Goal: Task Accomplishment & Management: Complete application form

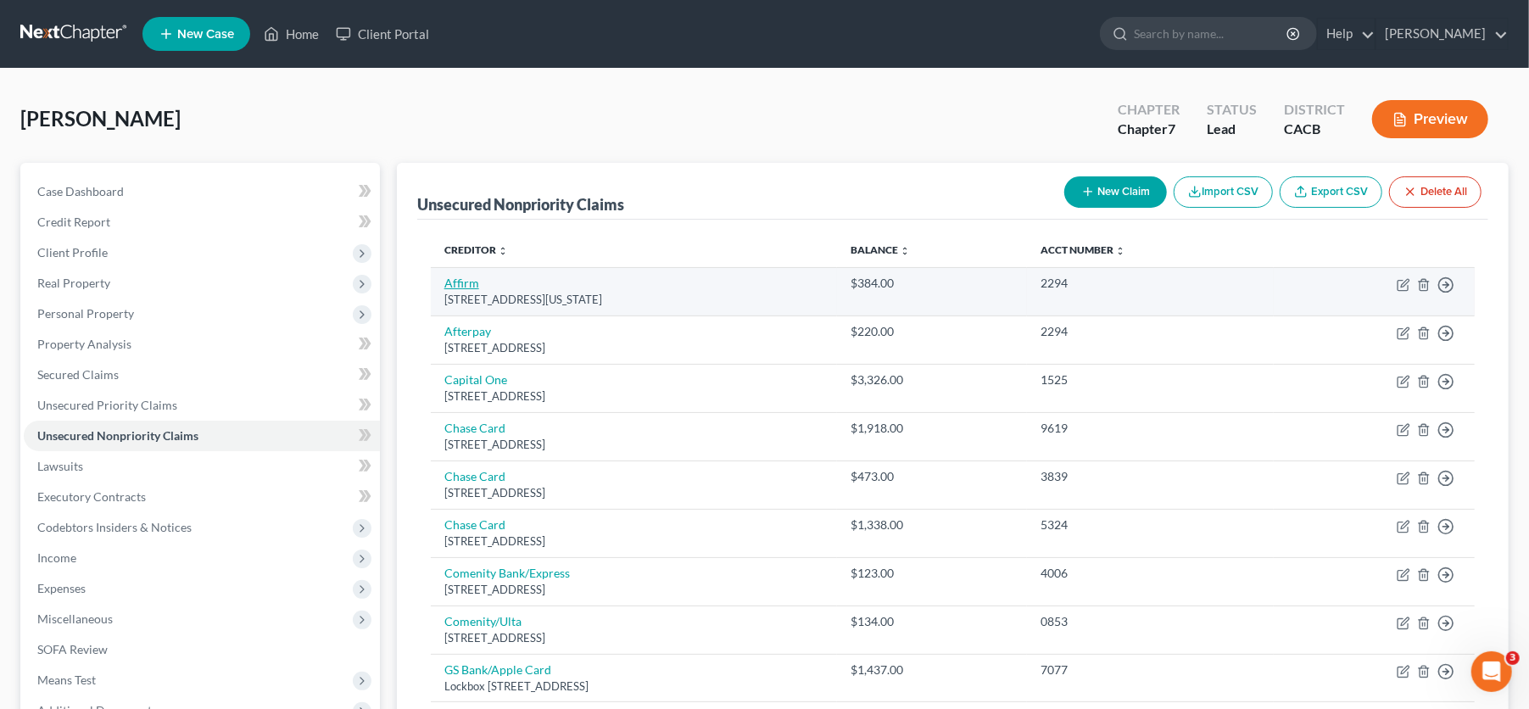
click at [476, 276] on link "Affirm" at bounding box center [461, 283] width 35 height 14
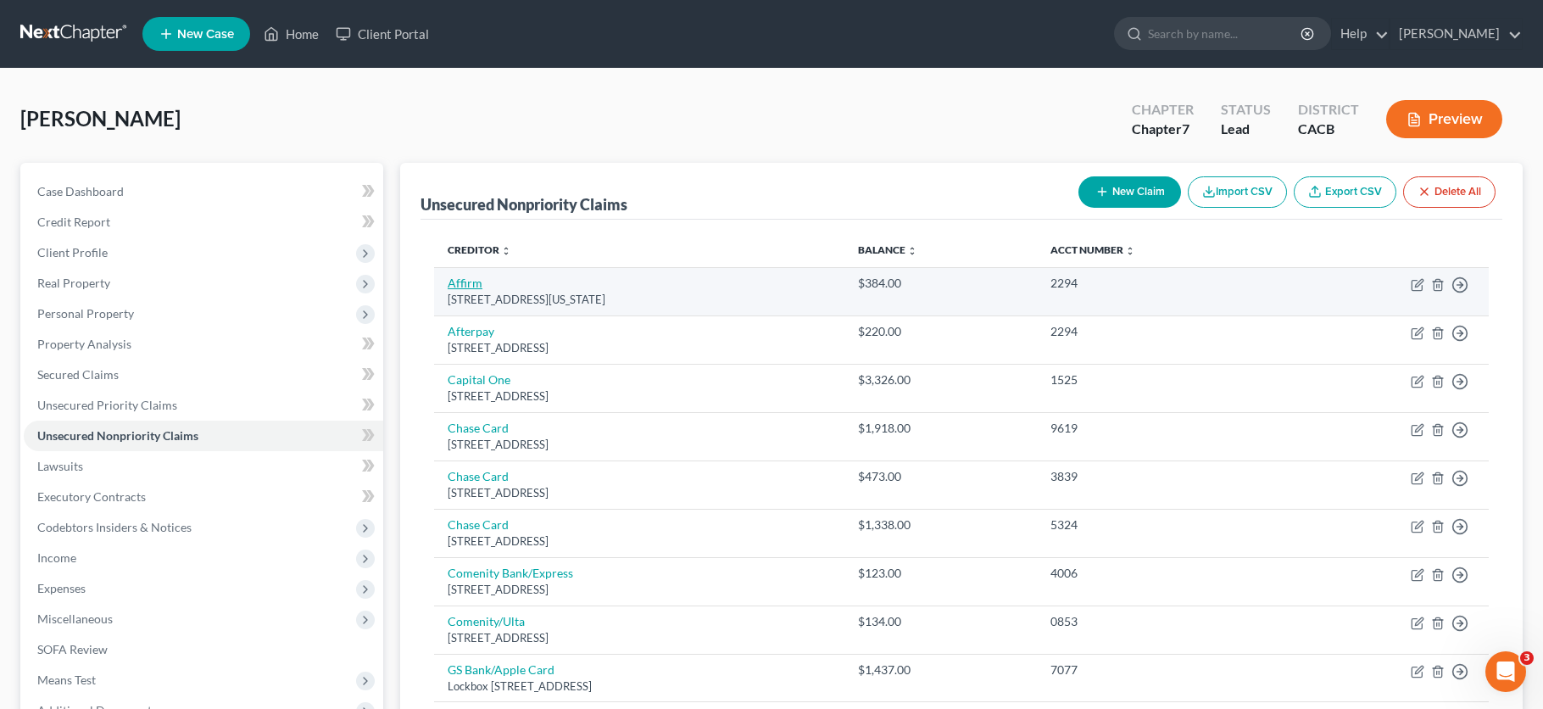
select select "4"
select select "14"
select select "0"
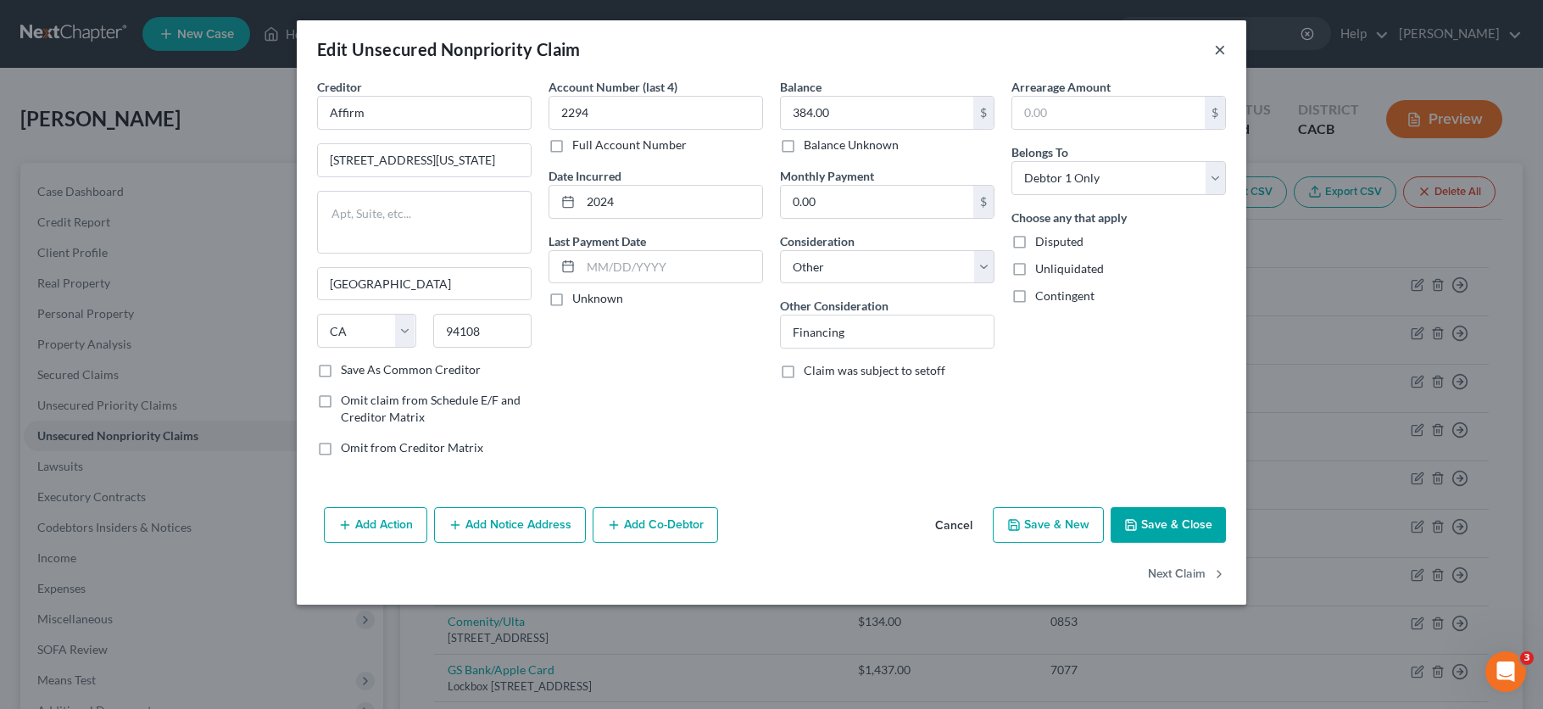
click at [1219, 51] on button "×" at bounding box center [1220, 49] width 12 height 20
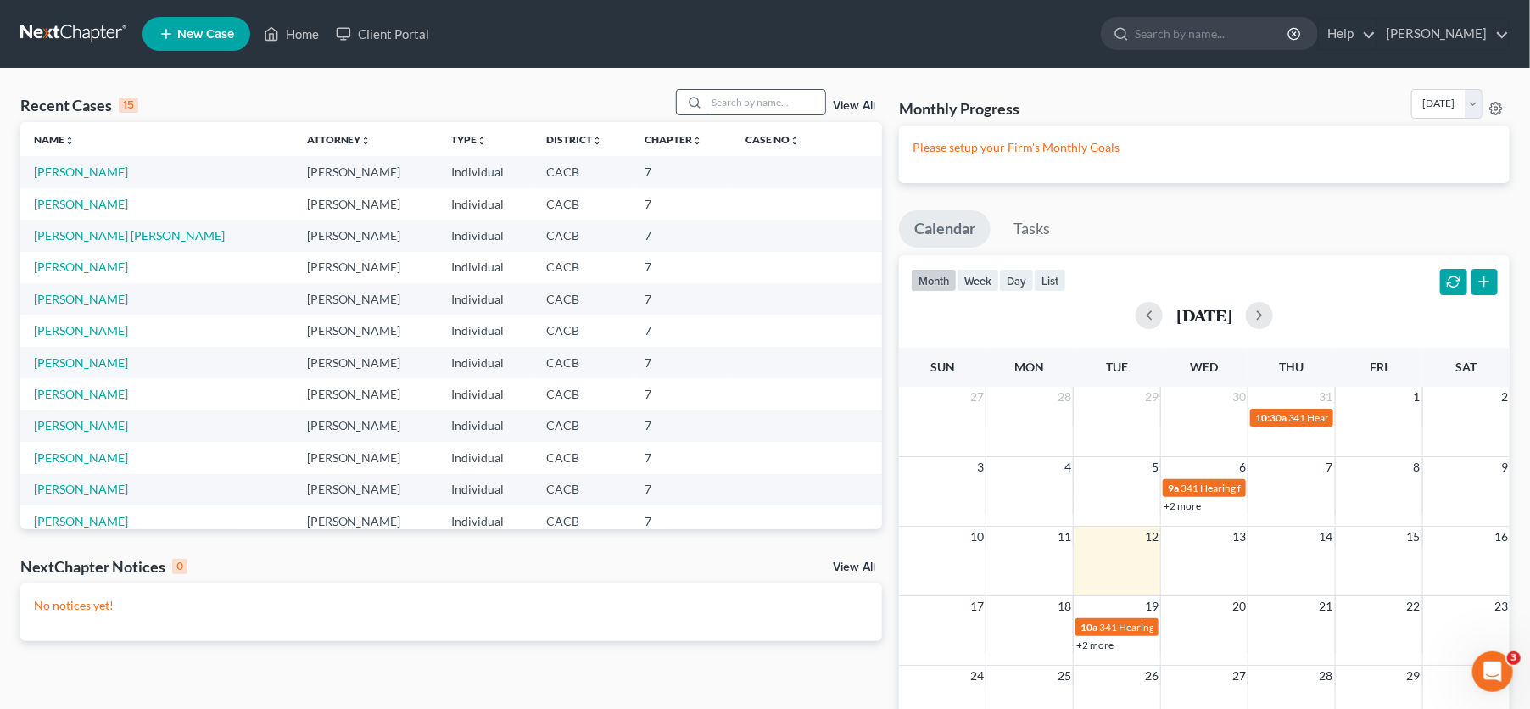
click at [767, 106] on input "search" at bounding box center [765, 102] width 119 height 25
type input "[PERSON_NAME]"
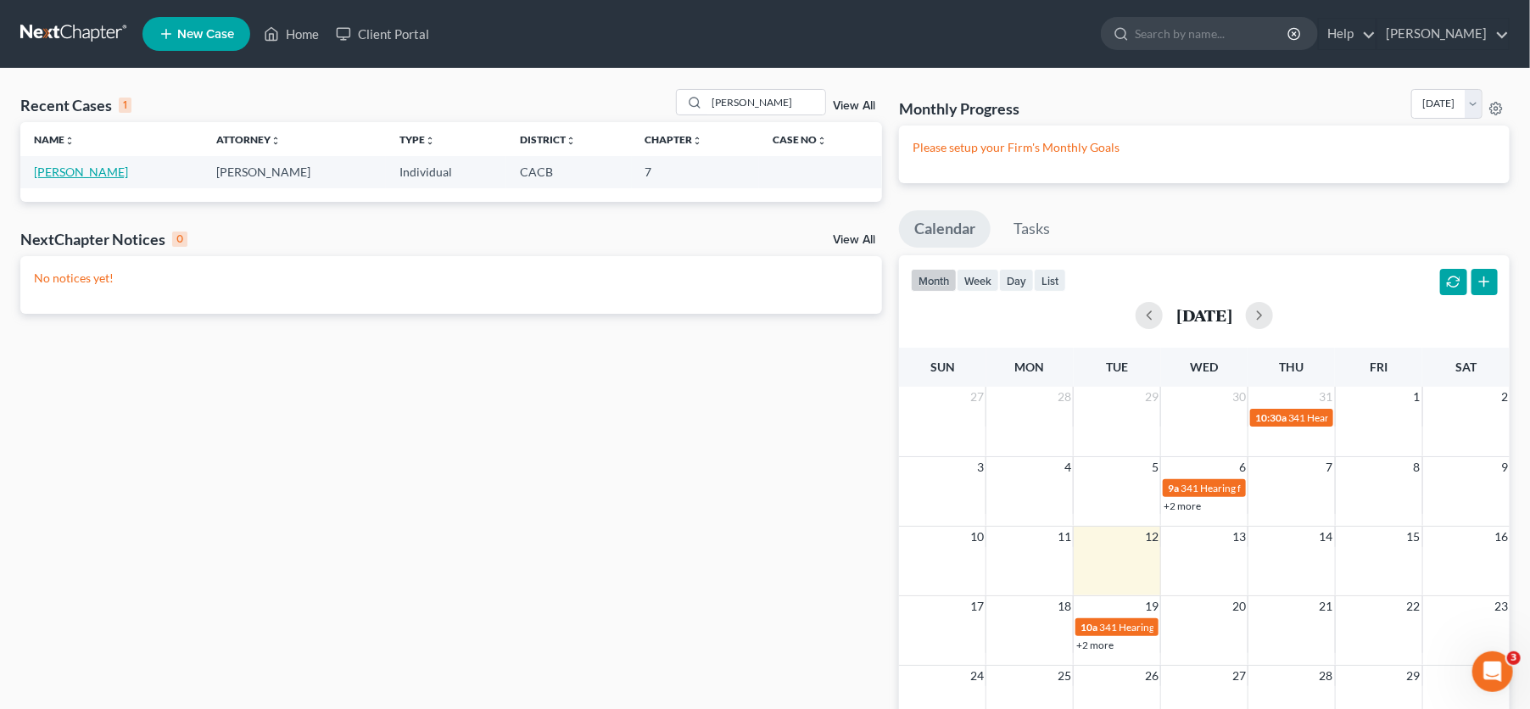
click at [81, 175] on link "[PERSON_NAME]" at bounding box center [81, 172] width 94 height 14
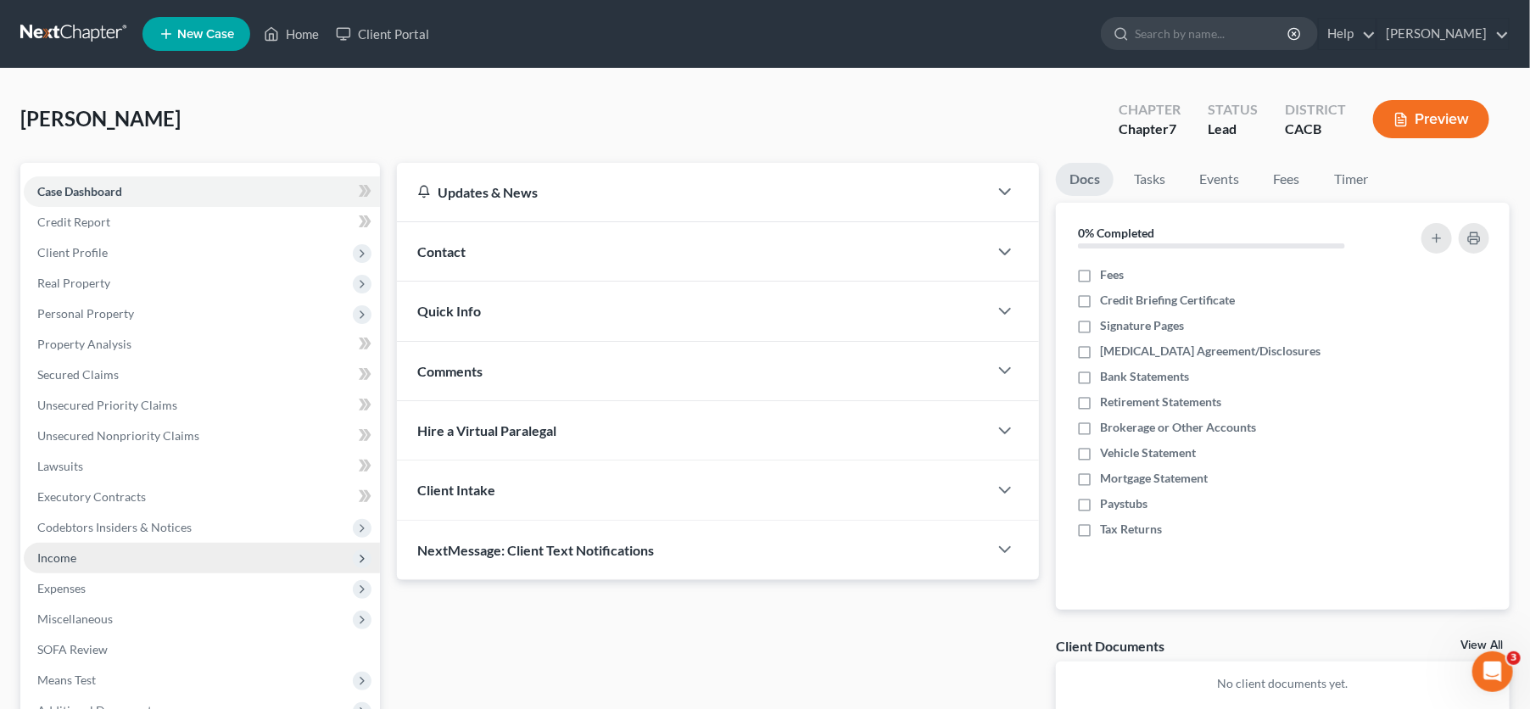
click at [80, 562] on span "Income" at bounding box center [202, 558] width 356 height 31
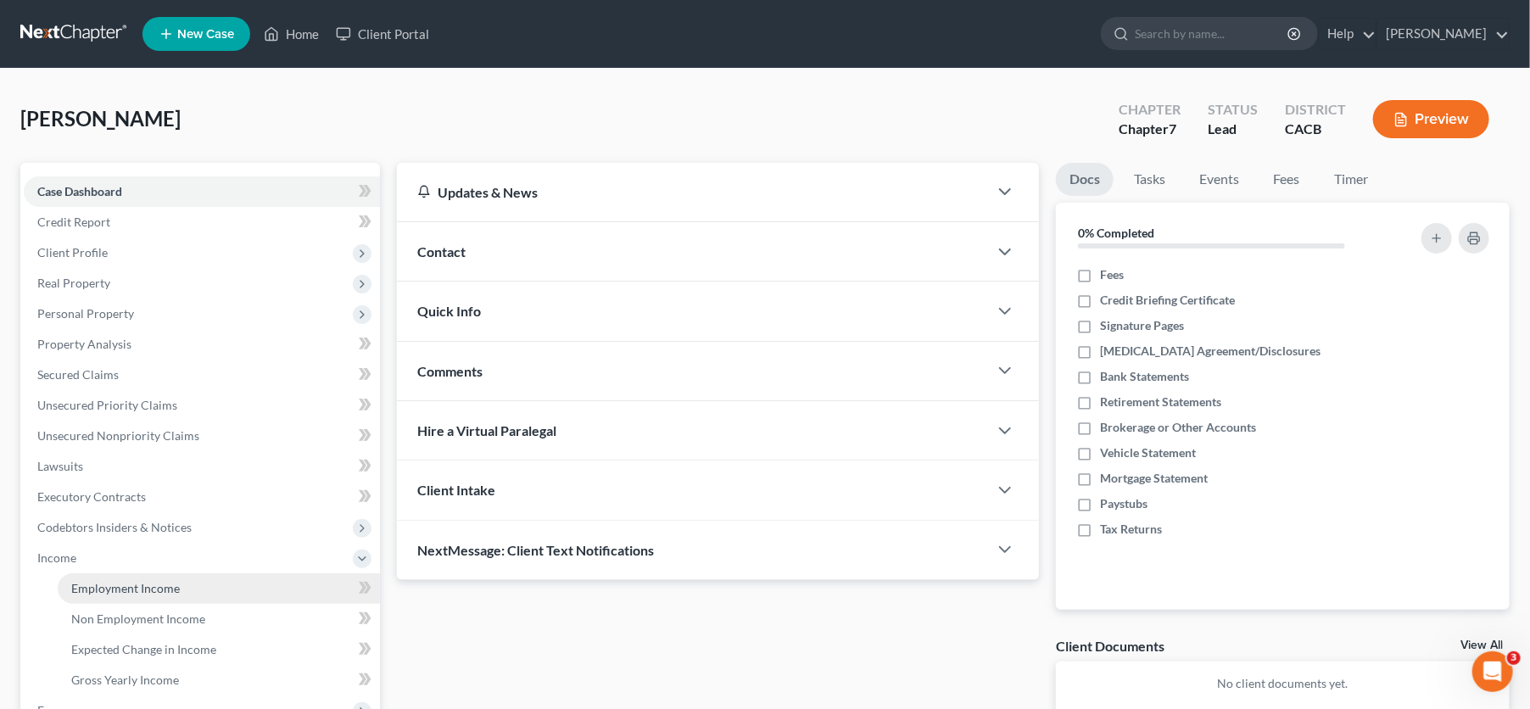
click at [181, 589] on link "Employment Income" at bounding box center [219, 588] width 322 height 31
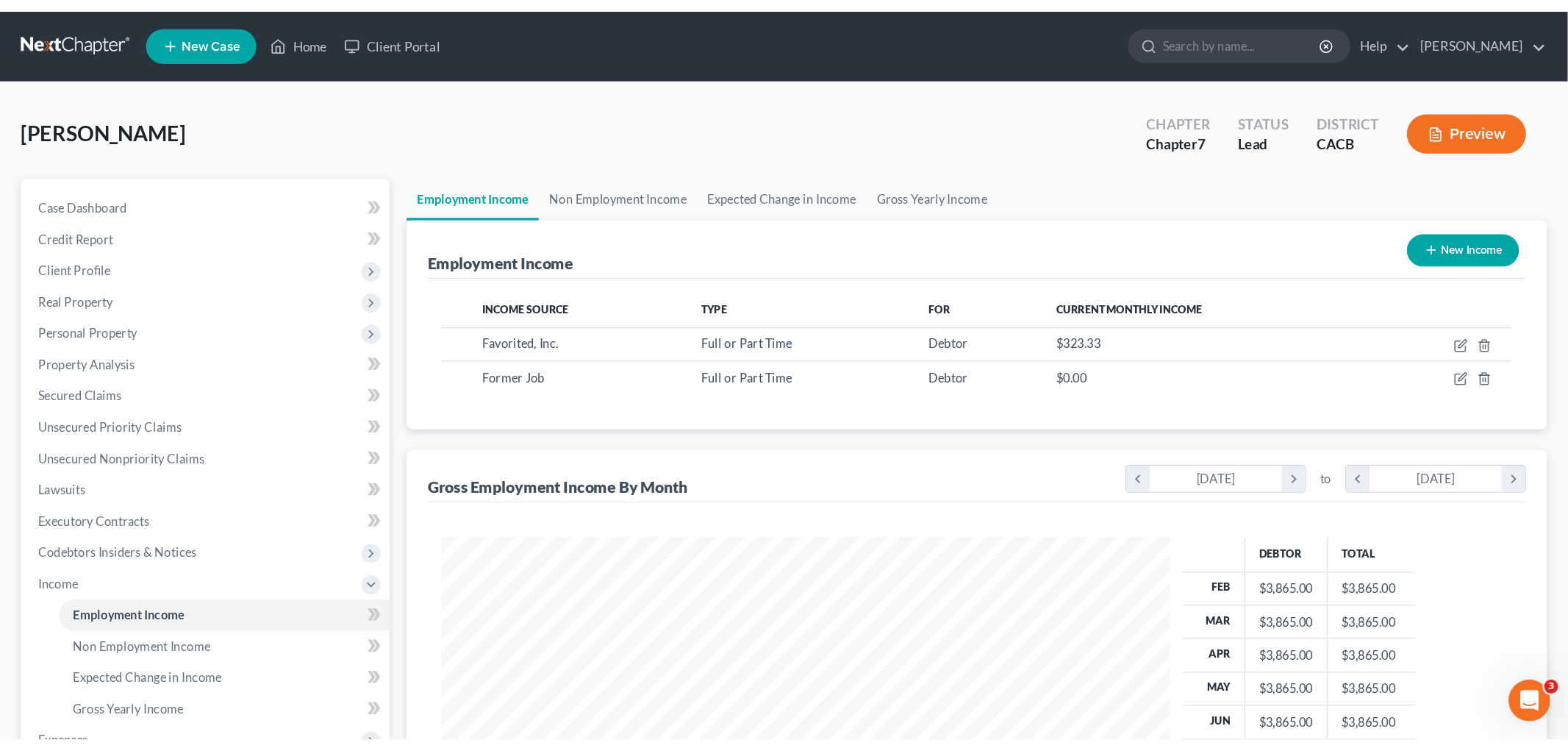
scroll to position [307, 646]
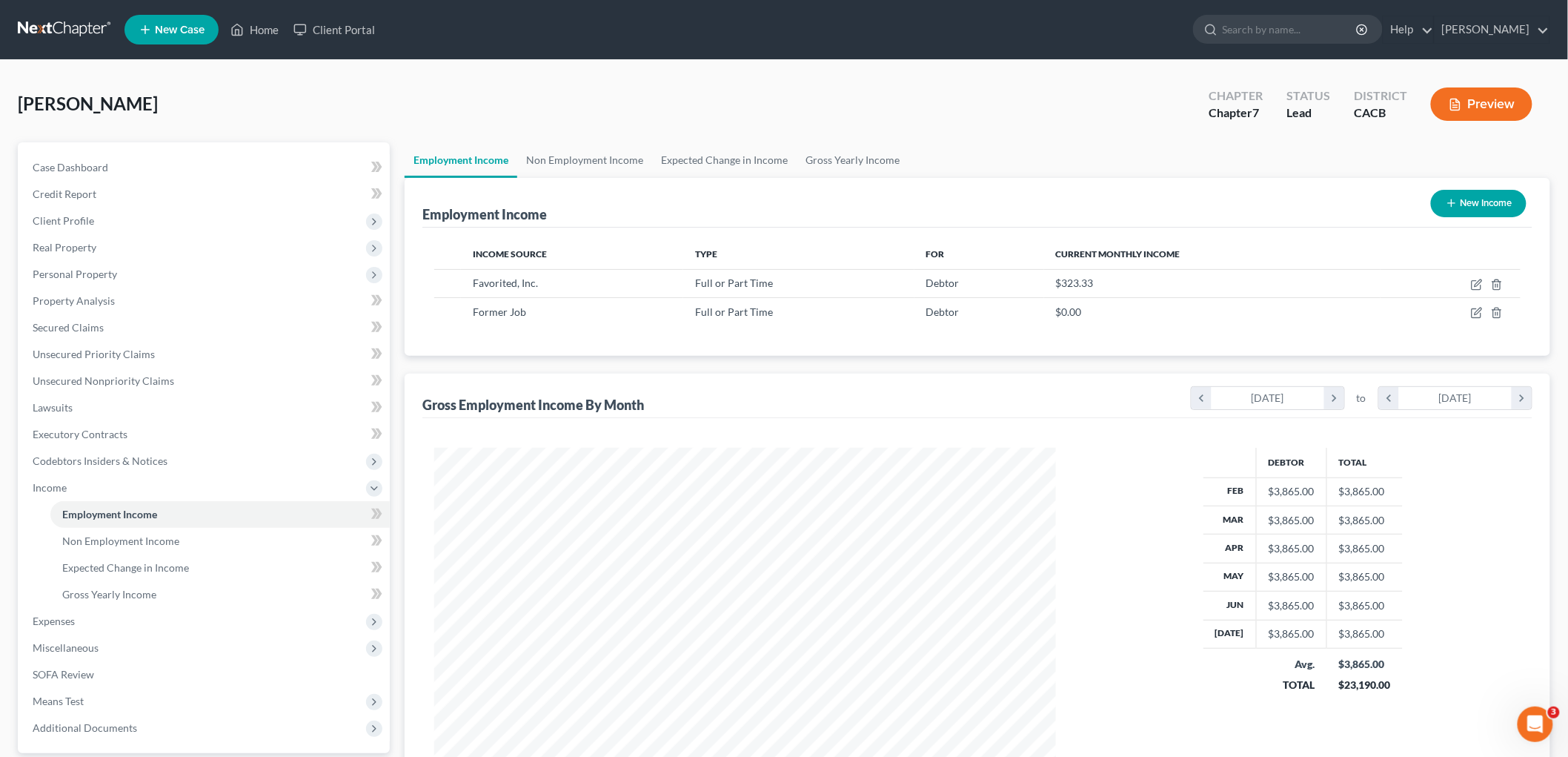
click at [1349, 46] on ul "New Case Home Client Portal - No Result - See all results Or Press Enter... Hel…" at bounding box center [837, 30] width 1426 height 38
click at [1349, 284] on icon "button" at bounding box center [1477, 285] width 12 height 12
select select "0"
select select "4"
select select "0"
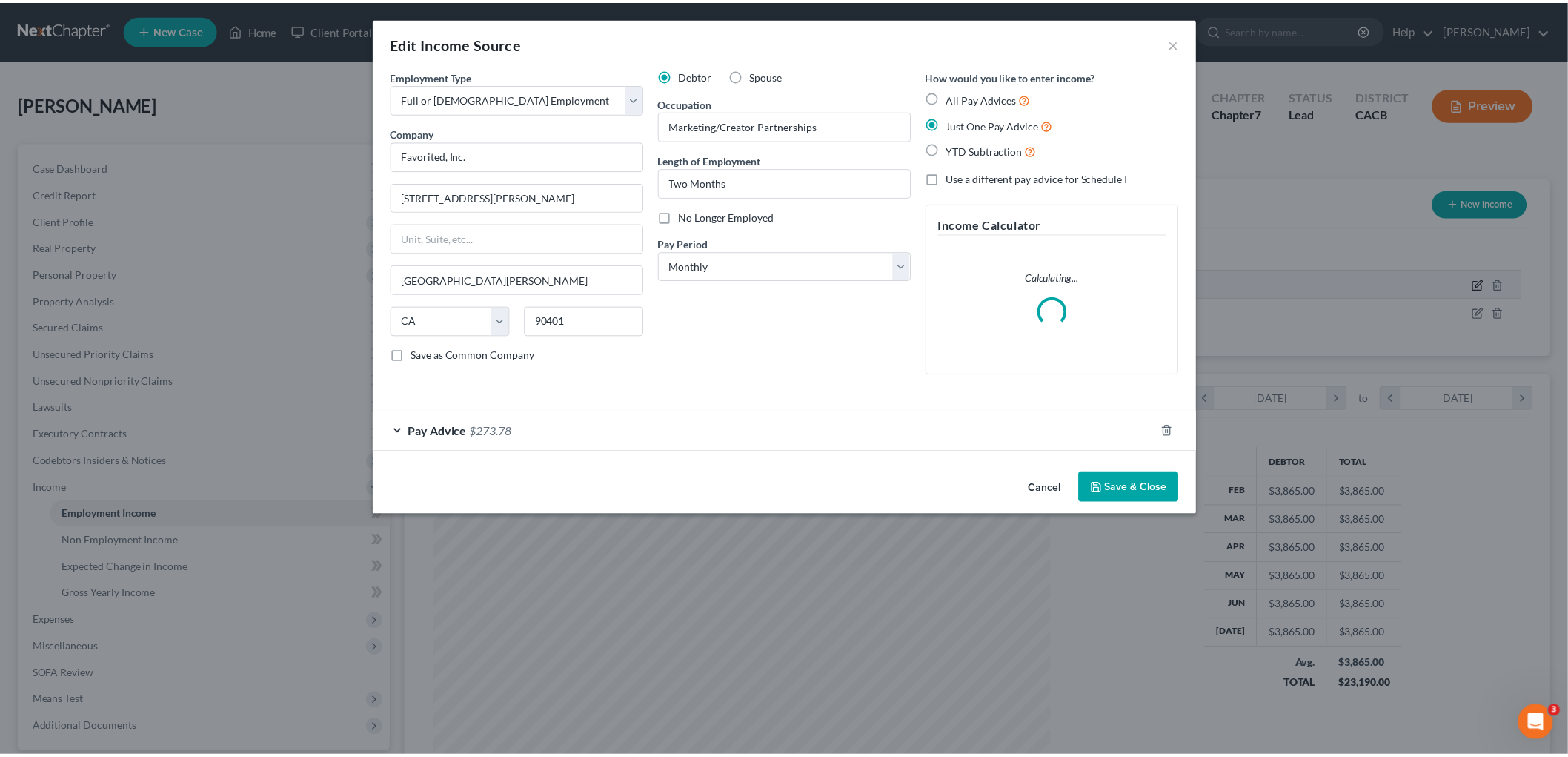
scroll to position [313, 656]
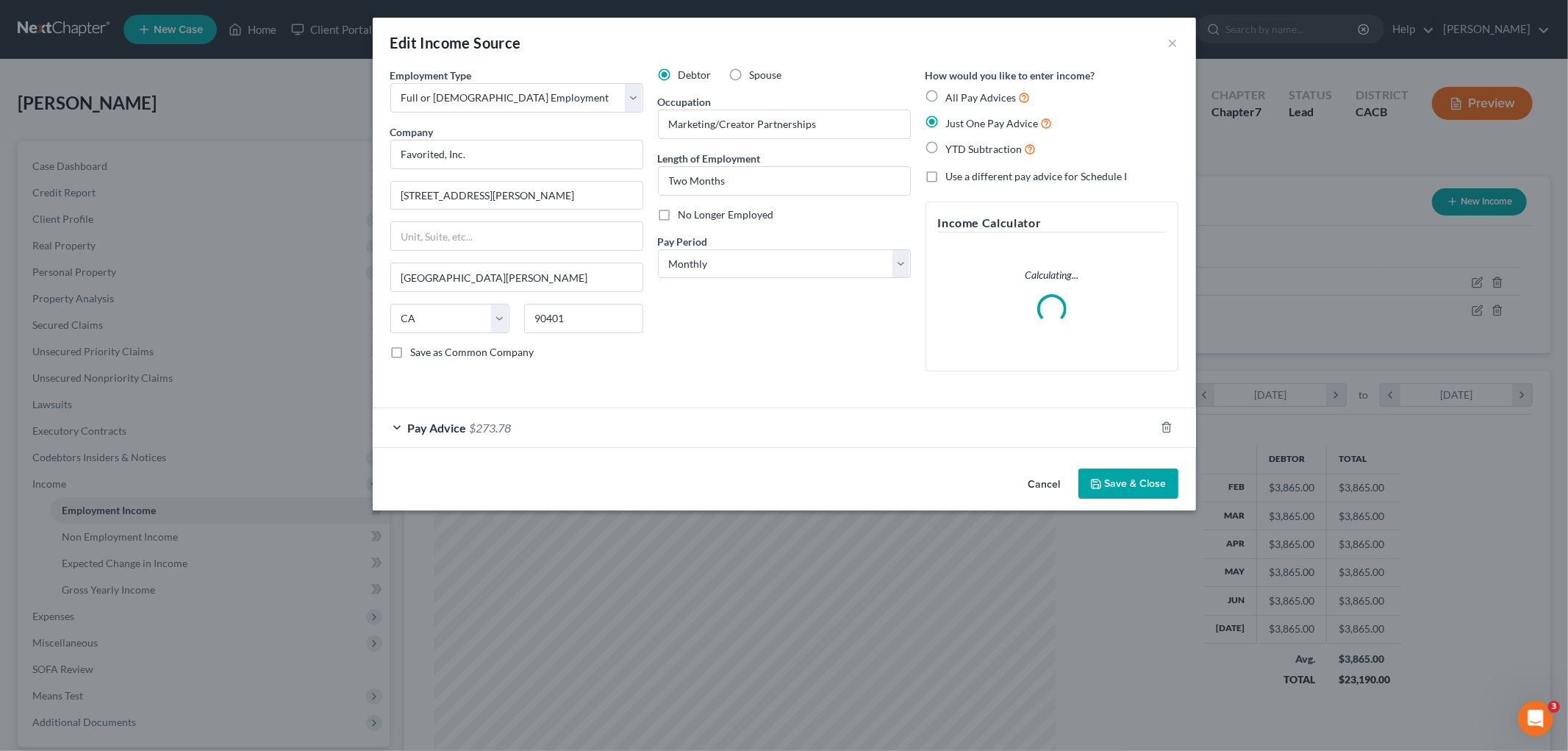
drag, startPoint x: 1105, startPoint y: 500, endPoint x: 1118, endPoint y: 487, distance: 18.4
click at [1105, 500] on div "Cancel Save & Close" at bounding box center [784, 487] width 823 height 49
click at [1118, 487] on button "Save & Close" at bounding box center [1128, 484] width 100 height 31
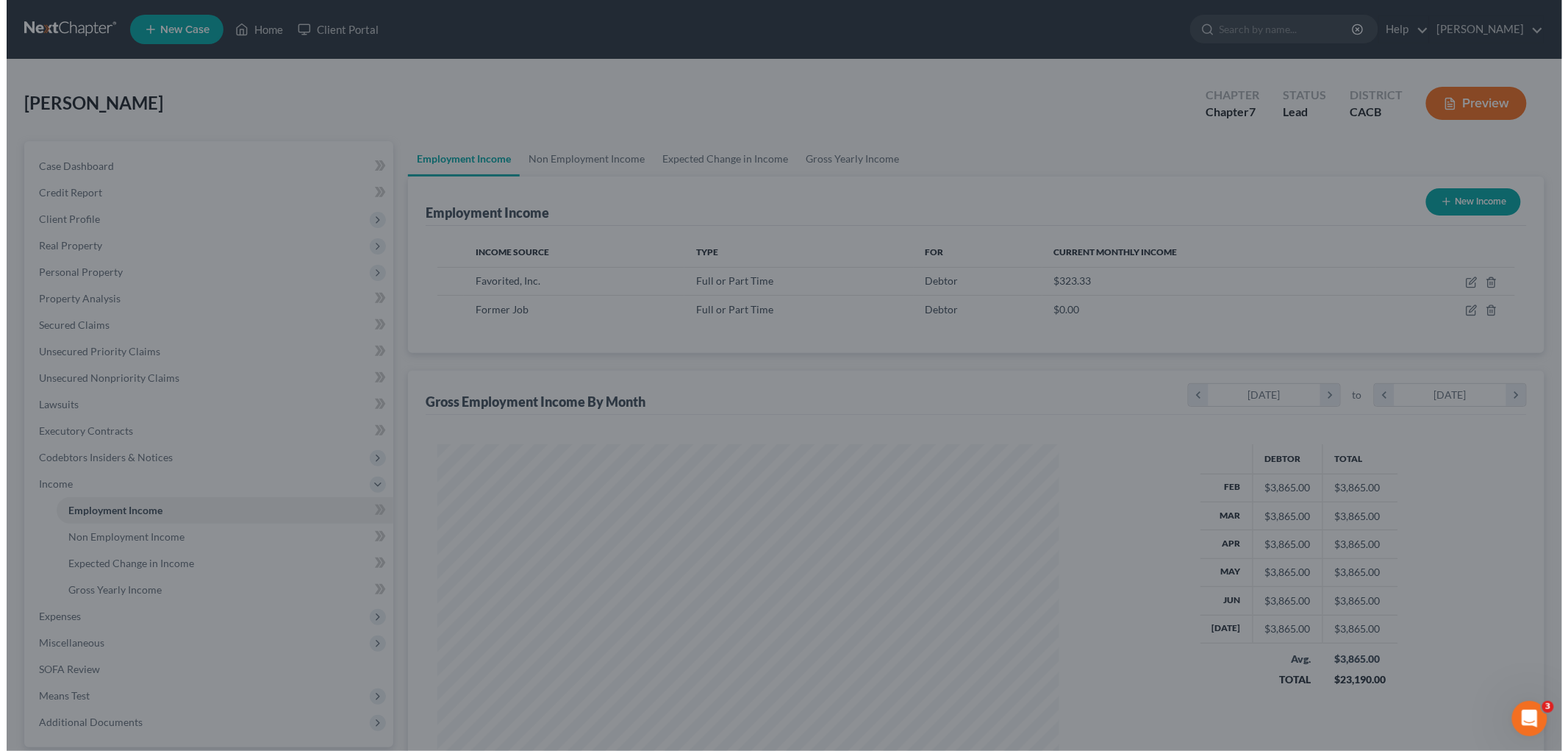
scroll to position [735082, 734380]
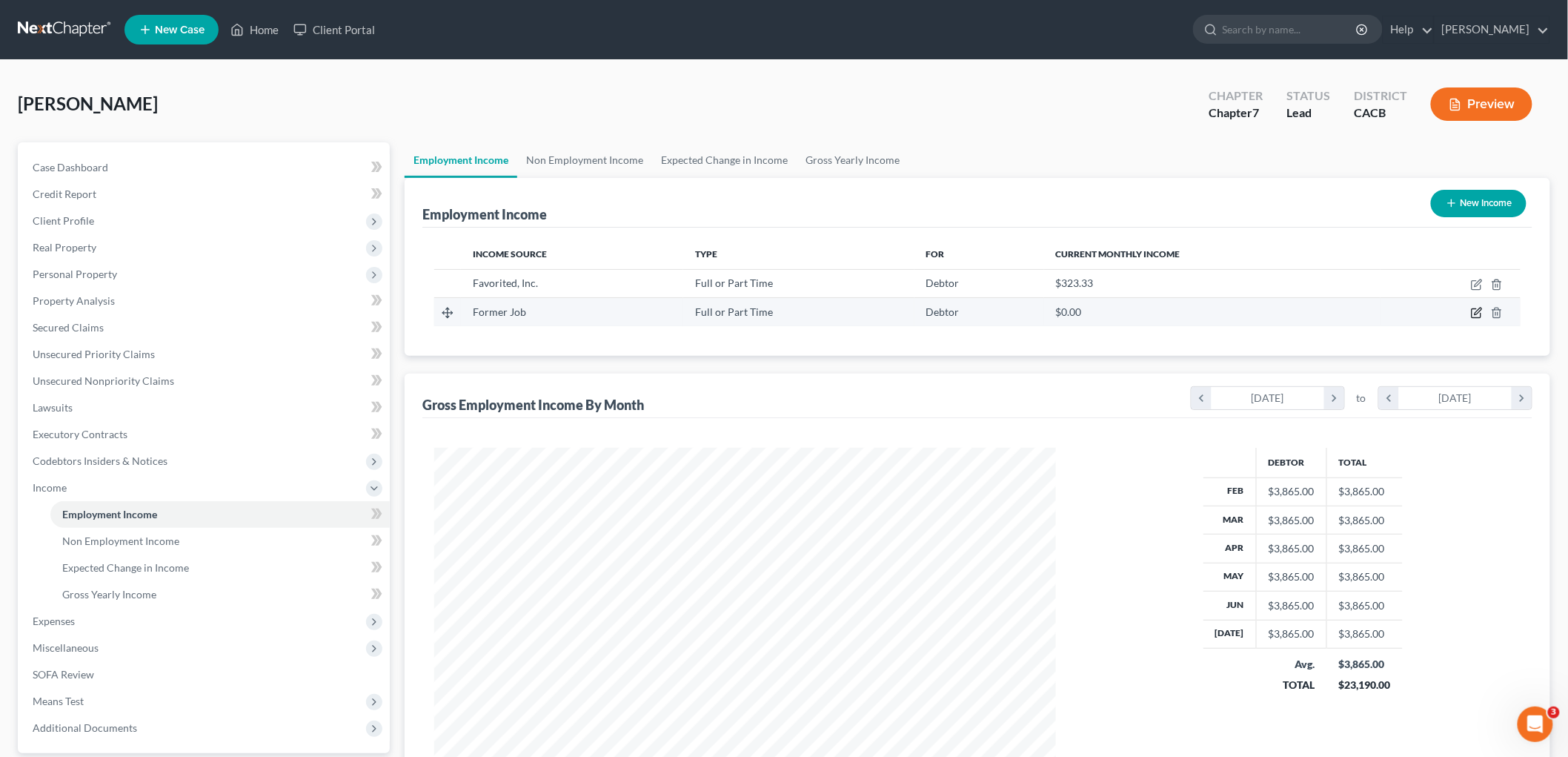
click at [1349, 309] on icon "button" at bounding box center [1477, 313] width 12 height 12
select select "0"
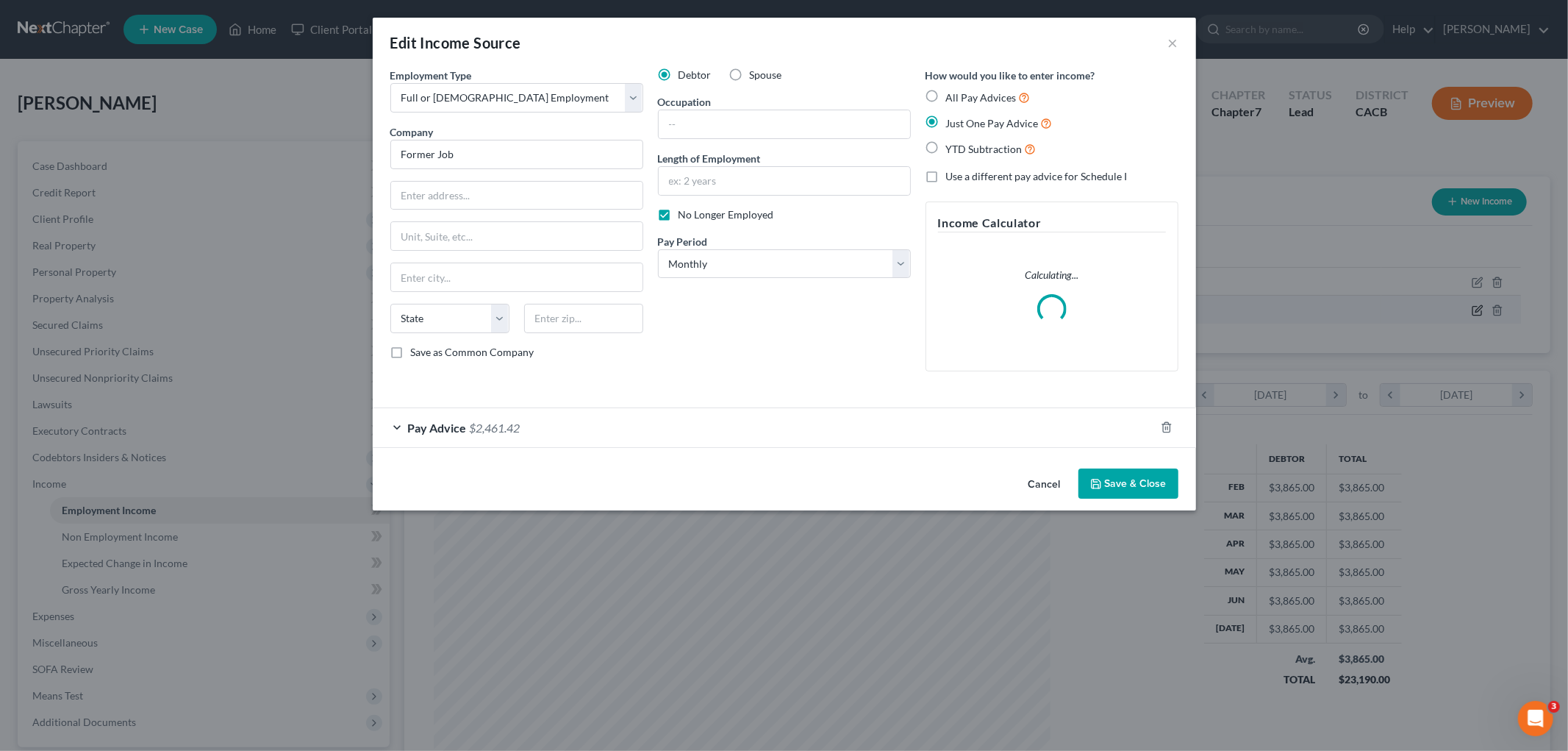
scroll to position [310, 651]
click at [743, 416] on div "Pay Advice $2,461.42" at bounding box center [764, 428] width 782 height 39
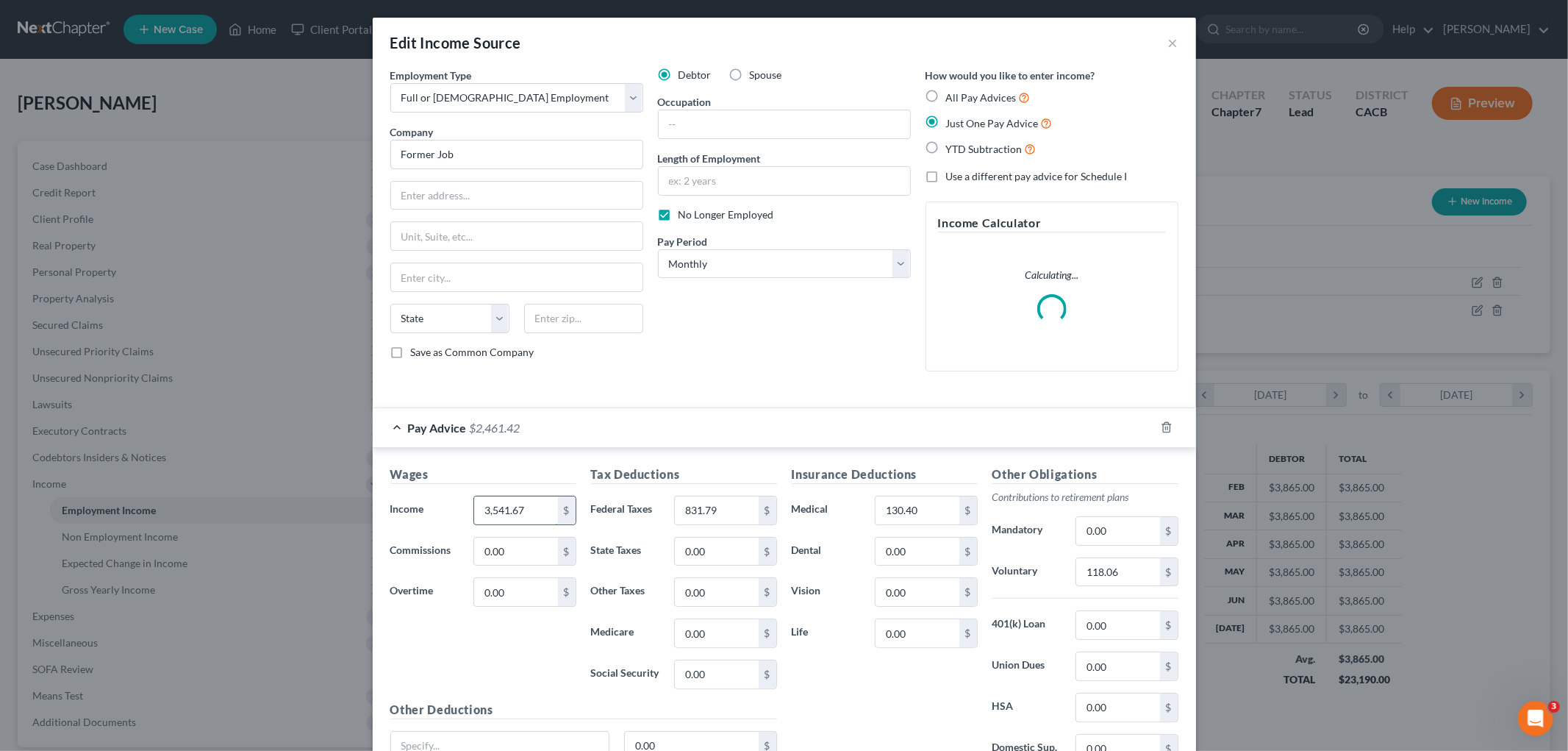
click at [537, 515] on input "3,541.67" at bounding box center [516, 510] width 83 height 28
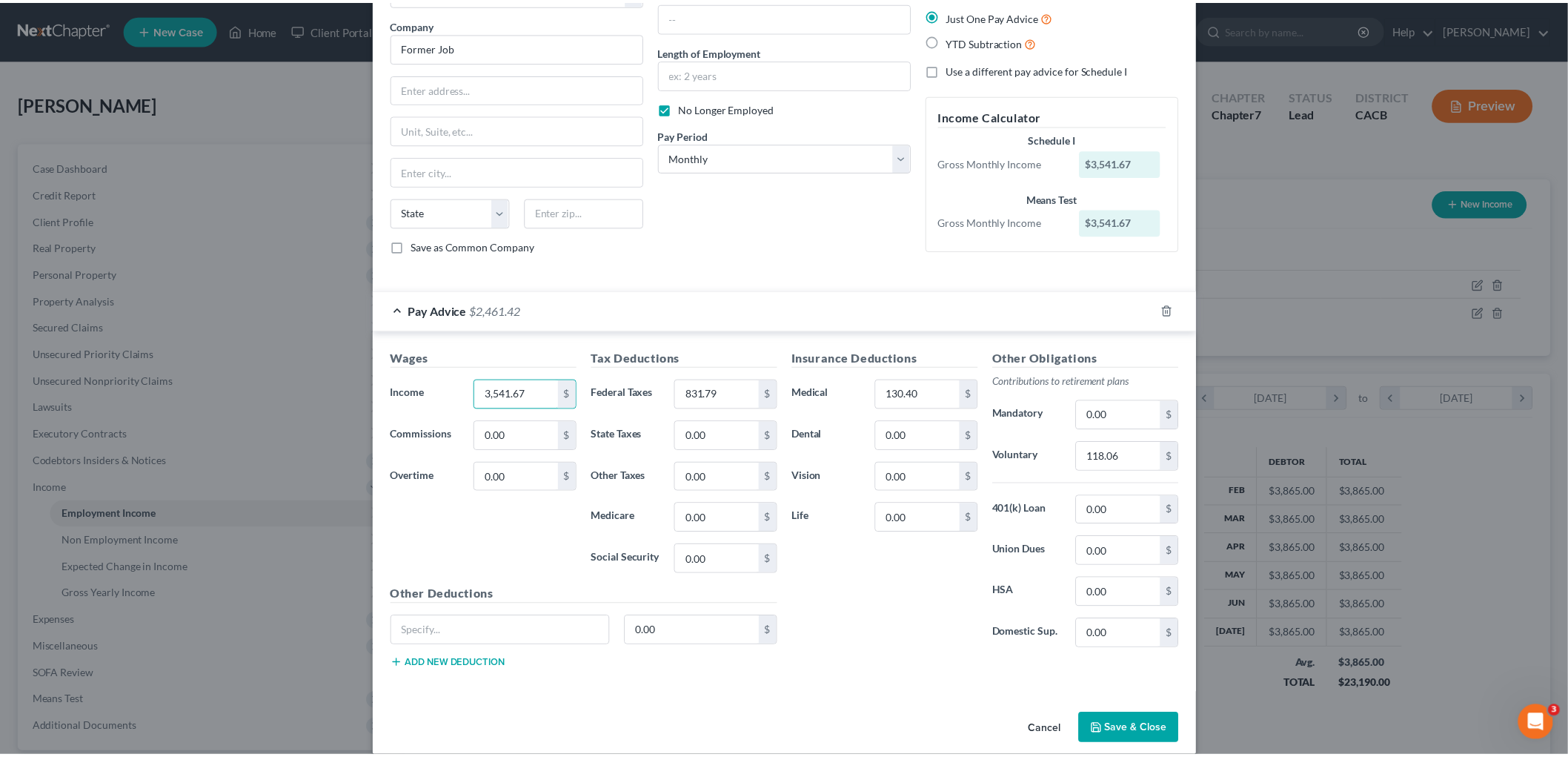
scroll to position [128, 0]
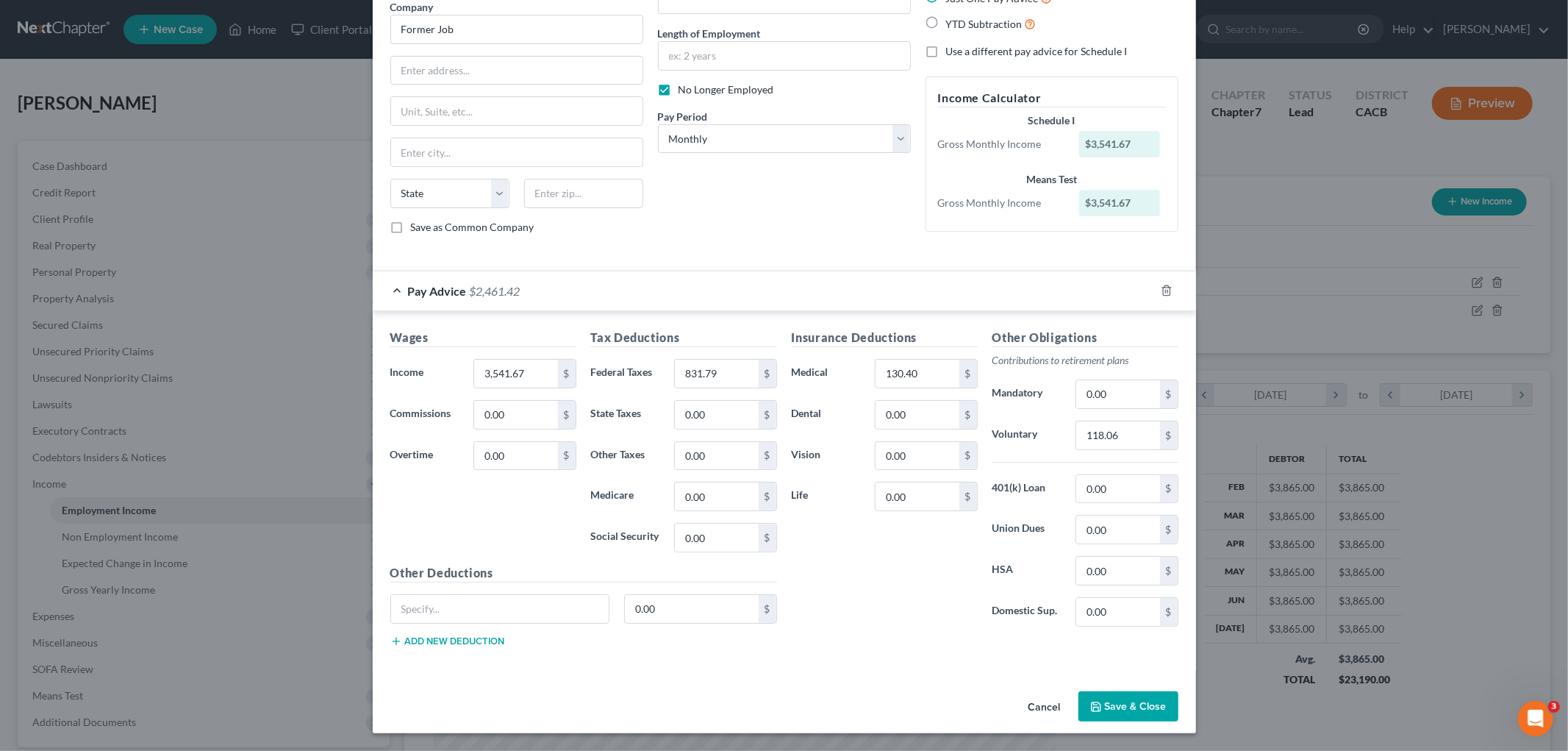
click at [1122, 614] on button "Save & Close" at bounding box center [1128, 707] width 100 height 31
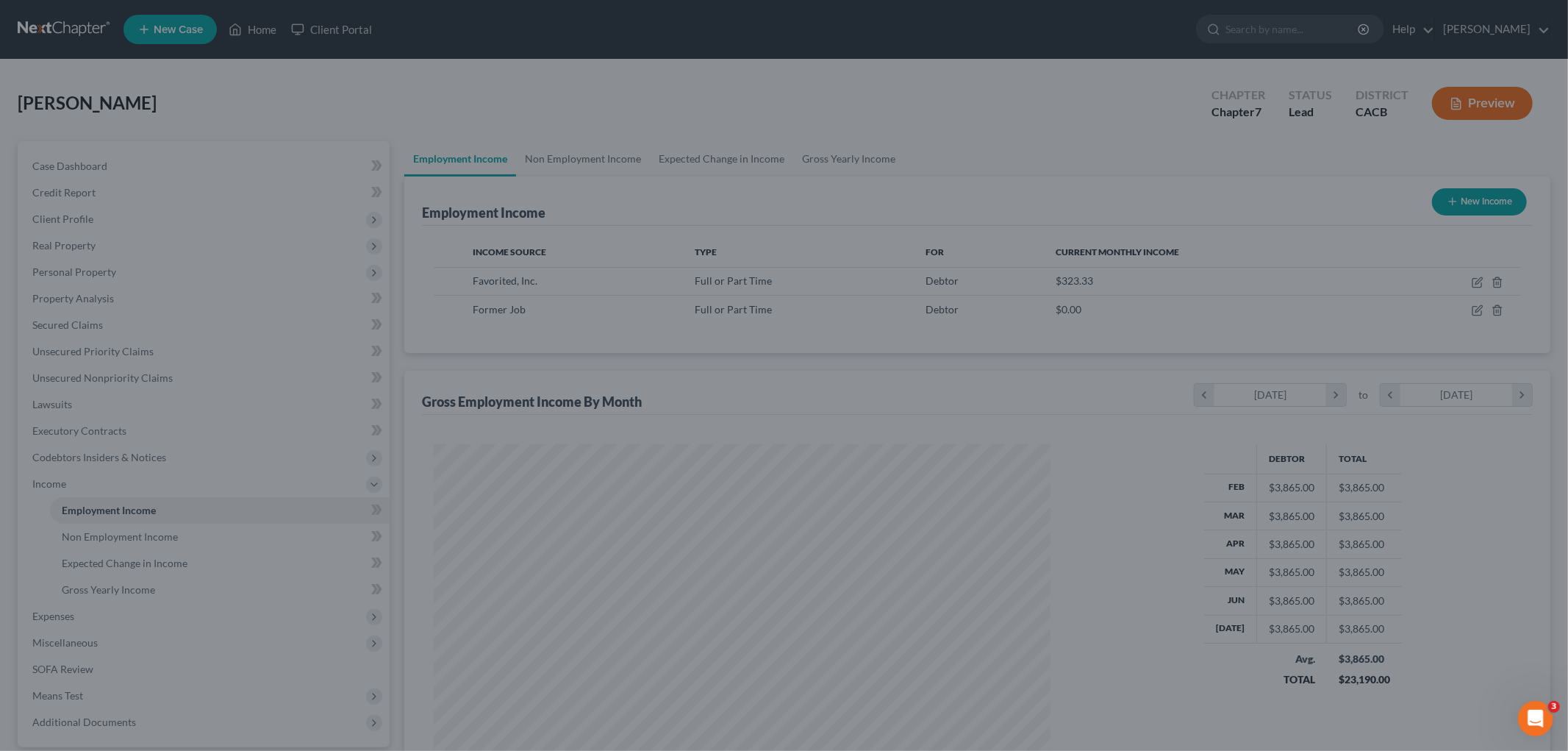
scroll to position [735082, 734380]
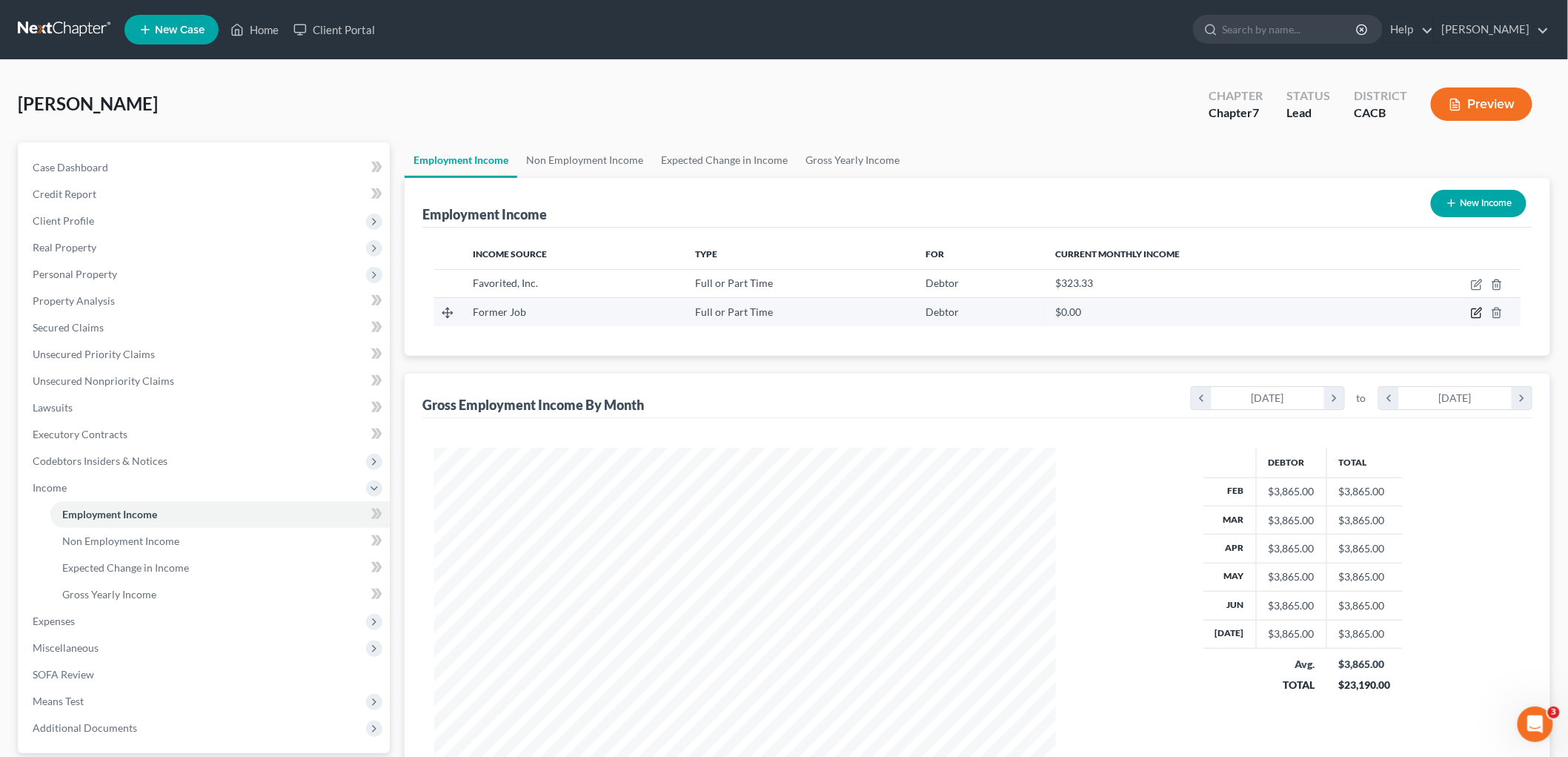
click at [1349, 315] on icon "button" at bounding box center [1476, 314] width 9 height 9
select select "0"
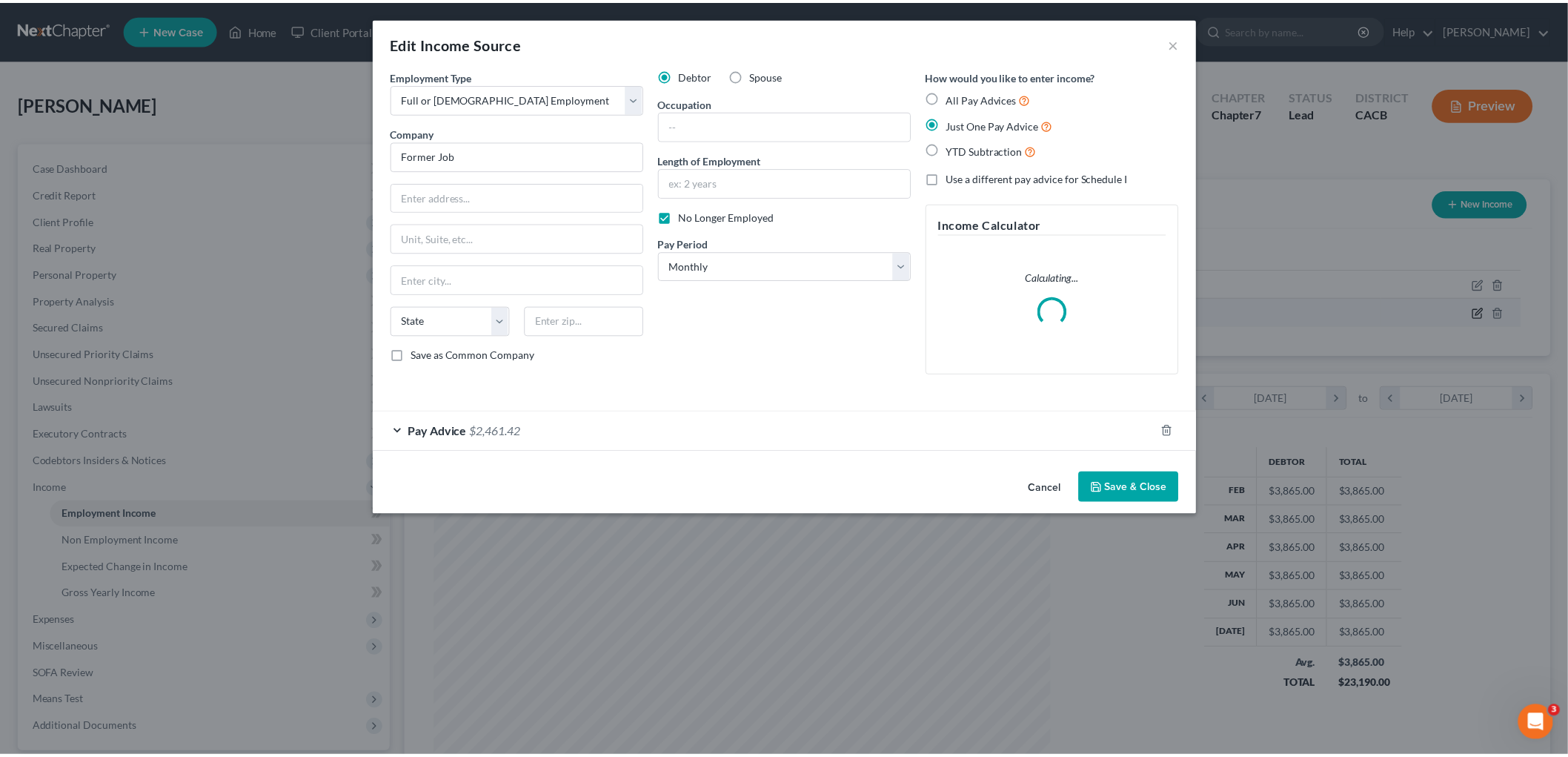
scroll to position [313, 656]
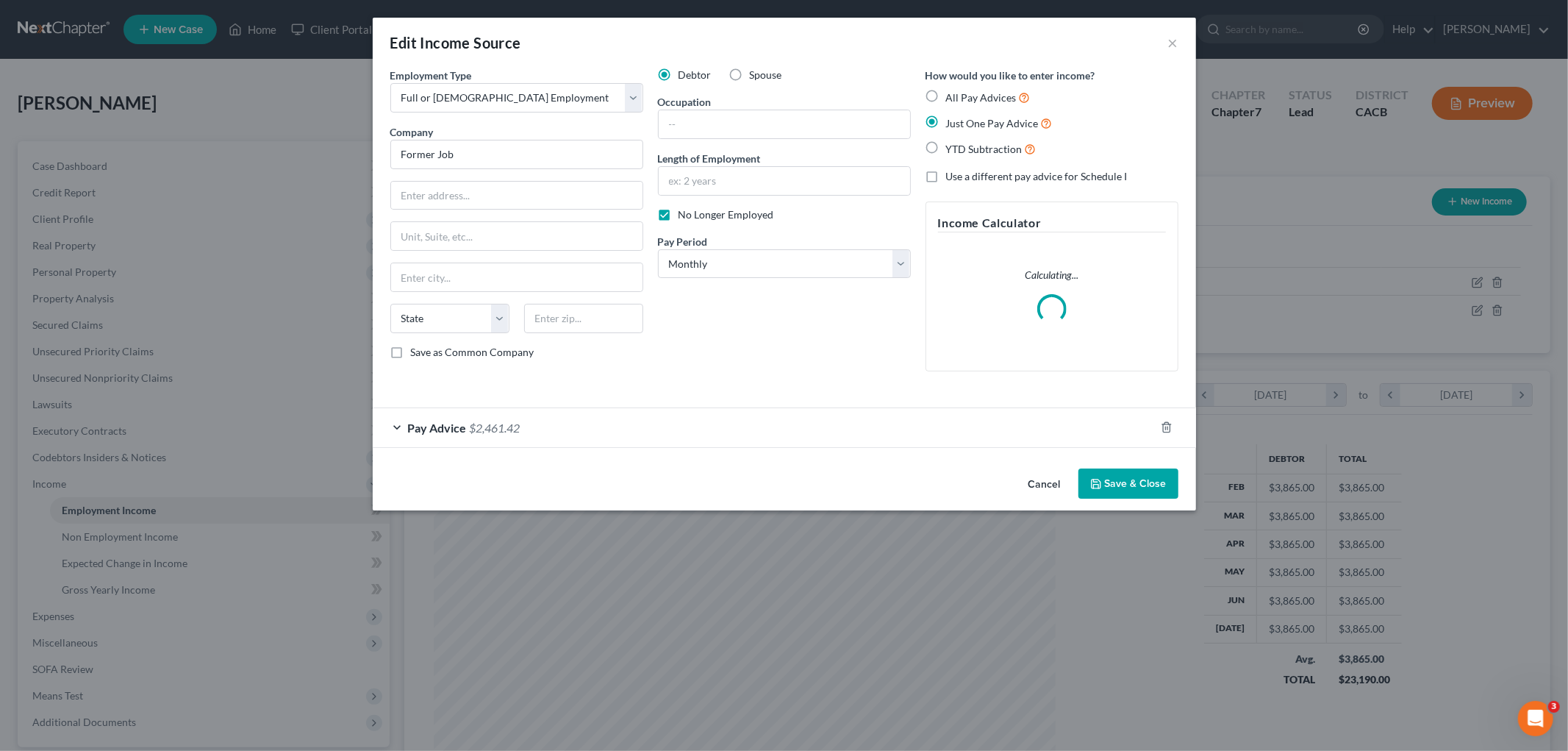
drag, startPoint x: 1103, startPoint y: 484, endPoint x: 1396, endPoint y: 323, distance: 334.3
click at [1104, 483] on button "Save & Close" at bounding box center [1128, 484] width 100 height 31
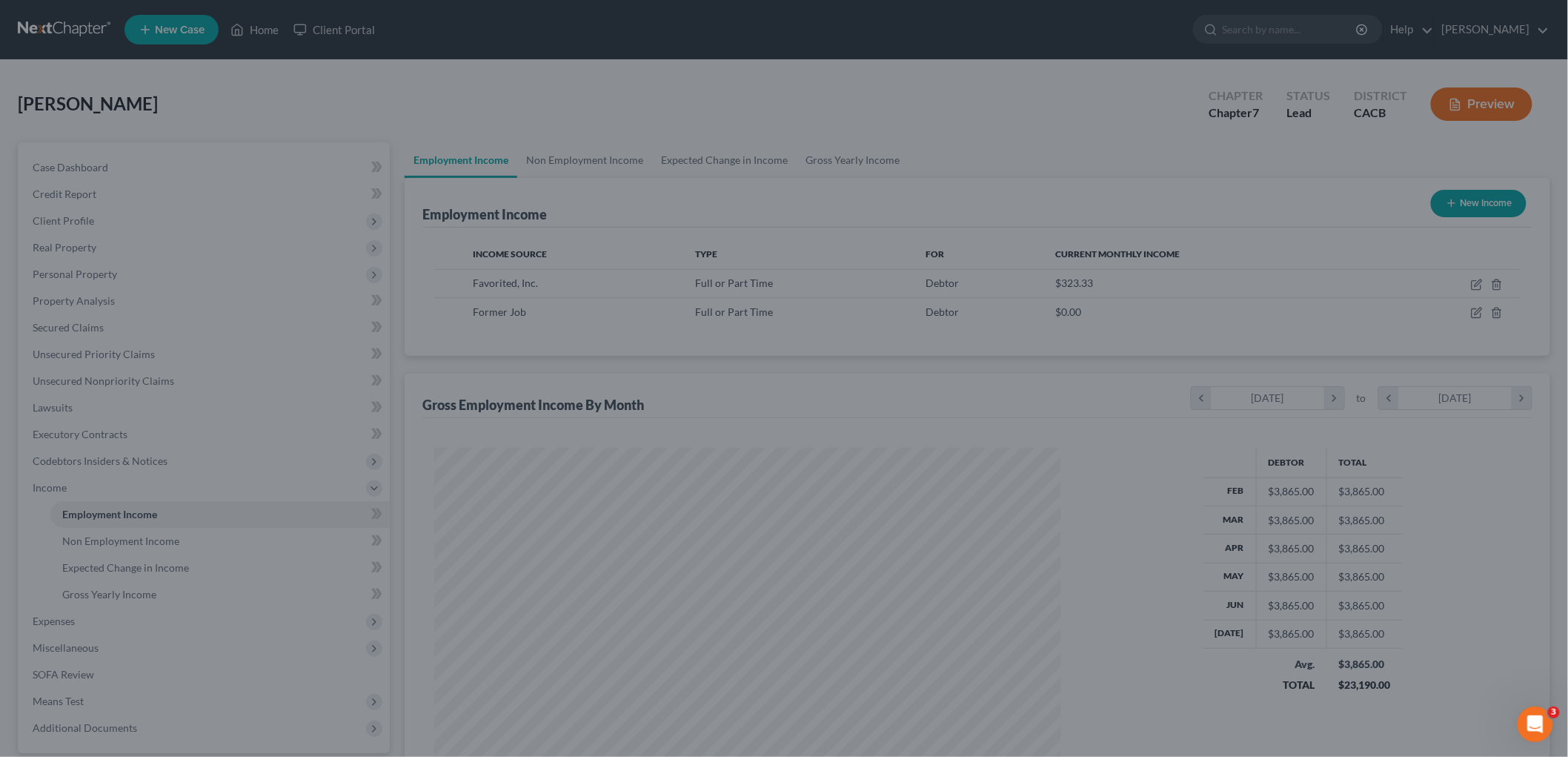
scroll to position [309, 651]
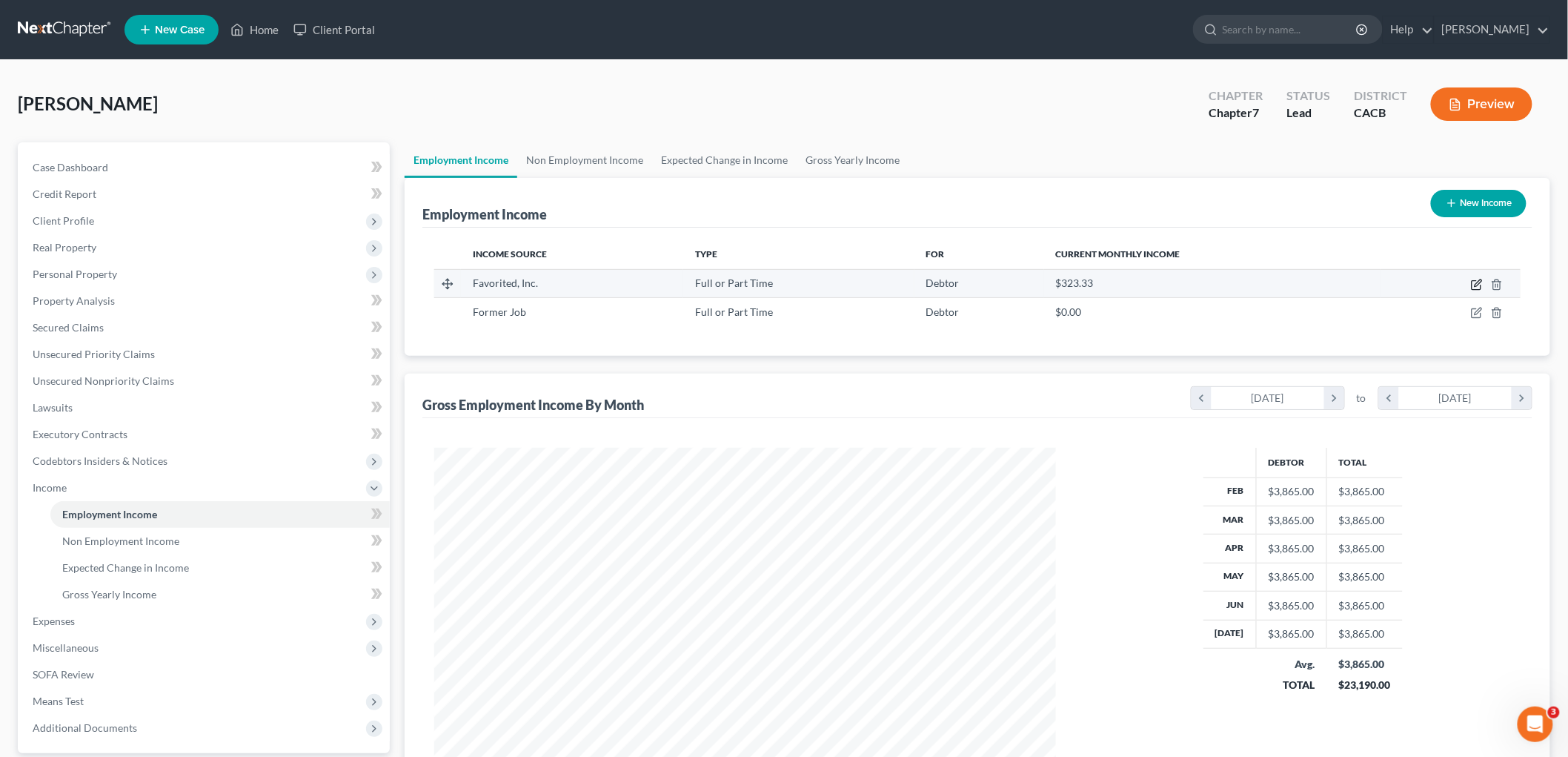
click at [1349, 279] on icon "button" at bounding box center [1477, 285] width 12 height 12
select select "0"
select select "4"
select select "0"
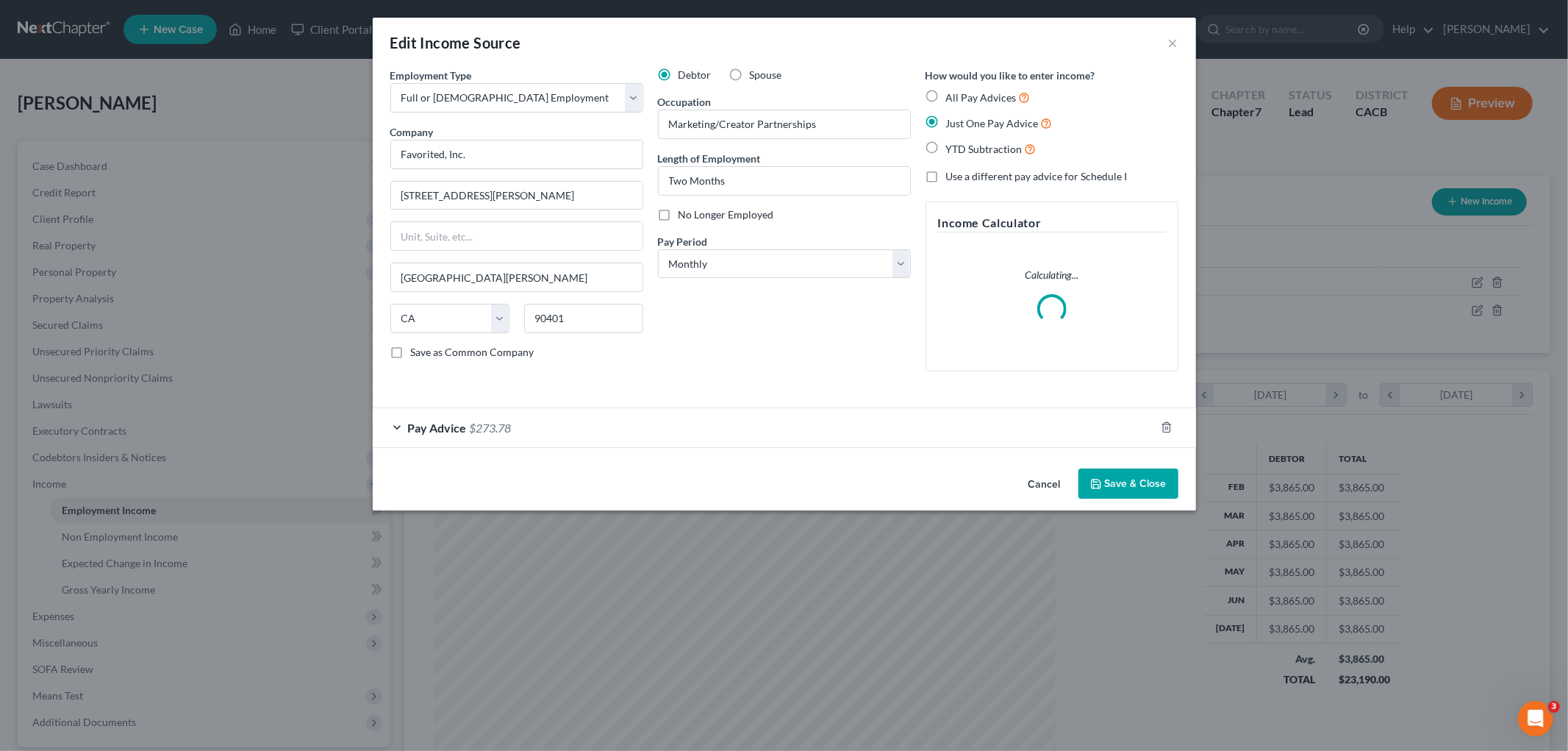
scroll to position [310, 651]
click at [496, 429] on span "$273.78" at bounding box center [491, 428] width 42 height 14
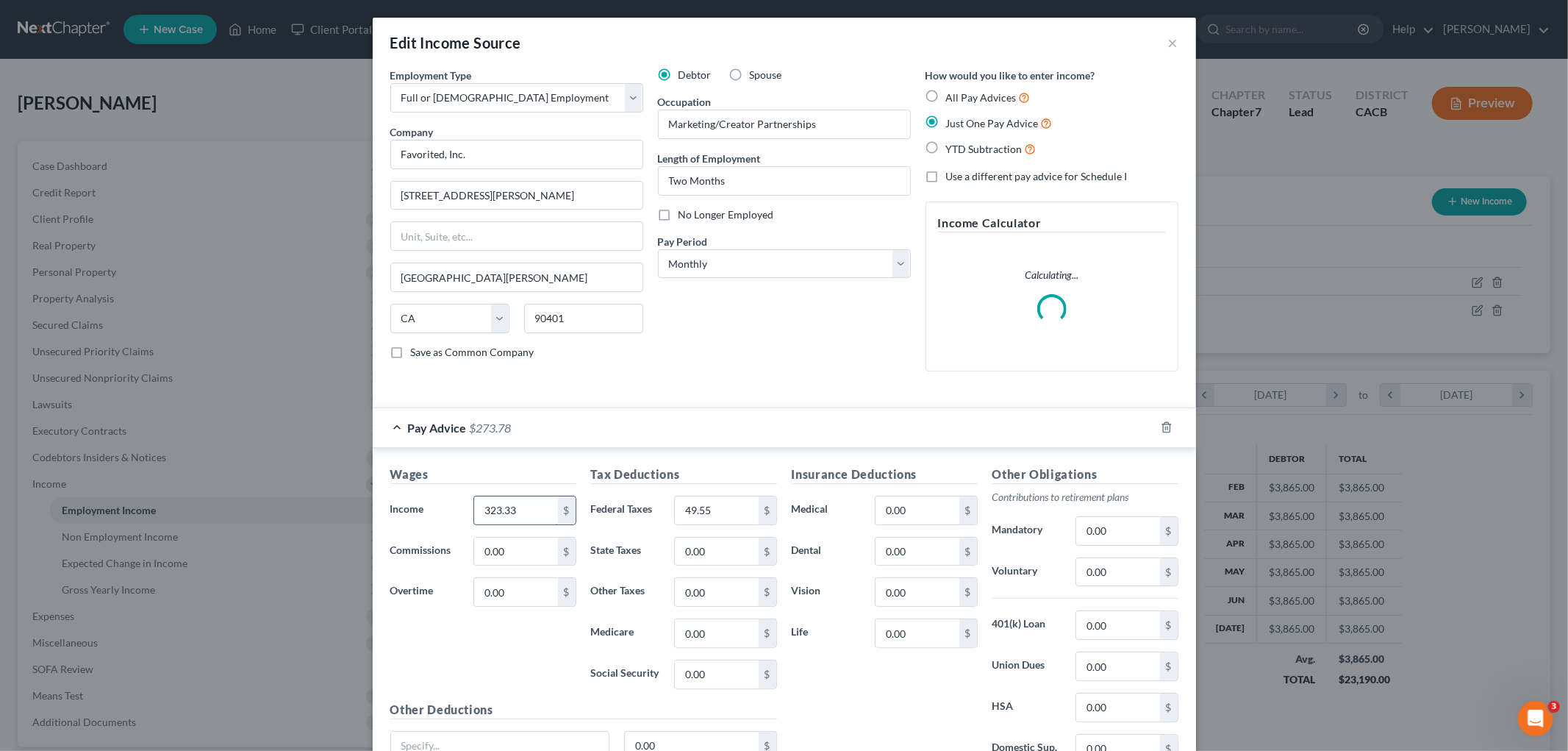
click at [526, 506] on input "323.33" at bounding box center [516, 510] width 83 height 28
type input "640"
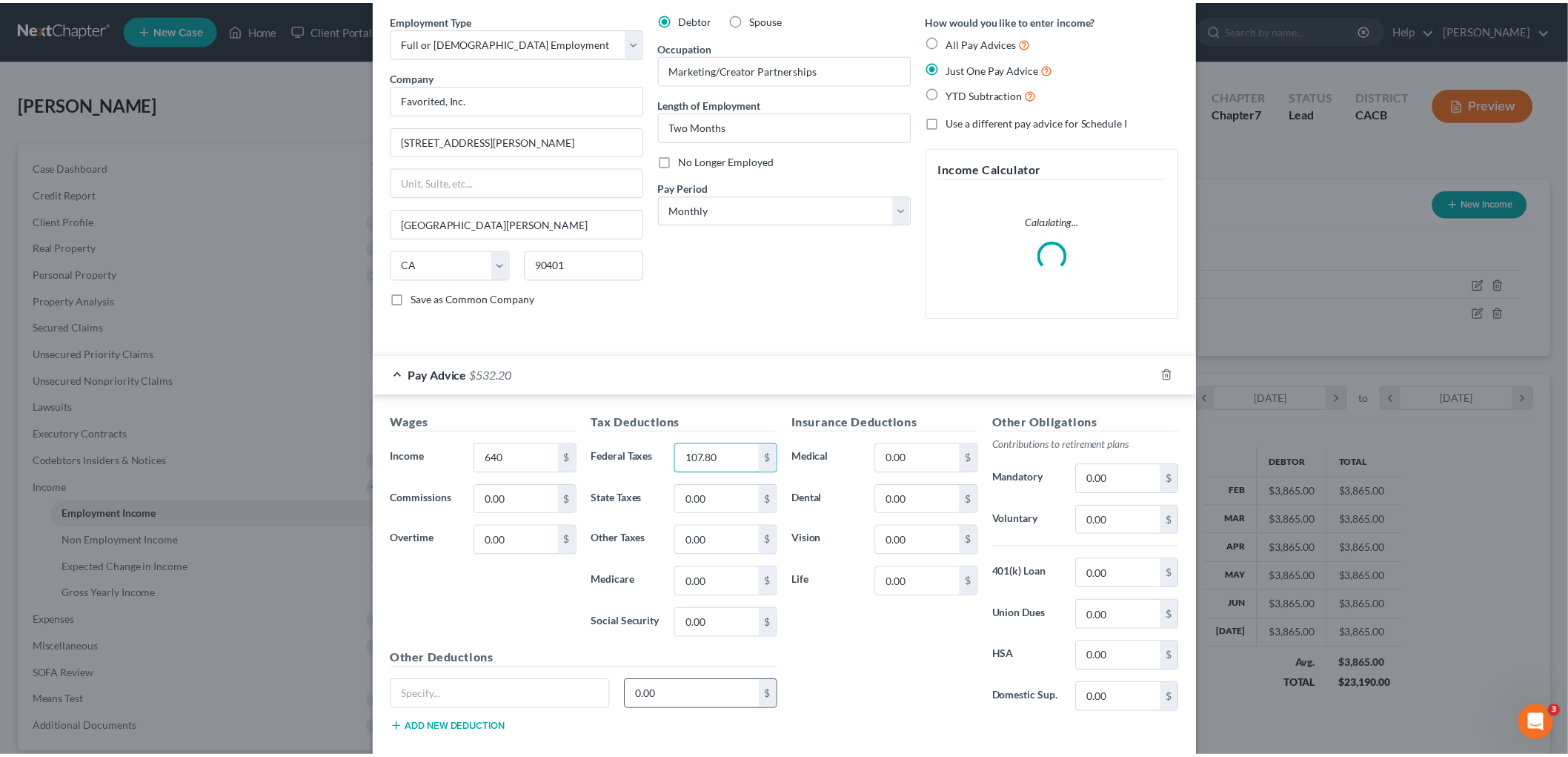
scroll to position [139, 0]
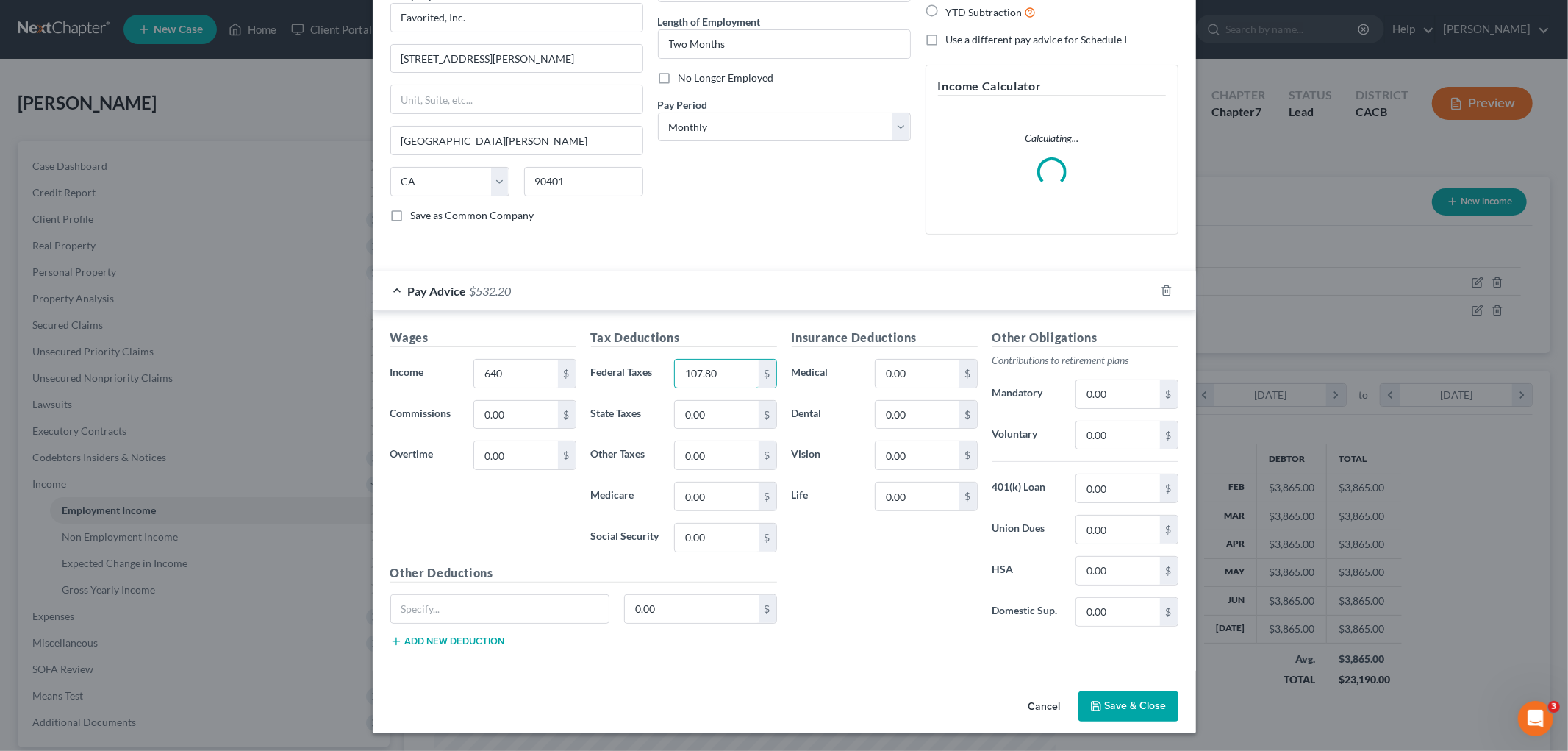
type input "107.80"
click at [1129, 614] on button "Save & Close" at bounding box center [1128, 707] width 100 height 31
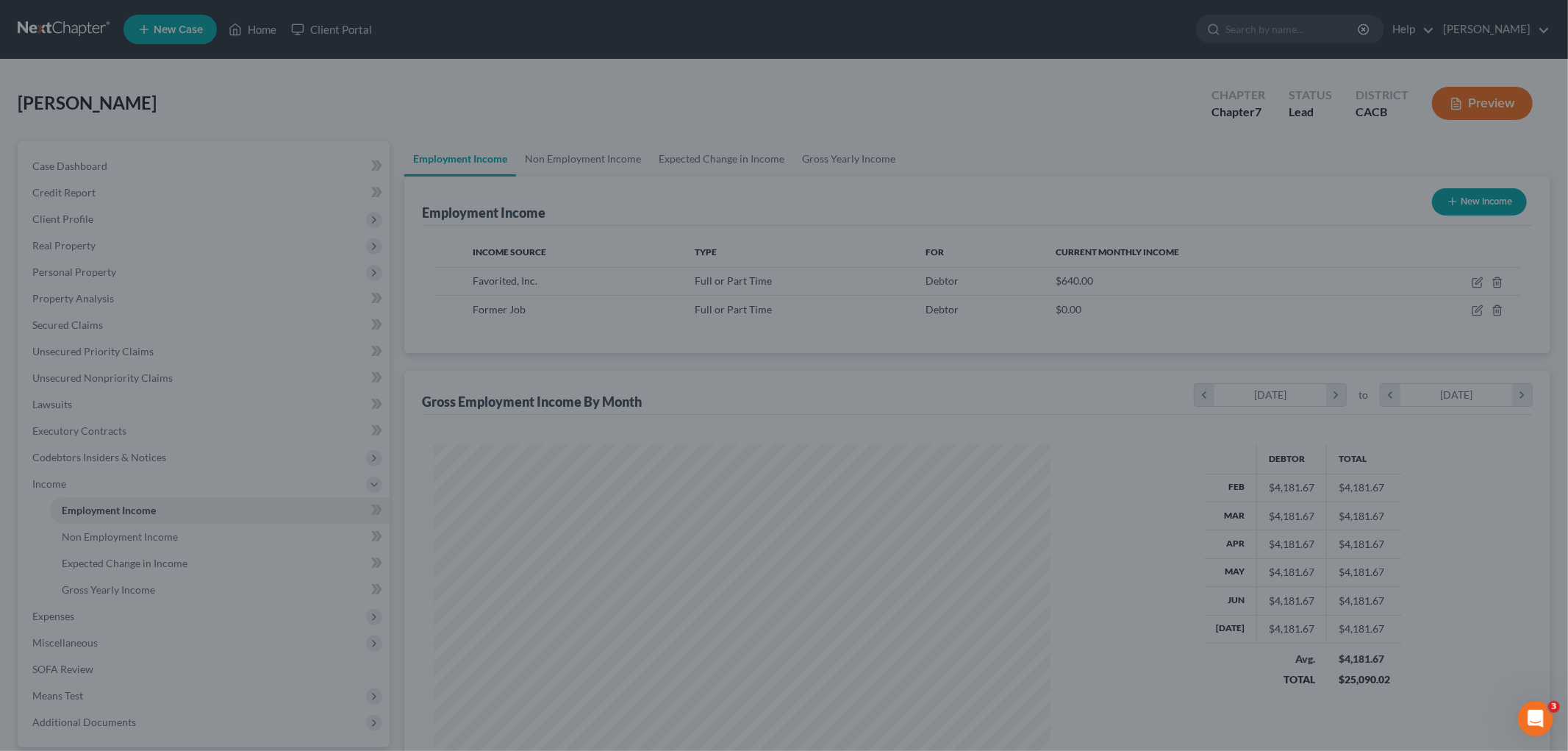
scroll to position [735082, 734380]
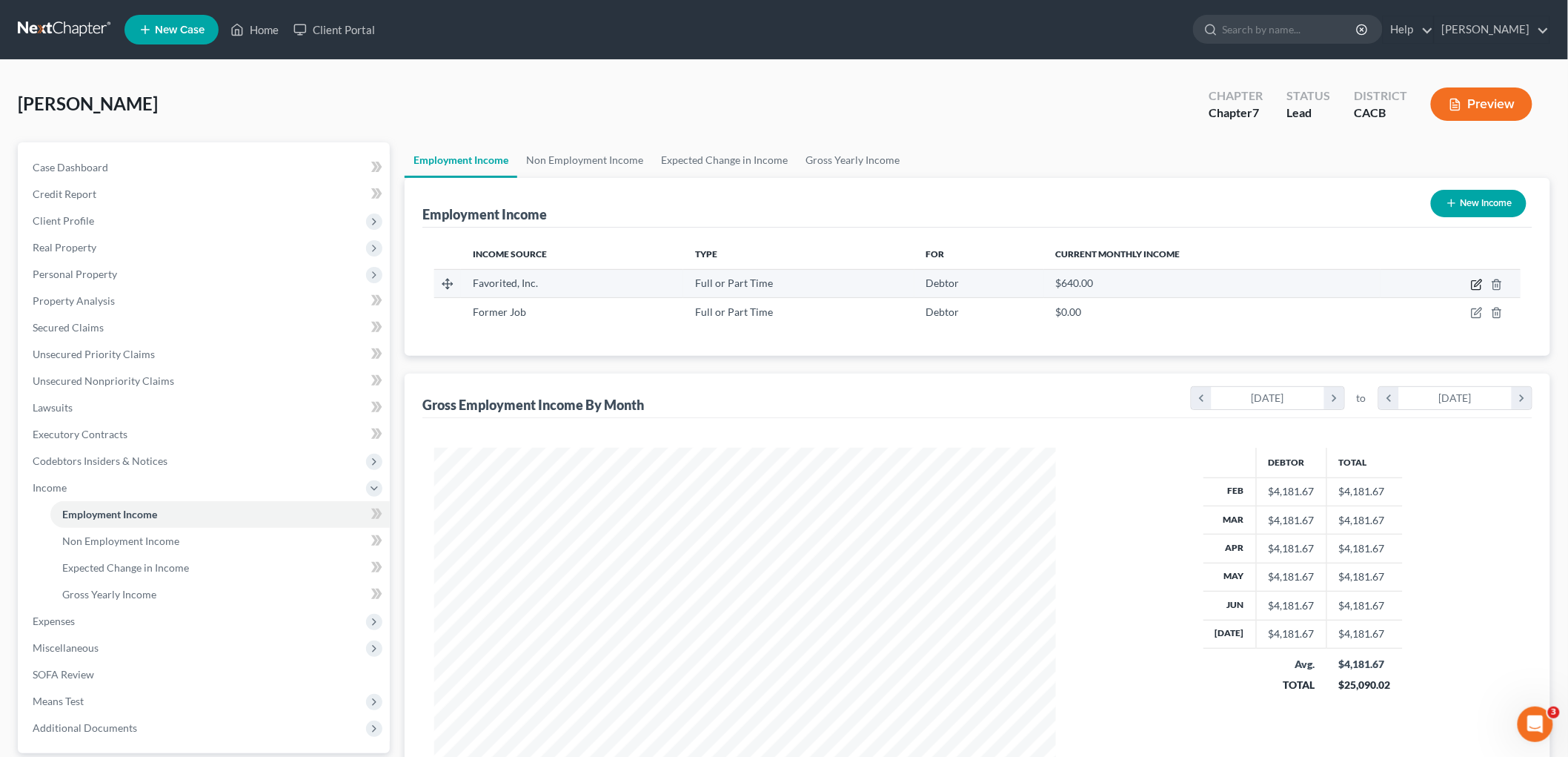
click at [1349, 282] on icon "button" at bounding box center [1479, 283] width 7 height 7
select select "0"
select select "4"
select select "0"
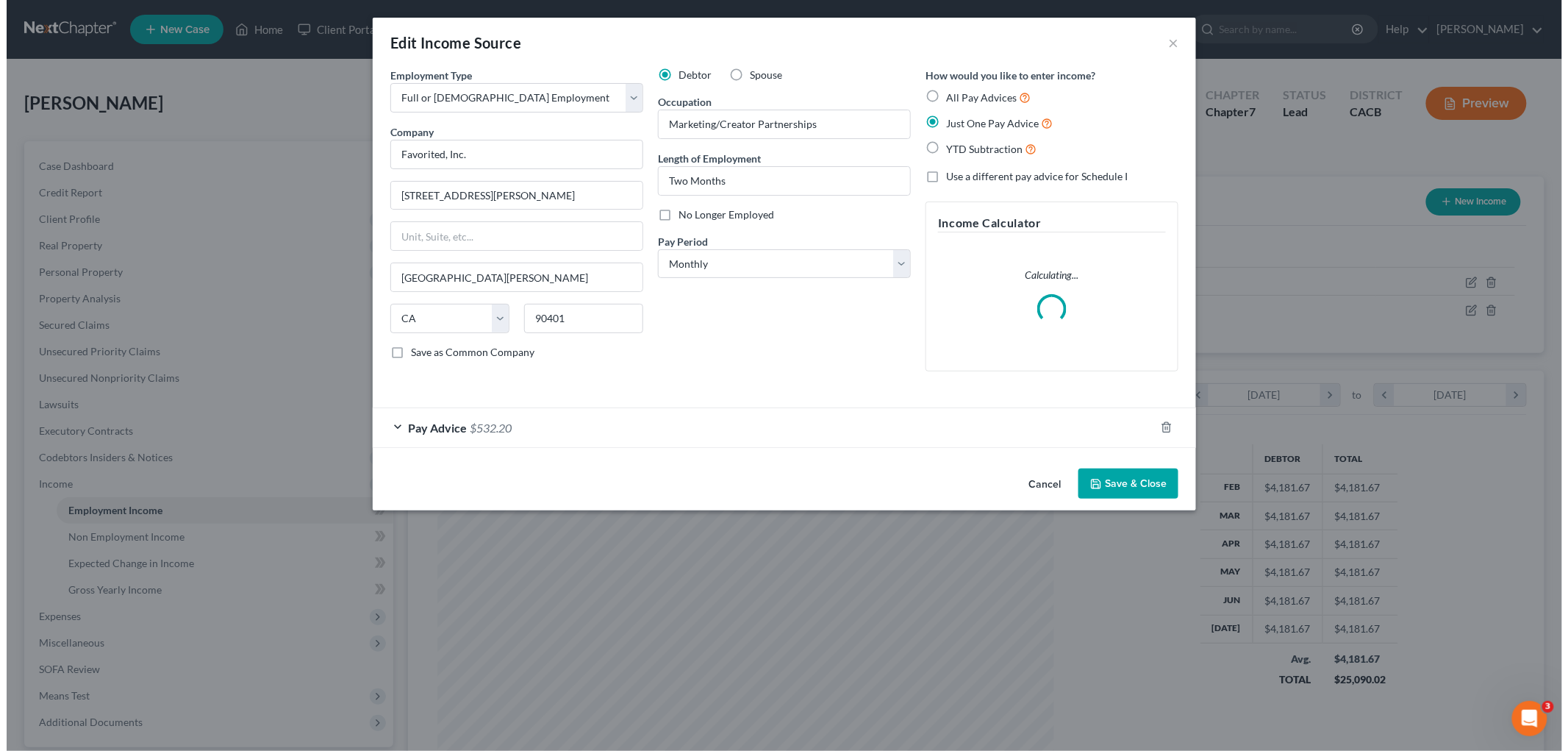
scroll to position [310, 651]
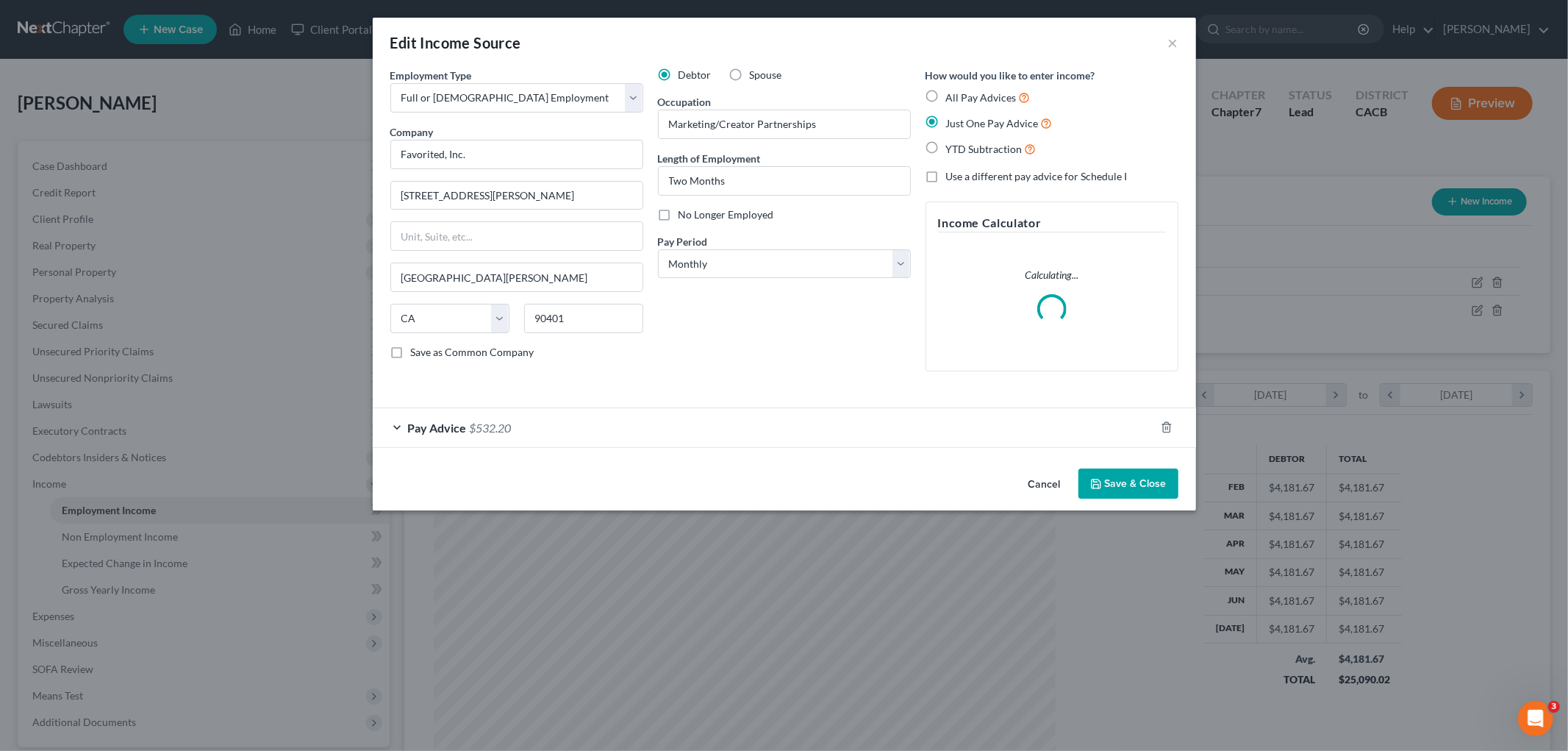
click at [673, 421] on div "Pay Advice $532.20" at bounding box center [764, 428] width 782 height 39
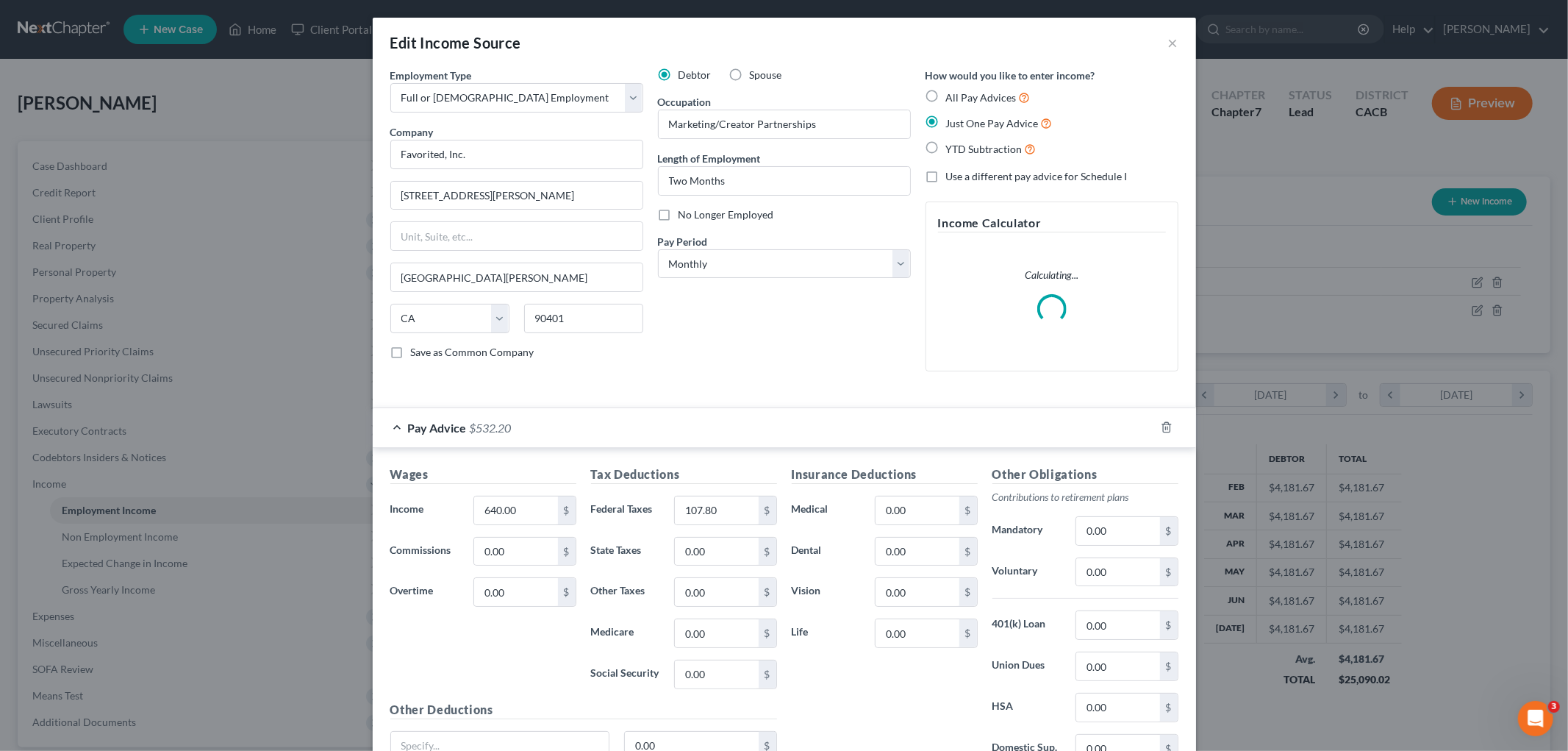
click at [673, 421] on div "Pay Advice $532.20" at bounding box center [764, 428] width 782 height 39
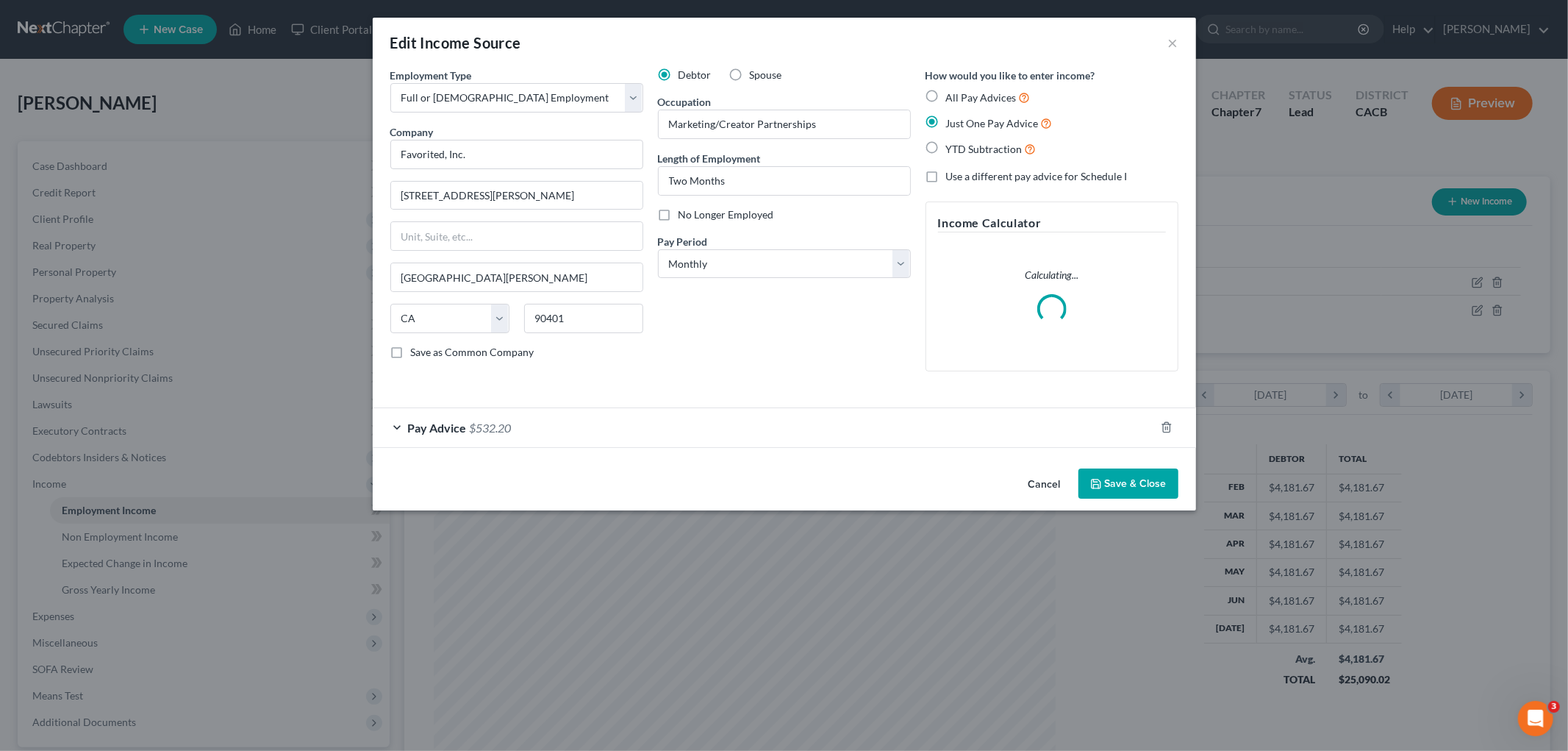
click at [1008, 173] on span "Use a different pay advice for Schedule I" at bounding box center [1036, 176] width 181 height 12
click at [961, 173] on input "Use a different pay advice for Schedule I" at bounding box center [956, 173] width 10 height 10
checkbox input "true"
click at [994, 487] on button "Add Schedule I Income" at bounding box center [999, 484] width 147 height 31
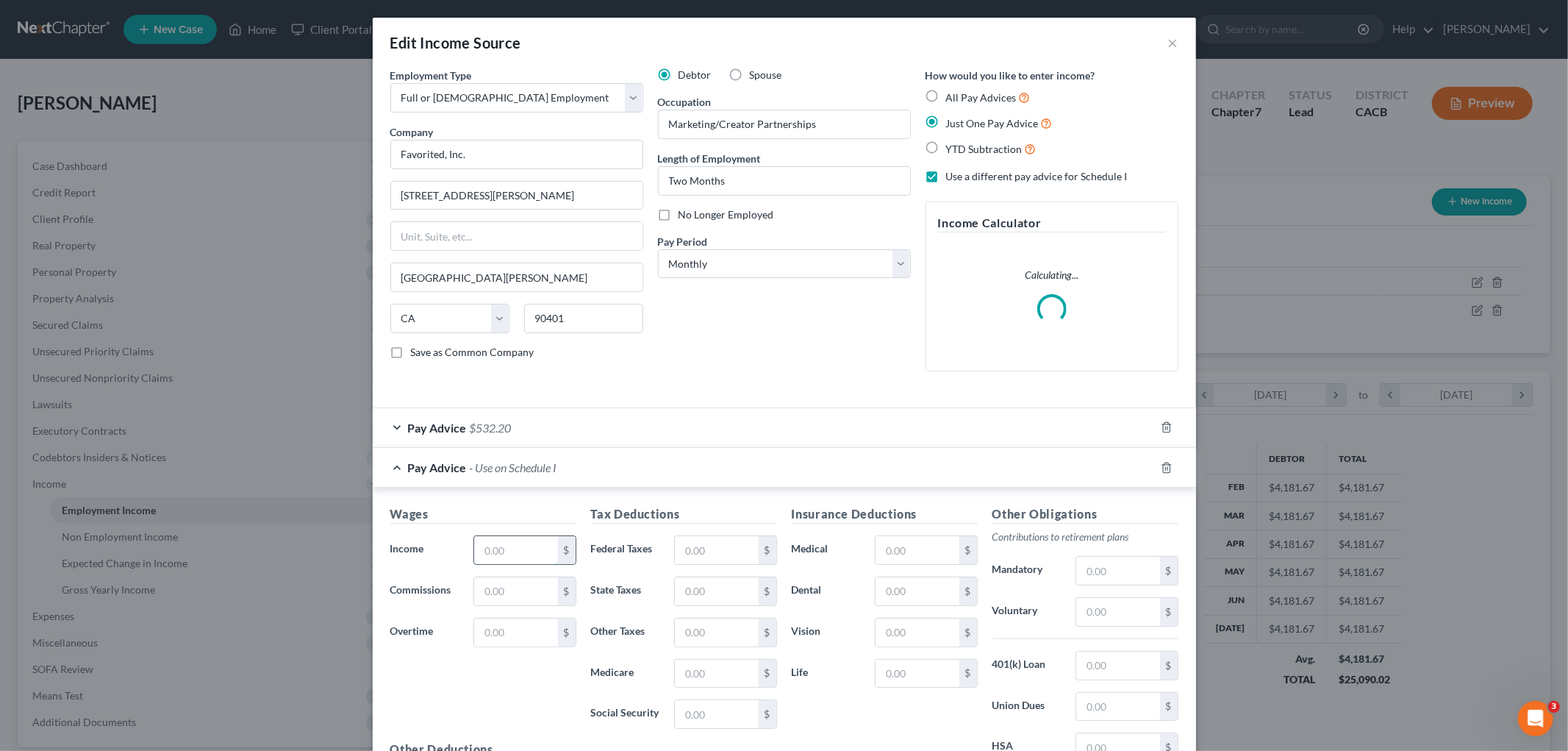
click at [491, 539] on input "text" at bounding box center [516, 550] width 83 height 28
type input "3,748.33"
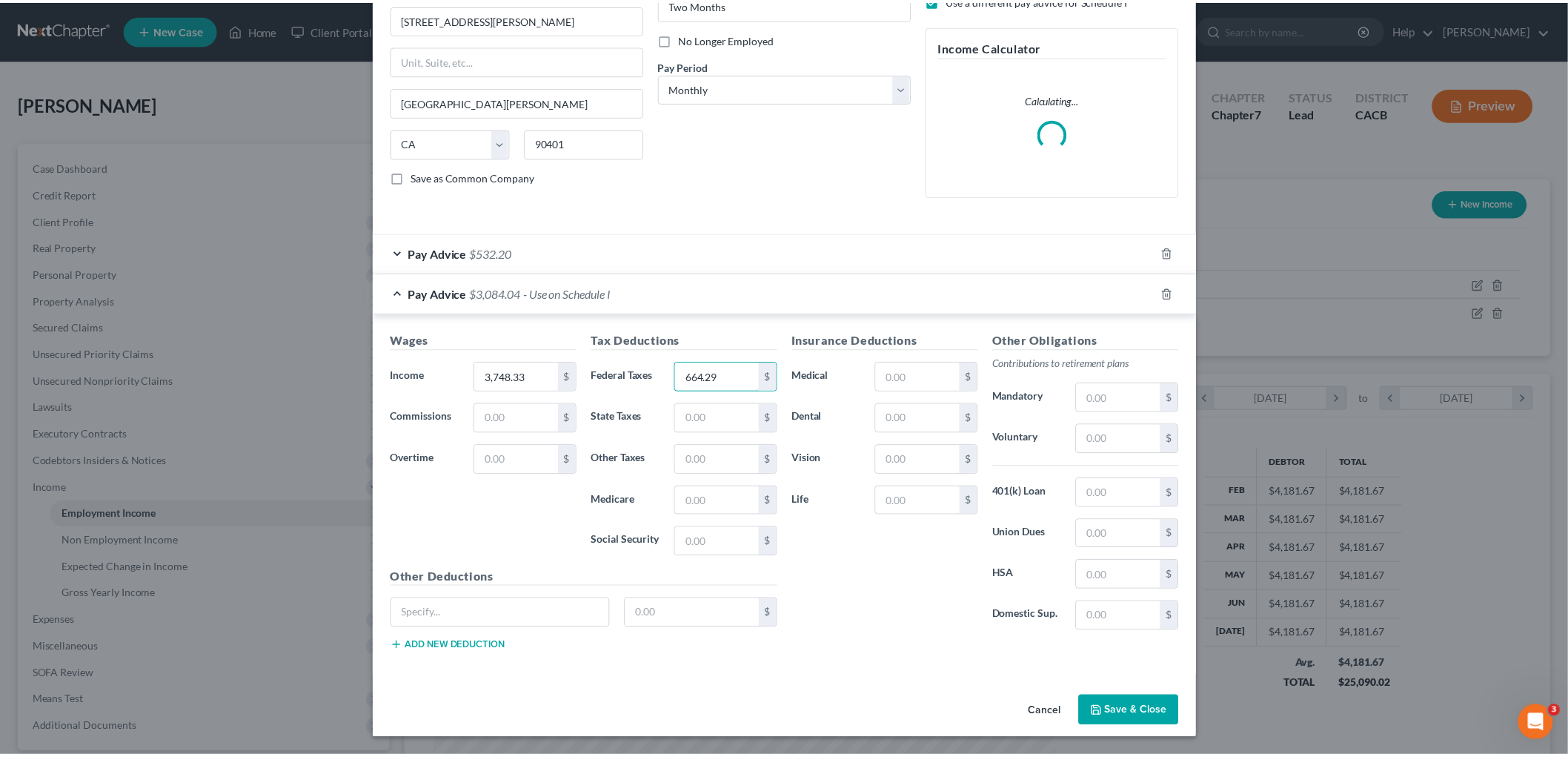
scroll to position [179, 0]
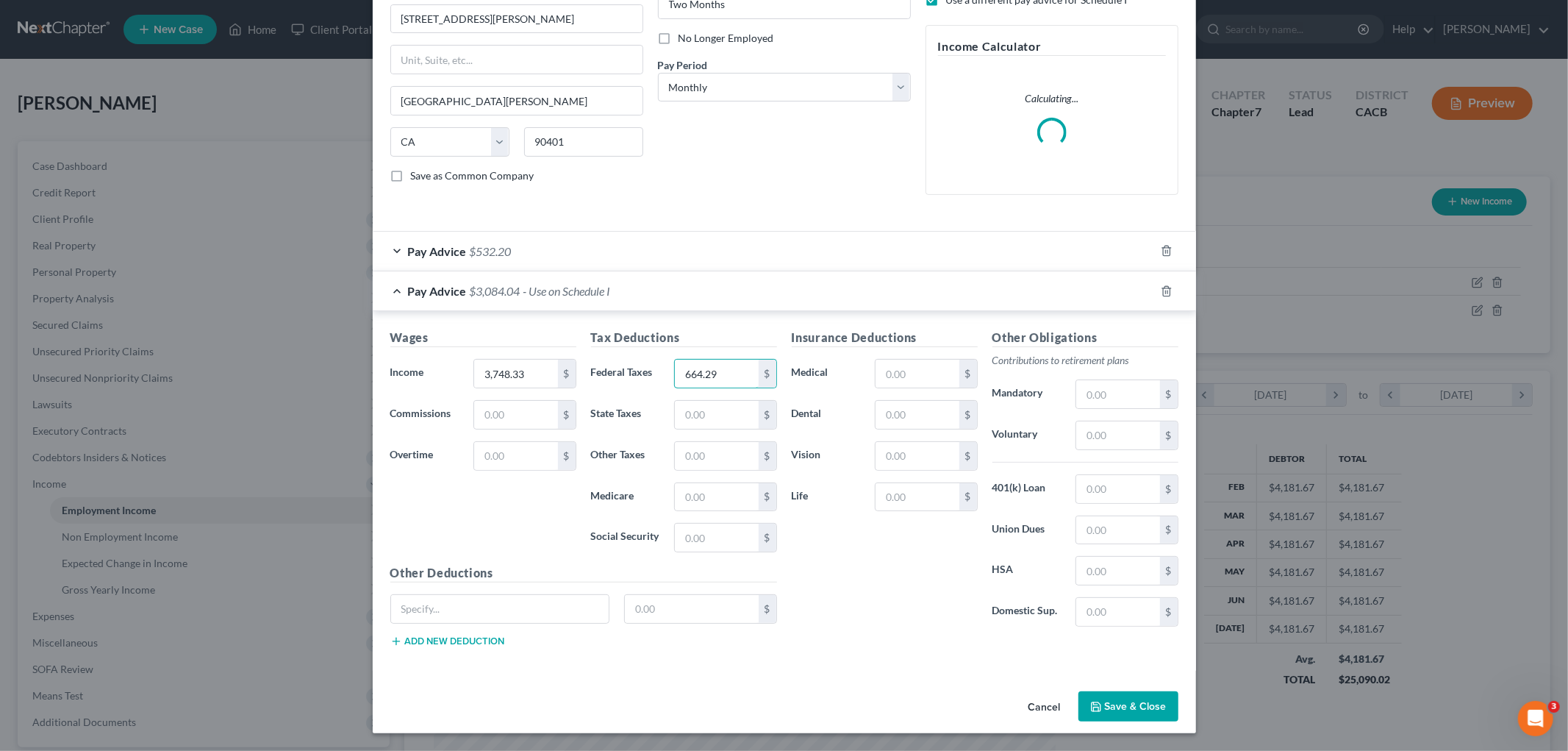
type input "664.29"
click at [1116, 614] on button "Save & Close" at bounding box center [1128, 707] width 100 height 31
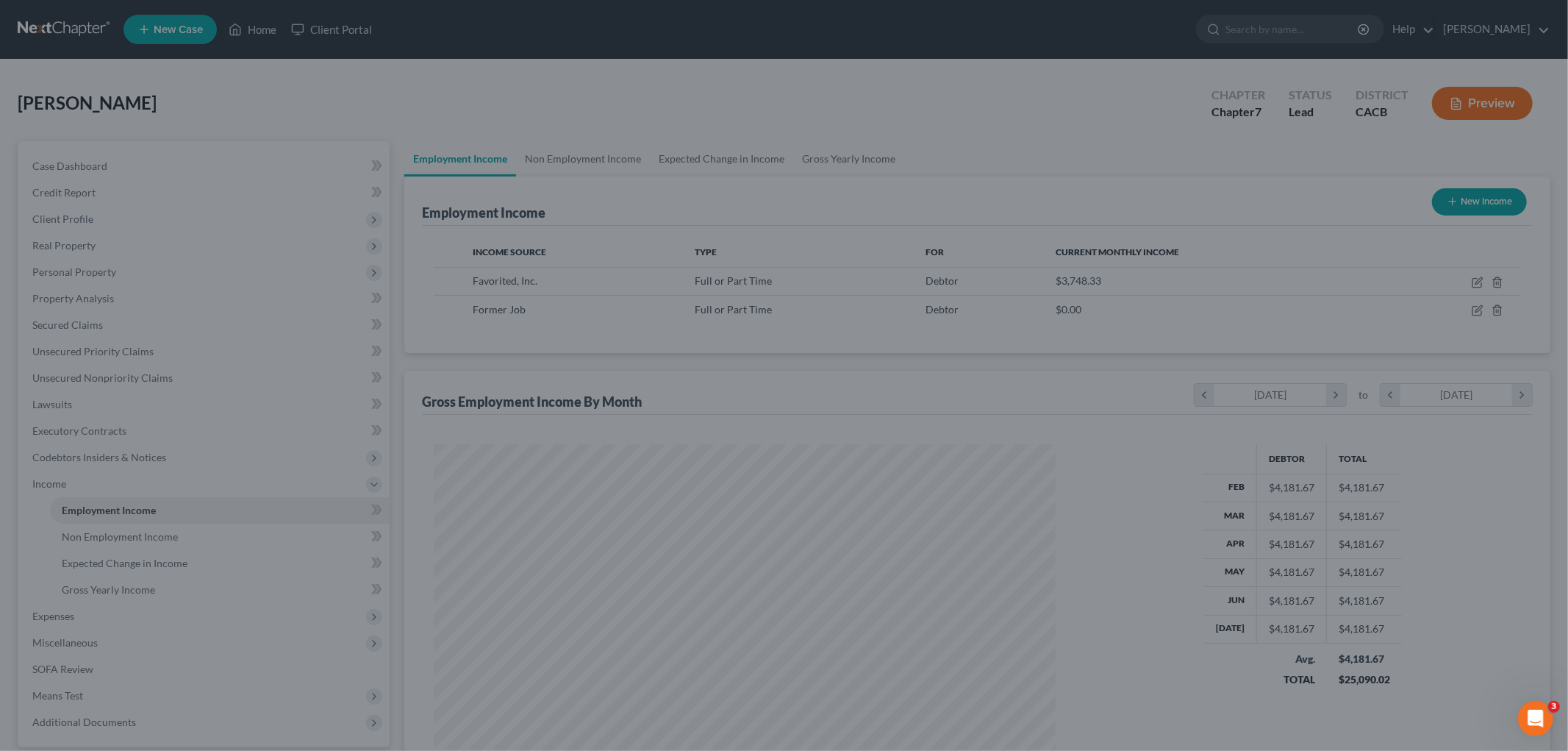
scroll to position [735082, 734380]
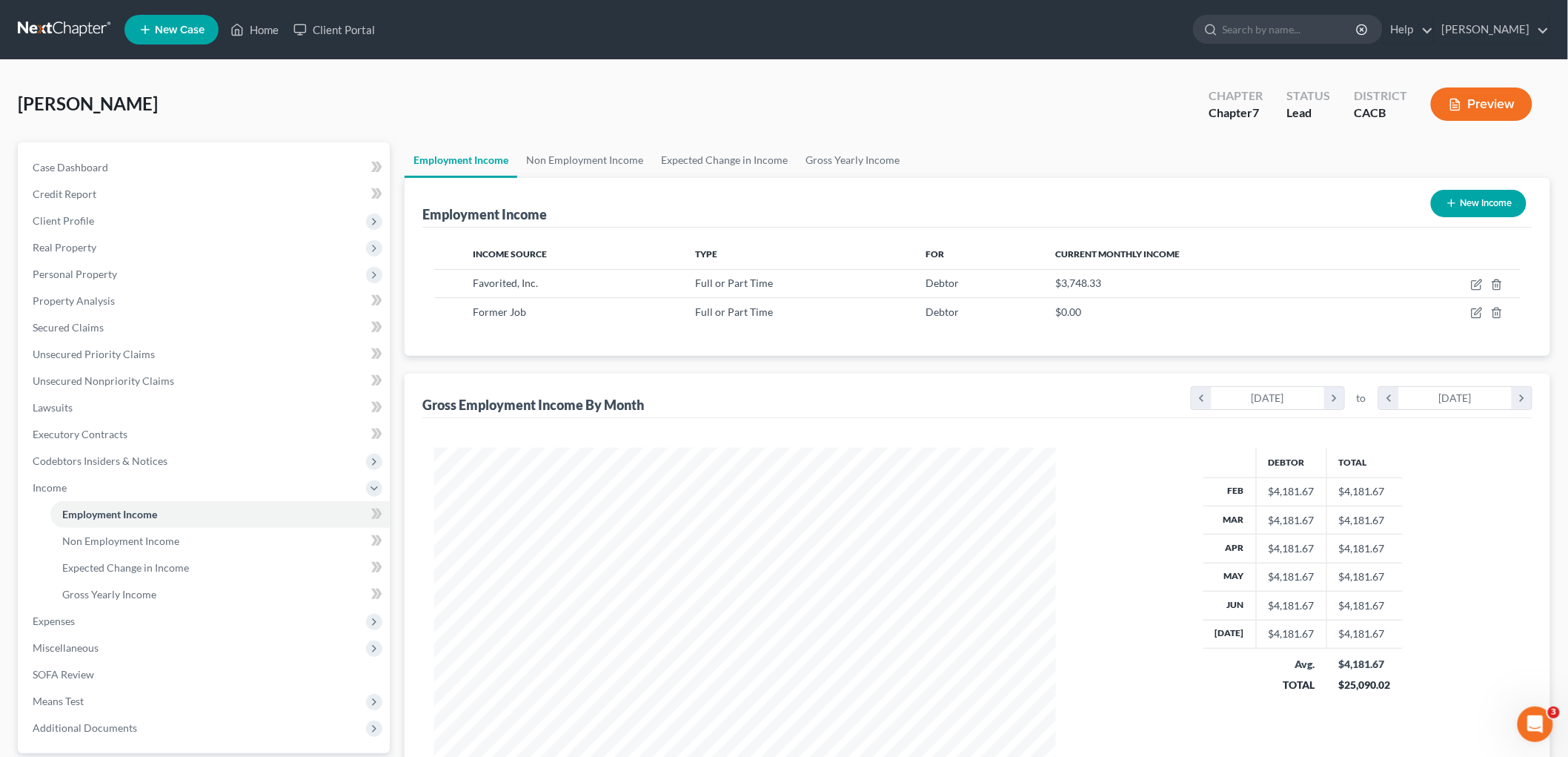
click at [1349, 122] on div "Preview" at bounding box center [1485, 106] width 131 height 44
click at [1349, 115] on button "Preview" at bounding box center [1481, 104] width 101 height 33
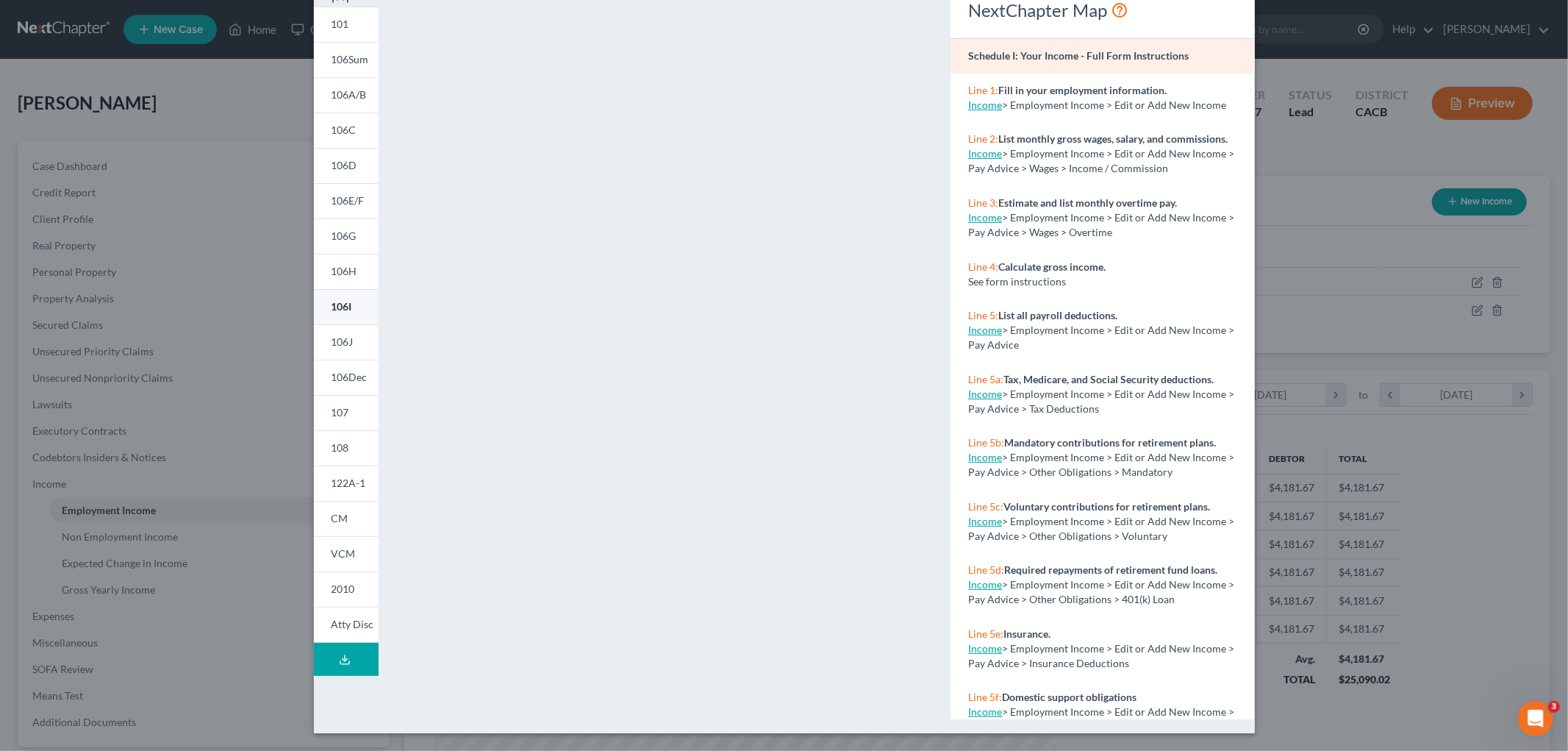
click at [315, 322] on link "106I" at bounding box center [346, 306] width 65 height 36
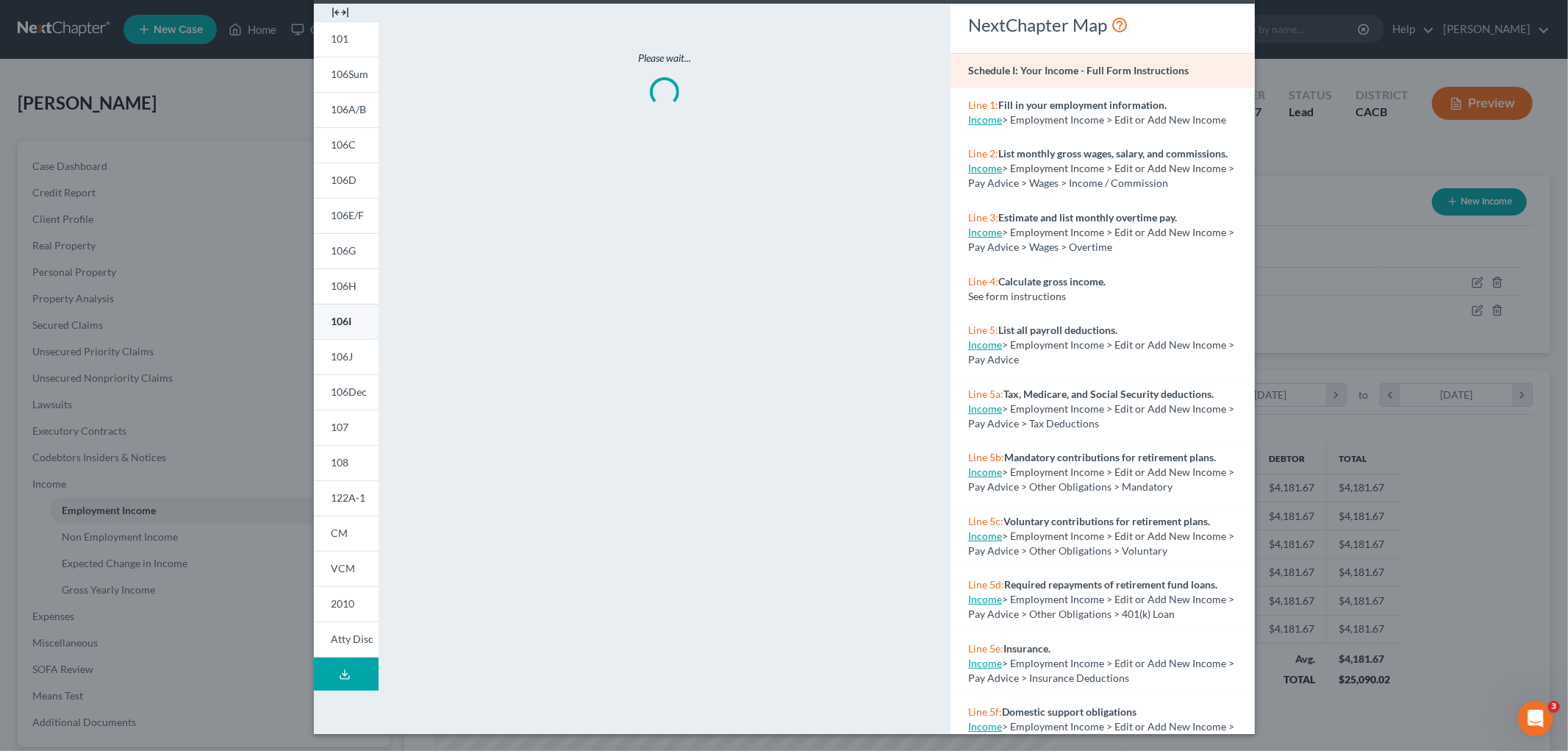
click at [325, 327] on div "101 106Sum 106A/B 106C 106D 106E/F 106G 106H 106I 106J 106Dec 107 108 122A-1 CM…" at bounding box center [346, 340] width 65 height 637
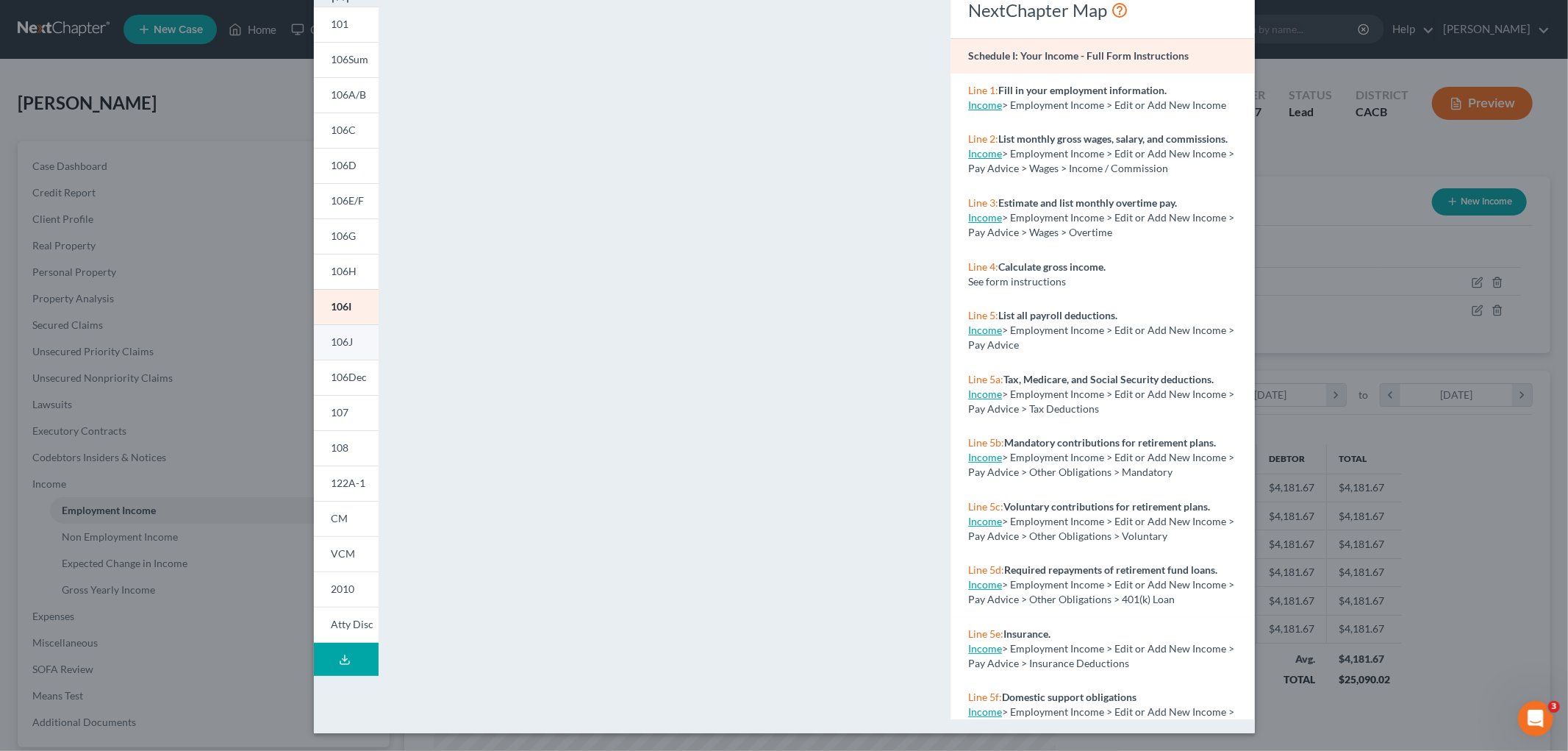
click at [346, 342] on span "106J" at bounding box center [342, 342] width 22 height 12
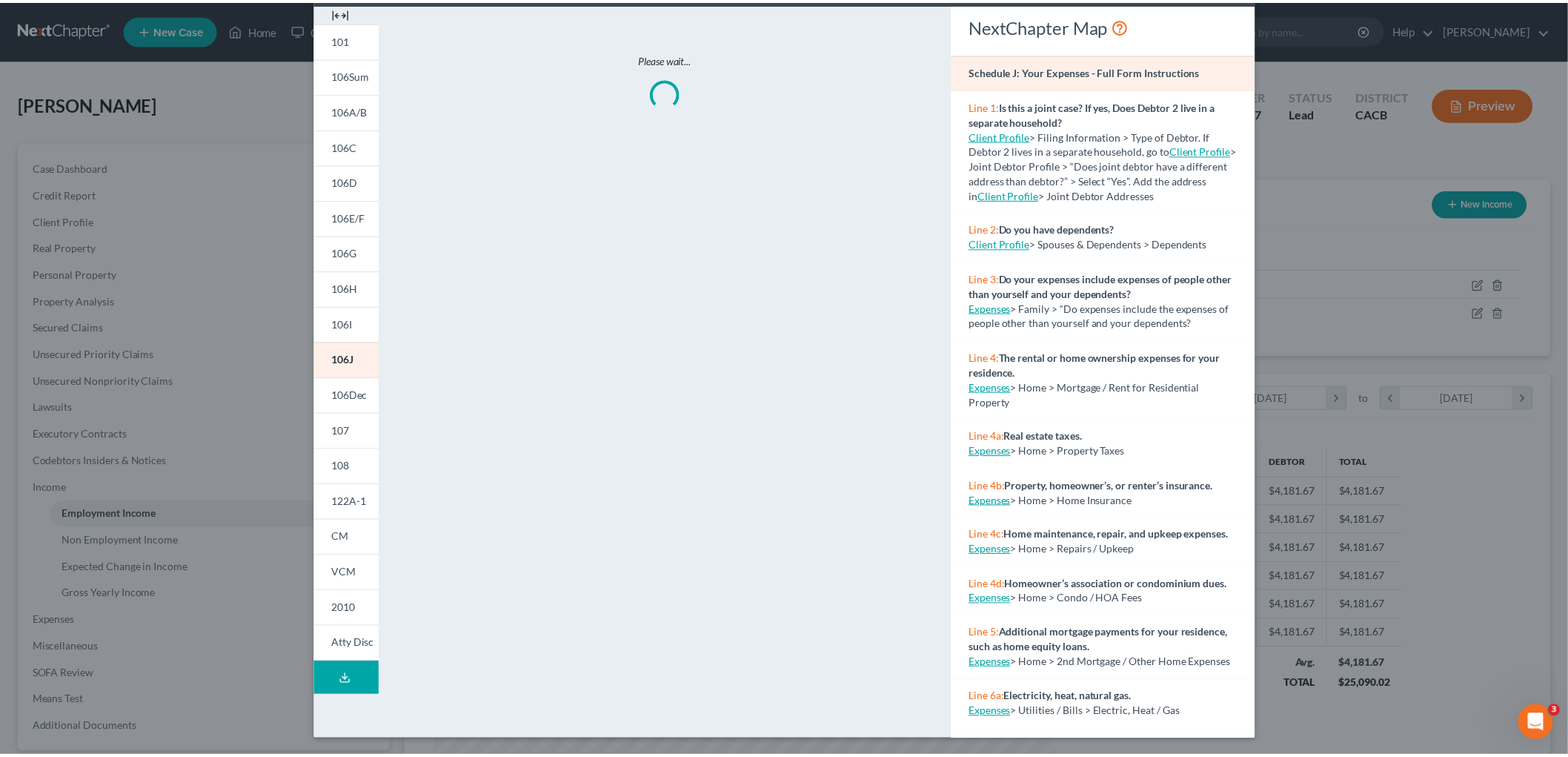
scroll to position [80, 0]
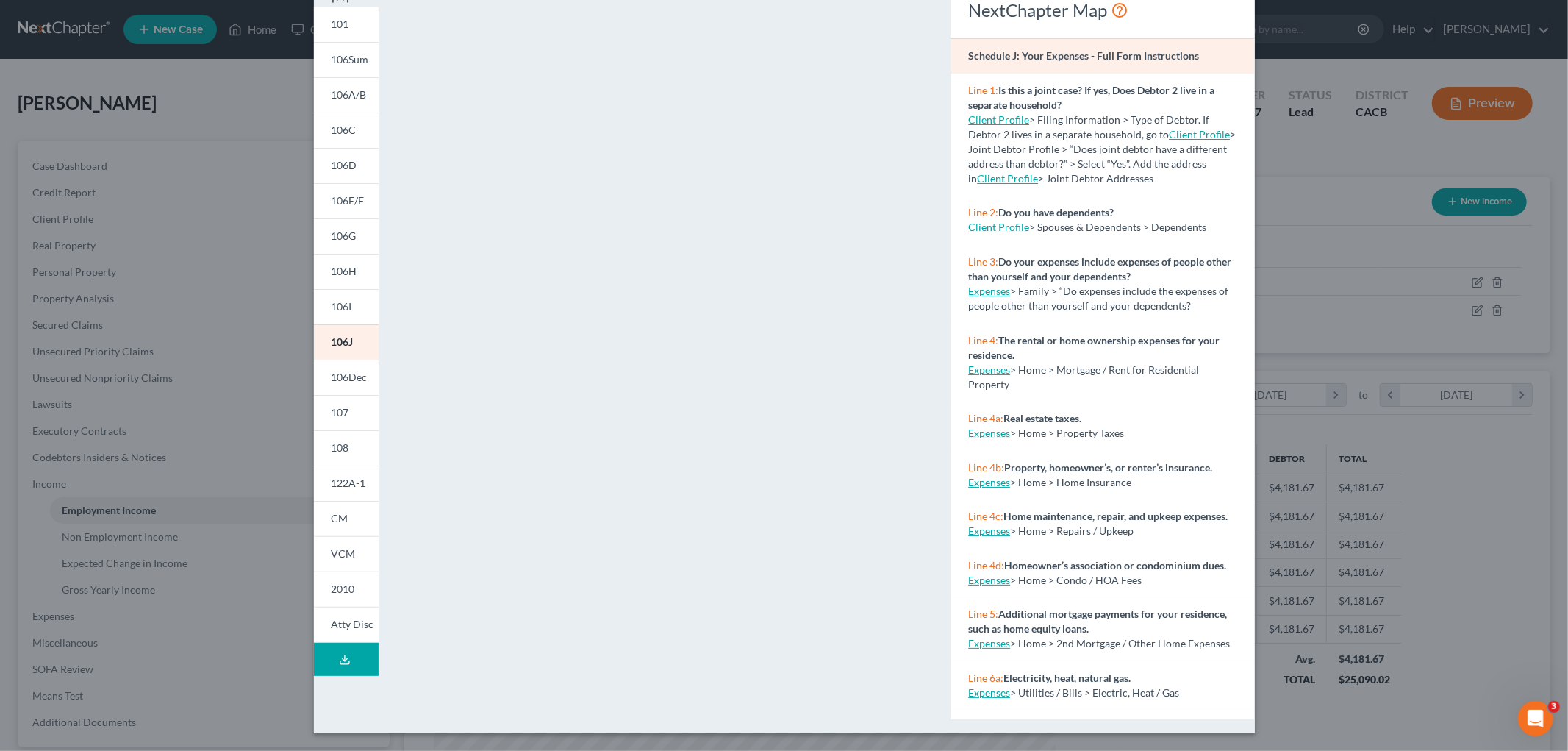
click at [1337, 363] on div "Petition Preview Schedule J: Your Expenses × 101 106Sum 106A/B 106C 106D 106E/F…" at bounding box center [784, 376] width 1568 height 751
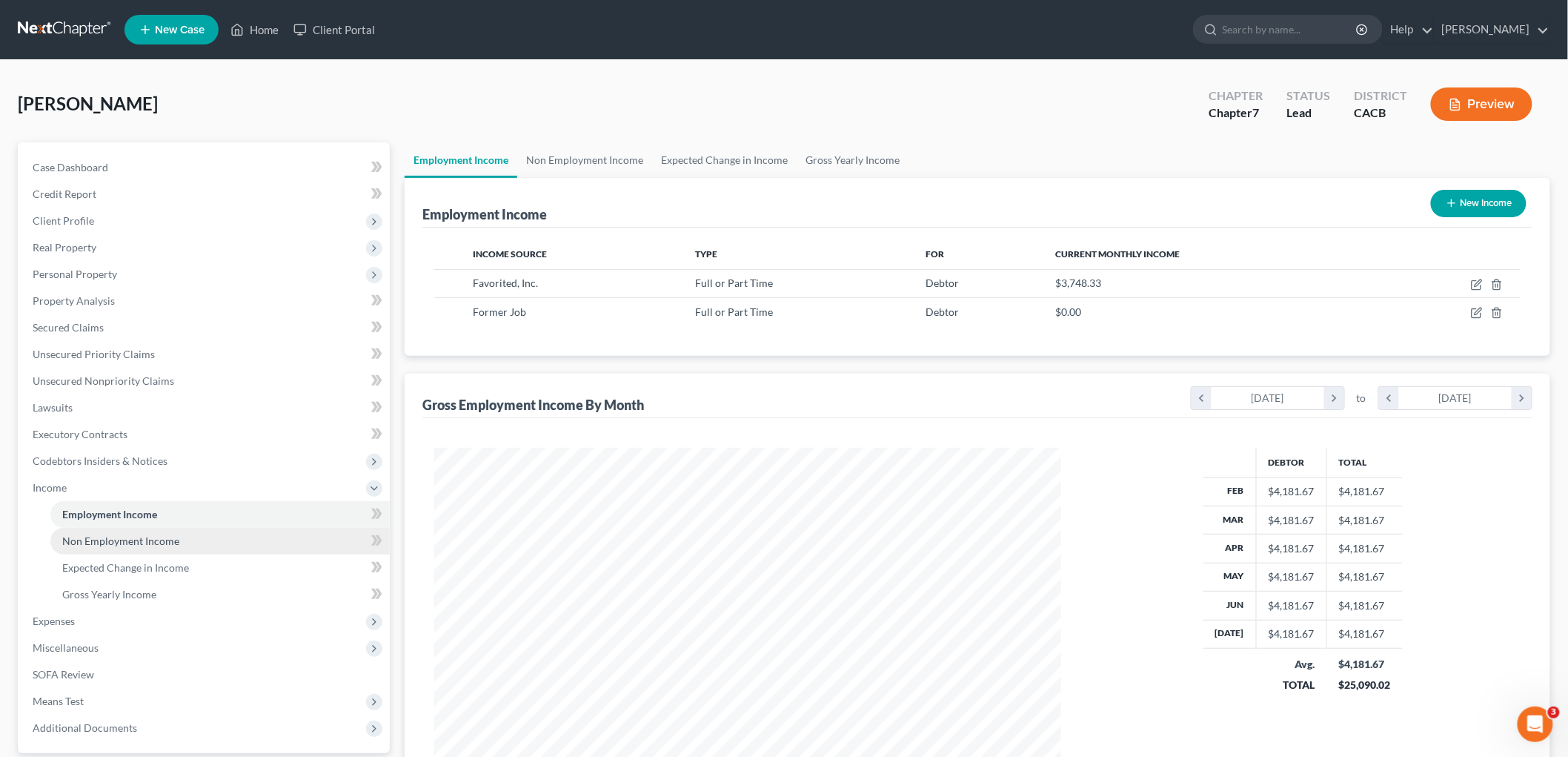
scroll to position [740954, 740521]
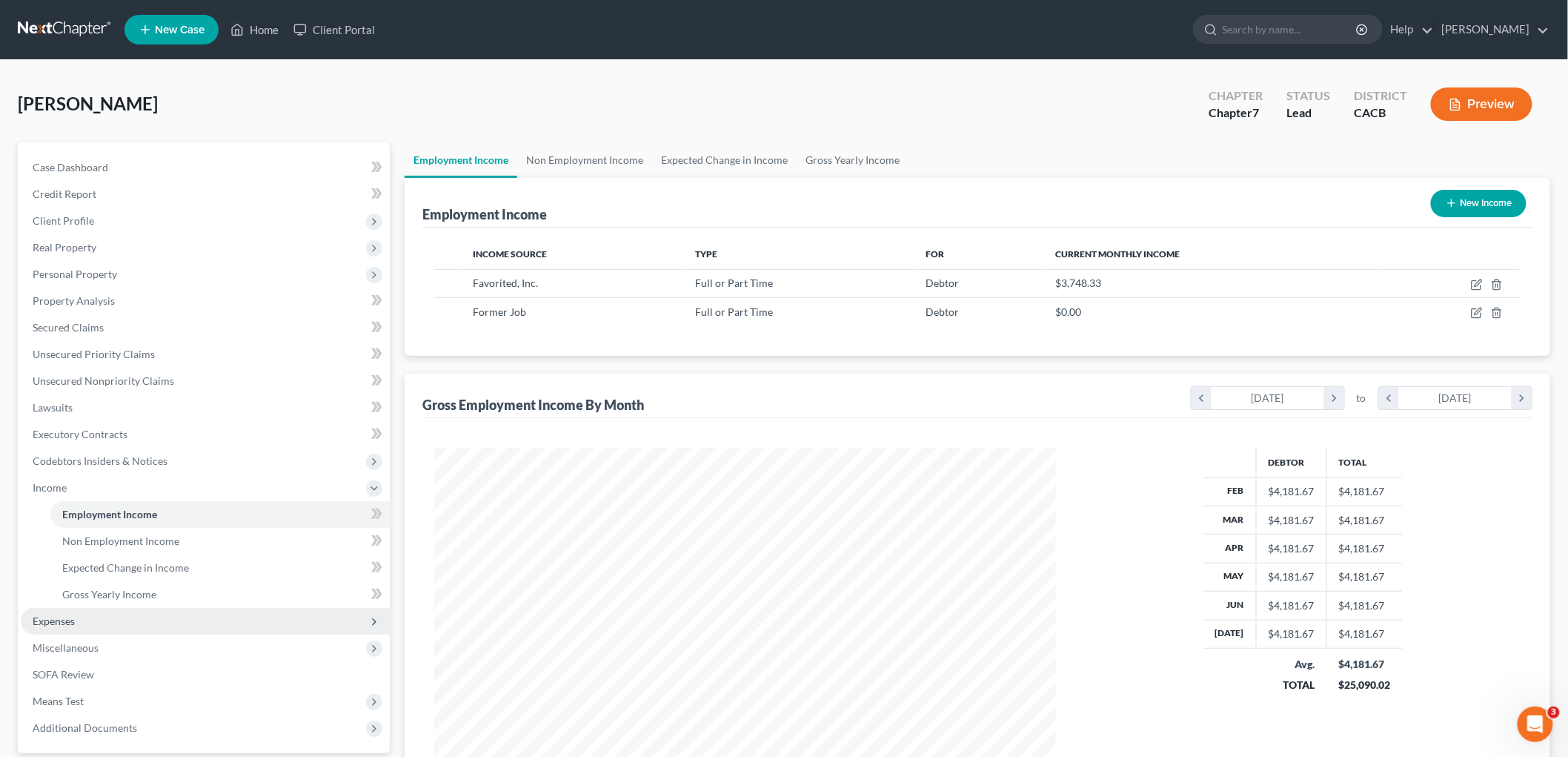
click at [116, 619] on span "Expenses" at bounding box center [205, 621] width 369 height 27
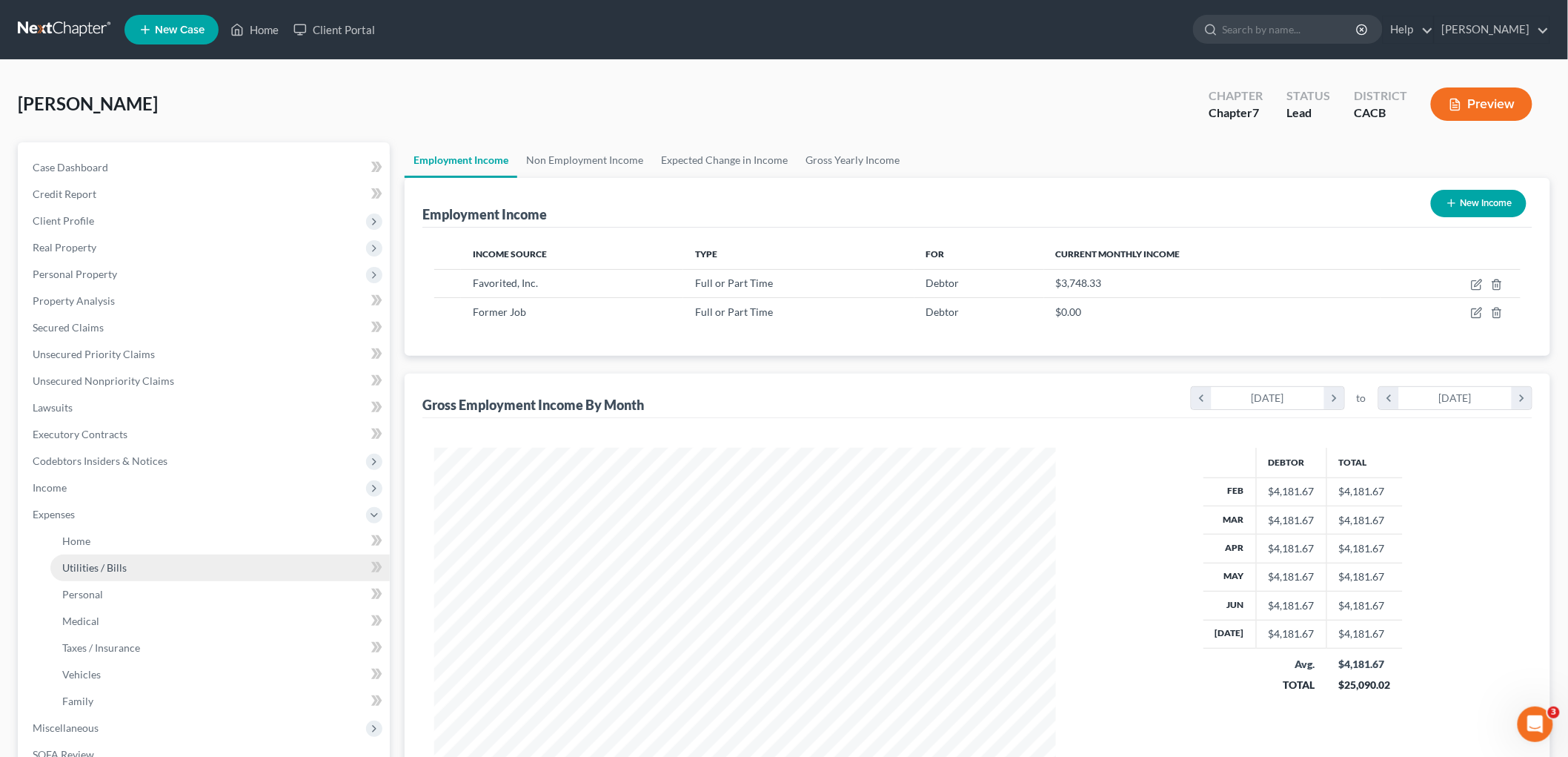
click at [96, 557] on link "Utilities / Bills" at bounding box center [220, 567] width 339 height 27
click at [94, 545] on link "Home" at bounding box center [220, 541] width 339 height 27
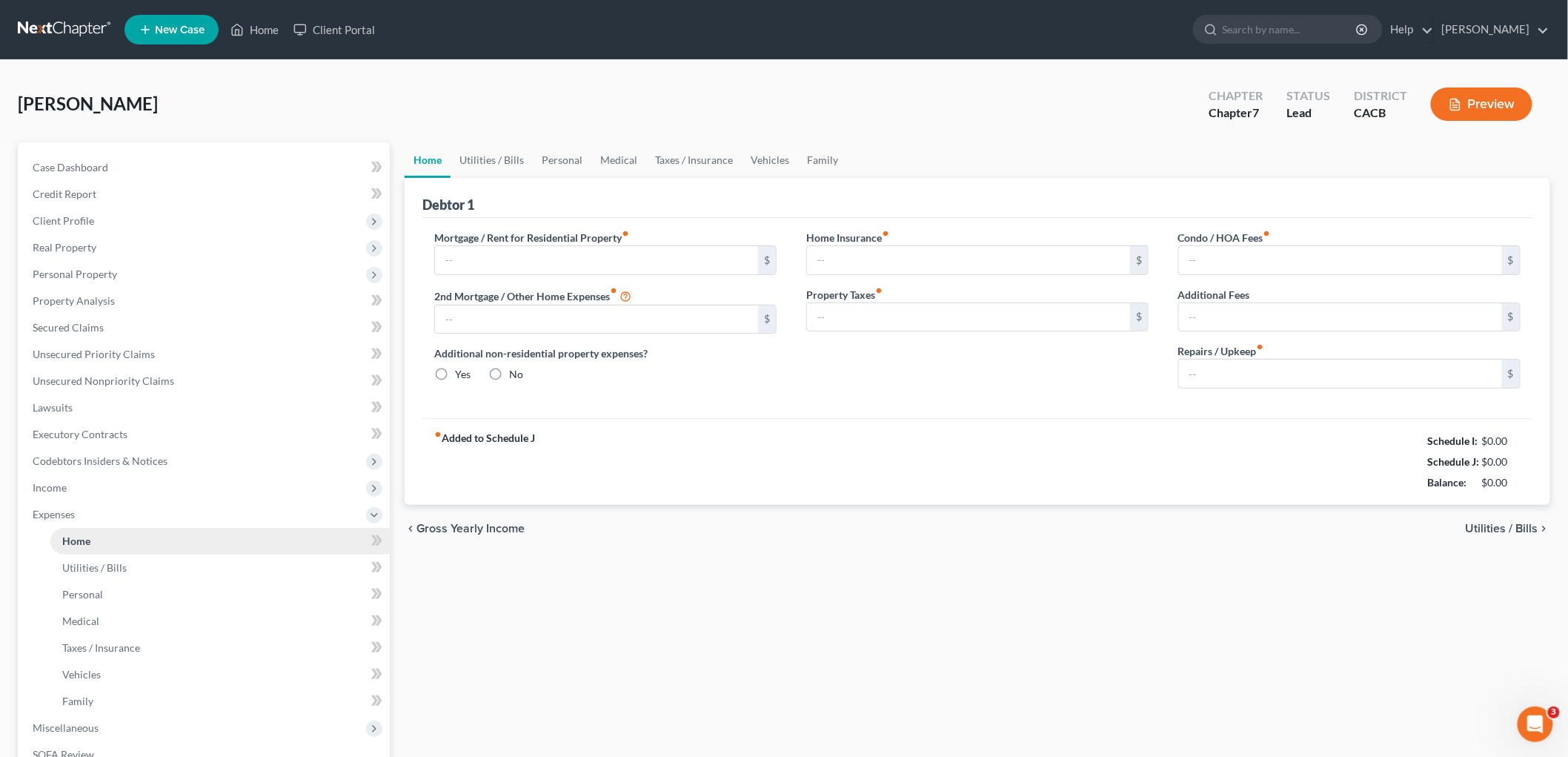
type input "750.00"
type input "0.00"
radio input "true"
type input "0.00"
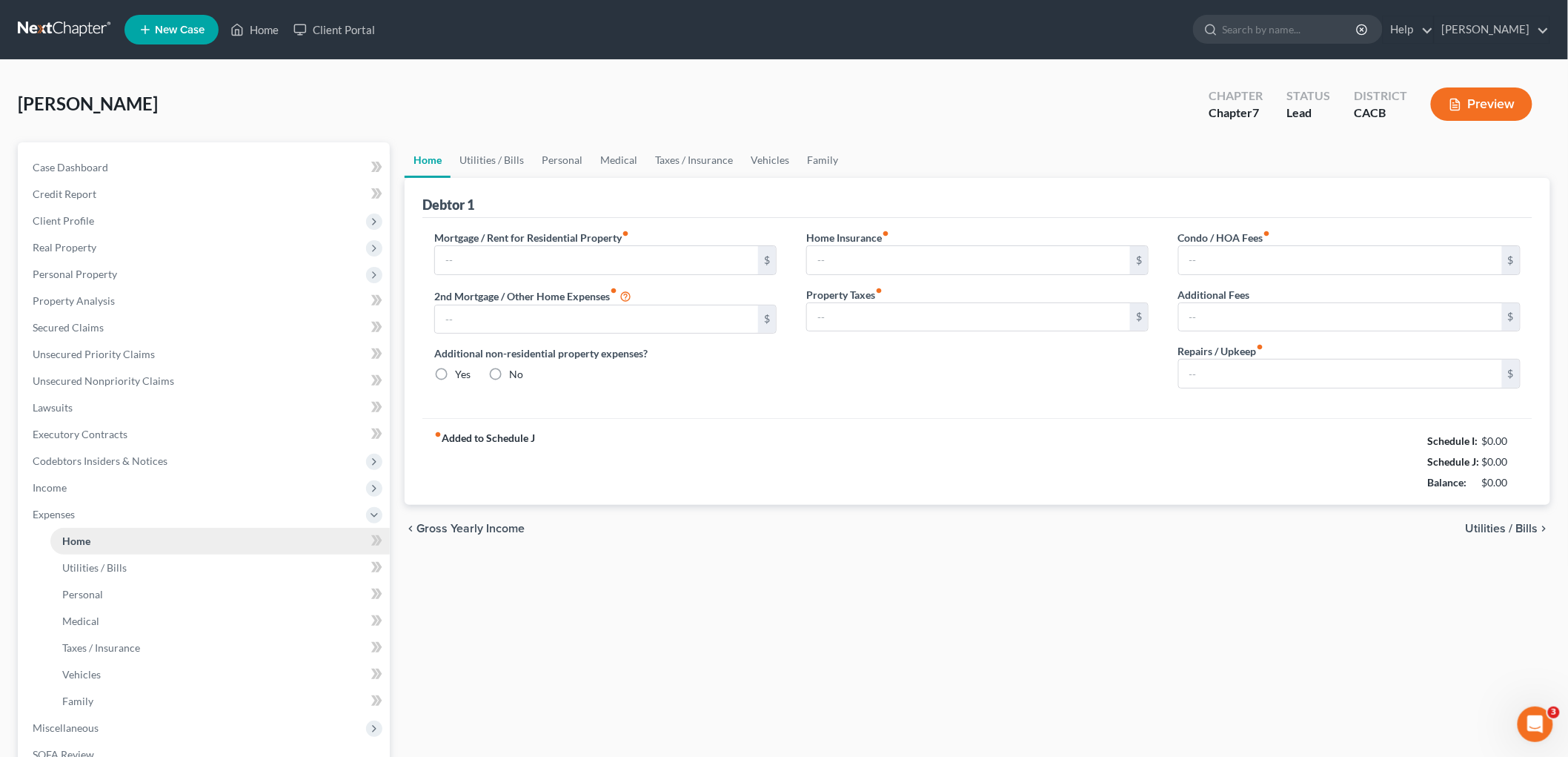
type input "0.00"
click at [491, 157] on link "Utilities / Bills" at bounding box center [492, 160] width 82 height 36
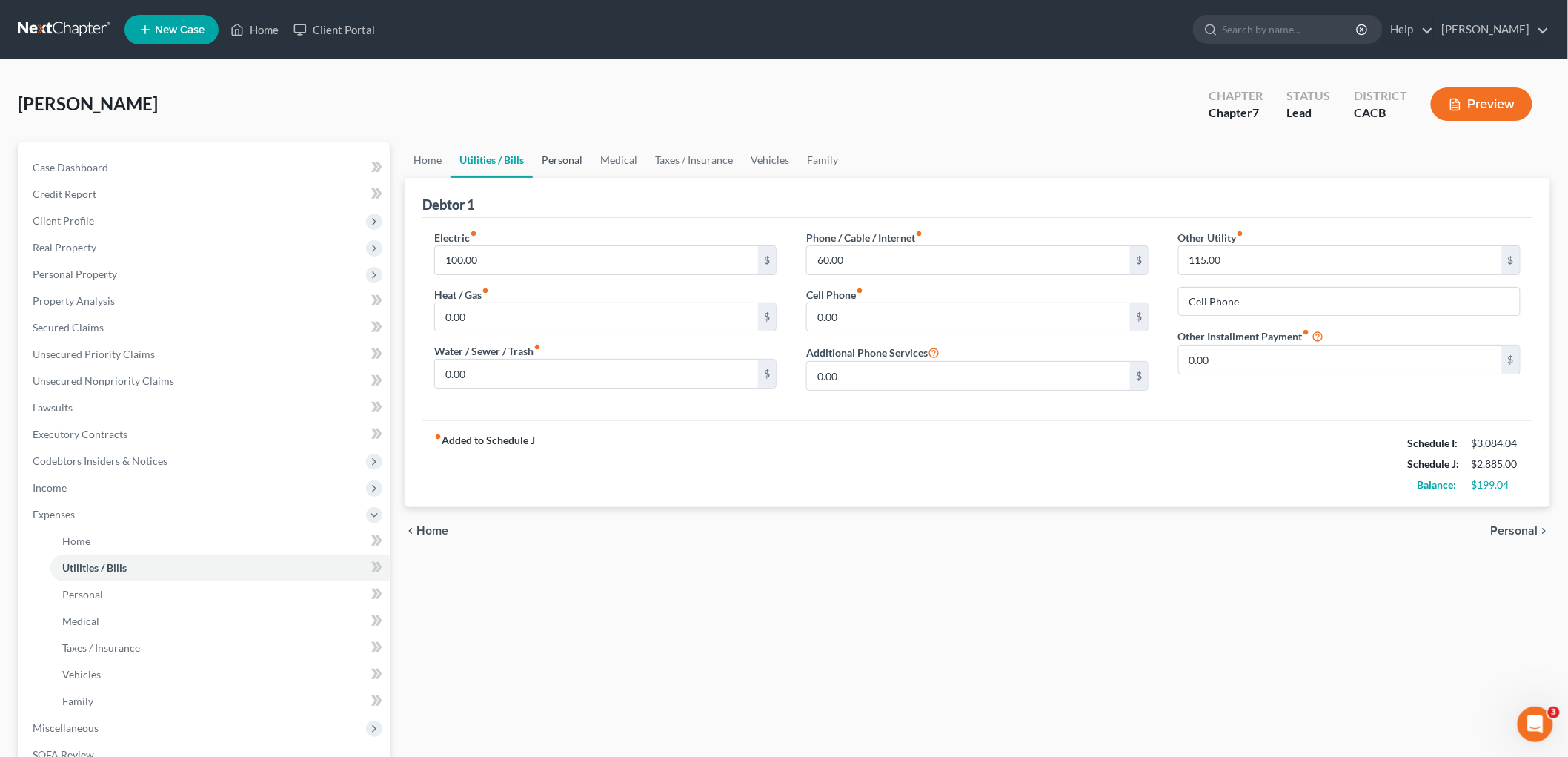
click at [573, 149] on link "Personal" at bounding box center [562, 160] width 59 height 36
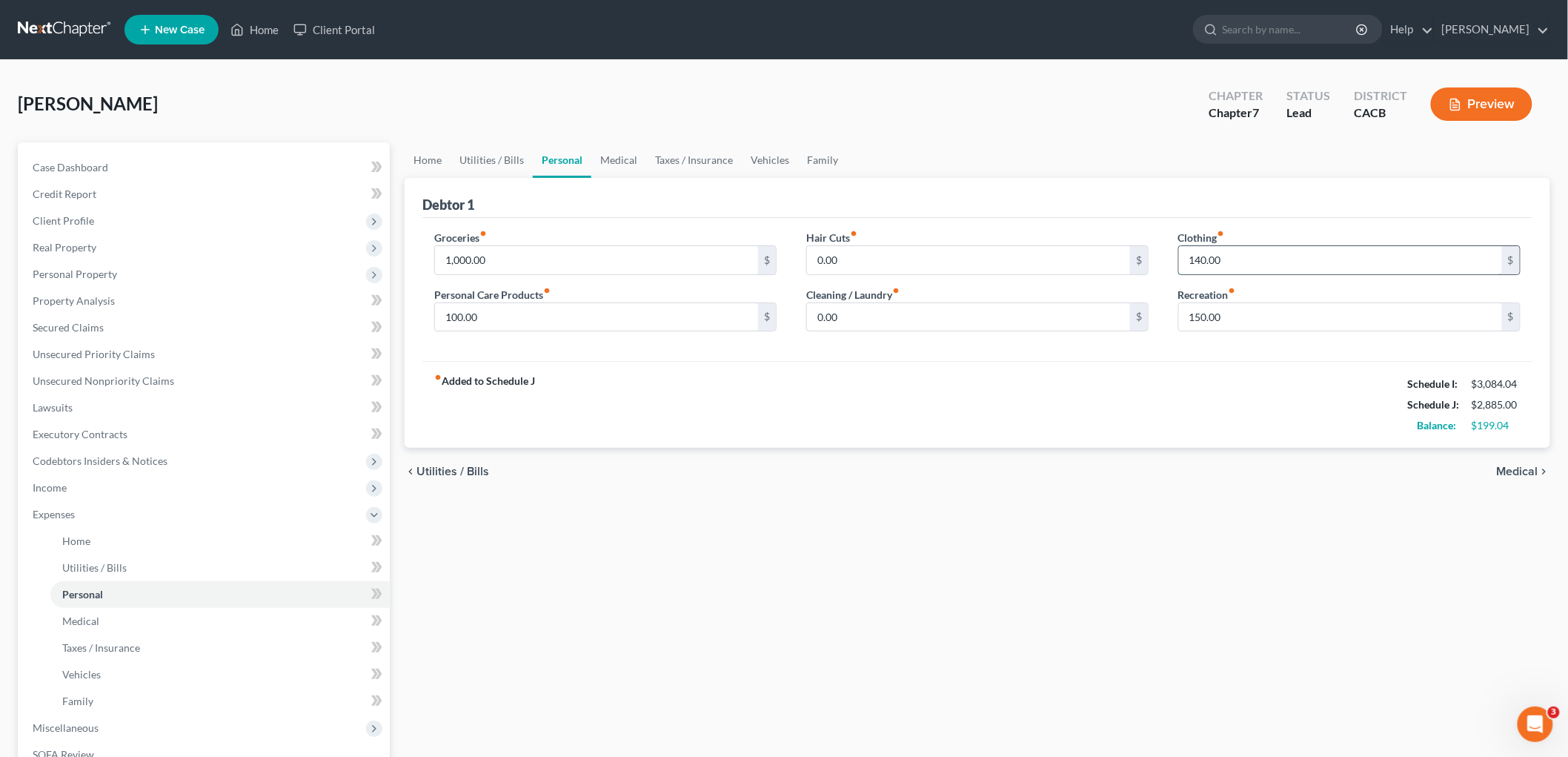
click at [1270, 260] on input "140.00" at bounding box center [1341, 260] width 323 height 28
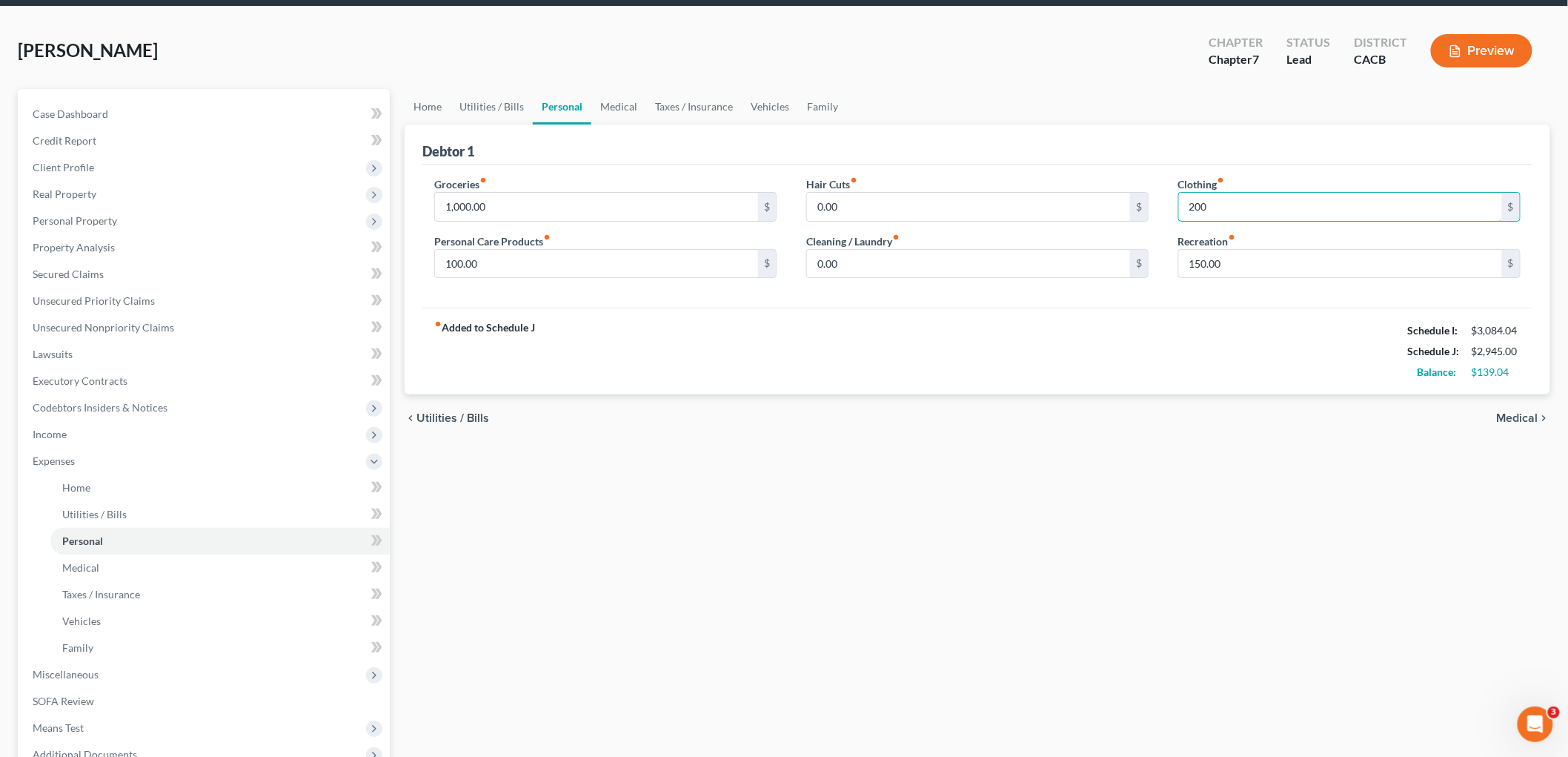
scroll to position [82, 0]
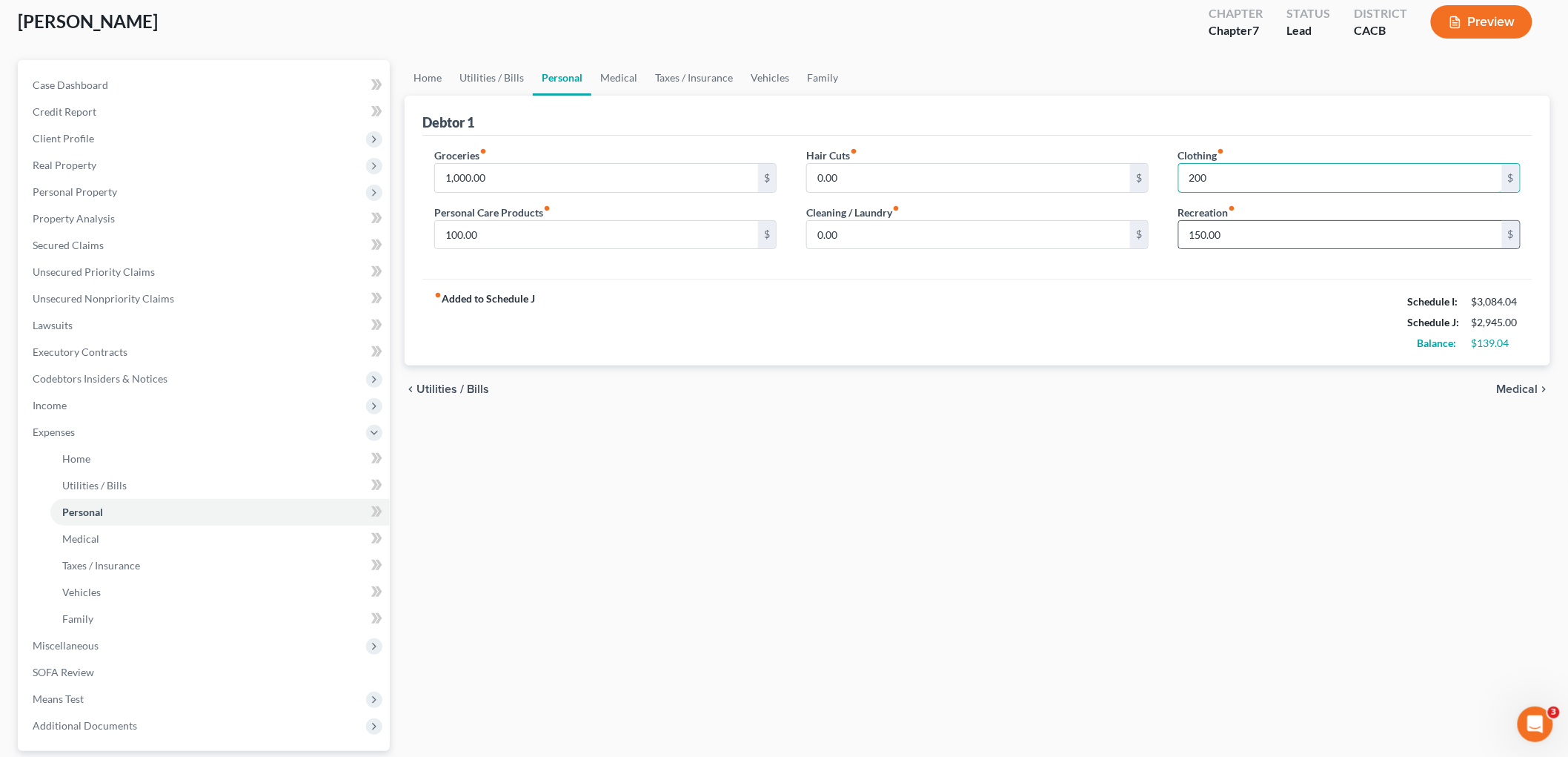
type input "200"
click at [1238, 248] on div "150.00 $" at bounding box center [1349, 235] width 343 height 30
click at [1203, 241] on input "150.00" at bounding box center [1341, 235] width 323 height 28
type input "200"
click at [592, 153] on div "Groceries fiber_manual_record 1,000.00 $" at bounding box center [606, 170] width 343 height 45
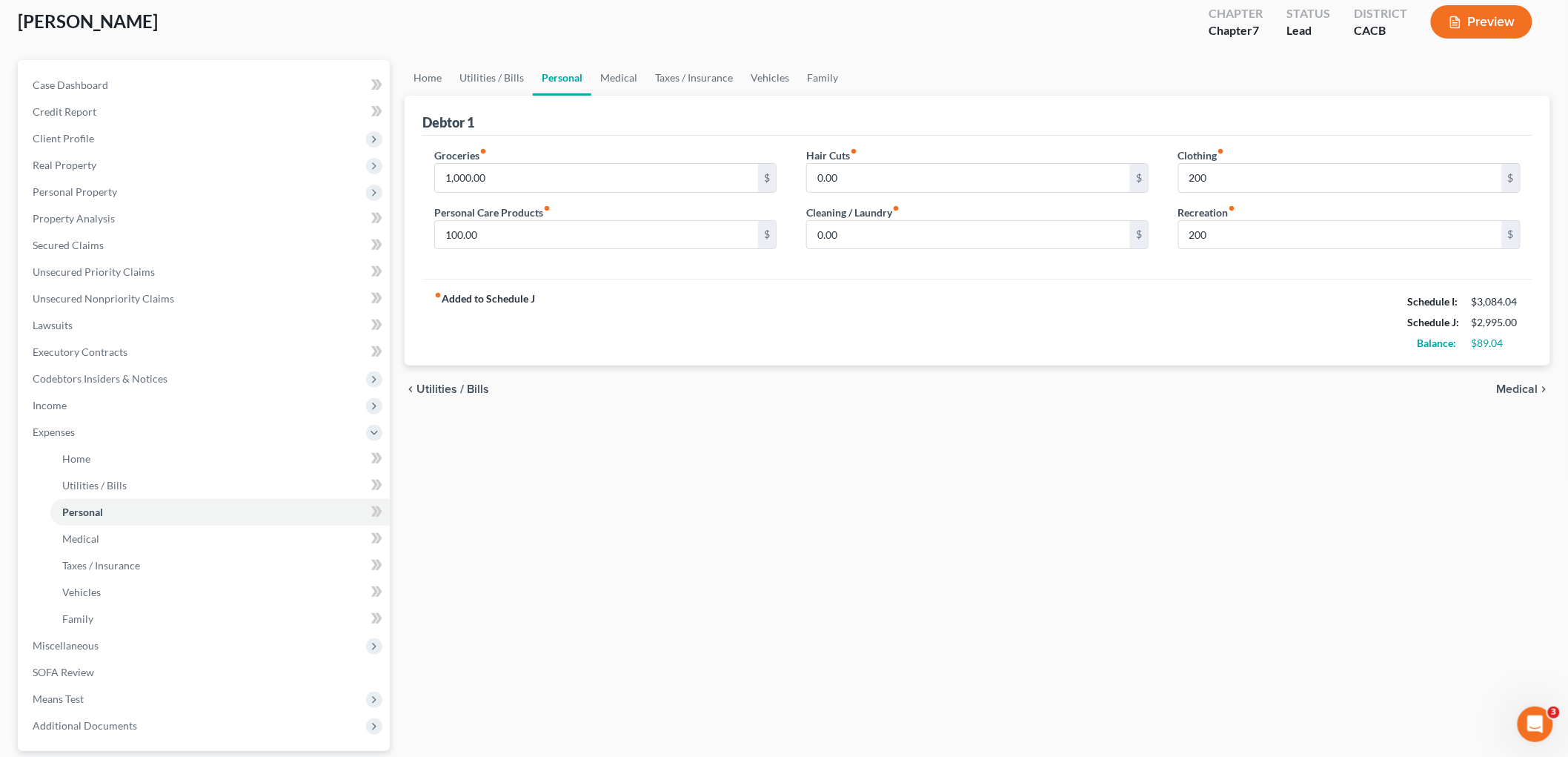
click at [532, 150] on div "Groceries fiber_manual_record 1,000.00 $" at bounding box center [606, 170] width 343 height 45
drag, startPoint x: 531, startPoint y: 174, endPoint x: 538, endPoint y: 170, distance: 8.1
click at [529, 174] on input "1,000.00" at bounding box center [597, 177] width 323 height 28
type input "900"
type input "150"
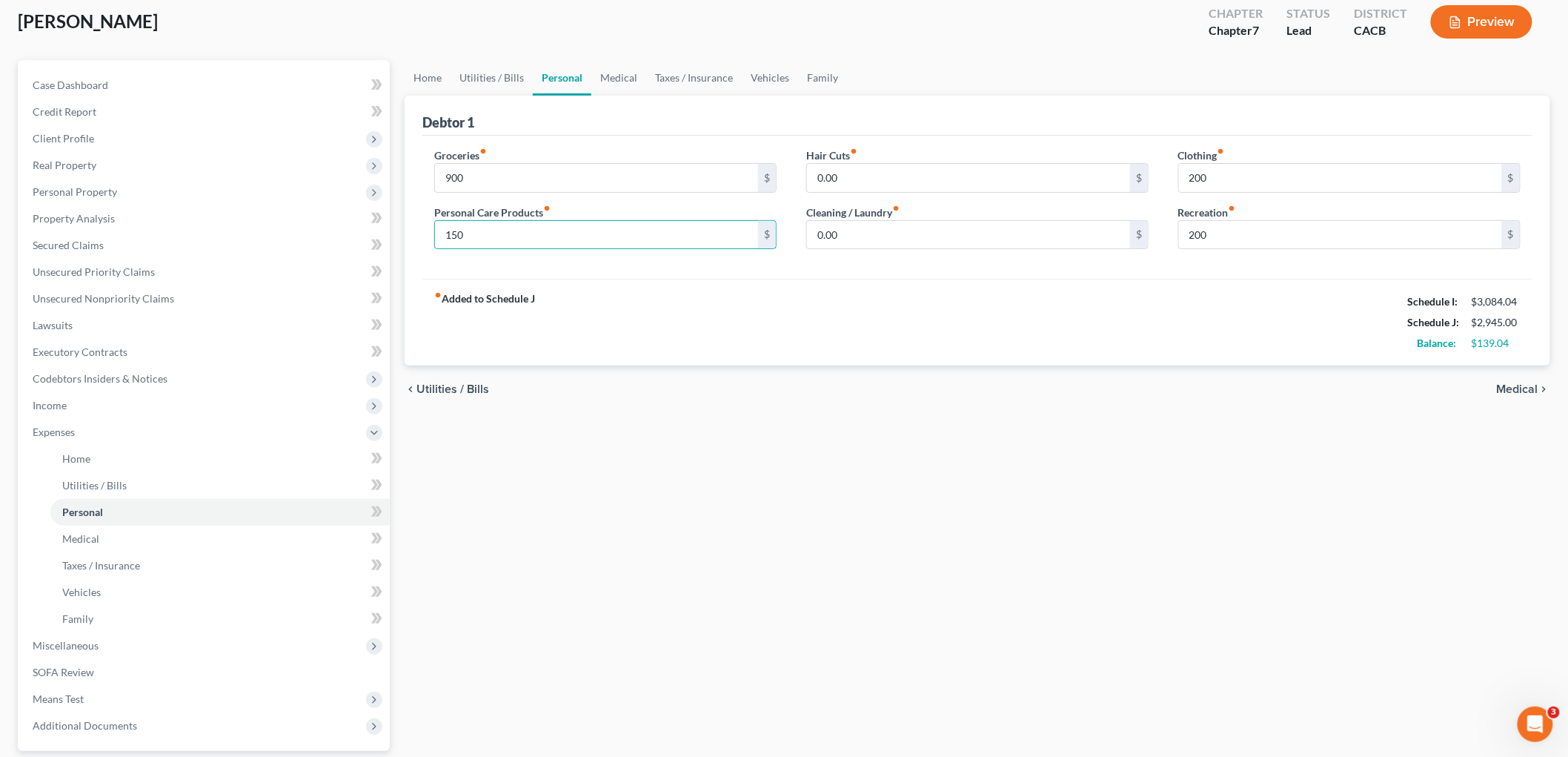
click at [943, 455] on div "Home Utilities / Bills Personal Medical Taxes / Insurance Vehicles Family Debto…" at bounding box center [978, 448] width 1161 height 776
click at [623, 80] on link "Medical" at bounding box center [619, 78] width 55 height 36
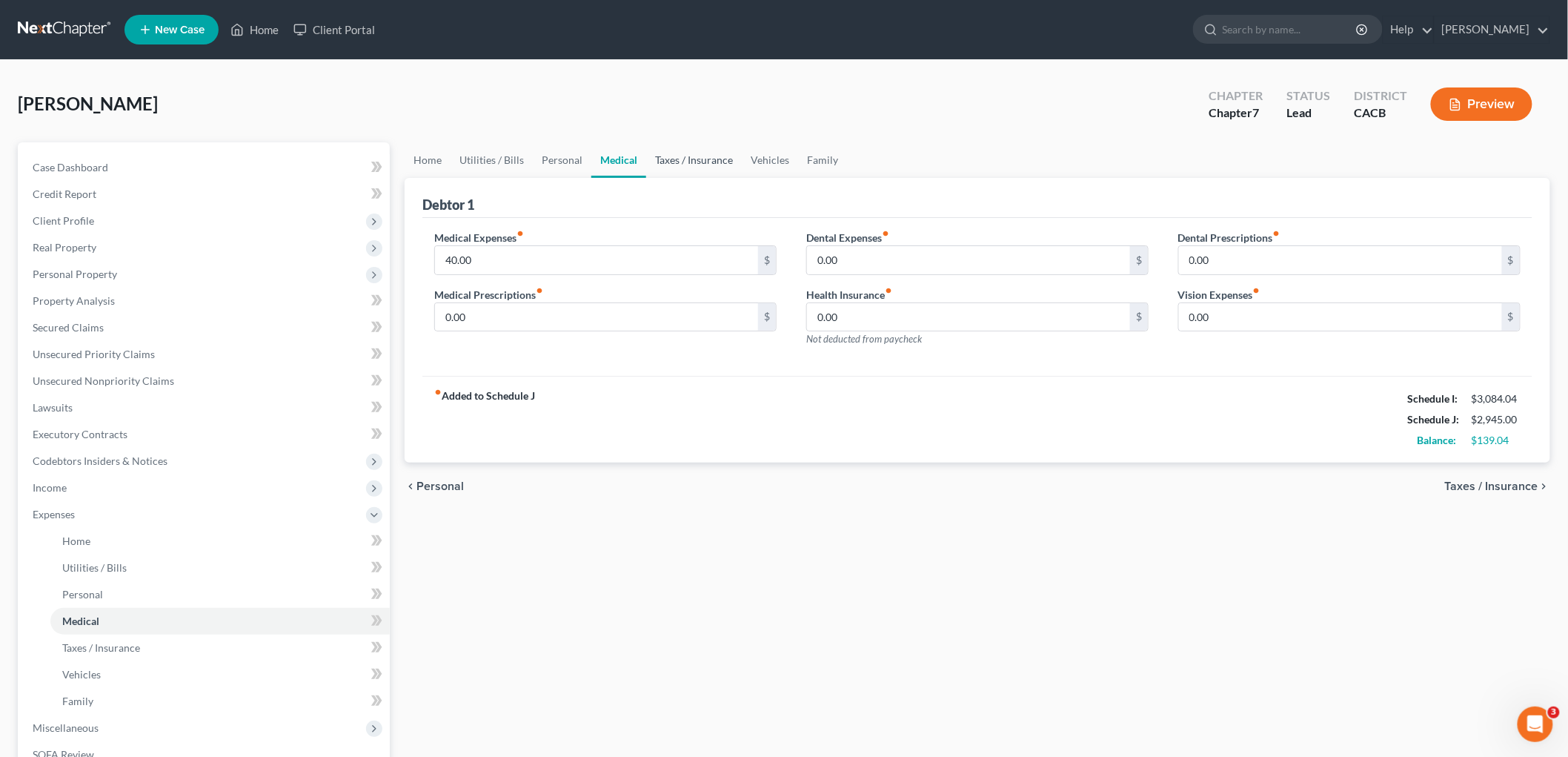
drag, startPoint x: 661, startPoint y: 157, endPoint x: 679, endPoint y: 157, distance: 18.0
click at [661, 157] on link "Taxes / Insurance" at bounding box center [693, 160] width 95 height 36
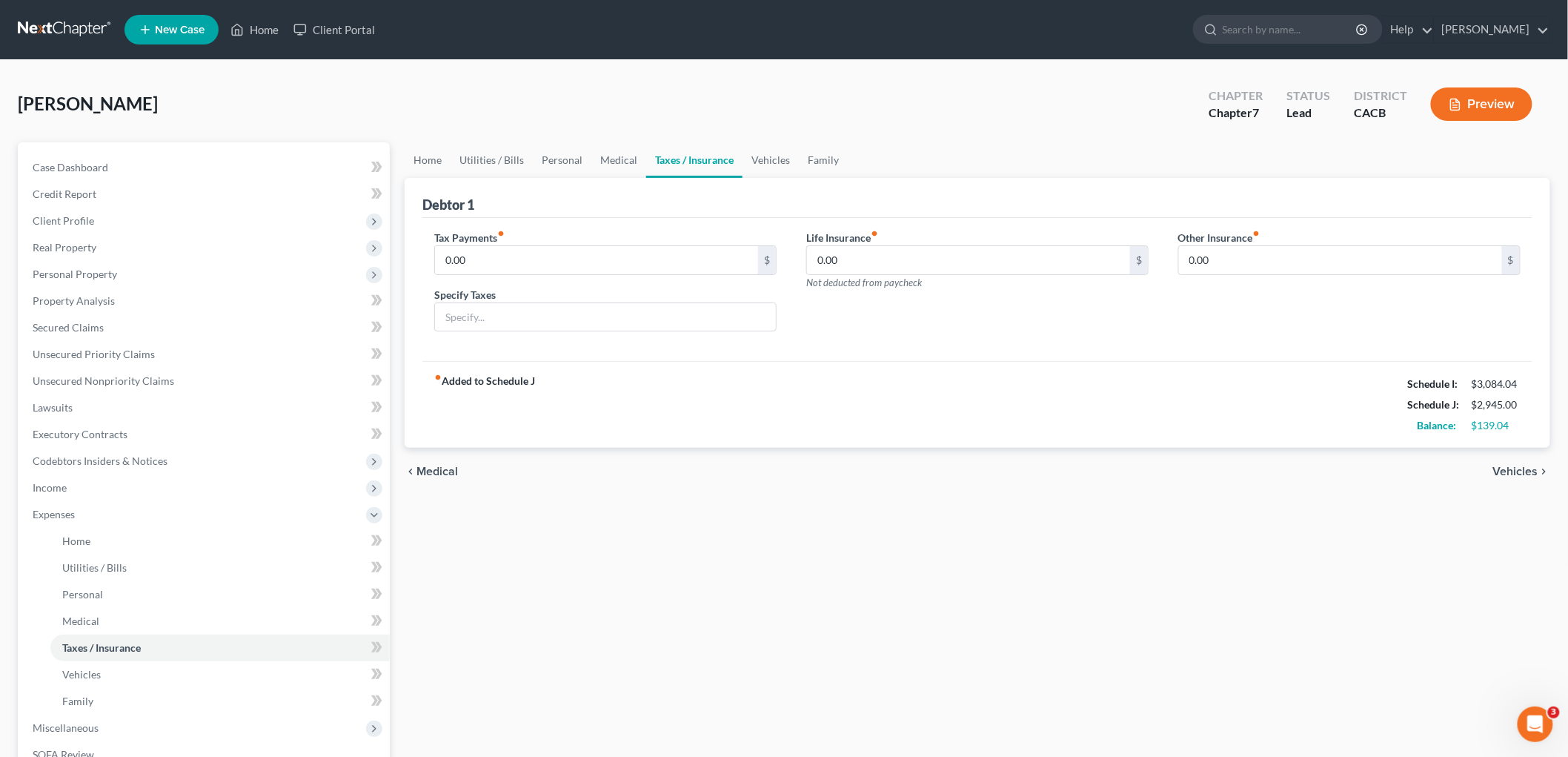
click at [728, 156] on link "Taxes / Insurance" at bounding box center [694, 160] width 96 height 36
click at [754, 156] on link "Vehicles" at bounding box center [771, 160] width 56 height 36
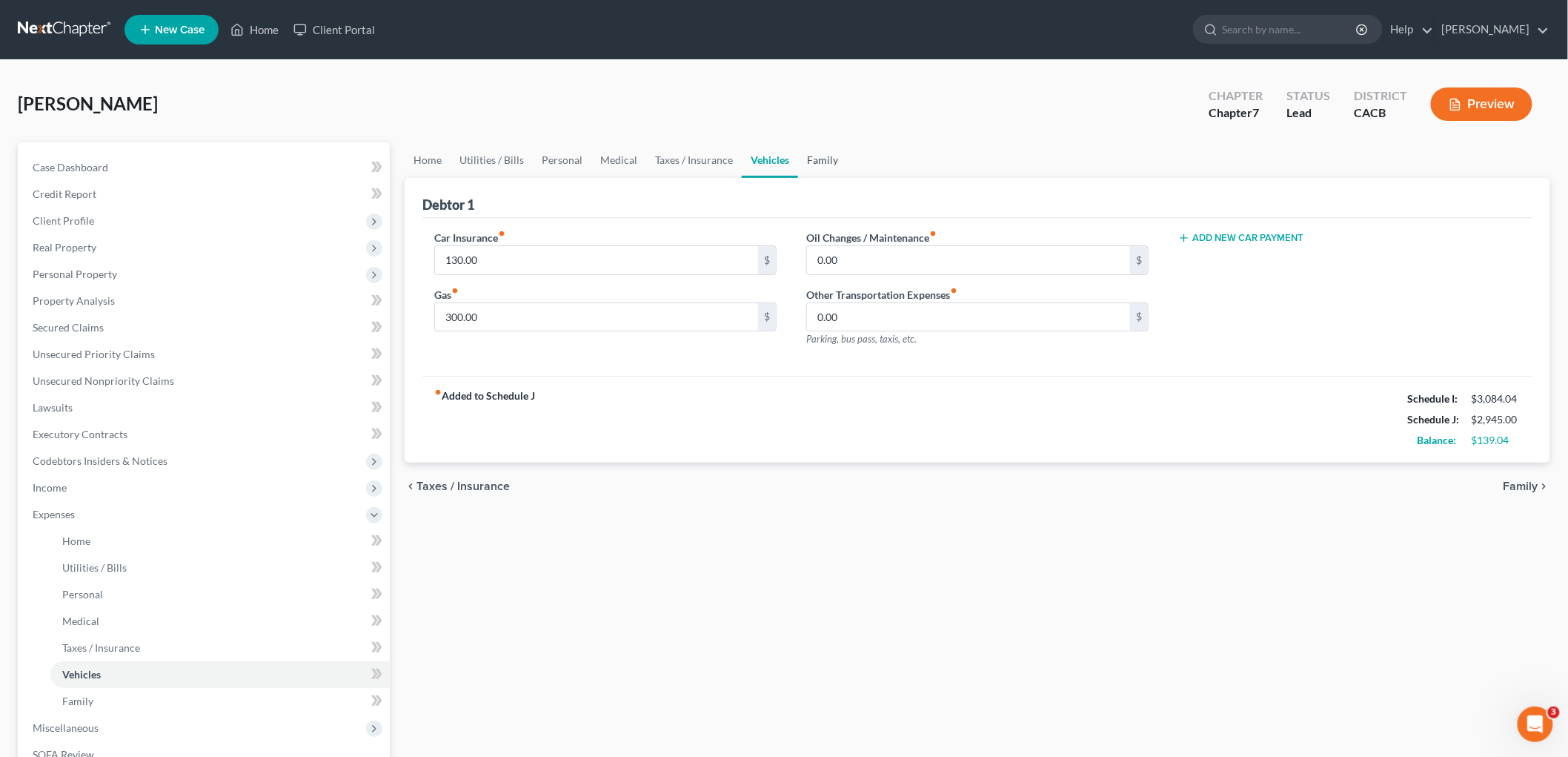
click at [803, 157] on link "Family" at bounding box center [822, 160] width 49 height 36
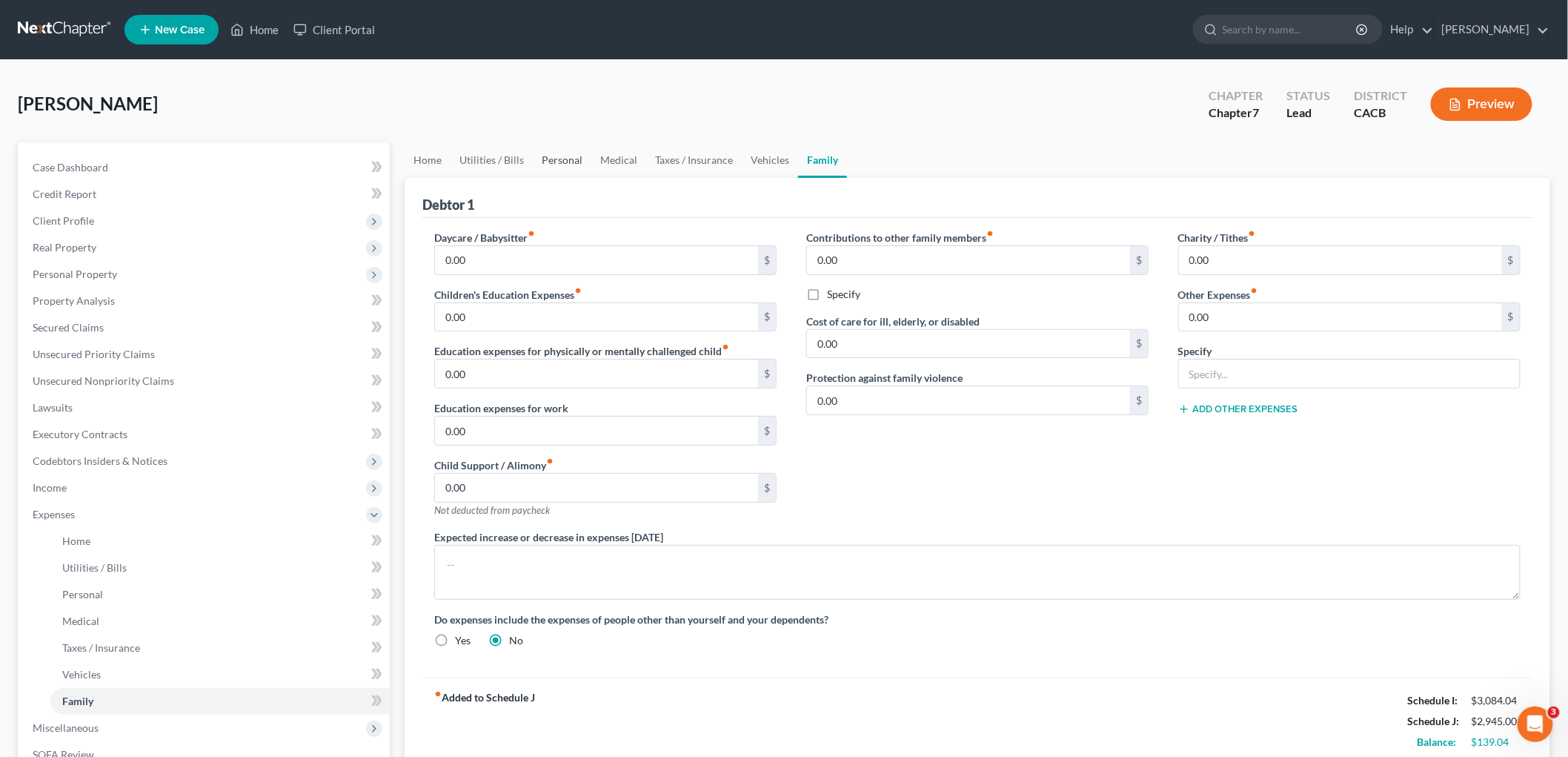
click at [583, 149] on link "Personal" at bounding box center [562, 160] width 59 height 36
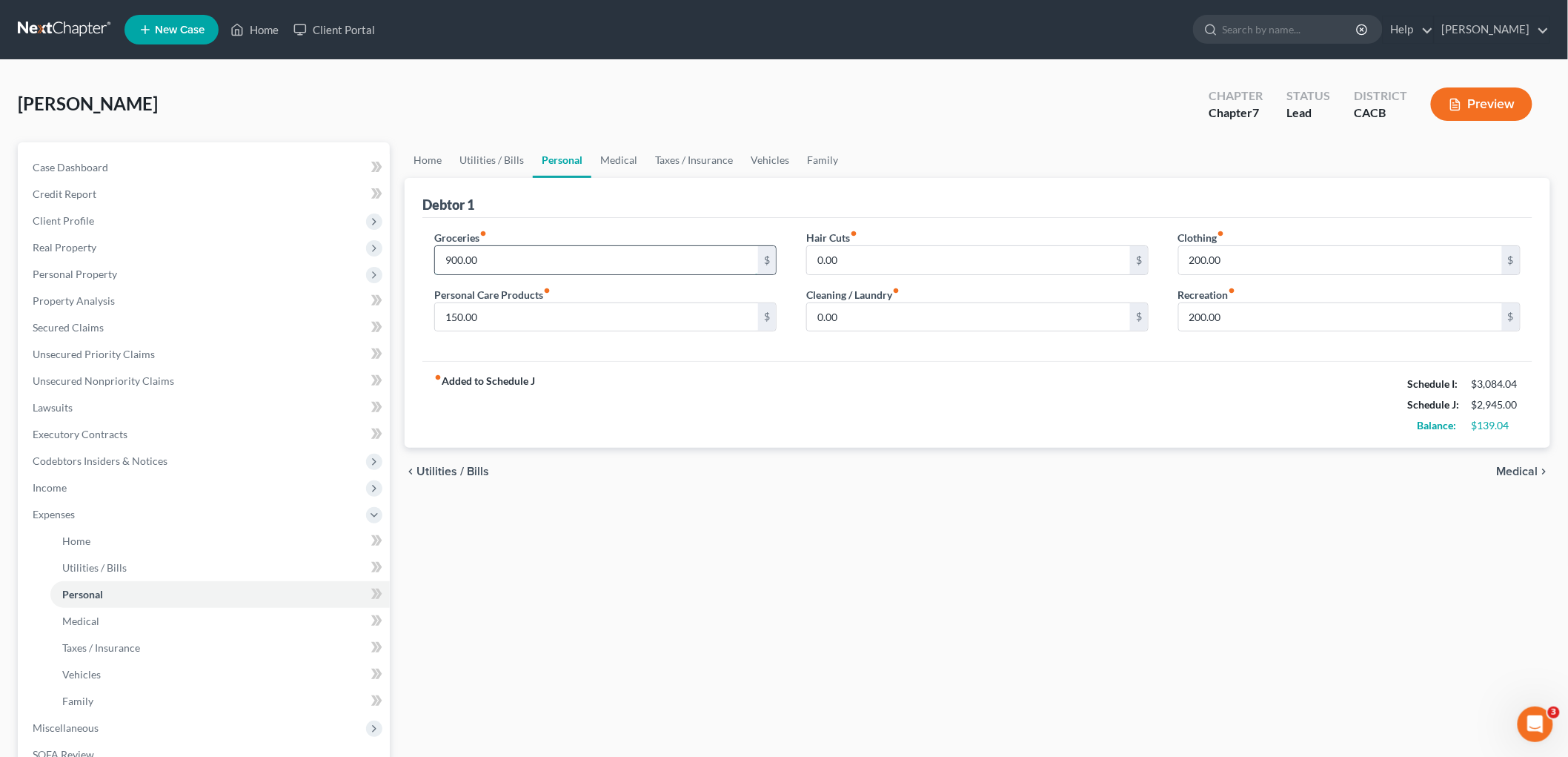
click at [519, 250] on input "900.00" at bounding box center [597, 260] width 323 height 28
type input "1,000"
drag, startPoint x: 739, startPoint y: 446, endPoint x: 717, endPoint y: 427, distance: 29.1
click at [739, 445] on div "fiber_manual_record Added to Schedule J Schedule I: $3,084.04 Schedule J: $3,04…" at bounding box center [977, 404] width 1110 height 87
click at [590, 322] on input "150.00" at bounding box center [597, 317] width 323 height 28
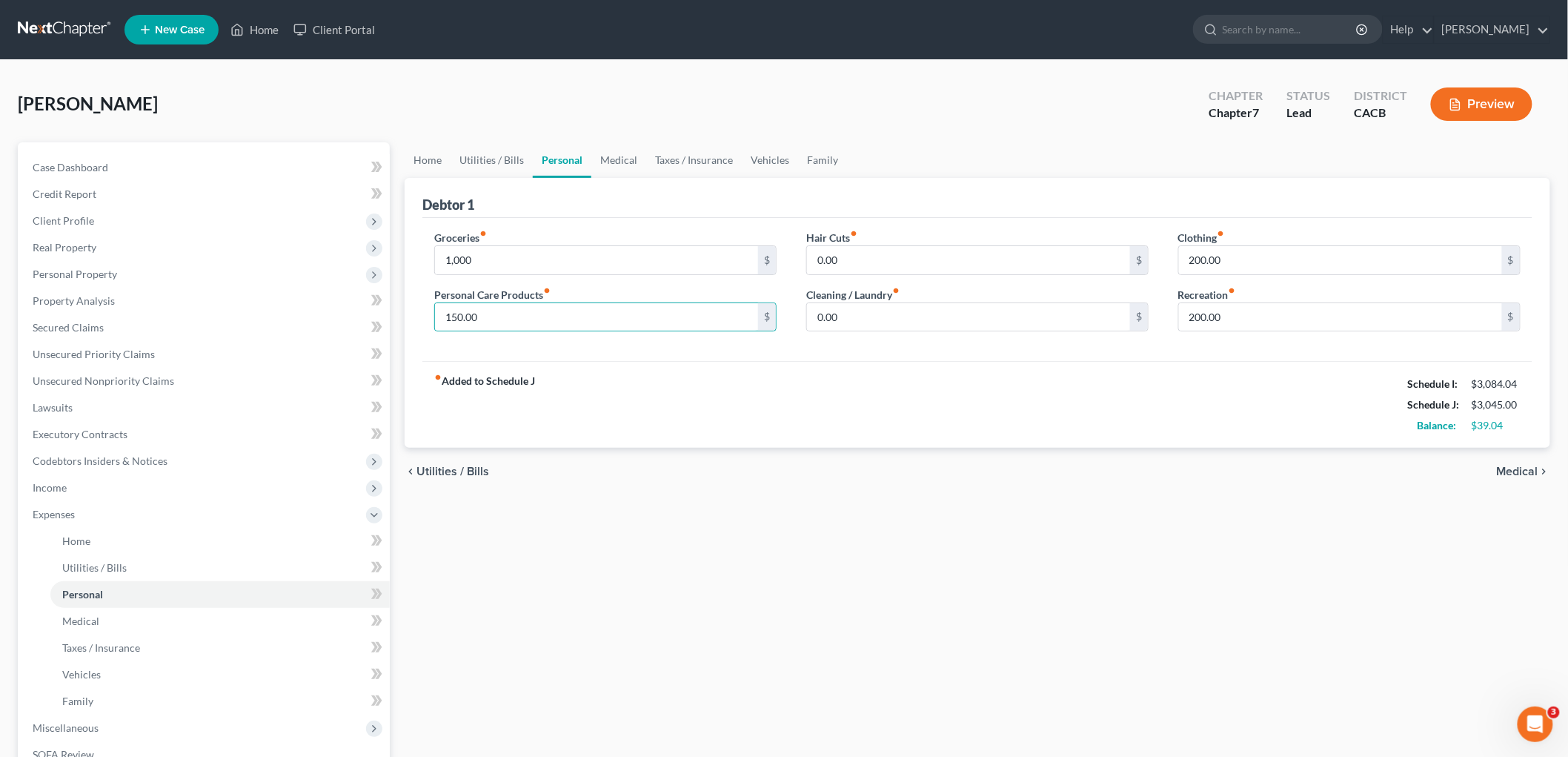
click at [598, 136] on div "Scherry, Jonathan Upgraded Chapter Chapter 7 Status Lead District CACB Preview" at bounding box center [784, 110] width 1533 height 65
click at [607, 151] on link "Medical" at bounding box center [619, 160] width 55 height 36
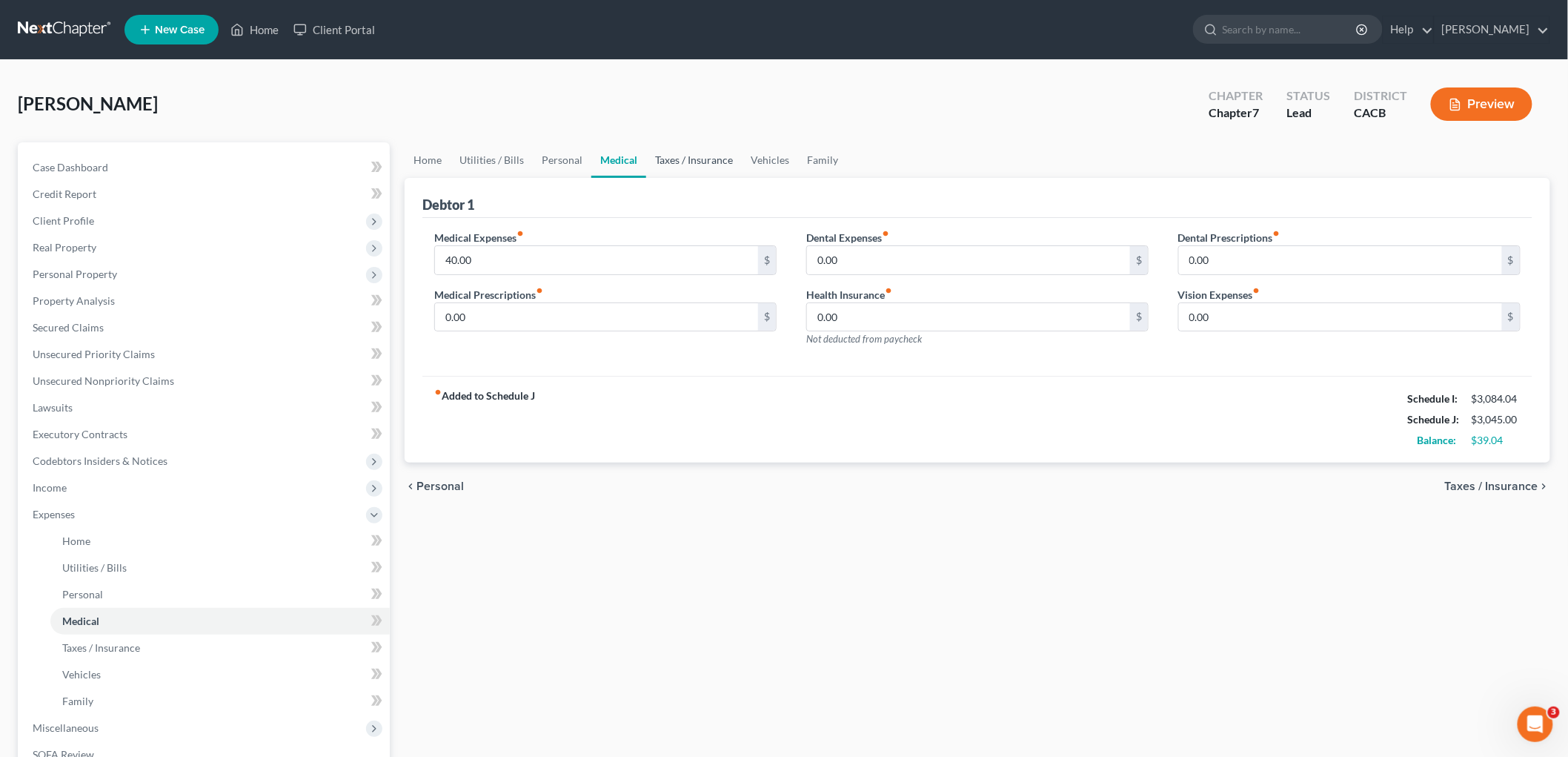
click at [691, 163] on link "Taxes / Insurance" at bounding box center [693, 160] width 95 height 36
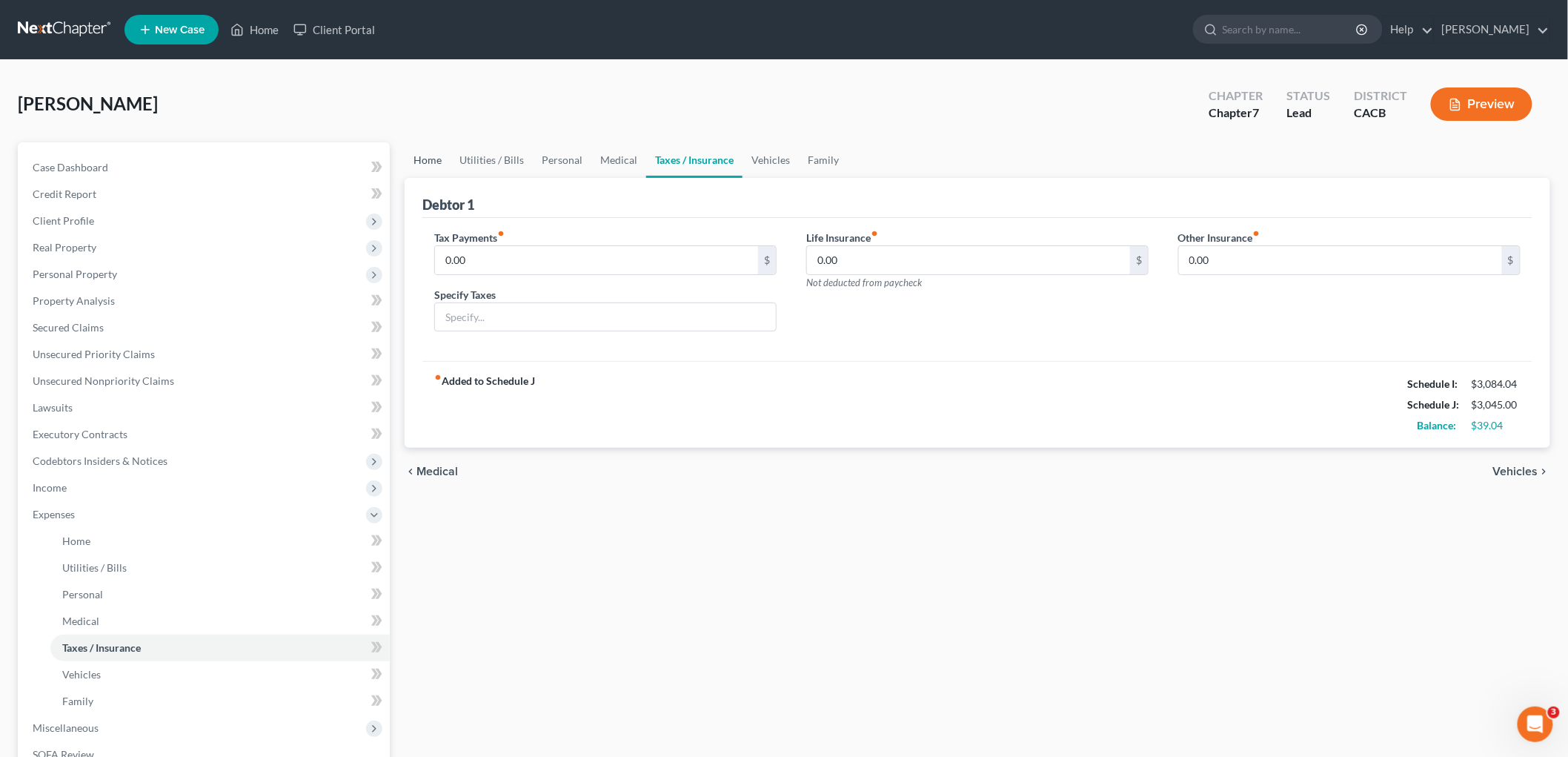
click at [416, 159] on link "Home" at bounding box center [427, 160] width 46 height 36
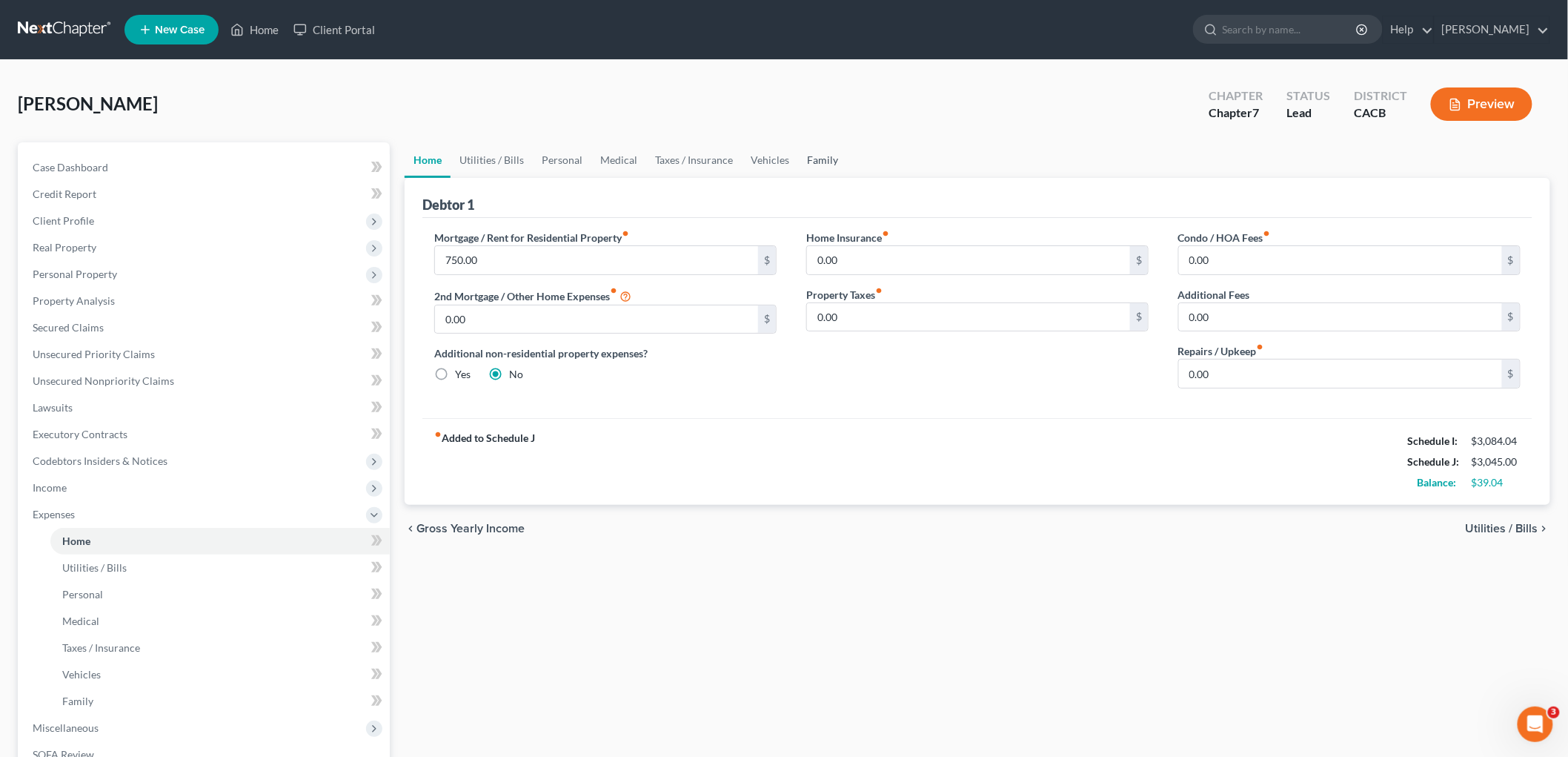
click at [826, 156] on link "Family" at bounding box center [822, 160] width 49 height 36
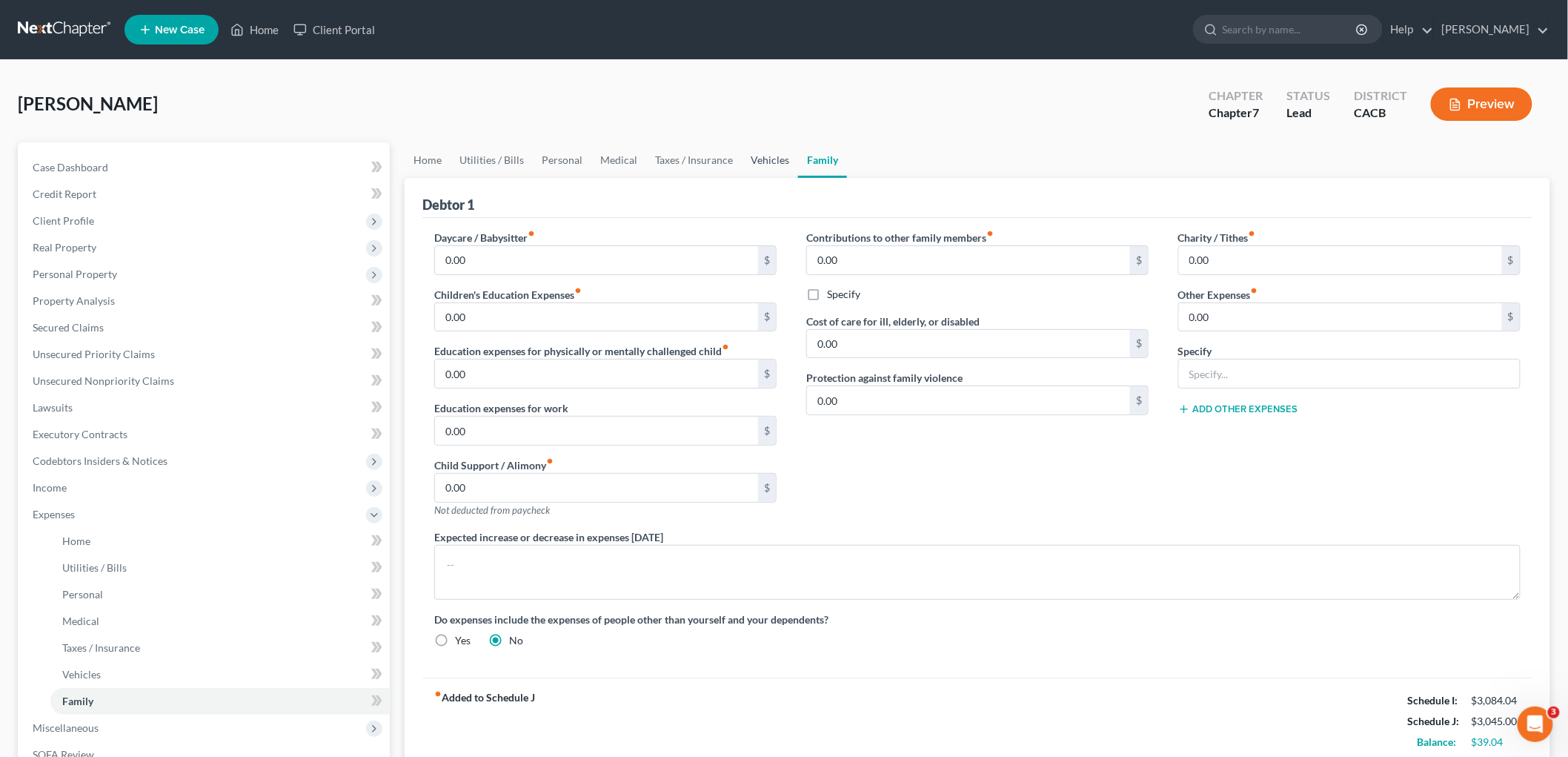
click at [771, 151] on link "Vehicles" at bounding box center [770, 160] width 56 height 36
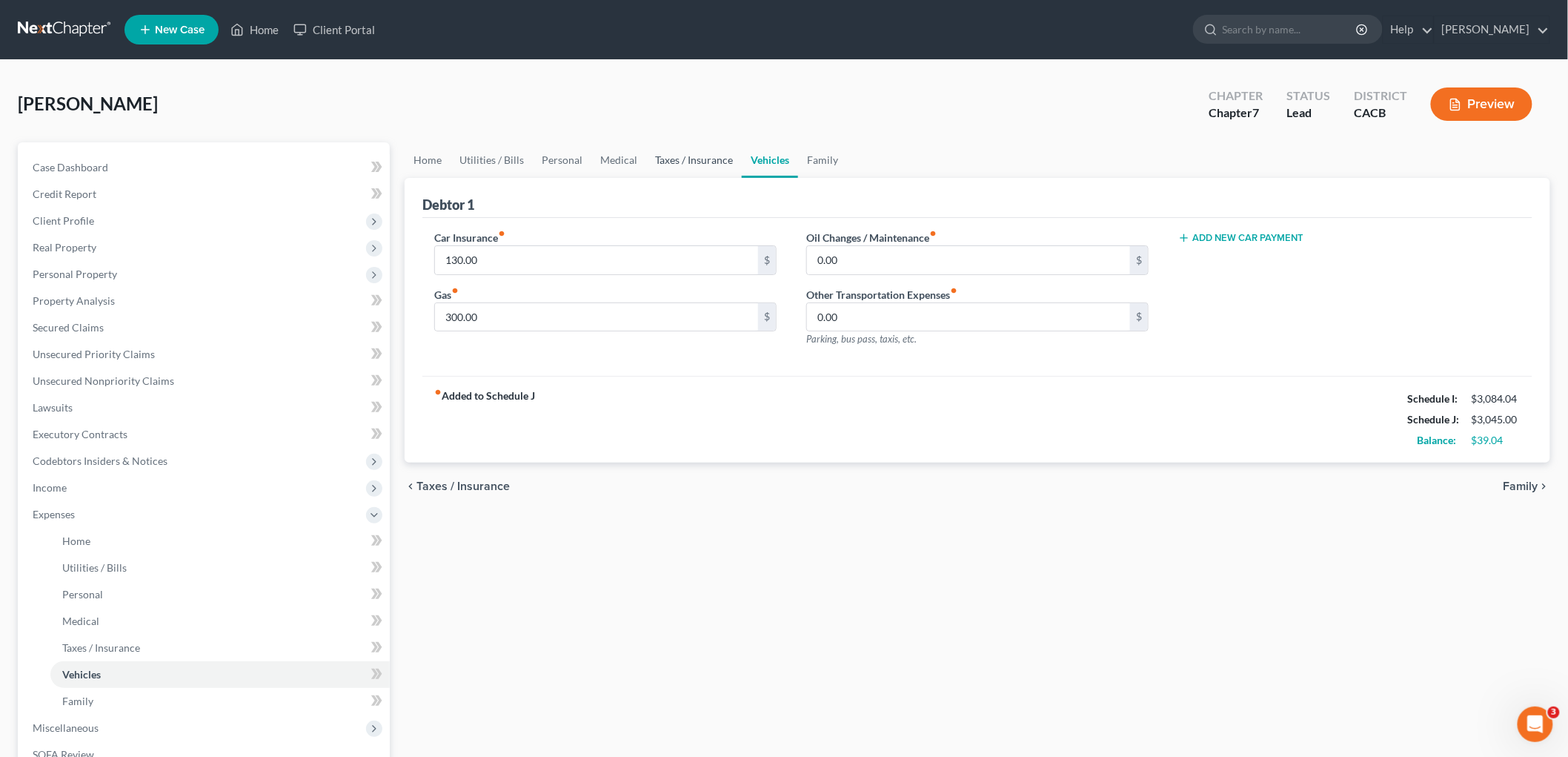
click at [678, 154] on link "Taxes / Insurance" at bounding box center [693, 160] width 95 height 36
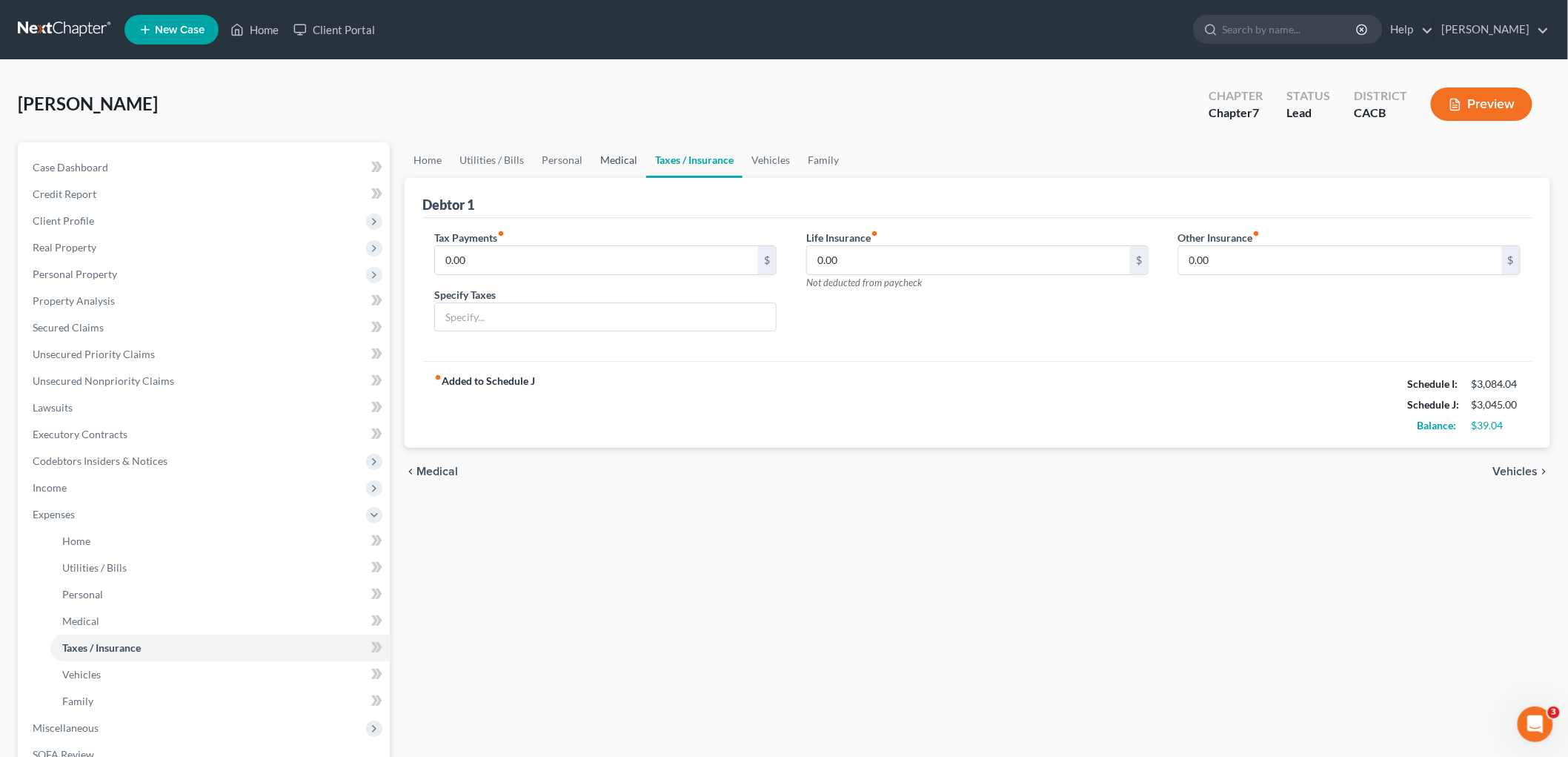
click at [615, 153] on link "Medical" at bounding box center [619, 160] width 55 height 36
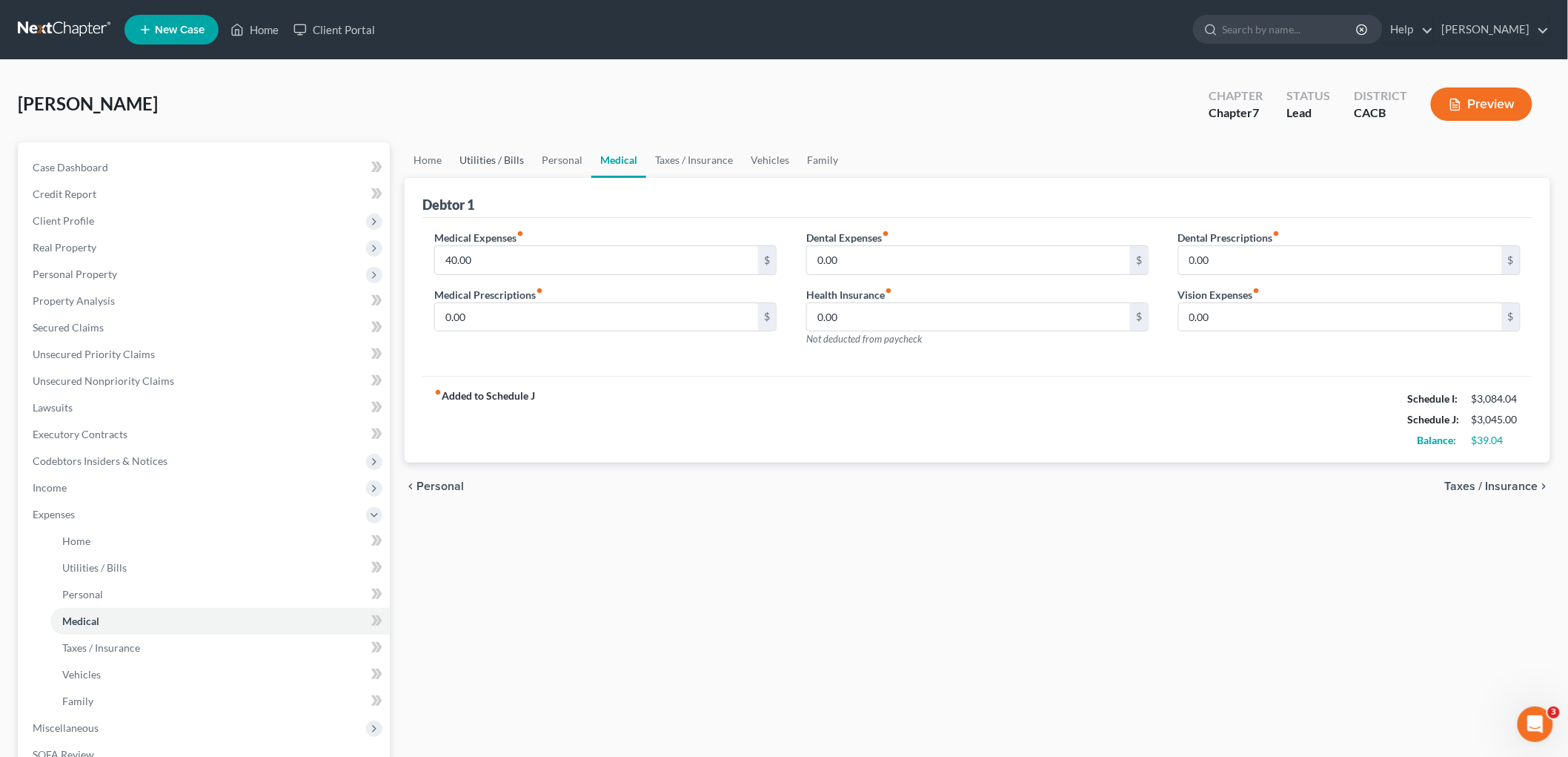
click at [490, 154] on link "Utilities / Bills" at bounding box center [492, 160] width 82 height 36
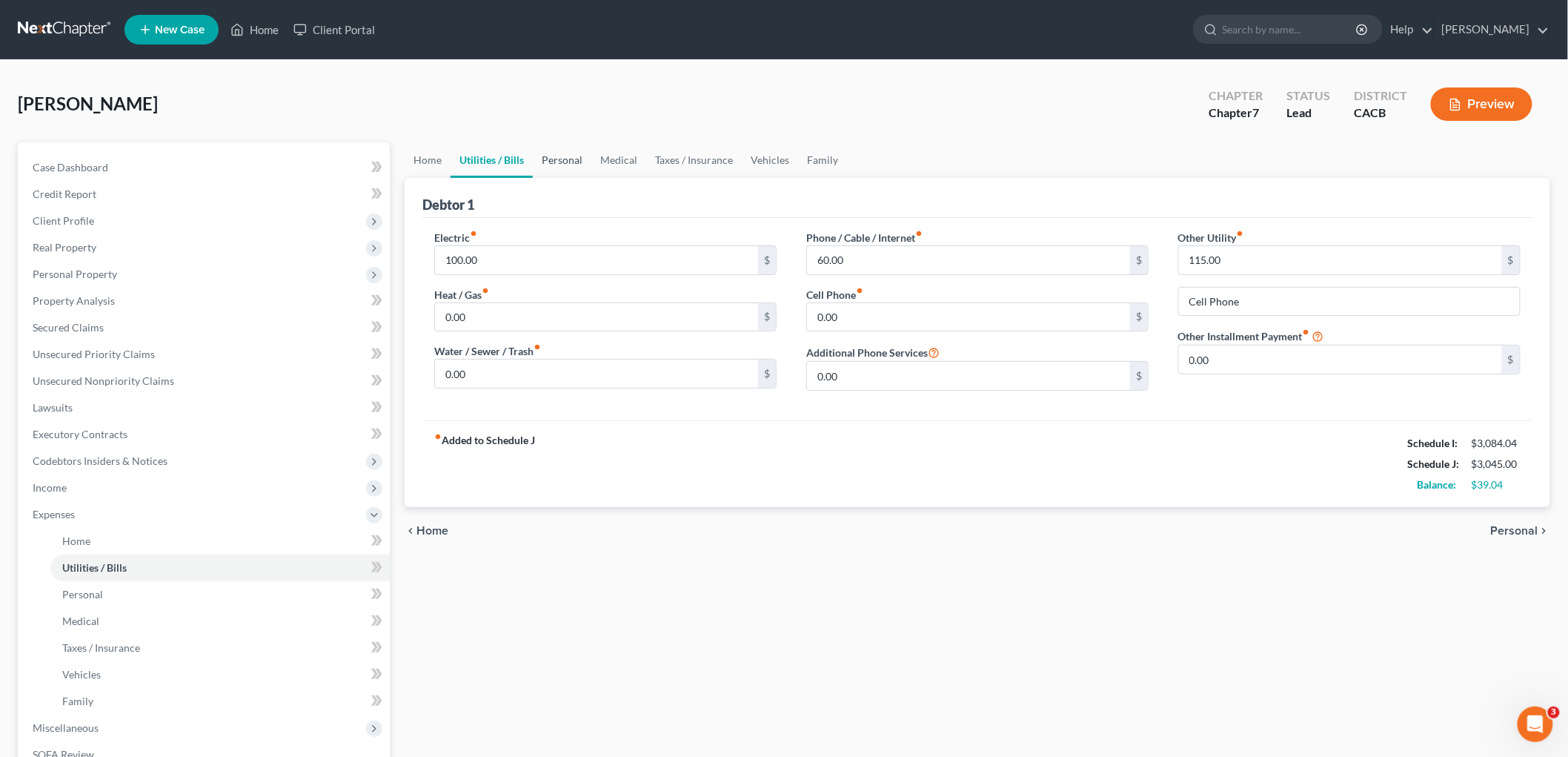
click at [564, 158] on link "Personal" at bounding box center [562, 160] width 59 height 36
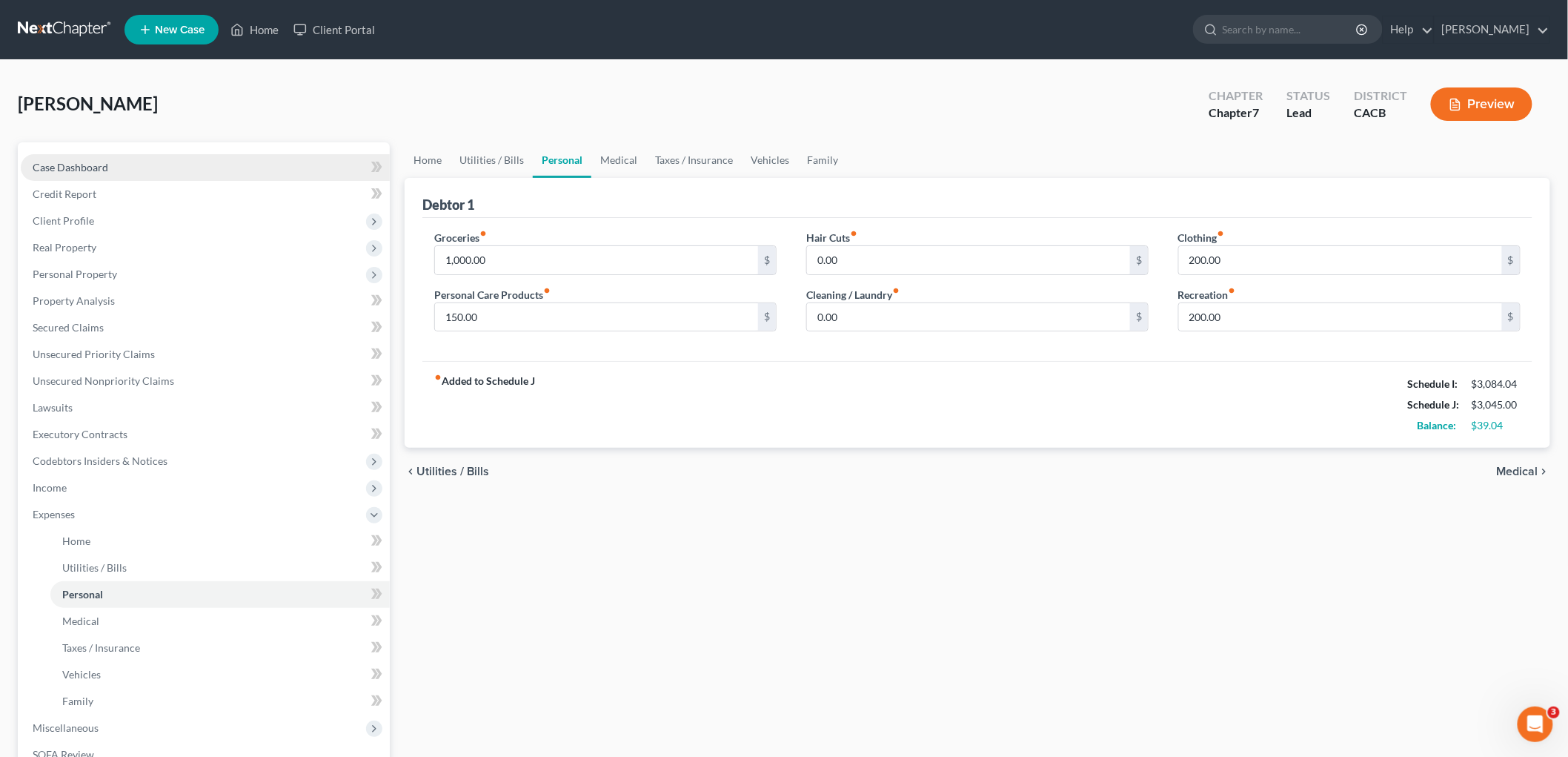
click at [209, 156] on link "Case Dashboard" at bounding box center [205, 167] width 369 height 27
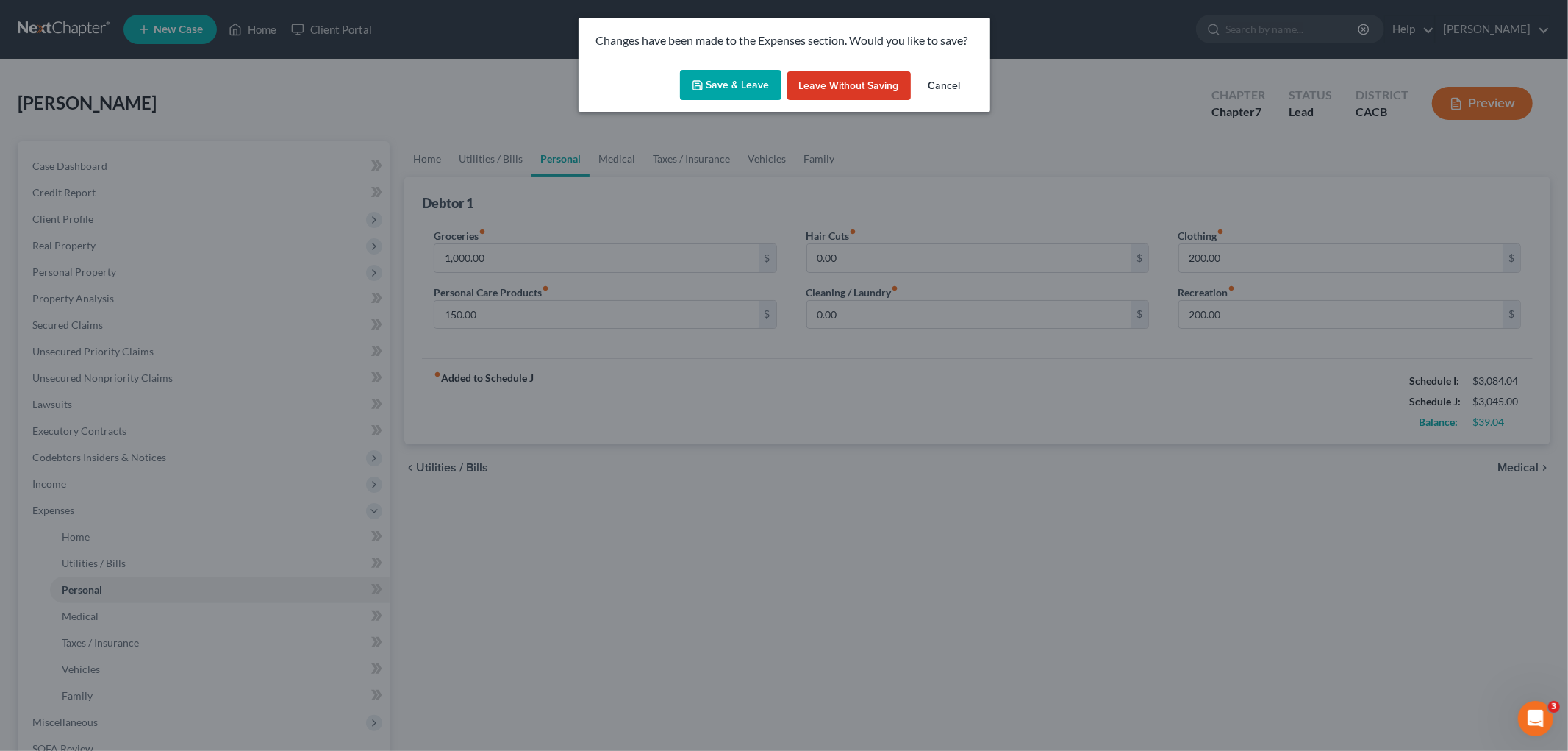
click at [762, 94] on button "Save & Leave" at bounding box center [730, 86] width 101 height 31
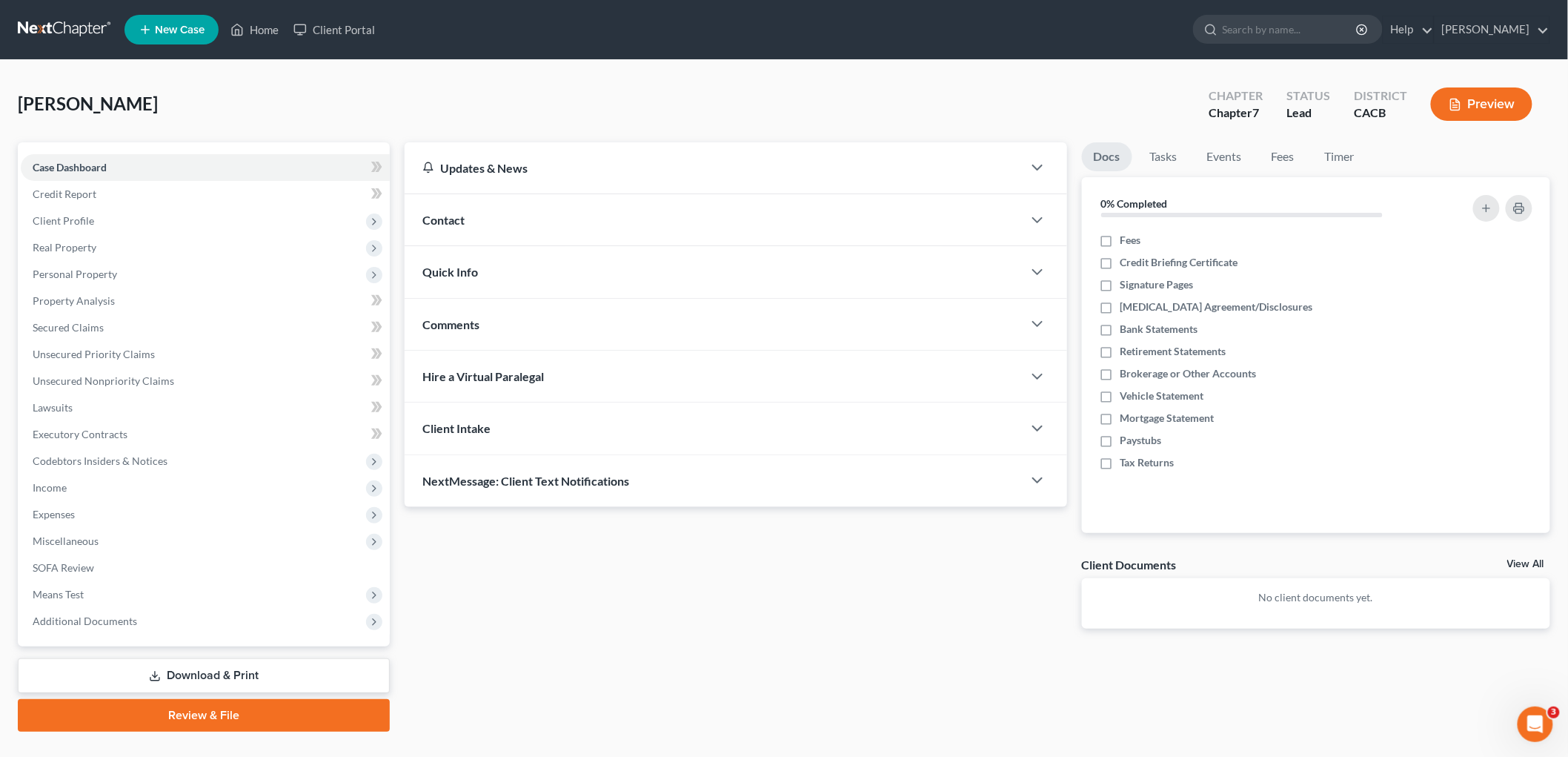
click at [434, 225] on span "Contact" at bounding box center [443, 219] width 42 height 14
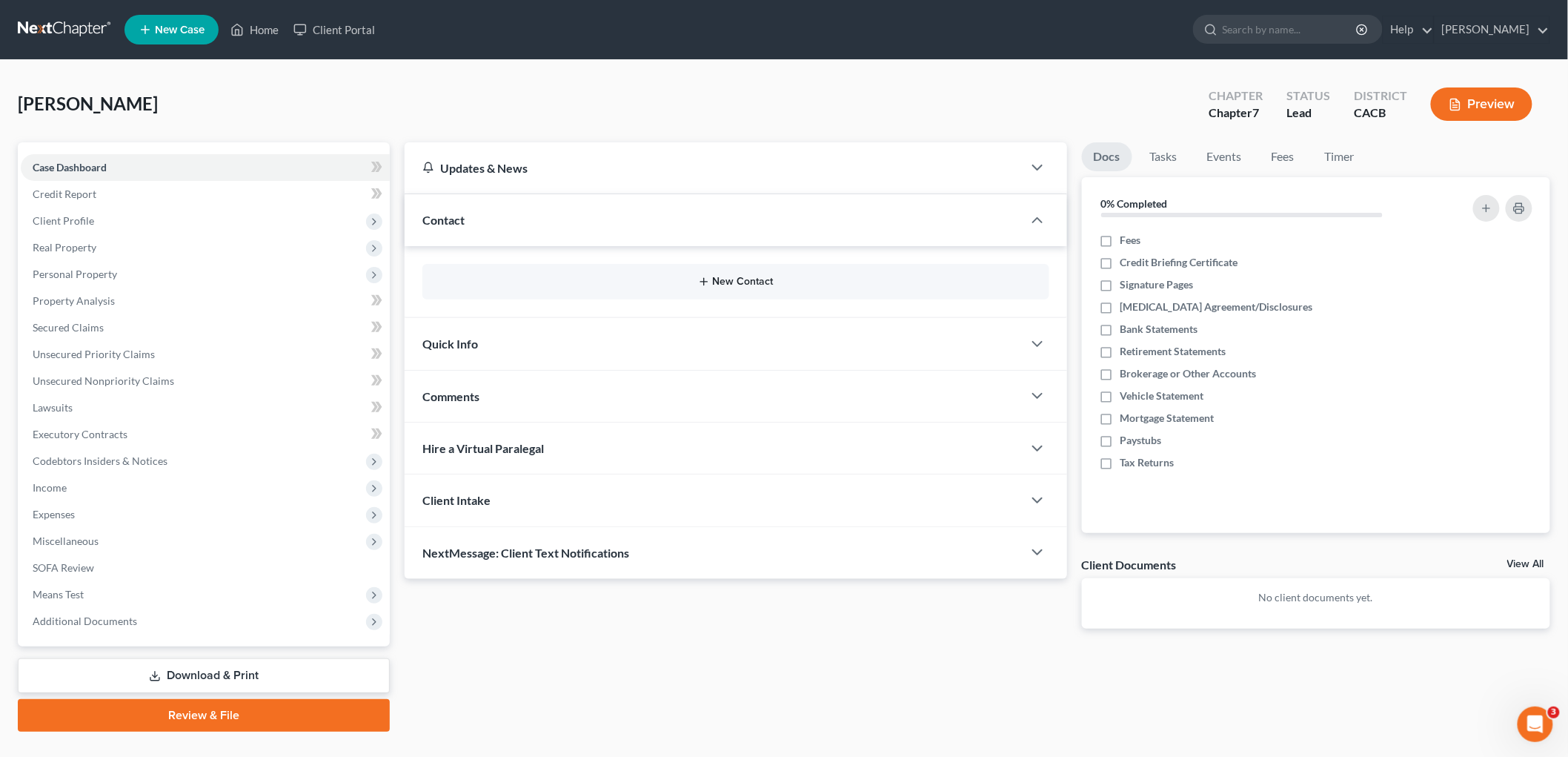
click at [739, 280] on button "New Contact" at bounding box center [736, 281] width 603 height 12
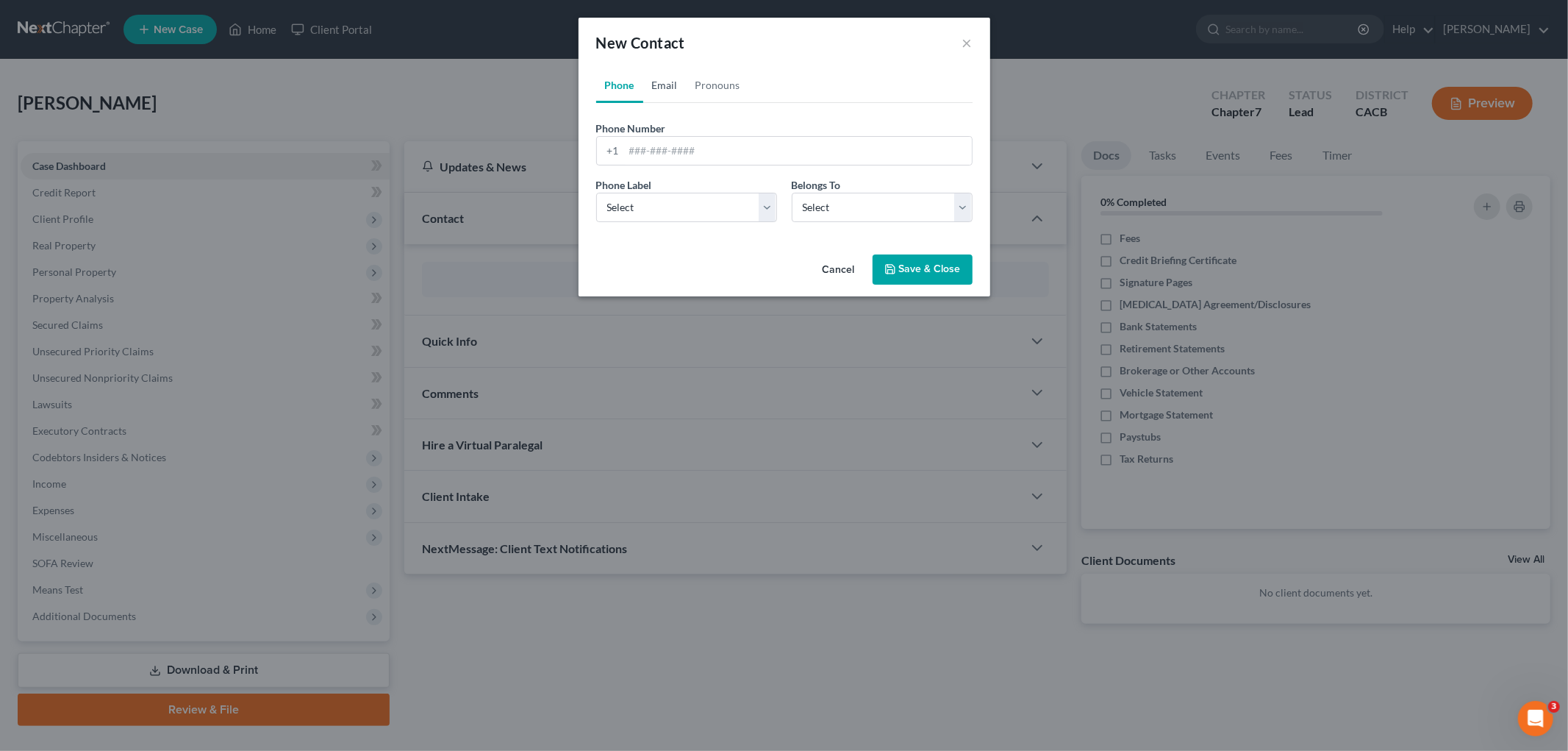
click at [682, 85] on link "Email" at bounding box center [665, 85] width 43 height 36
click at [666, 151] on input "email" at bounding box center [797, 151] width 348 height 28
paste input "Jonathan Scherry <jonscherry@gmail.com>"
drag, startPoint x: 712, startPoint y: 146, endPoint x: 233, endPoint y: 75, distance: 484.2
click at [244, 89] on div "New Contact × Phone Email Pronouns Phone Number * +1 Ext. Phone Label * Select …" at bounding box center [784, 376] width 1568 height 751
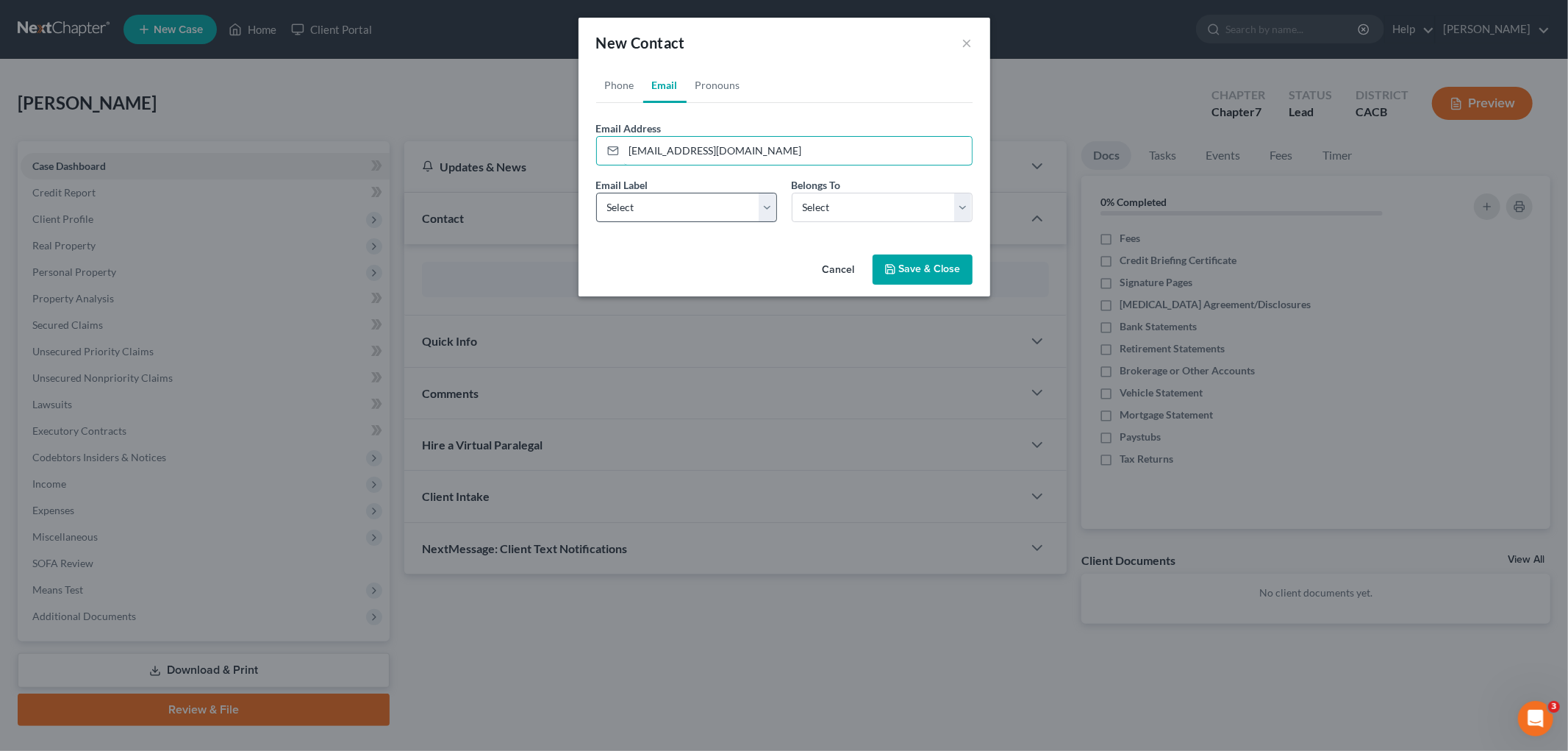
type input "jonscherry@gmail.com"
click at [723, 216] on select "Select Home Work Other" at bounding box center [686, 207] width 181 height 29
select select "0"
click at [596, 193] on select "Select Home Work Other" at bounding box center [686, 207] width 181 height 29
drag, startPoint x: 849, startPoint y: 210, endPoint x: 849, endPoint y: 220, distance: 10.0
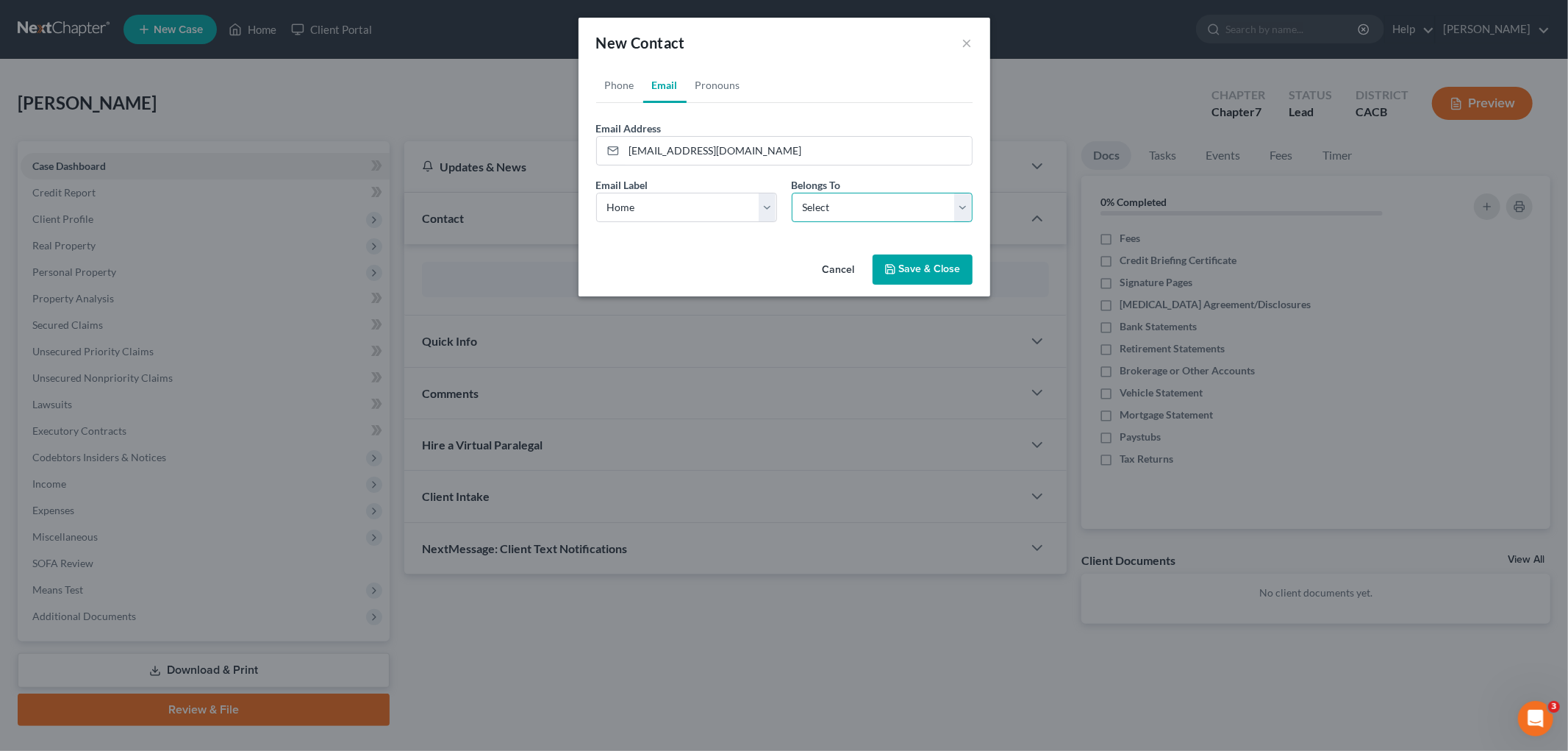
click at [849, 210] on select "Select Client Other" at bounding box center [882, 207] width 181 height 29
select select "0"
click at [791, 193] on select "Select Client Other" at bounding box center [882, 207] width 181 height 29
select select "0"
click at [614, 82] on link "Phone" at bounding box center [620, 85] width 47 height 36
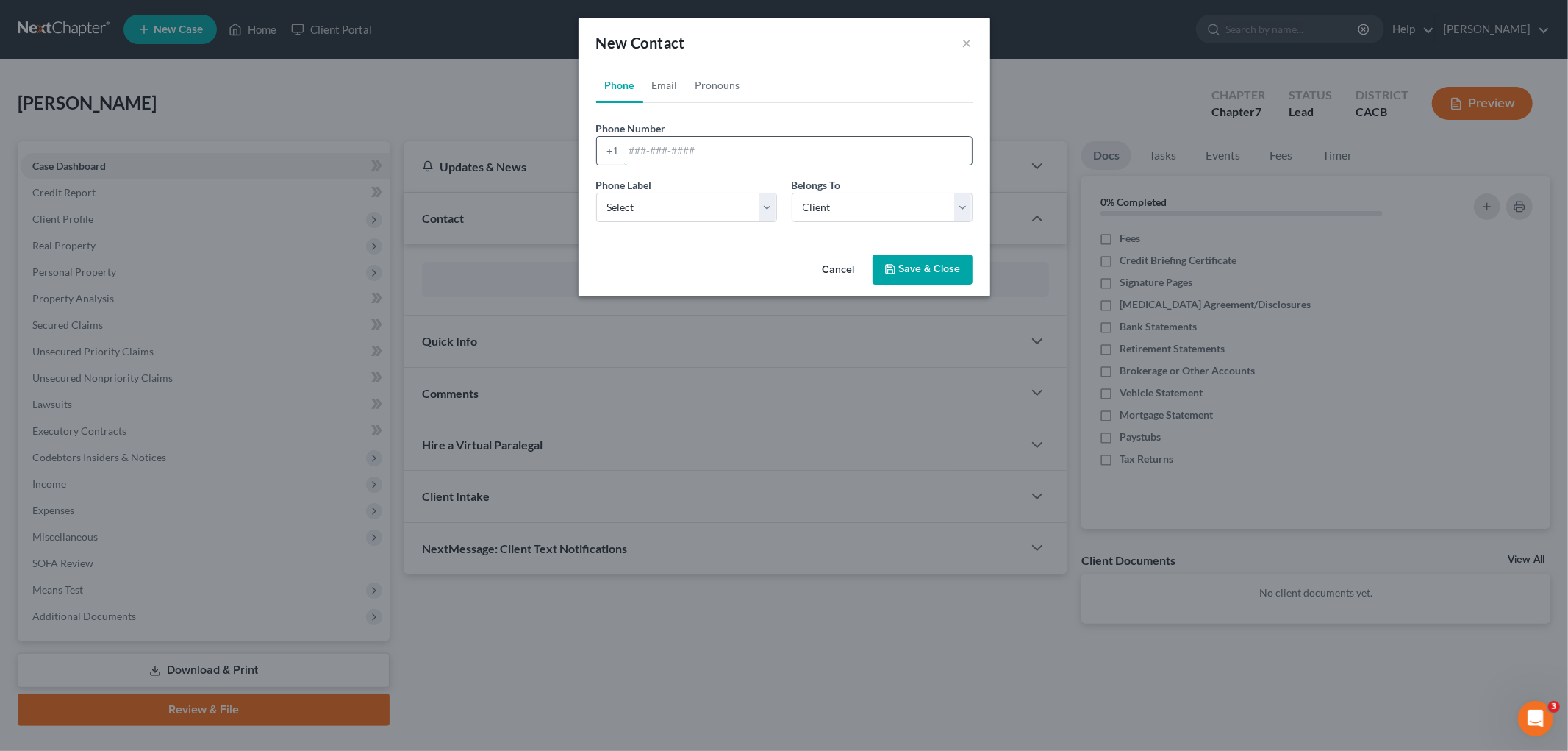
click at [666, 157] on input "tel" at bounding box center [797, 151] width 348 height 28
type input "2099230175"
click at [680, 190] on div "Phone Label * Select Mobile Home Work Other" at bounding box center [686, 199] width 196 height 45
drag, startPoint x: 680, startPoint y: 213, endPoint x: 682, endPoint y: 221, distance: 8.2
click at [680, 213] on select "Select Mobile Home Work Other" at bounding box center [686, 207] width 181 height 29
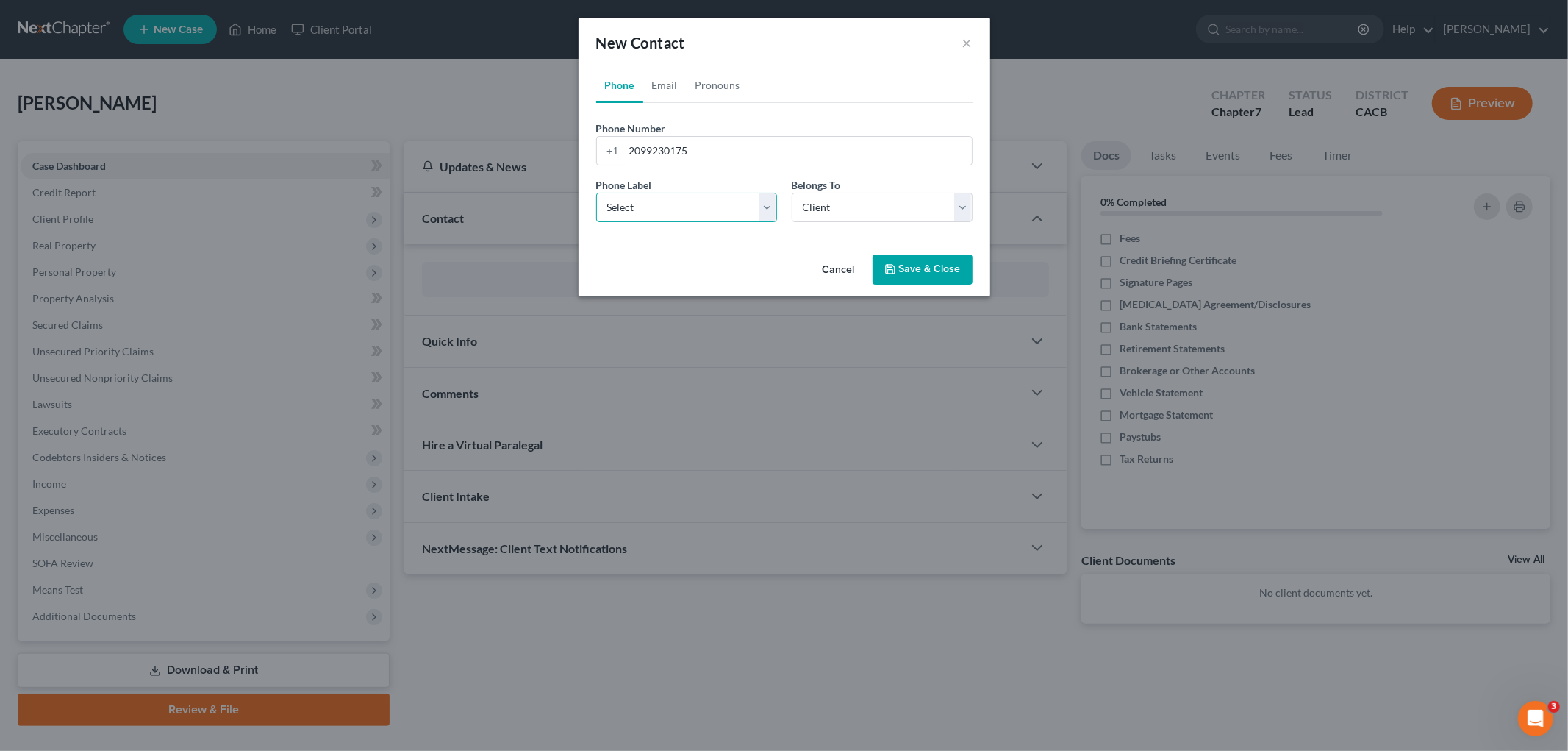
select select "1"
click at [596, 193] on select "Select Mobile Home Work Other" at bounding box center [686, 207] width 181 height 29
click at [921, 268] on button "Save & Close" at bounding box center [922, 270] width 100 height 31
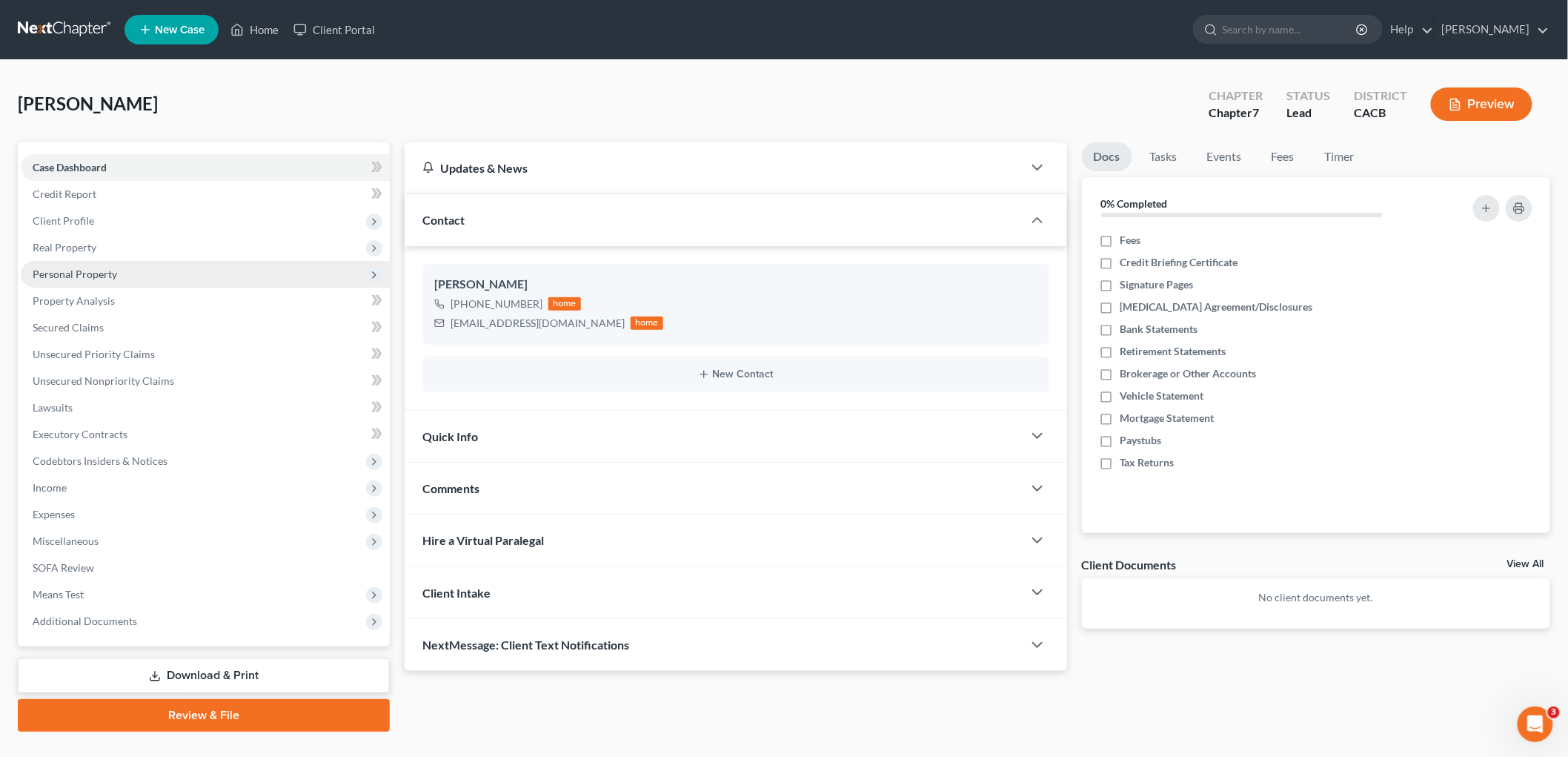
click at [86, 268] on span "Personal Property" at bounding box center [74, 274] width 85 height 12
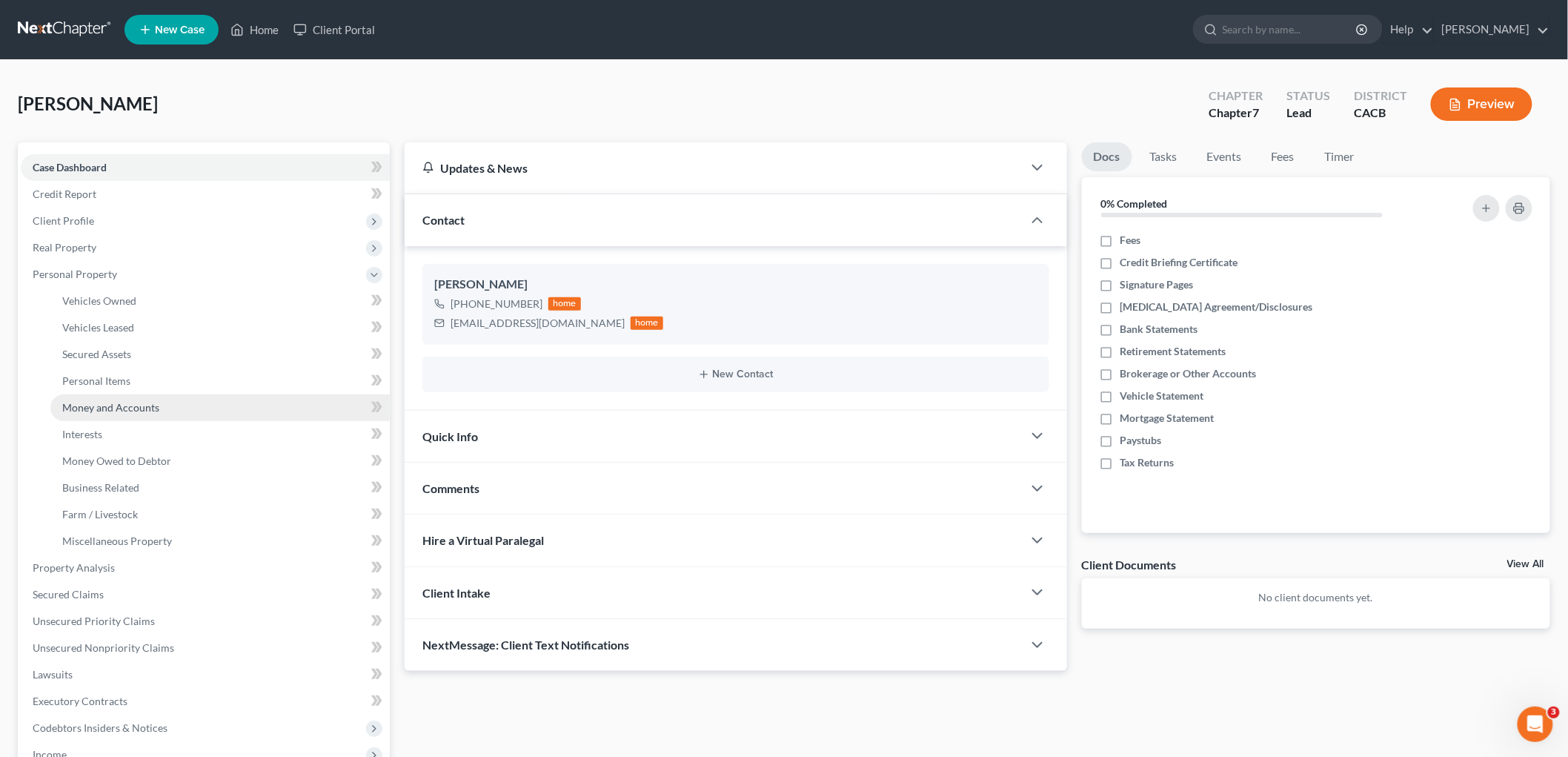
click at [120, 409] on span "Money and Accounts" at bounding box center [110, 407] width 97 height 12
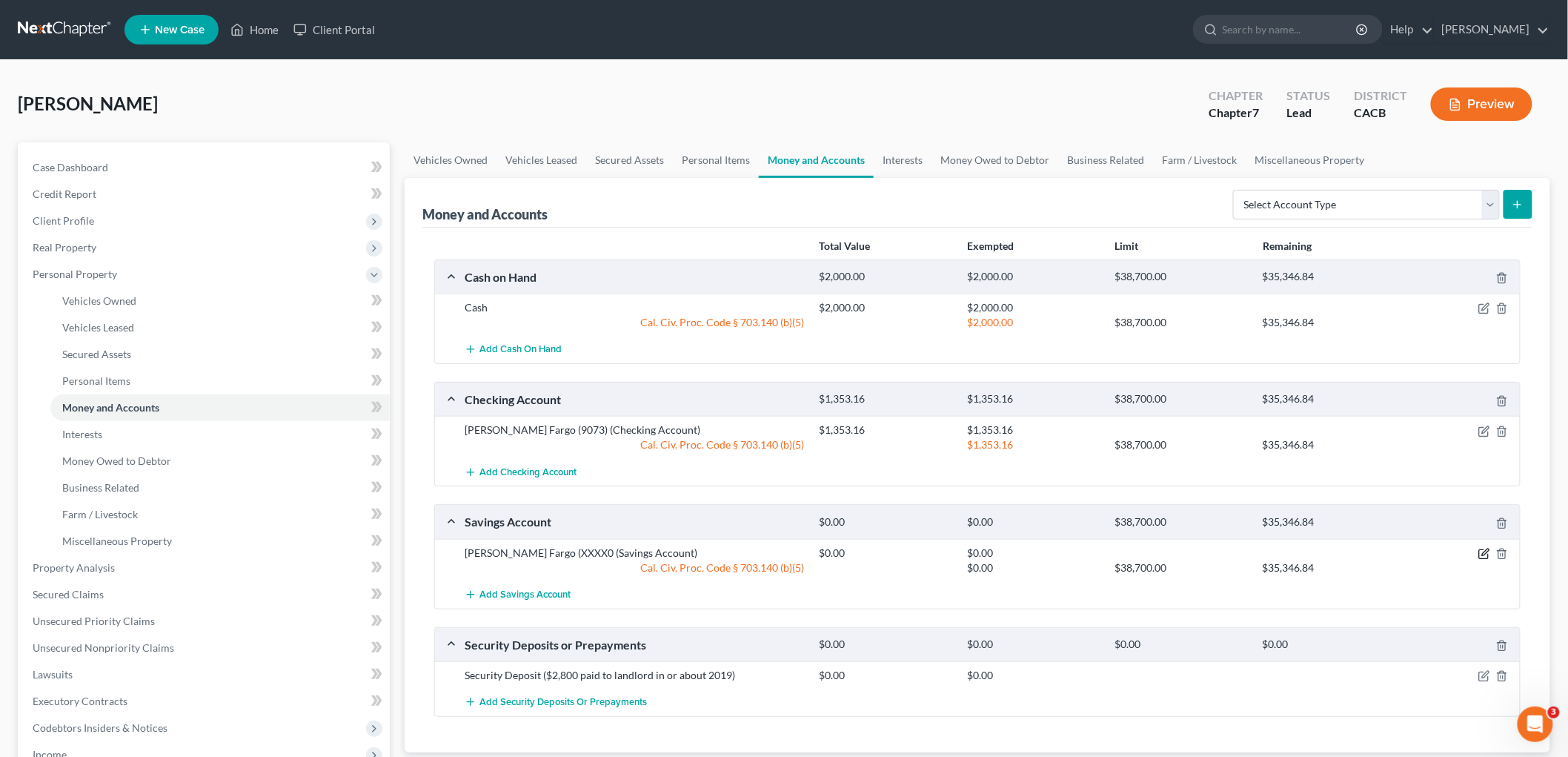
click at [1349, 552] on icon "button" at bounding box center [1485, 554] width 12 height 12
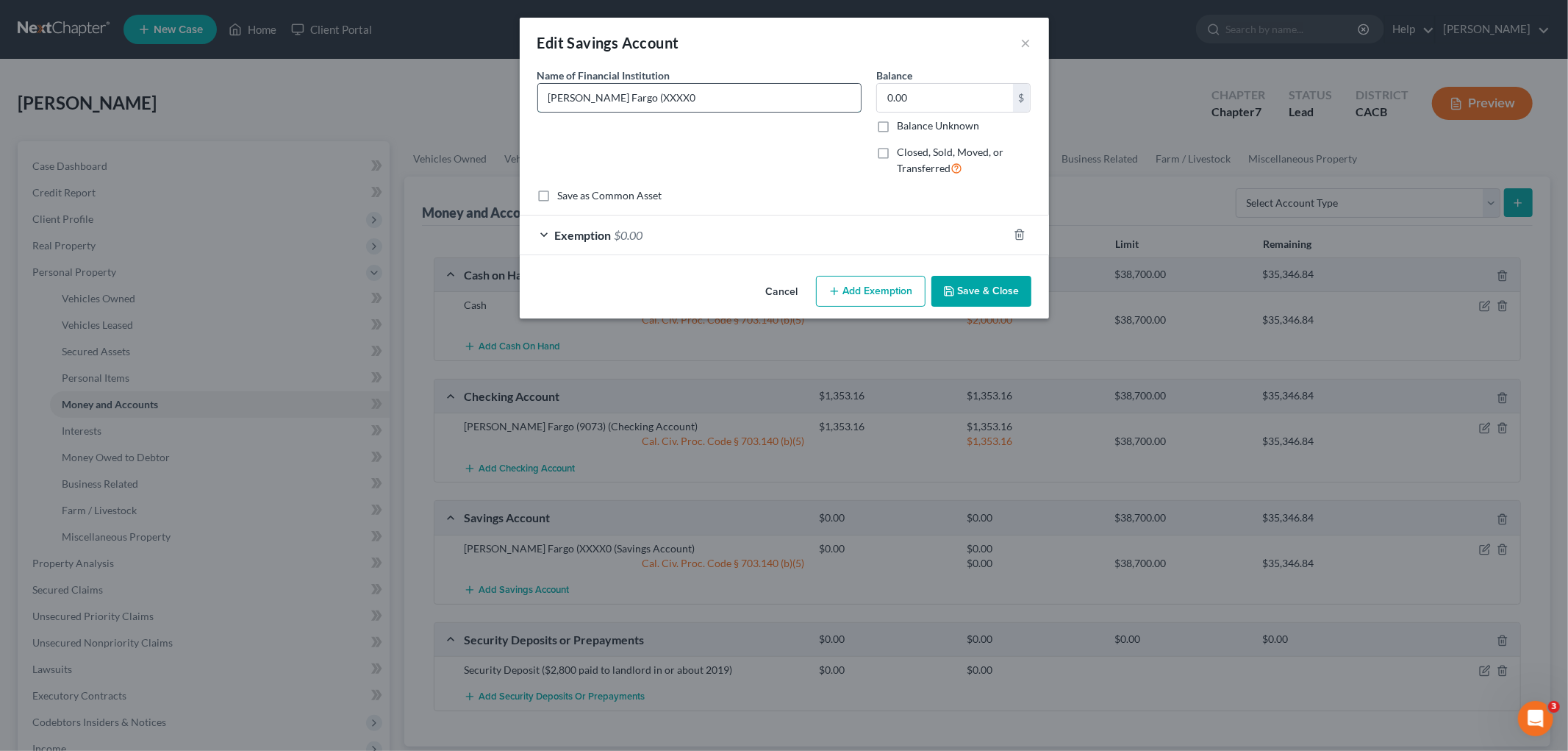
click at [608, 91] on input "Wells Fargo (XXXX0" at bounding box center [699, 98] width 322 height 28
type input "Wells Fargo (9878)"
click at [976, 282] on button "Save & Close" at bounding box center [980, 291] width 100 height 31
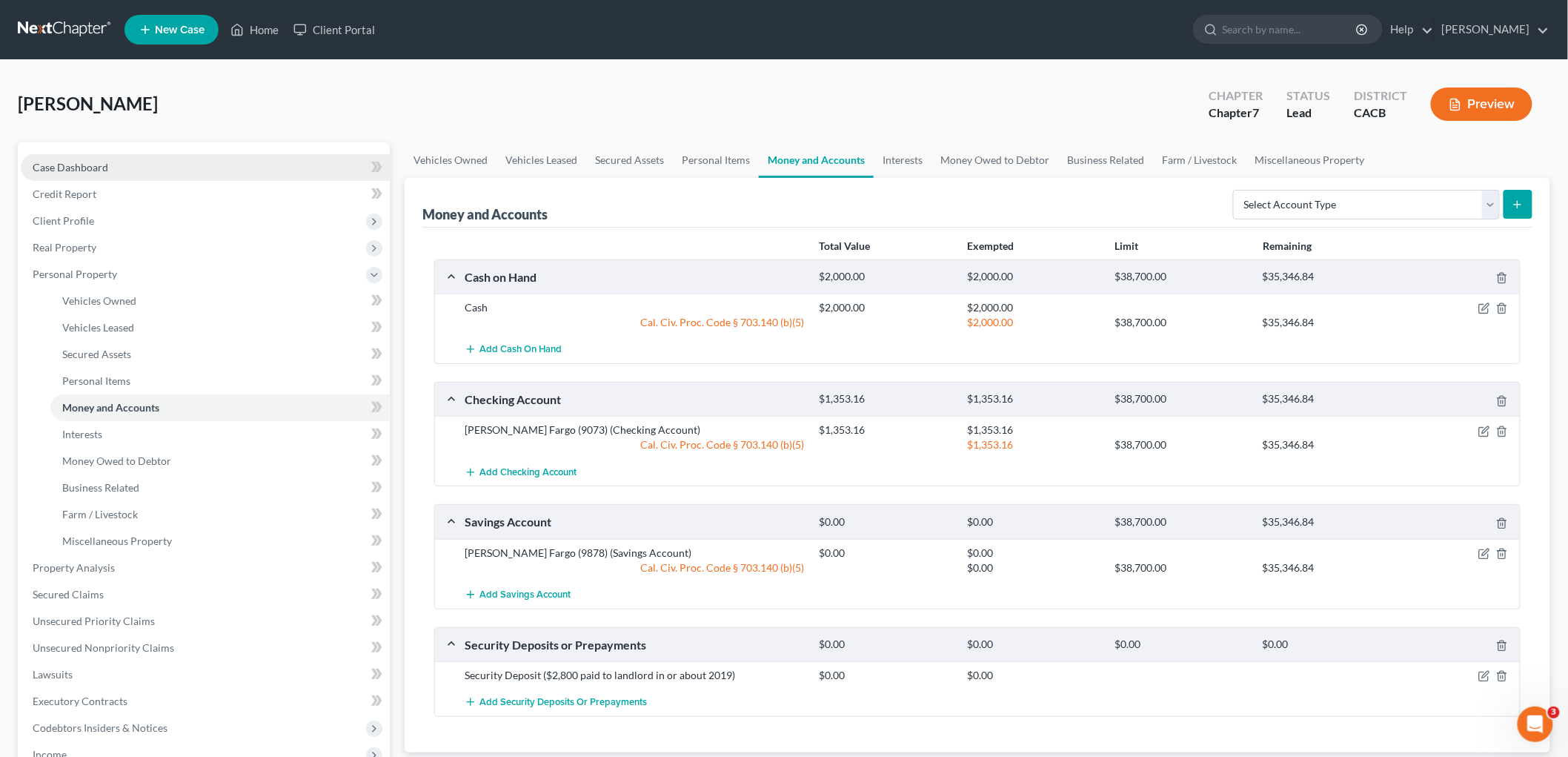
click at [69, 161] on span "Case Dashboard" at bounding box center [70, 167] width 75 height 12
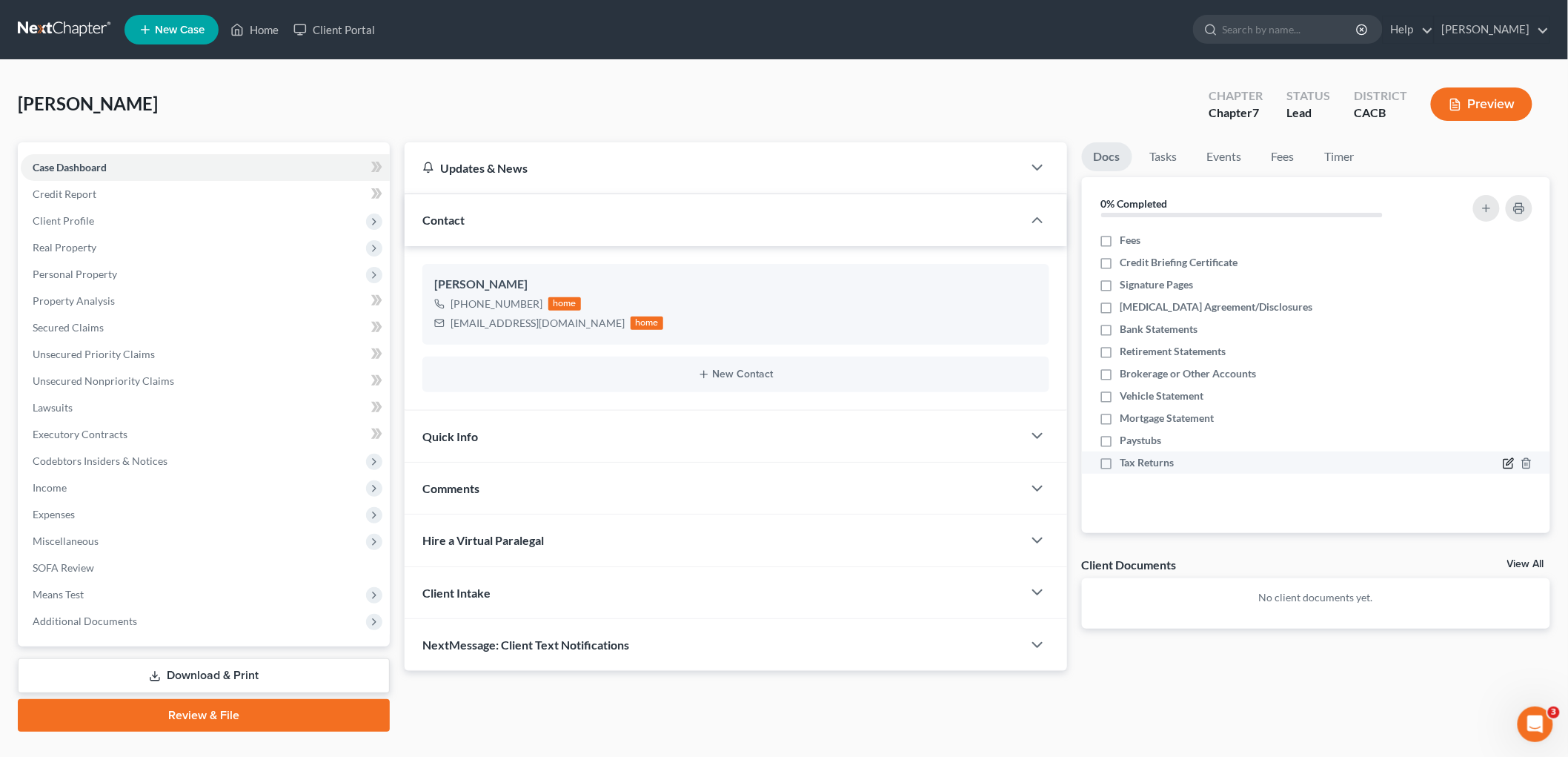
click at [1349, 462] on icon "button" at bounding box center [1509, 463] width 12 height 12
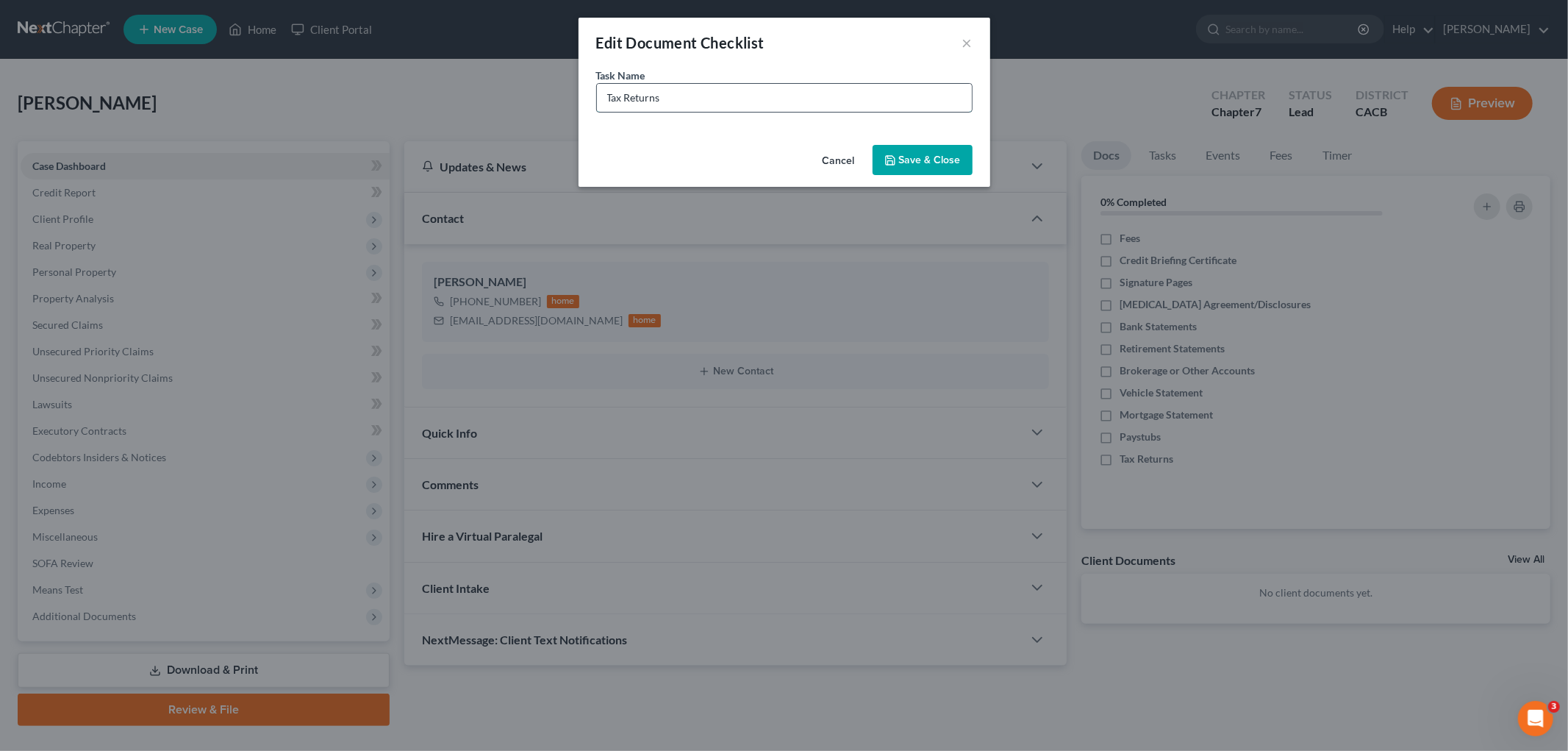
click at [784, 94] on input "Tax Returns" at bounding box center [784, 98] width 374 height 28
type input "Tax Returns (2023 & 2024)"
click at [905, 153] on button "Save & Close" at bounding box center [922, 160] width 100 height 31
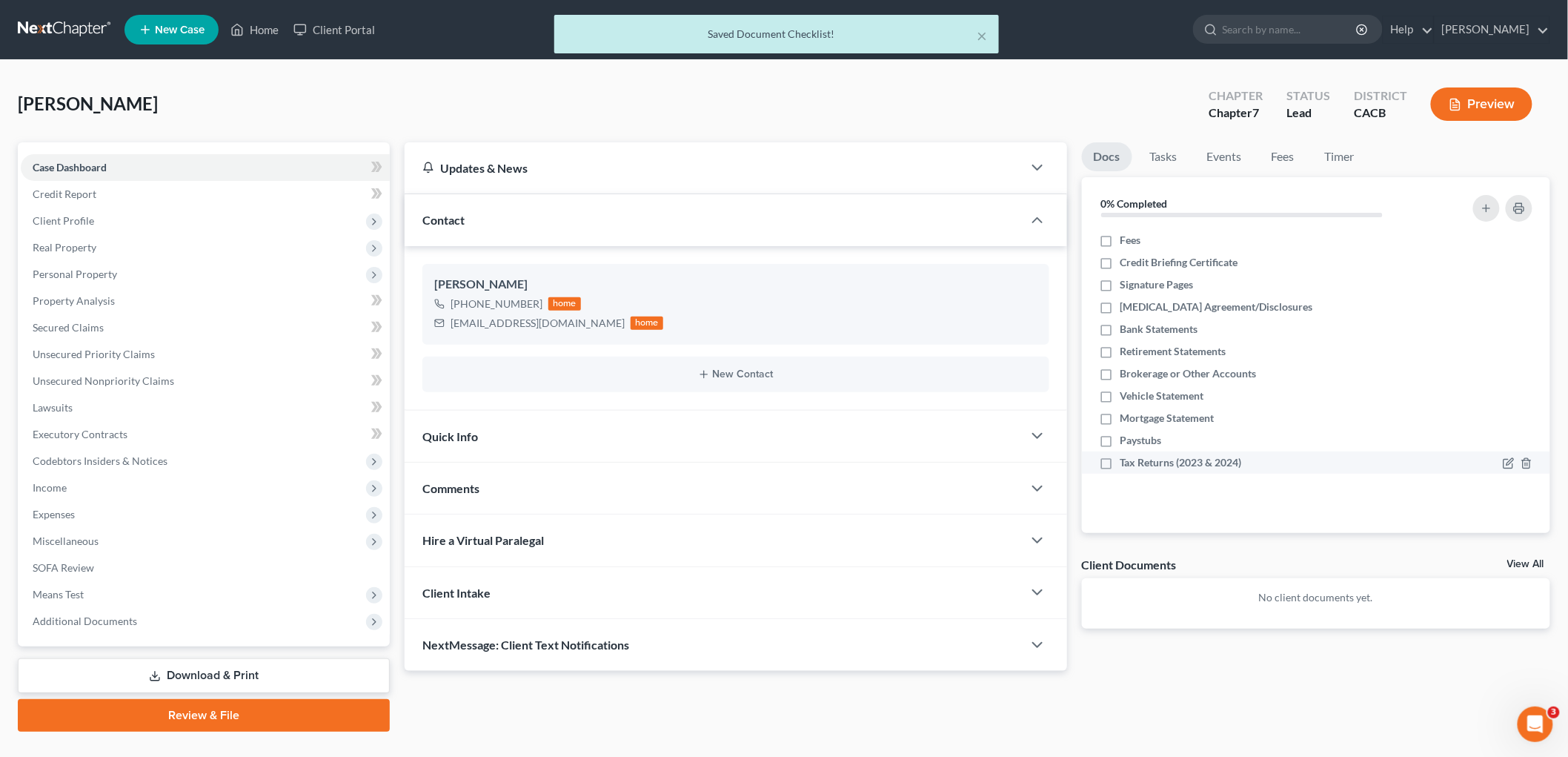
click at [1120, 458] on label "Tax Returns (2023 & 2024)" at bounding box center [1181, 462] width 121 height 15
click at [1120, 456] on label "Tax Returns (2023 & 2024)" at bounding box center [1181, 462] width 121 height 15
click at [1127, 456] on input "Tax Returns (2023 & 2024)" at bounding box center [1131, 460] width 10 height 10
click at [1120, 460] on label "Tax Returns (2023 & 2024)" at bounding box center [1181, 462] width 121 height 15
click at [1127, 460] on input "Tax Returns (2023 & 2024)" at bounding box center [1131, 460] width 10 height 10
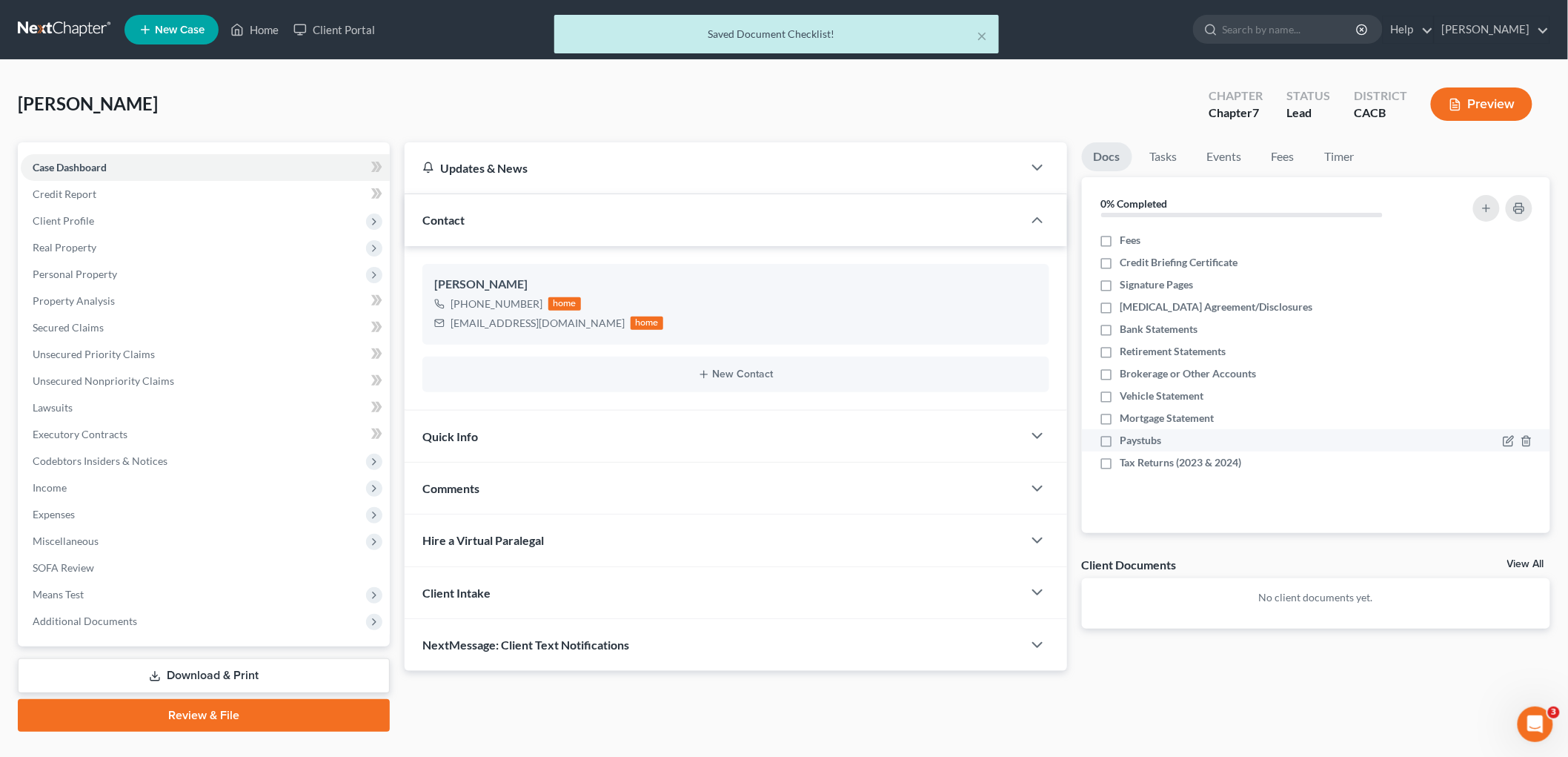
click at [1120, 461] on label "Tax Returns (2023 & 2024)" at bounding box center [1181, 462] width 121 height 15
click at [1127, 461] on input "Tax Returns (2023 & 2024)" at bounding box center [1131, 460] width 10 height 10
checkbox input "true"
click at [1349, 436] on icon "button" at bounding box center [1509, 441] width 12 height 12
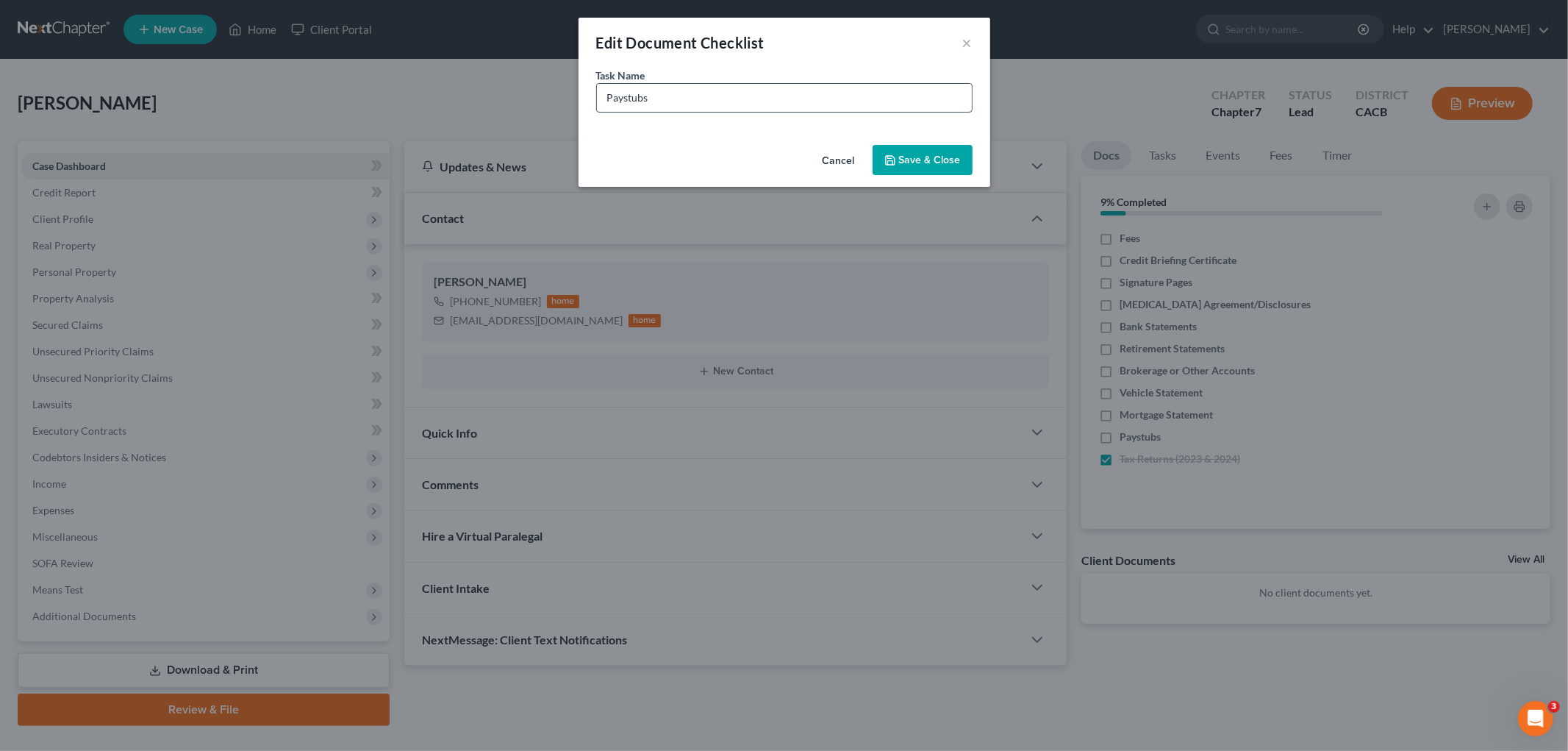
click at [735, 88] on input "Paystubs" at bounding box center [784, 98] width 374 height 28
type input "Paystubs (After 07-31-25)"
click at [944, 154] on button "Save & Close" at bounding box center [922, 160] width 100 height 31
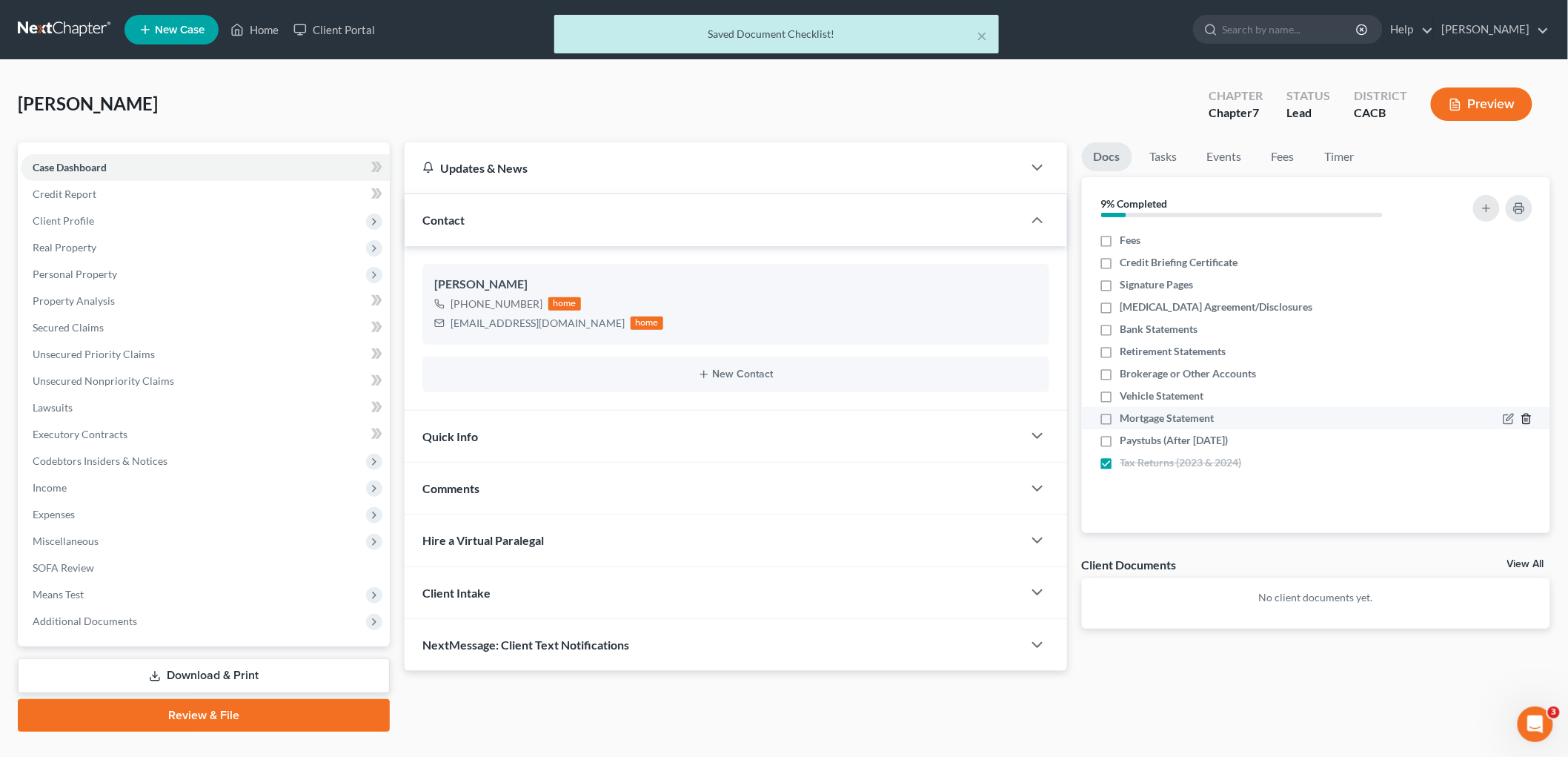
click at [1349, 416] on icon "button" at bounding box center [1527, 419] width 7 height 10
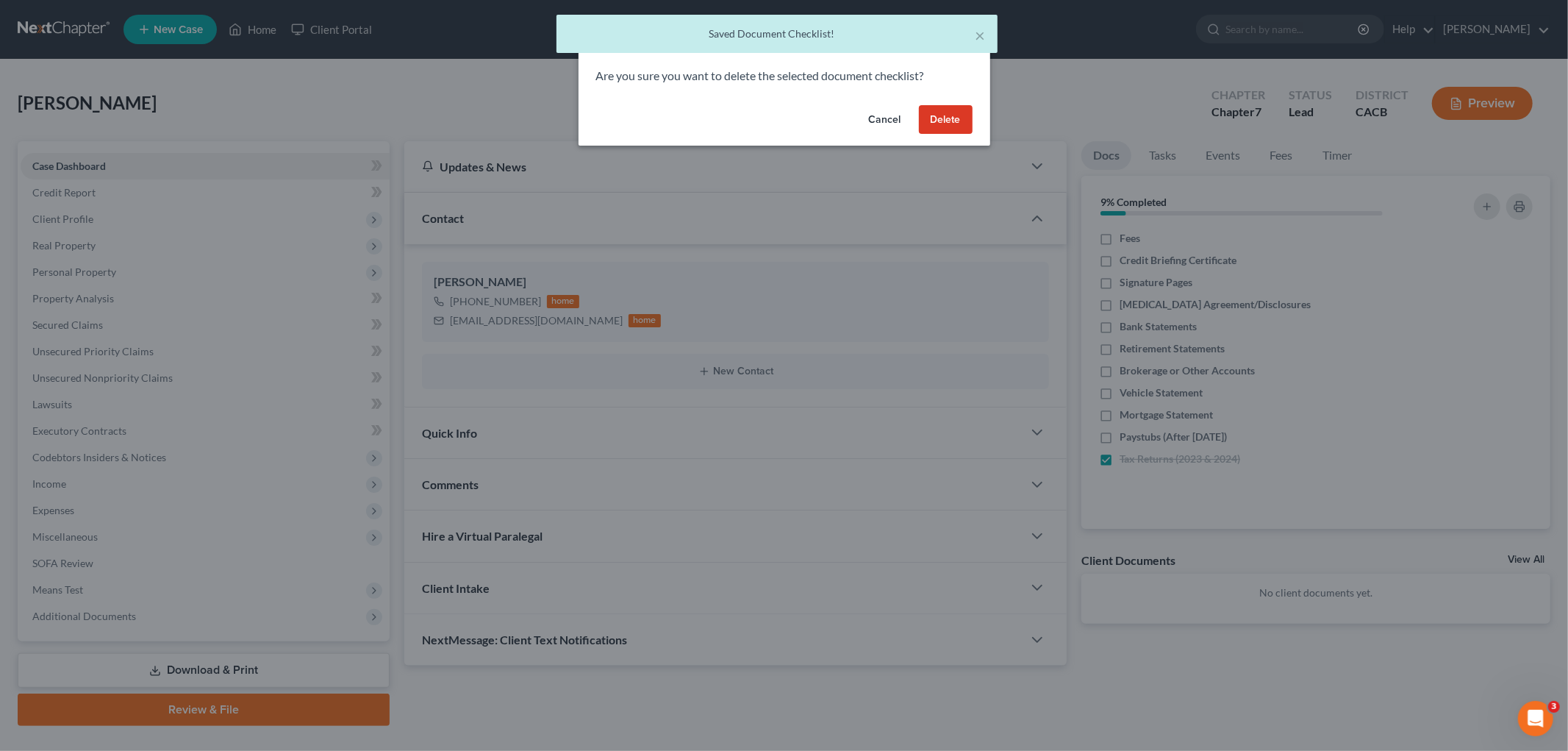
click at [961, 123] on button "Delete" at bounding box center [946, 120] width 54 height 29
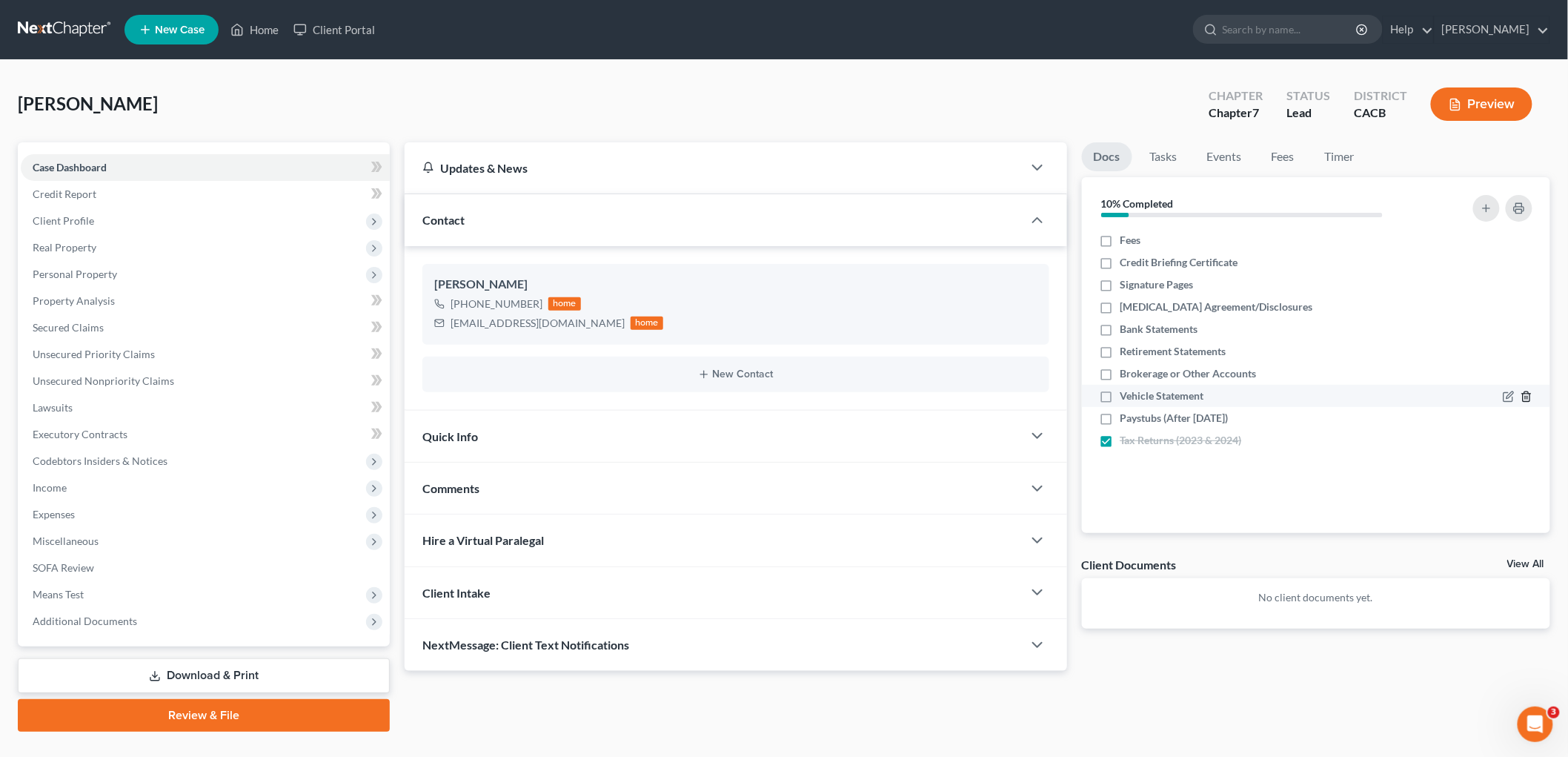
click at [1349, 391] on icon "button" at bounding box center [1527, 397] width 12 height 12
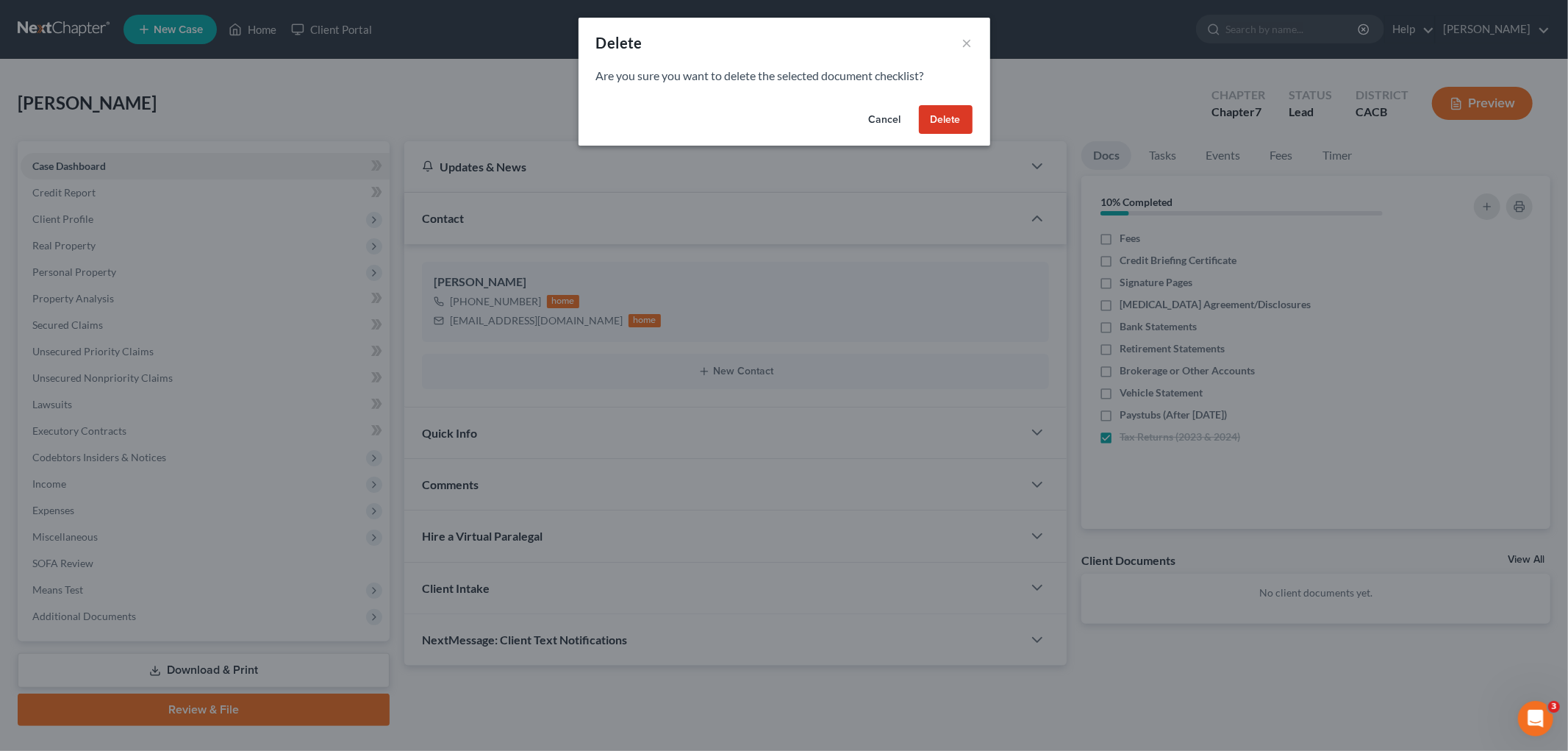
click at [947, 116] on button "Delete" at bounding box center [946, 120] width 54 height 29
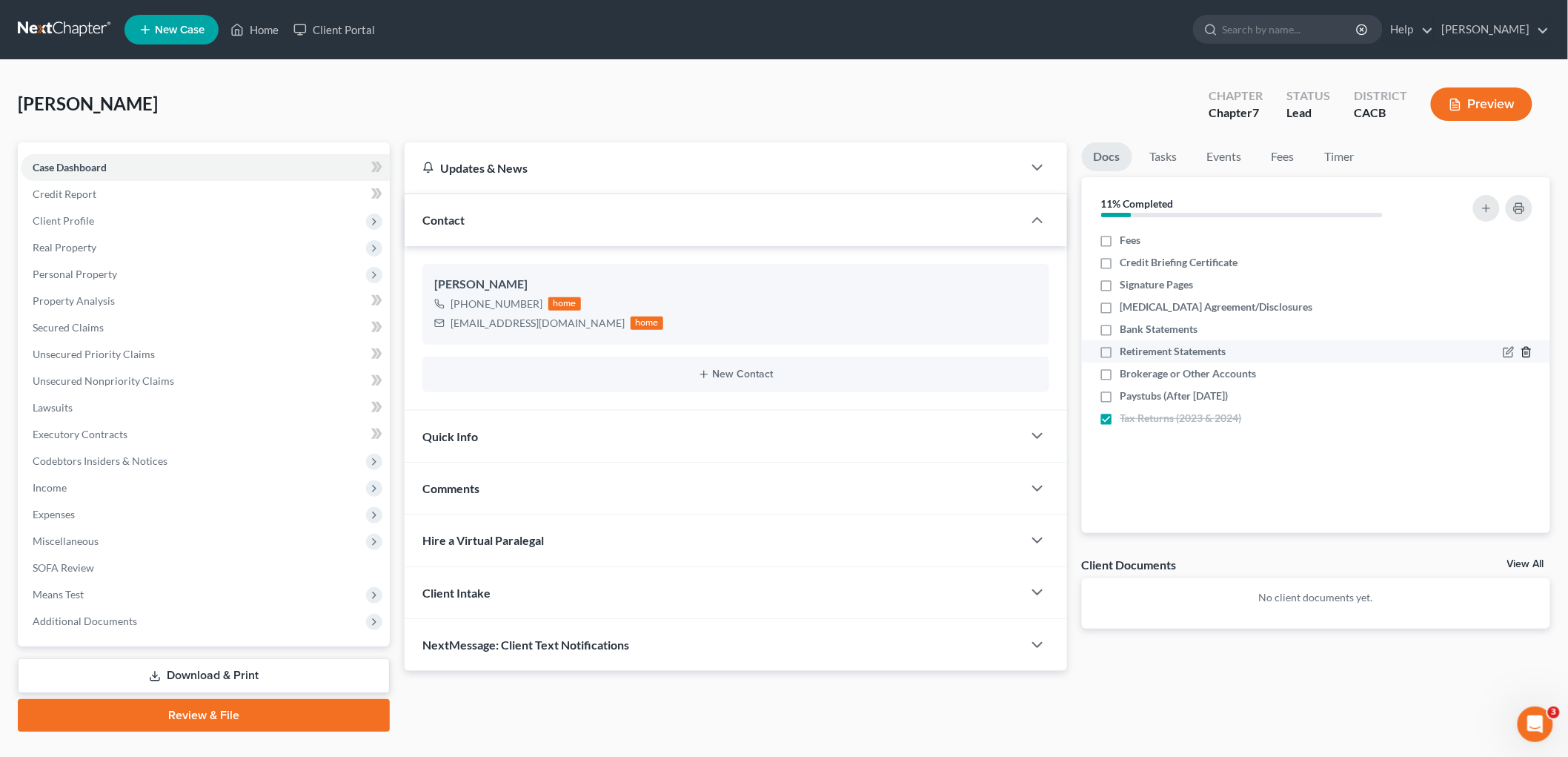
click at [1349, 351] on icon "button" at bounding box center [1527, 352] width 12 height 12
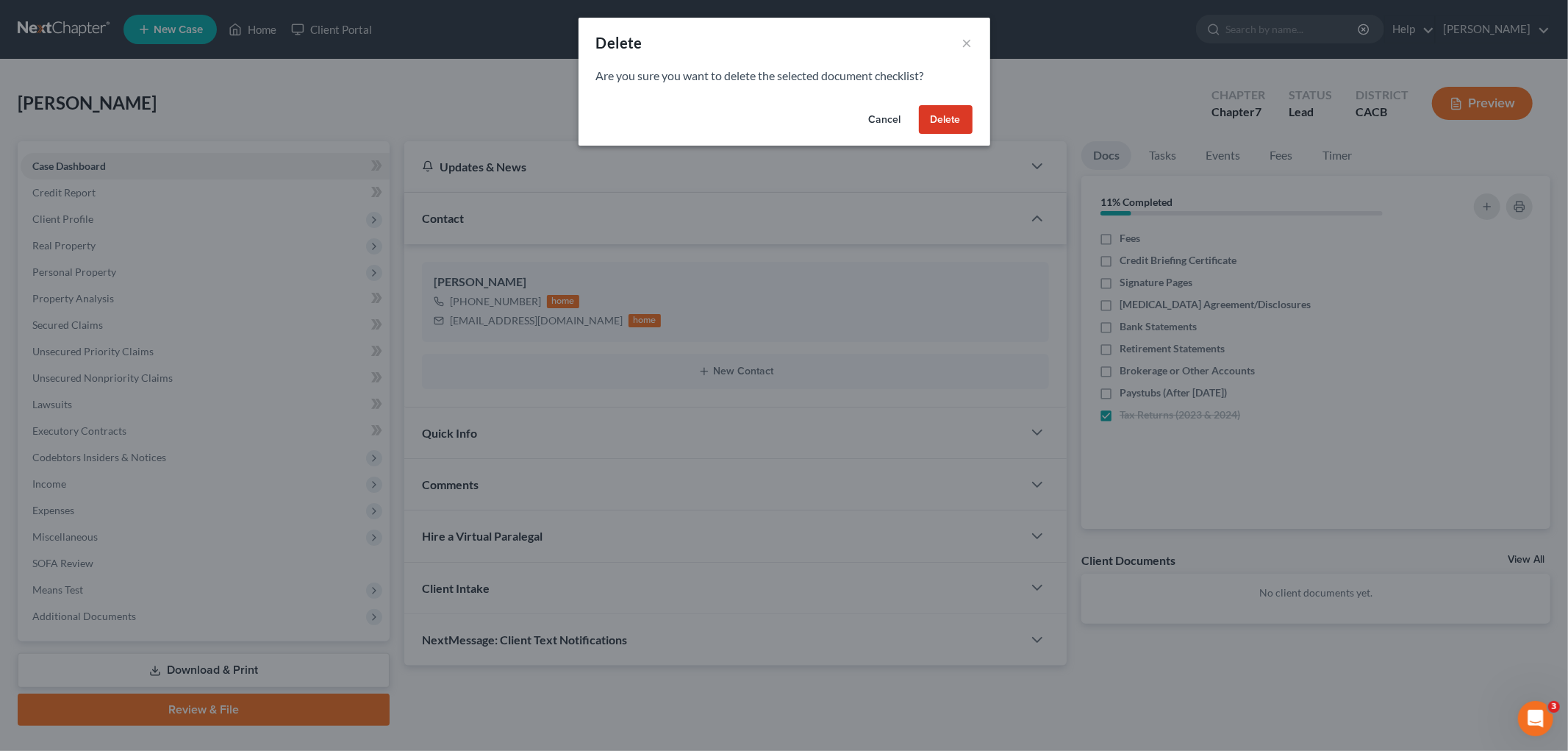
click at [978, 108] on div "Cancel Delete" at bounding box center [784, 122] width 412 height 47
click at [959, 121] on button "Delete" at bounding box center [946, 120] width 54 height 29
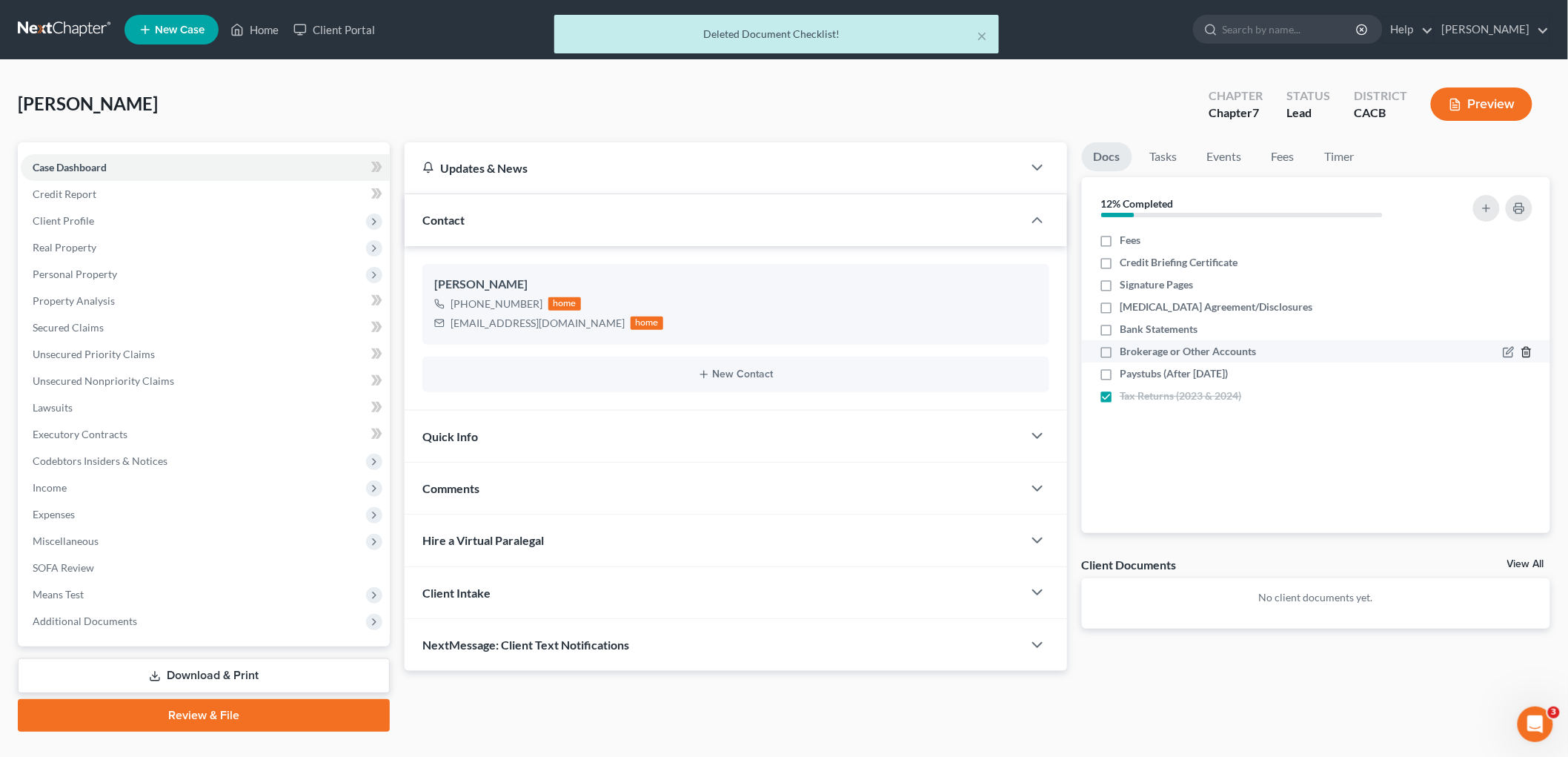
click at [1349, 349] on icon "button" at bounding box center [1527, 352] width 7 height 10
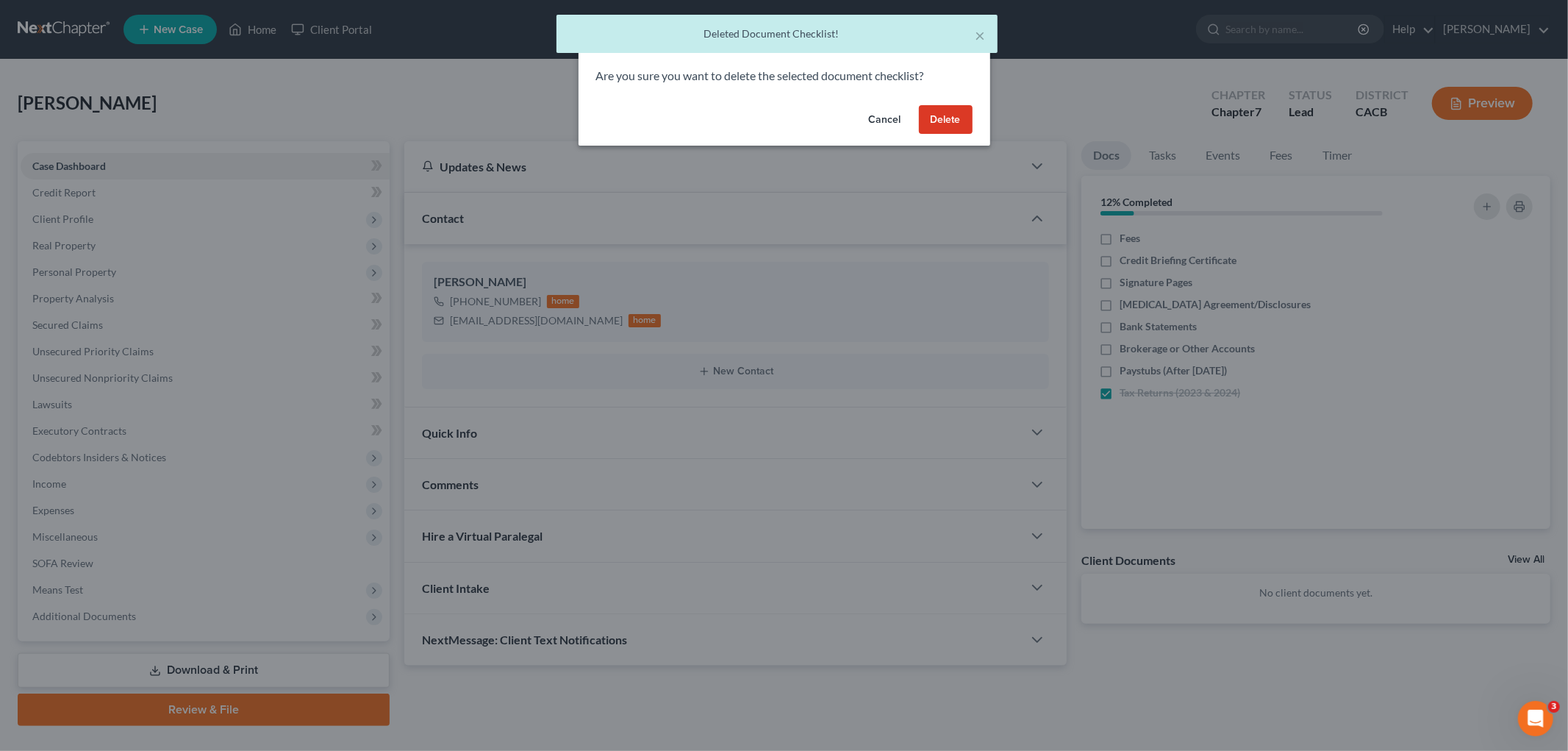
click at [932, 110] on button "Delete" at bounding box center [946, 120] width 54 height 29
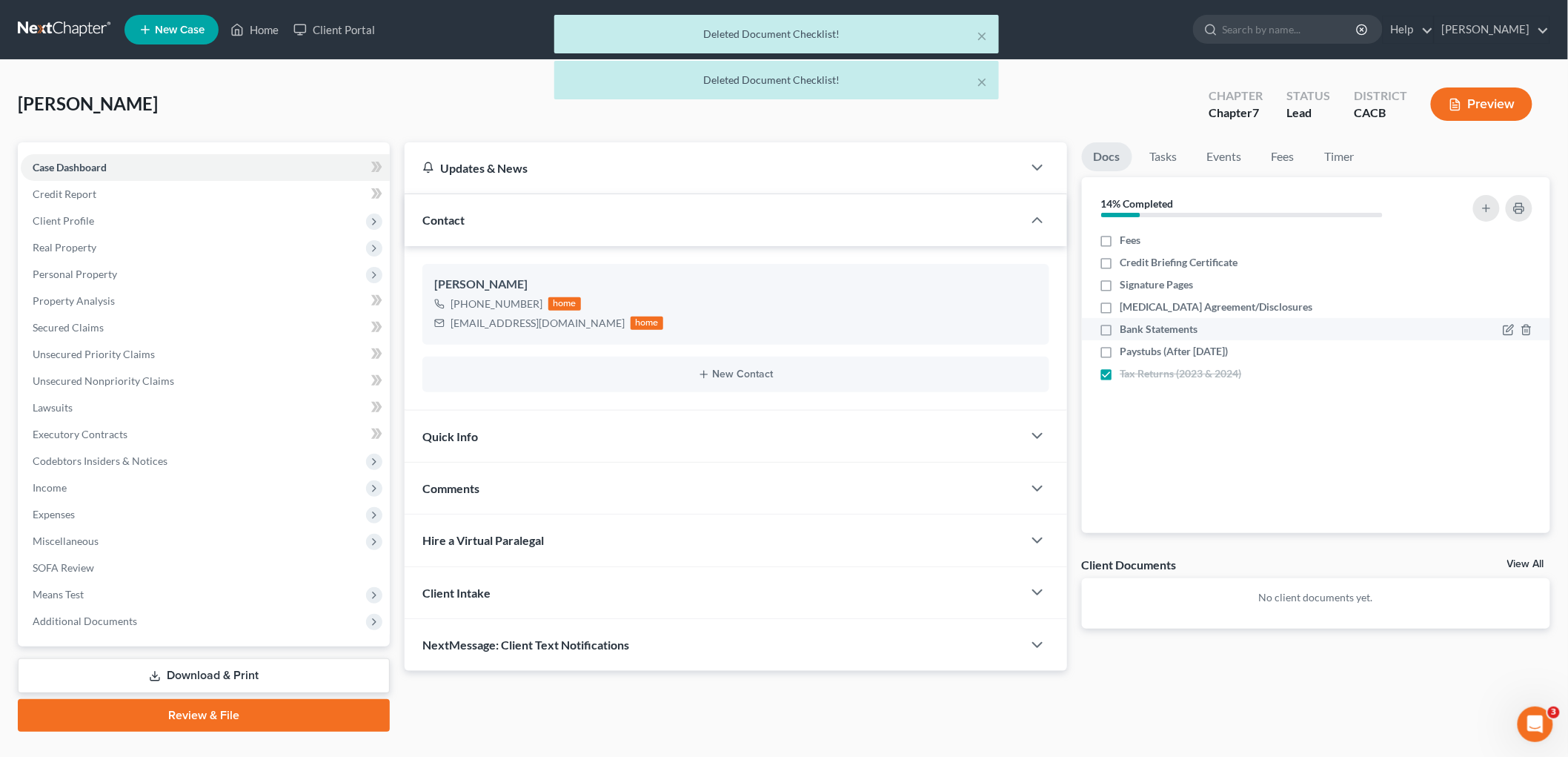
click at [1120, 330] on label "Bank Statements" at bounding box center [1159, 329] width 78 height 15
click at [1127, 330] on input "Bank Statements" at bounding box center [1131, 326] width 10 height 10
checkbox input "true"
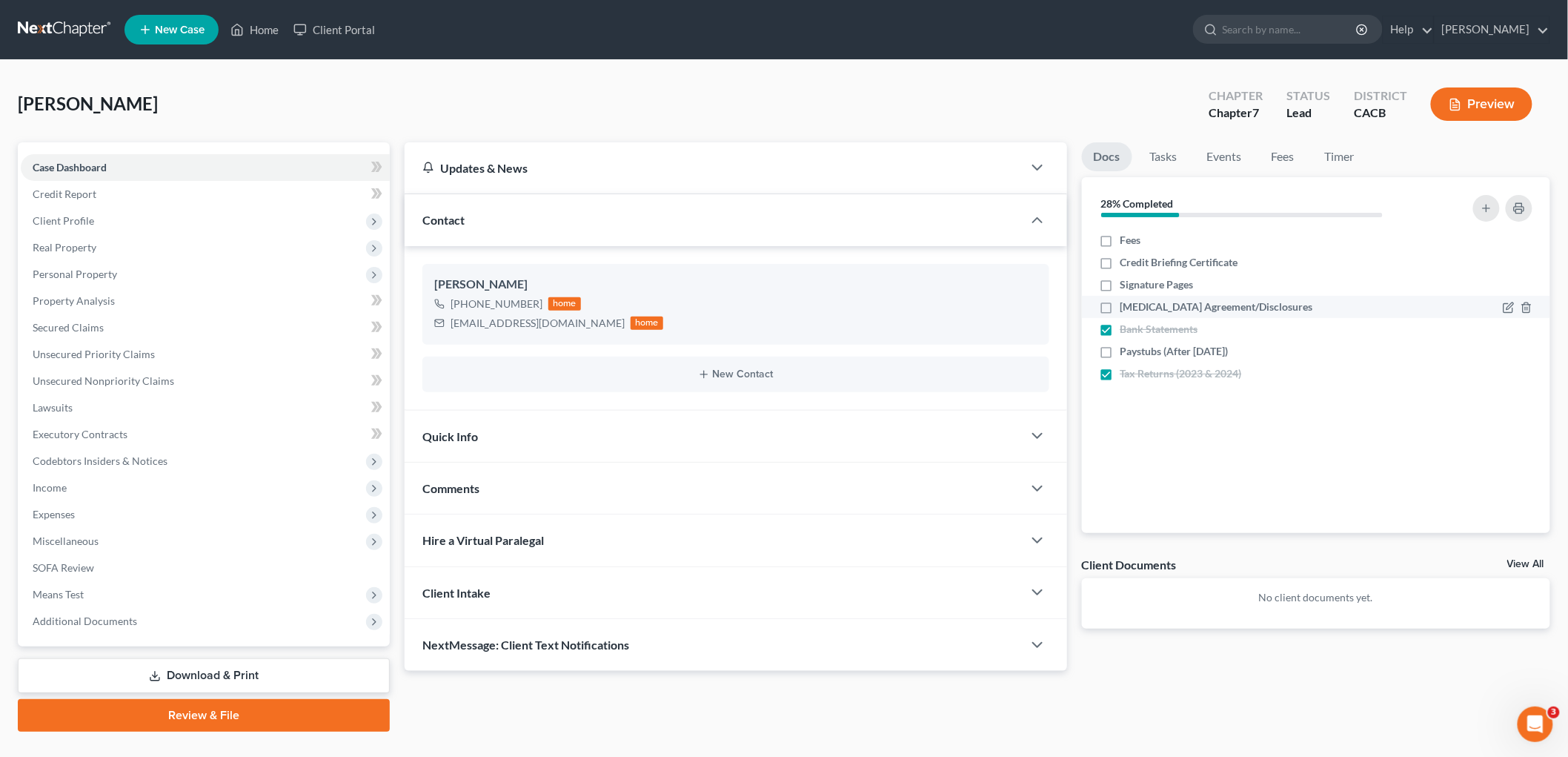
click at [1120, 309] on label "Retainer Agreement/Disclosures" at bounding box center [1217, 307] width 192 height 15
click at [1127, 309] on input "Retainer Agreement/Disclosures" at bounding box center [1131, 304] width 10 height 10
checkbox input "true"
click at [1120, 291] on label "Signature Pages" at bounding box center [1157, 284] width 73 height 15
click at [1127, 287] on input "Signature Pages" at bounding box center [1131, 281] width 10 height 10
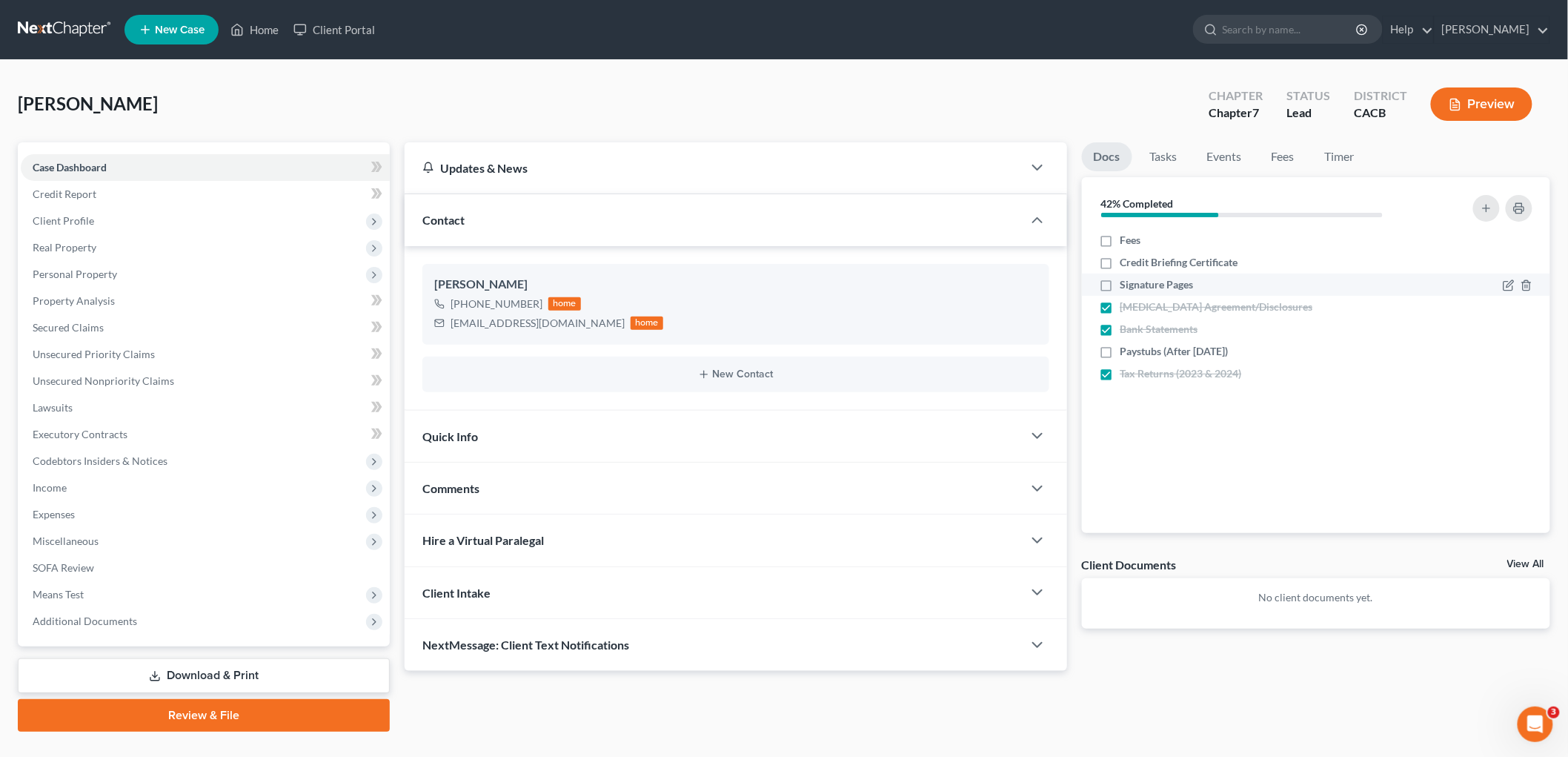
checkbox input "true"
click at [80, 599] on span "Means Test" at bounding box center [205, 594] width 369 height 27
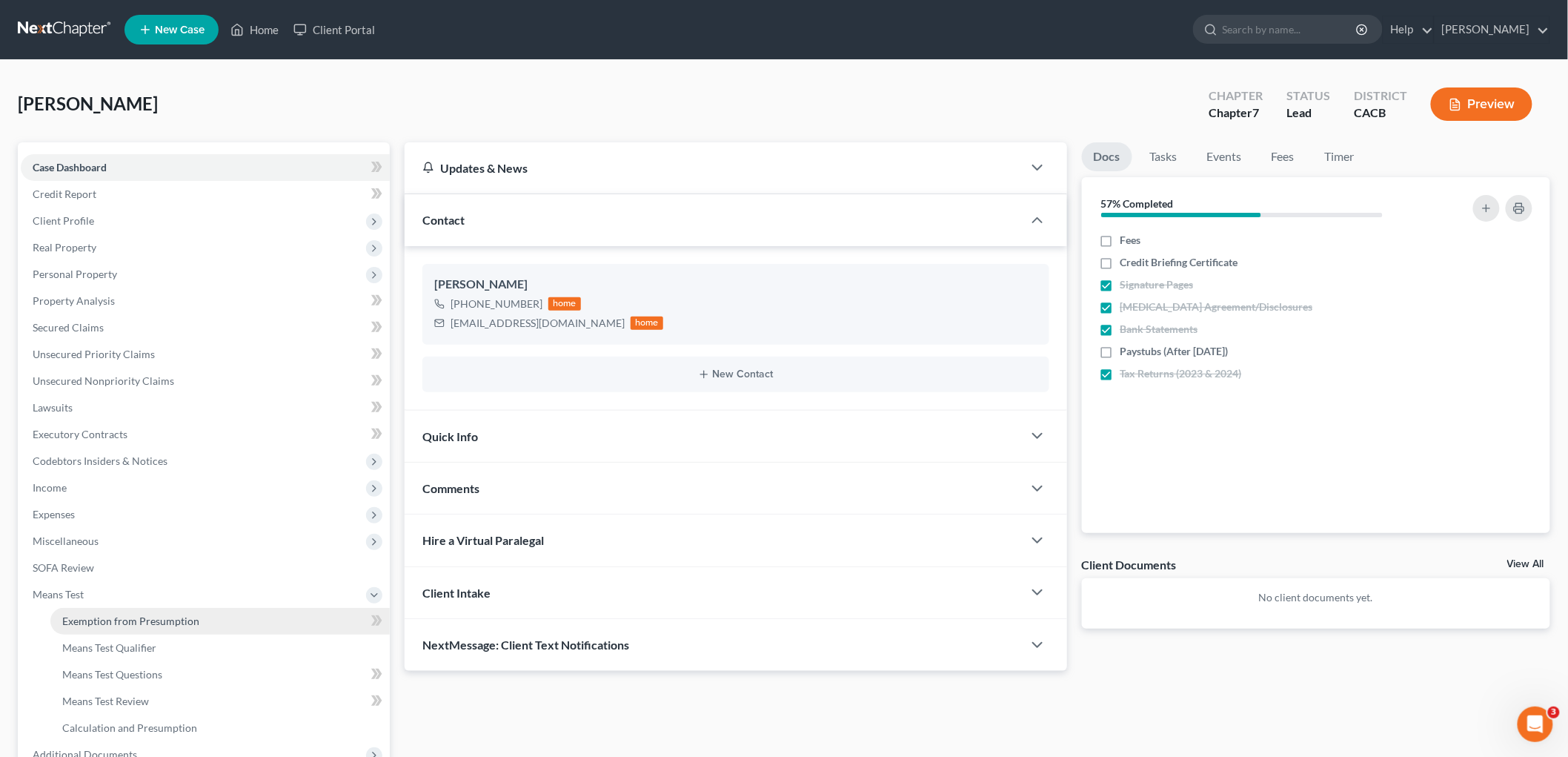
click at [135, 619] on span "Exemption from Presumption" at bounding box center [130, 621] width 137 height 12
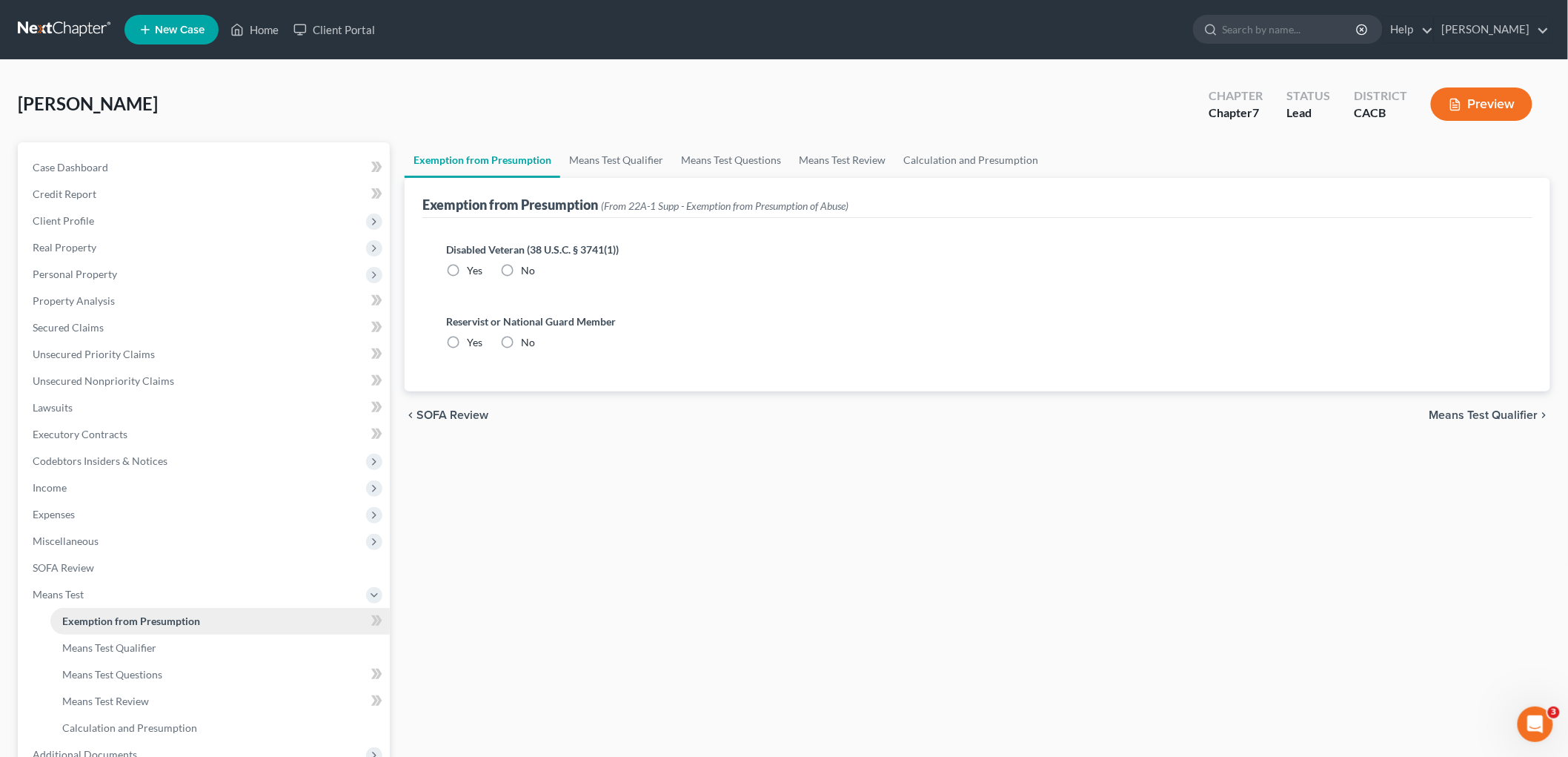
radio input "true"
click at [149, 619] on span "Means Test Qualifier" at bounding box center [109, 648] width 94 height 12
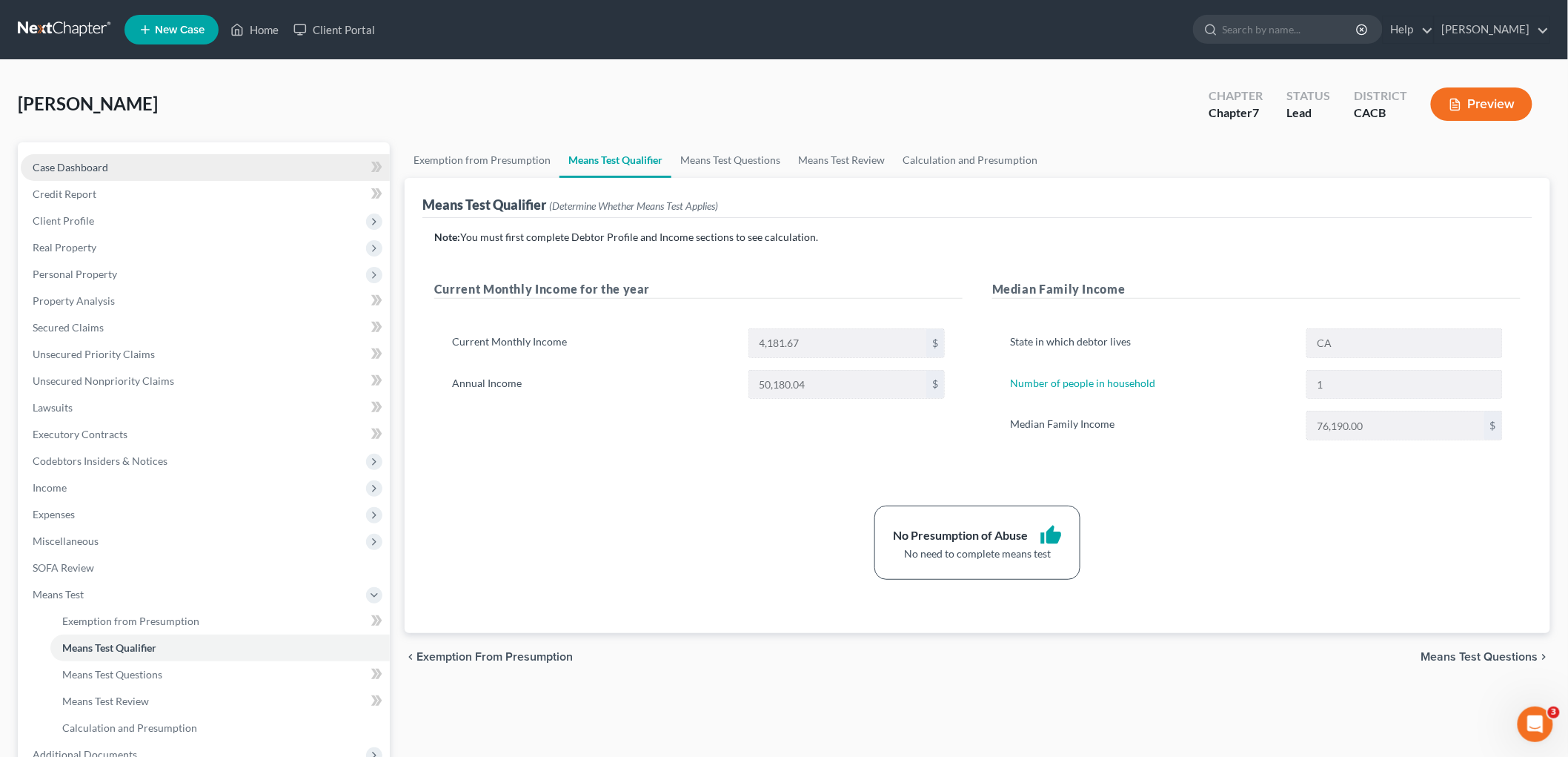
click at [170, 161] on link "Case Dashboard" at bounding box center [205, 167] width 369 height 27
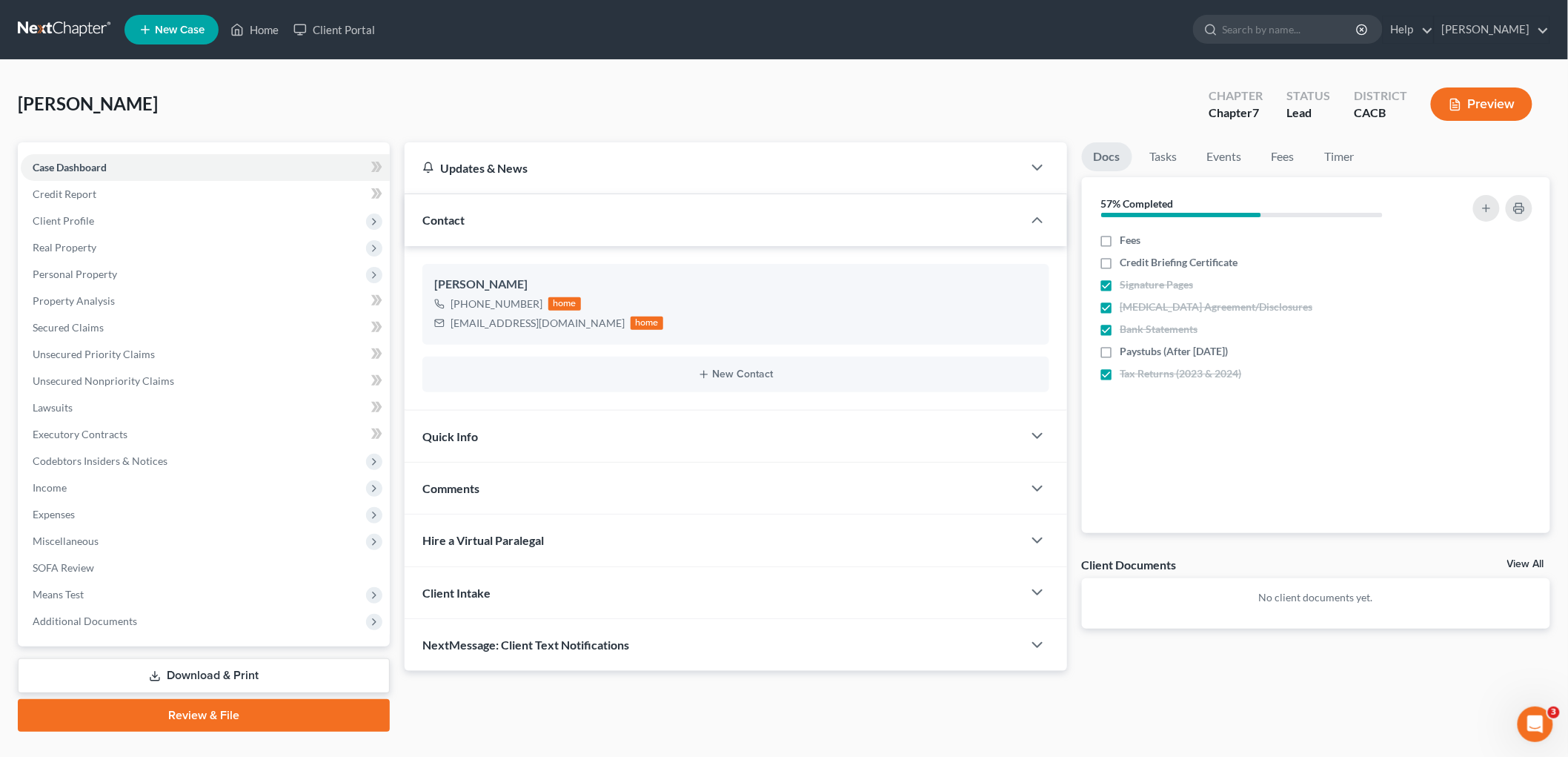
click at [1349, 114] on button "Preview" at bounding box center [1481, 104] width 101 height 33
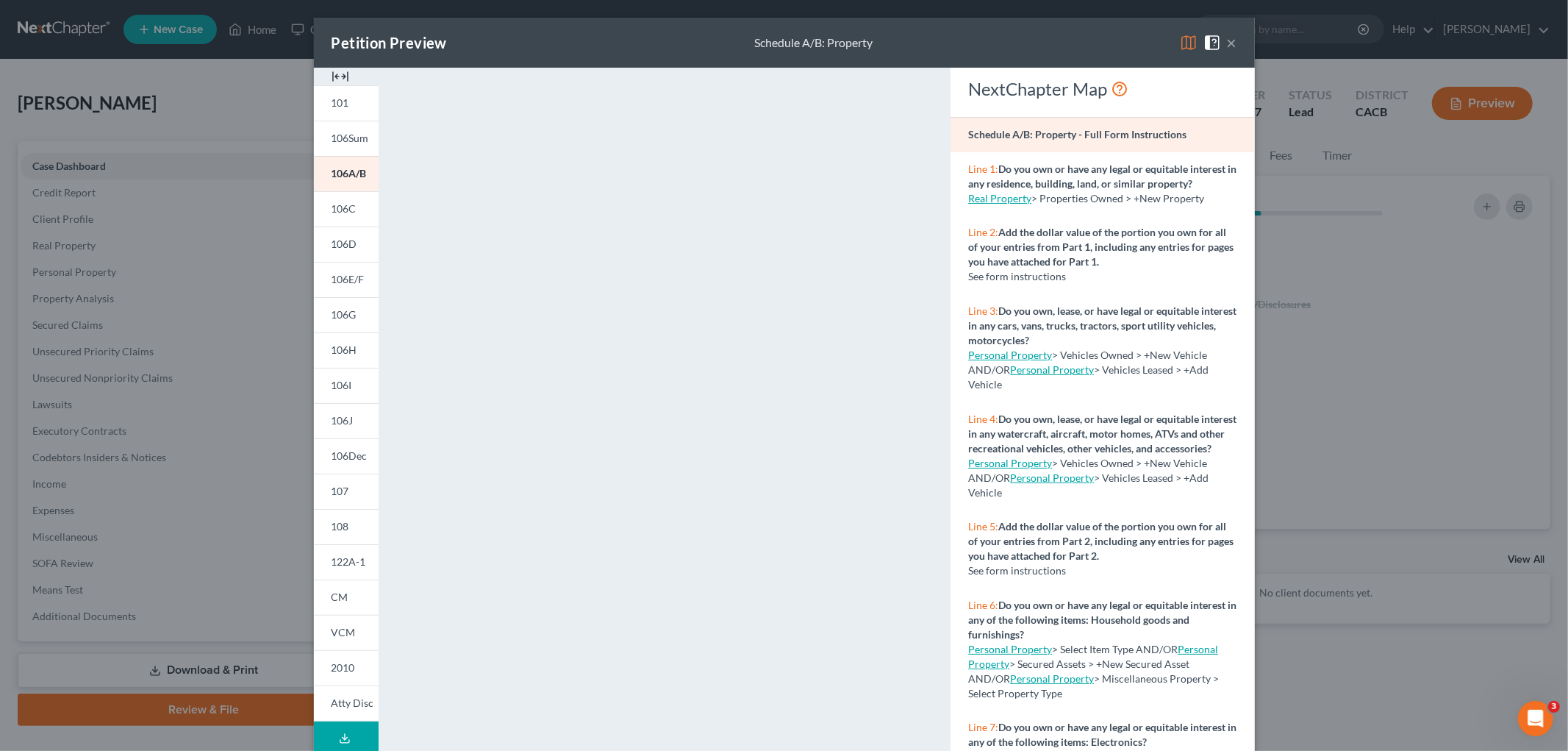
drag, startPoint x: 1376, startPoint y: 438, endPoint x: 1022, endPoint y: 397, distance: 356.4
click at [1337, 437] on div "Petition Preview Schedule A/B: Property × 101 106Sum 106A/B 106C 106D 106E/F 10…" at bounding box center [784, 376] width 1568 height 751
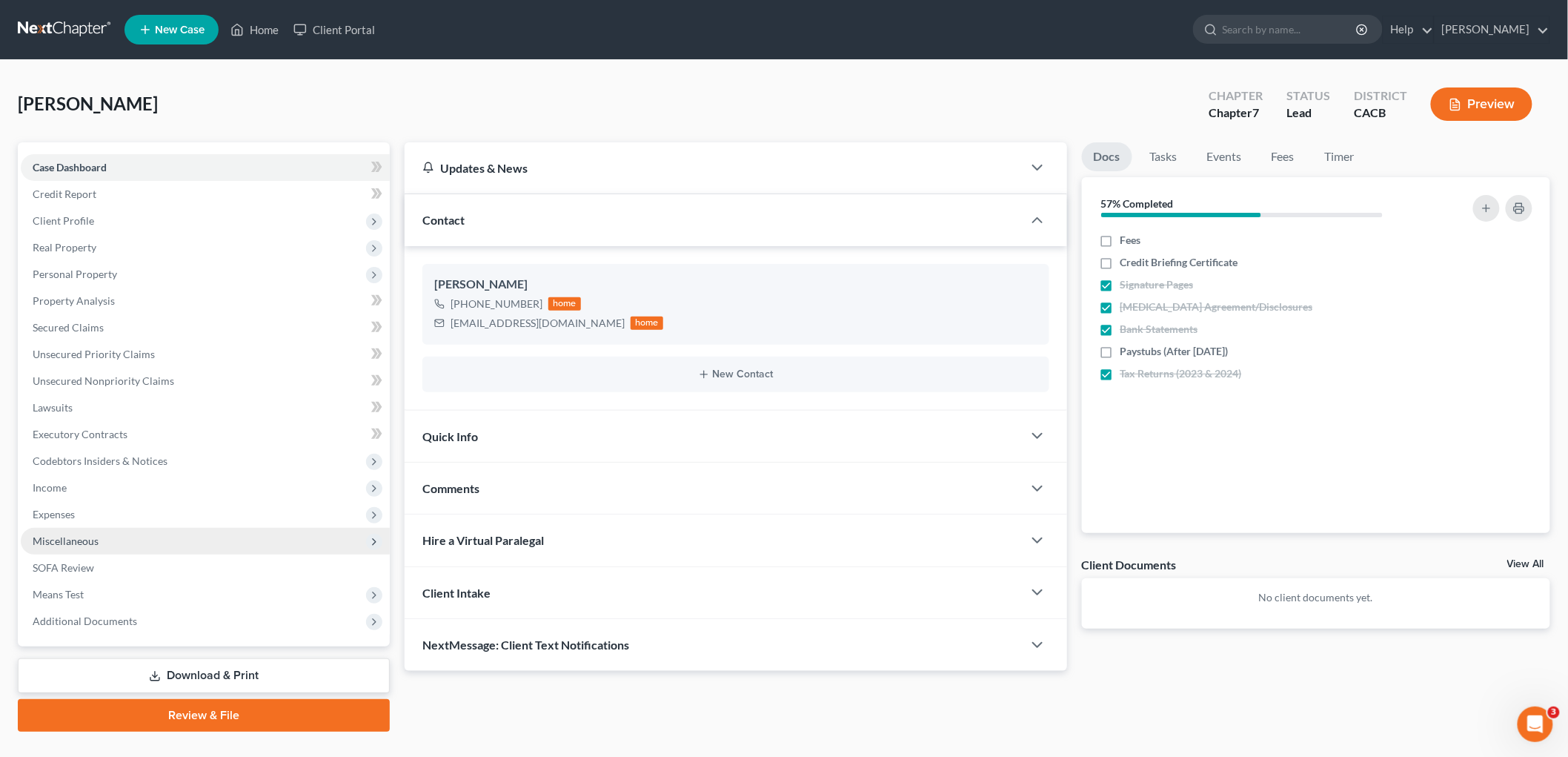
click at [93, 545] on span "Miscellaneous" at bounding box center [205, 541] width 369 height 27
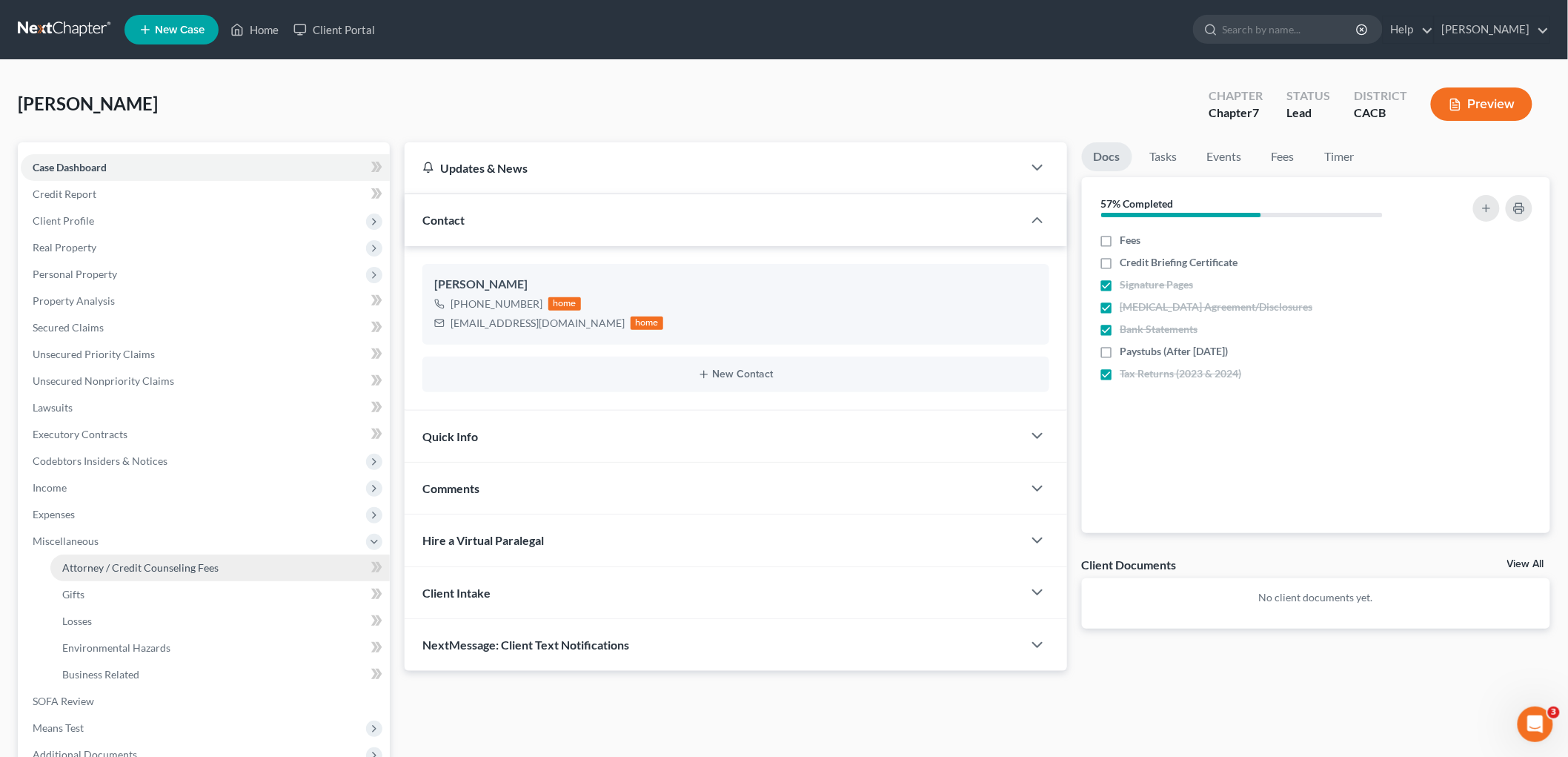
click at [112, 559] on link "Attorney / Credit Counseling Fees" at bounding box center [220, 567] width 339 height 27
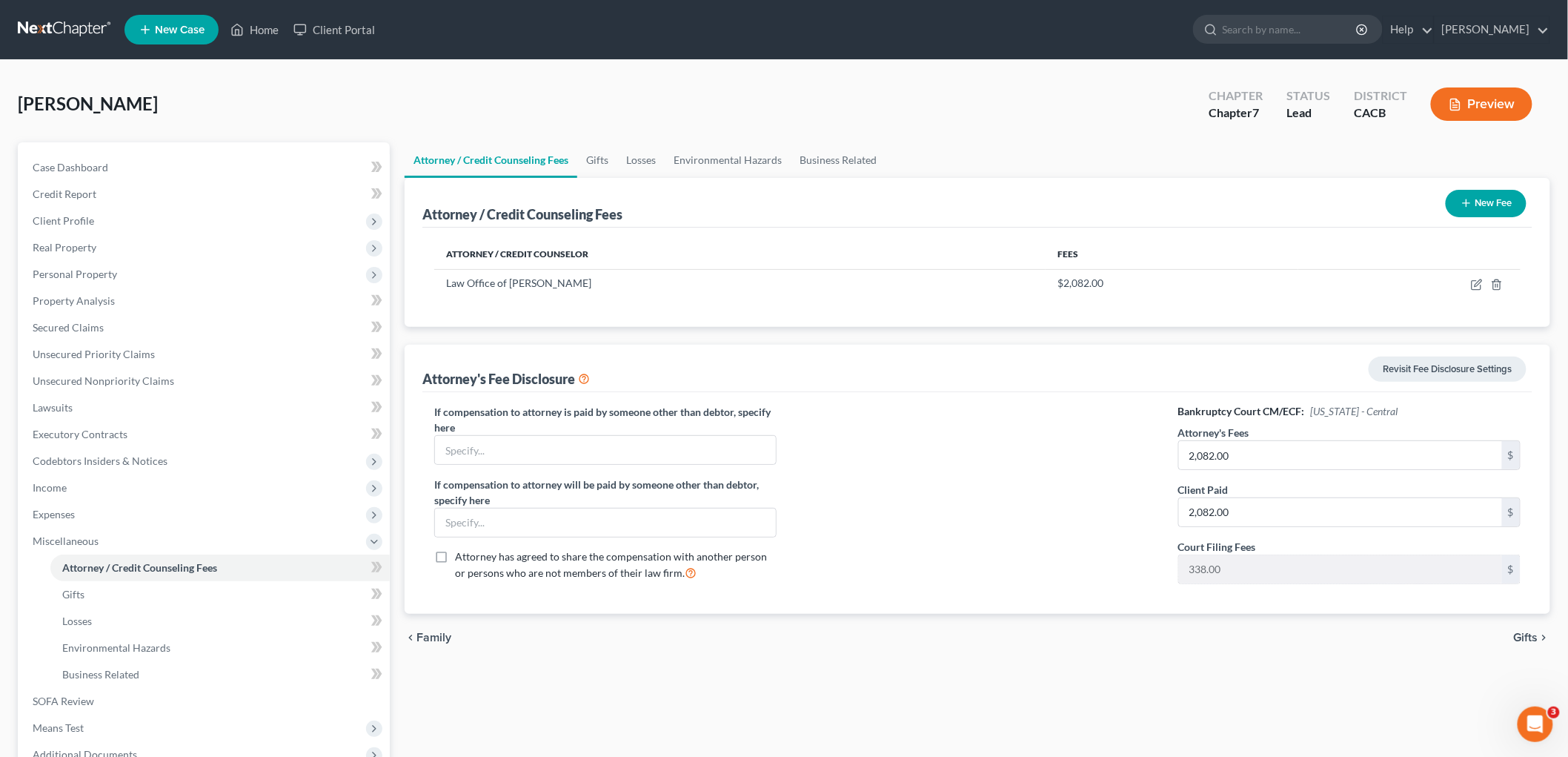
click at [1349, 207] on button "New Fee" at bounding box center [1486, 203] width 80 height 27
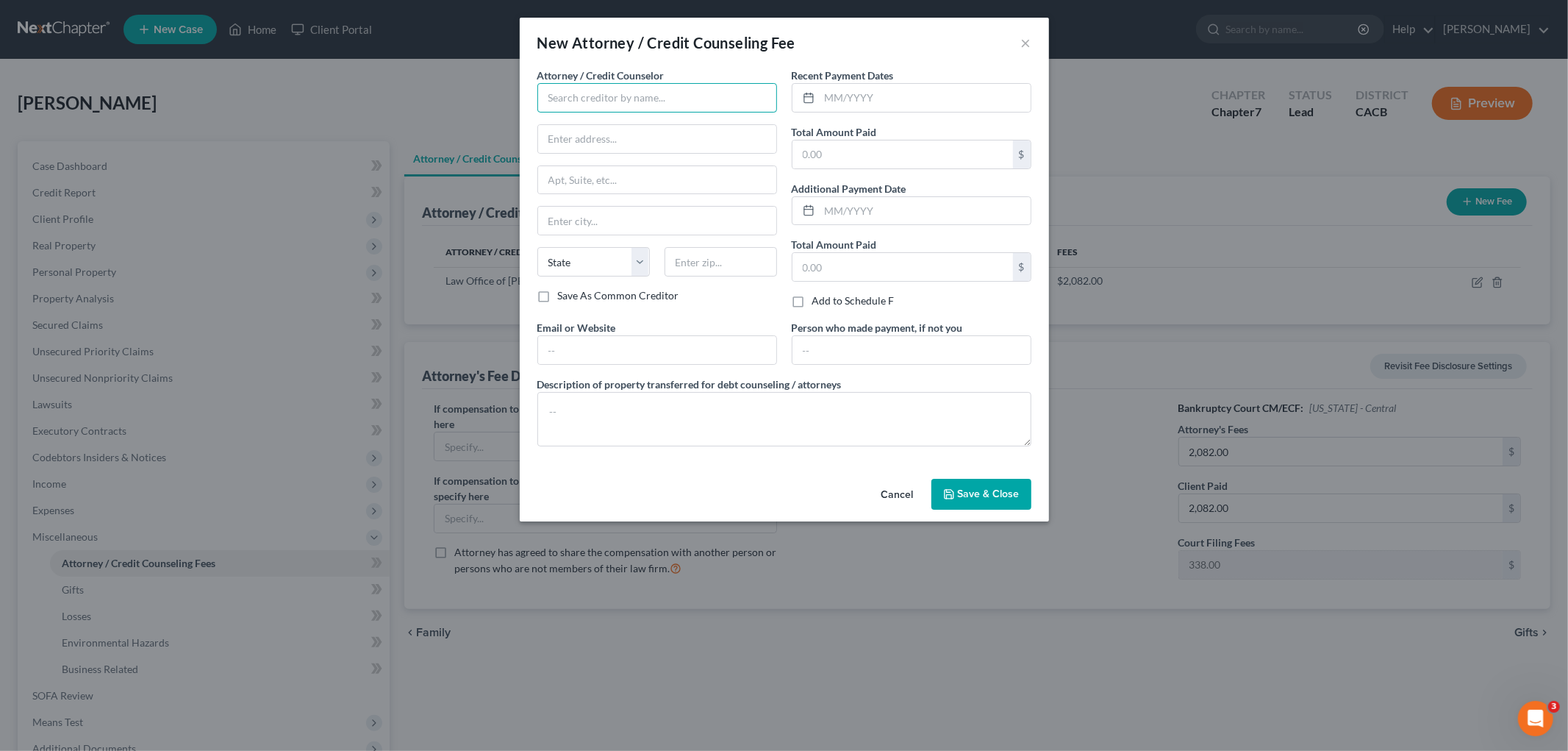
click at [641, 98] on input "text" at bounding box center [657, 98] width 239 height 29
click at [1025, 34] on button "×" at bounding box center [1026, 42] width 10 height 17
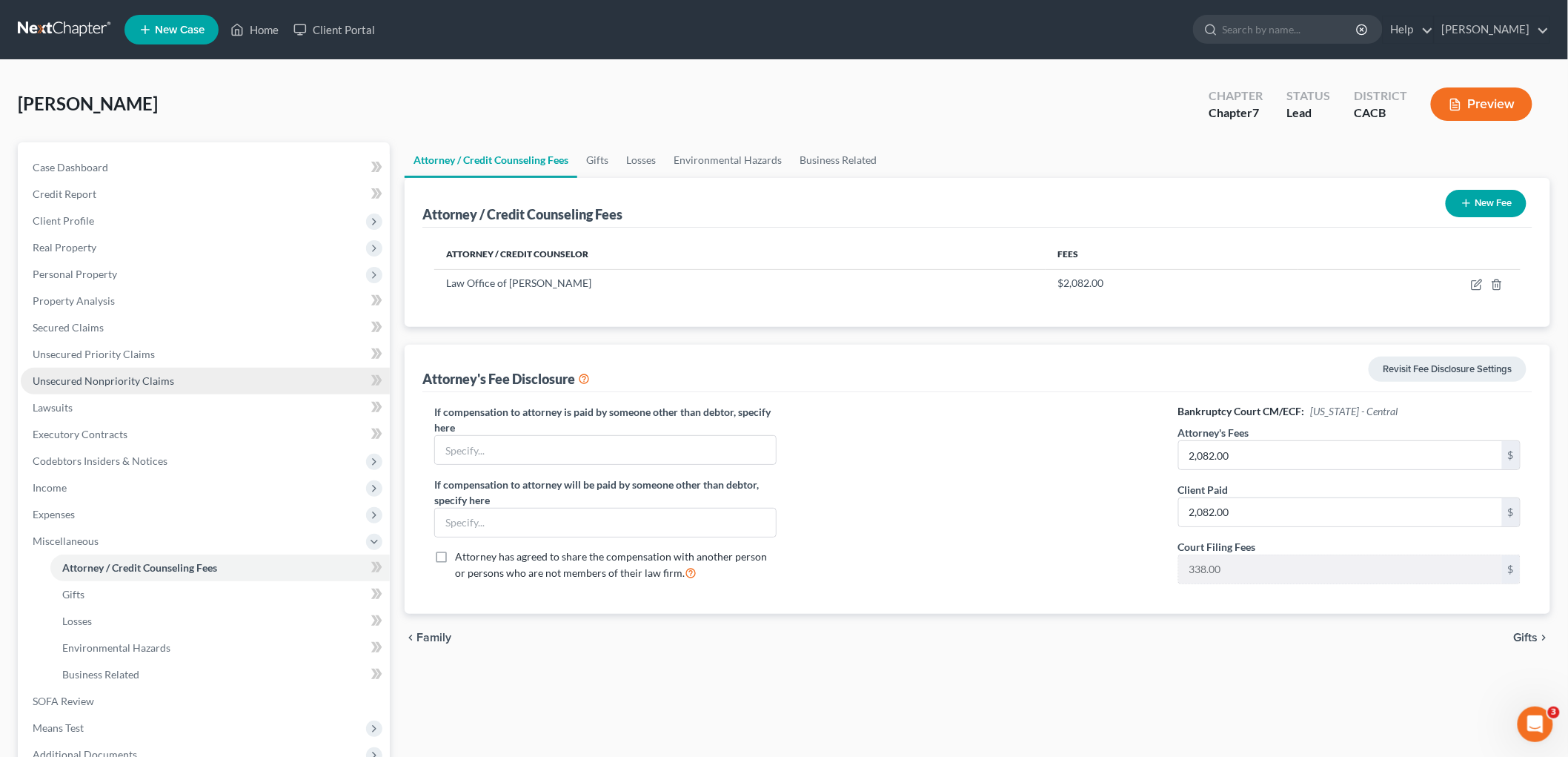
click at [161, 376] on span "Unsecured Nonpriority Claims" at bounding box center [103, 380] width 142 height 12
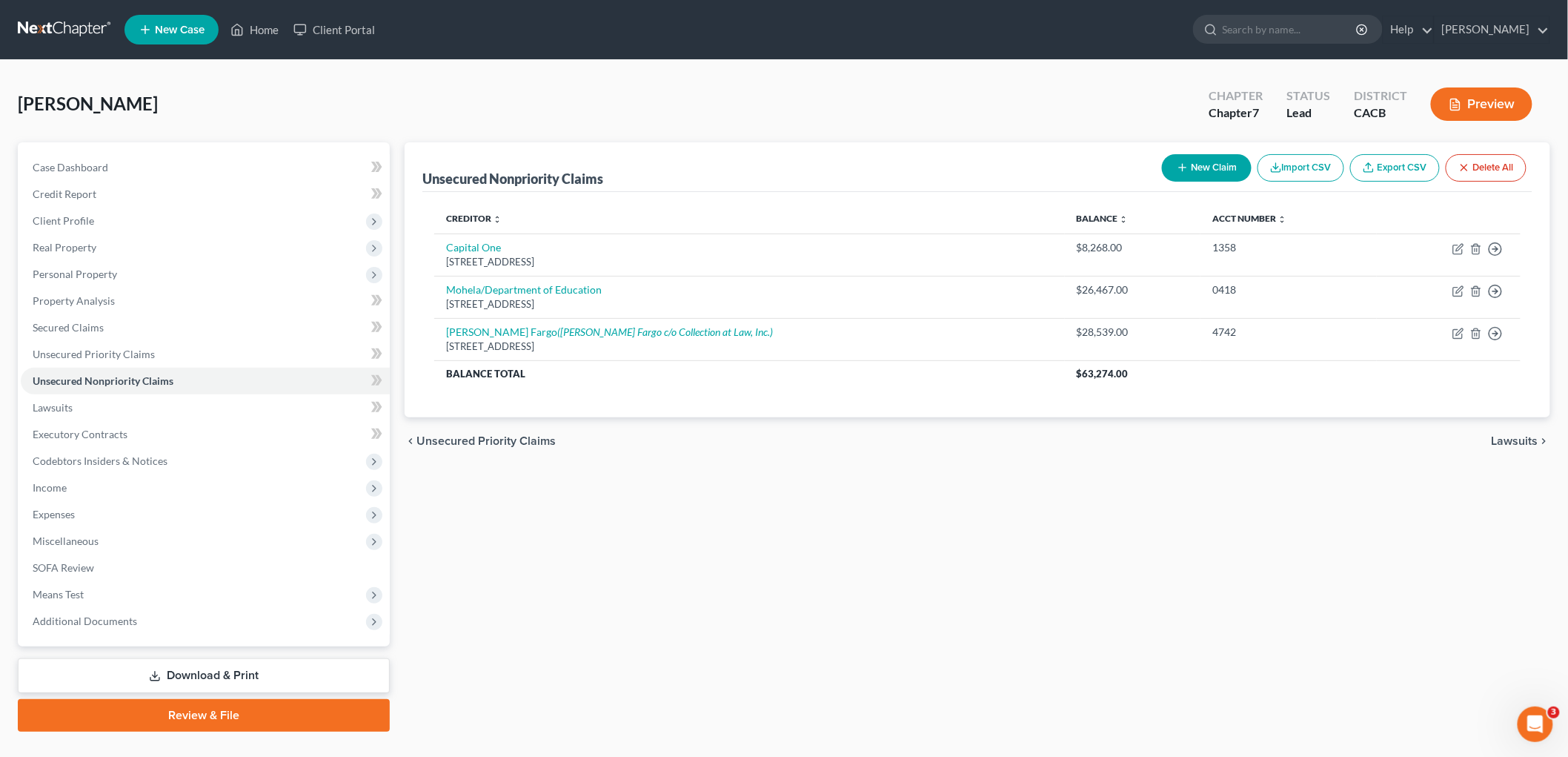
click at [1204, 163] on button "New Claim" at bounding box center [1207, 167] width 90 height 27
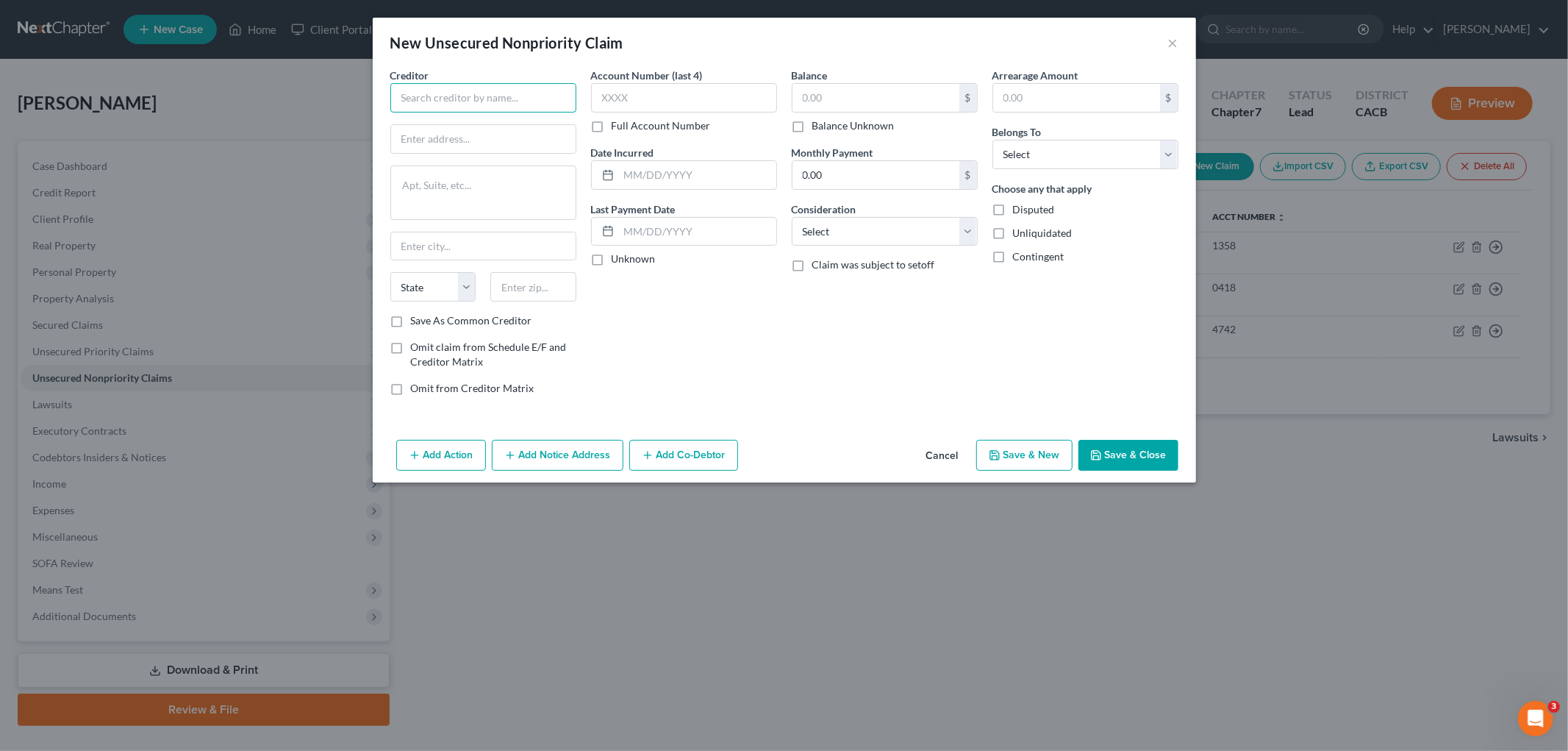
click at [472, 101] on input "text" at bounding box center [483, 98] width 186 height 29
drag, startPoint x: 567, startPoint y: 99, endPoint x: 270, endPoint y: 56, distance: 300.1
click at [270, 56] on div "New Unsecured Nonpriority Claim × Creditor * Crossroads Financial Technologies …" at bounding box center [784, 376] width 1568 height 751
type input "Crossroads Financial Technologies"
drag, startPoint x: 442, startPoint y: 130, endPoint x: 450, endPoint y: 119, distance: 13.6
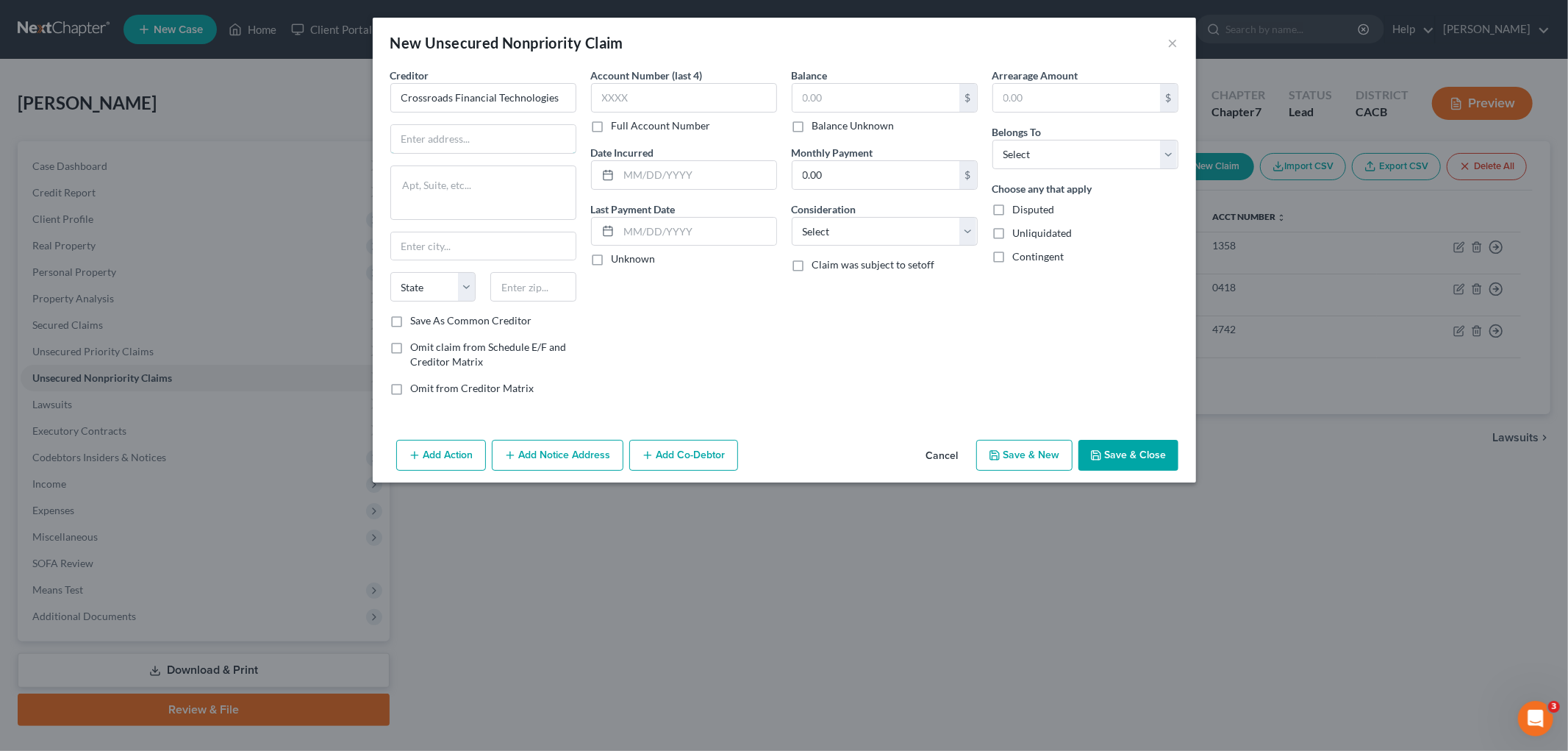
click at [442, 130] on input "text" at bounding box center [483, 139] width 185 height 28
type input "2975 Regent Boulevard, Suite 100"
drag, startPoint x: 520, startPoint y: 279, endPoint x: 531, endPoint y: 293, distance: 17.8
click at [522, 281] on input "text" at bounding box center [533, 287] width 86 height 29
type input "2"
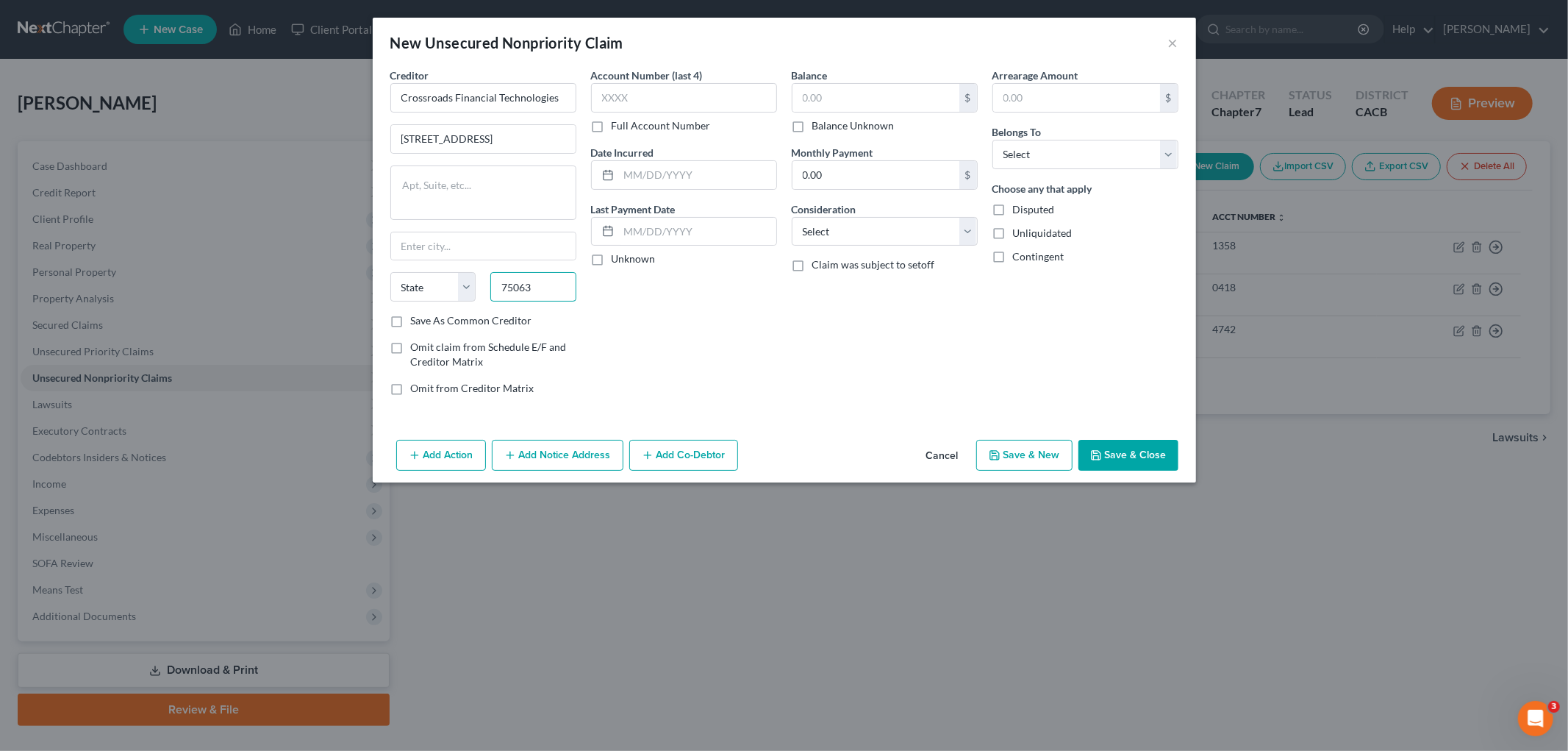
type input "75063"
type input "Irving"
select select "45"
click at [655, 108] on input "text" at bounding box center [684, 98] width 186 height 29
click at [861, 225] on select "Select Cable / Satellite Services Collection Agency Credit Card Debt Debt Couns…" at bounding box center [884, 232] width 186 height 29
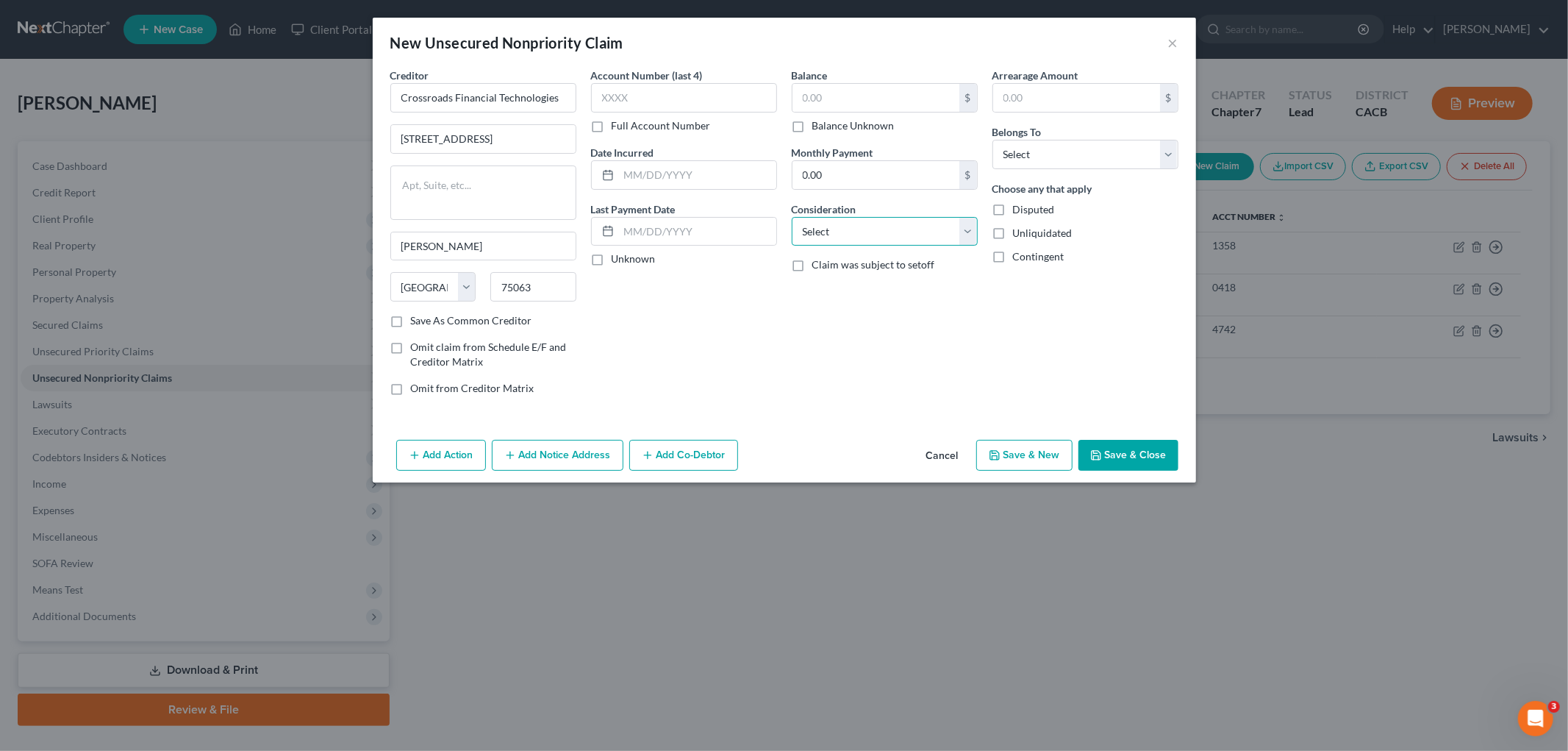
select select "3"
click at [791, 217] on select "Select Cable / Satellite Services Collection Agency Credit Card Debt Debt Couns…" at bounding box center [884, 232] width 186 height 29
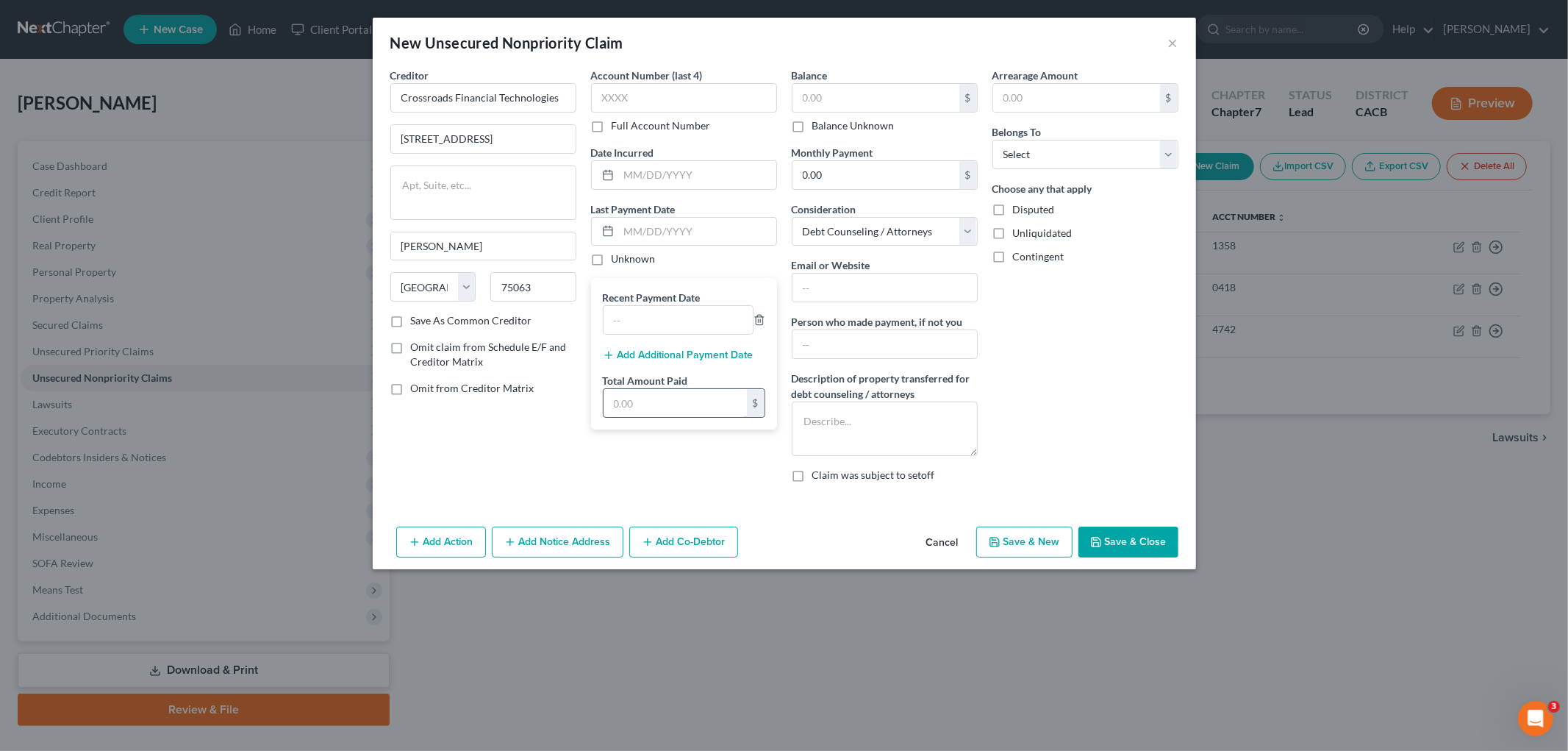
drag, startPoint x: 644, startPoint y: 424, endPoint x: 641, endPoint y: 408, distance: 16.3
click at [644, 421] on div "Recent Payment Date Add Additional Payment Date Total Amount Paid $" at bounding box center [684, 354] width 186 height 152
click at [641, 408] on input "text" at bounding box center [674, 403] width 143 height 28
type input "4,789.80"
click at [849, 453] on textarea at bounding box center [884, 428] width 186 height 55
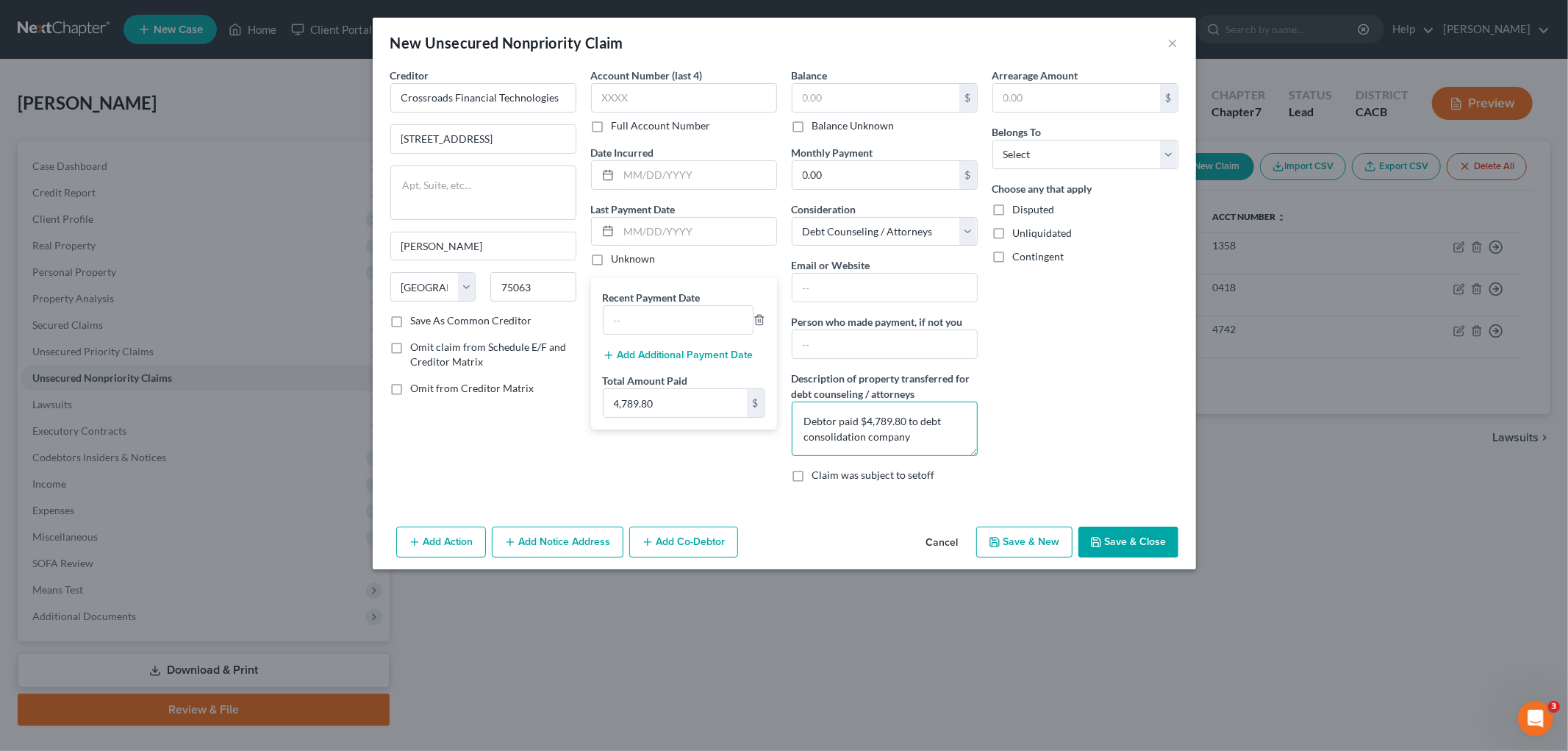
click at [947, 433] on textarea "Debtor paid $4,789.80 to debt consolidation company" at bounding box center [884, 428] width 186 height 55
click at [895, 445] on textarea "Debtor paid $4,789.80 to debt consolidation company from August 2024 to May 202…" at bounding box center [884, 428] width 186 height 55
click at [856, 449] on textarea "Debtor paid $4,789.80 to debt consolidation company from August 2024 to May 202…" at bounding box center [884, 428] width 186 height 55
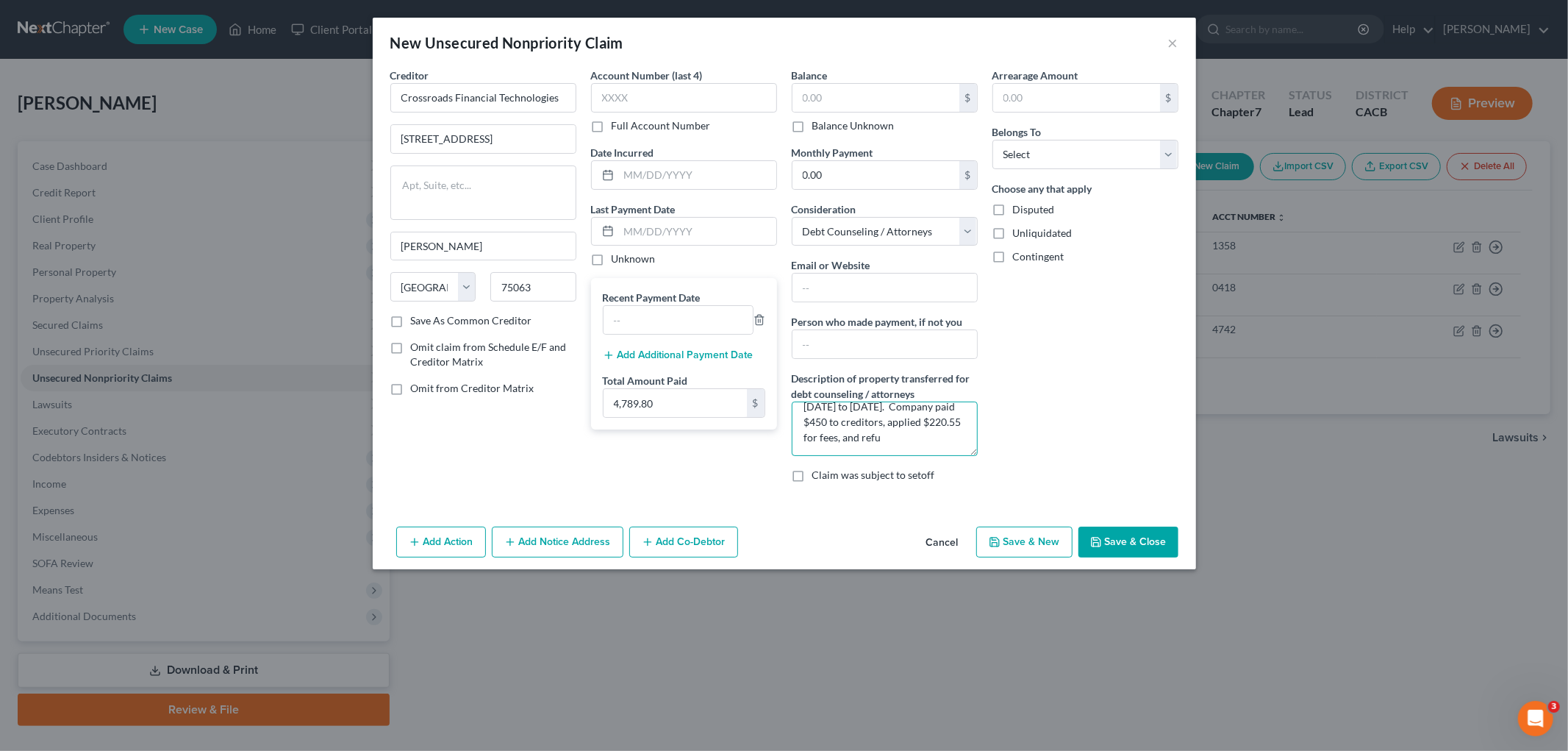
scroll to position [49, 0]
type textarea "Debtor paid $4,789.80 to debt consolidation company from August 2024 to May 202…"
click at [670, 331] on input "text" at bounding box center [678, 320] width 149 height 28
type input "05/06/2025"
click at [671, 181] on input "text" at bounding box center [697, 175] width 157 height 28
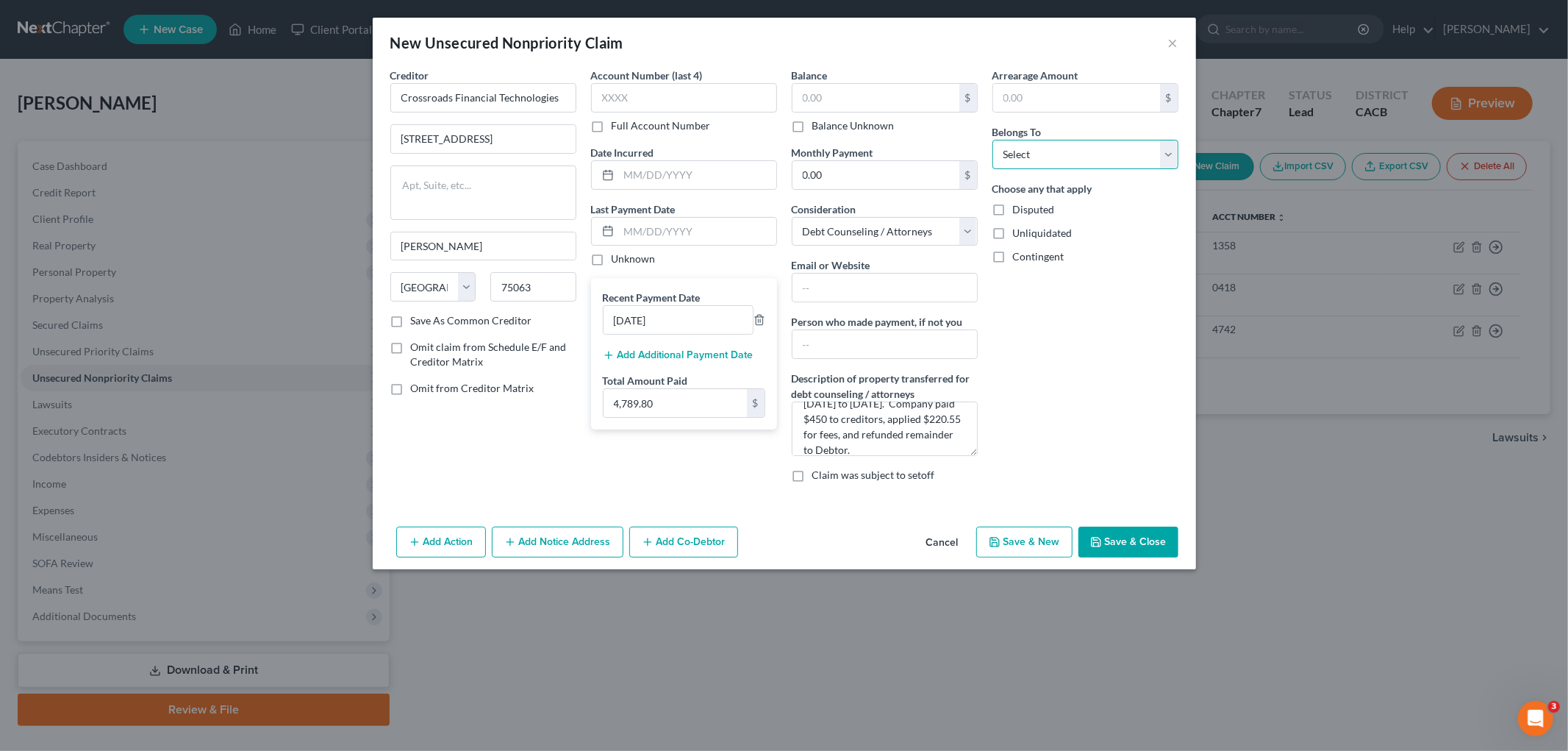
click at [1057, 160] on select "Select Debtor 1 Only Debtor 2 Only Debtor 1 And Debtor 2 Only At Least One Of T…" at bounding box center [1085, 154] width 186 height 29
select select "0"
click at [992, 140] on select "Select Debtor 1 Only Debtor 2 Only Debtor 1 And Debtor 2 Only At Least One Of T…" at bounding box center [1085, 154] width 186 height 29
click at [411, 346] on label "Omit claim from Schedule E/F and Creditor Matrix" at bounding box center [493, 355] width 166 height 29
click at [417, 346] on input "Omit claim from Schedule E/F and Creditor Matrix" at bounding box center [421, 344] width 10 height 10
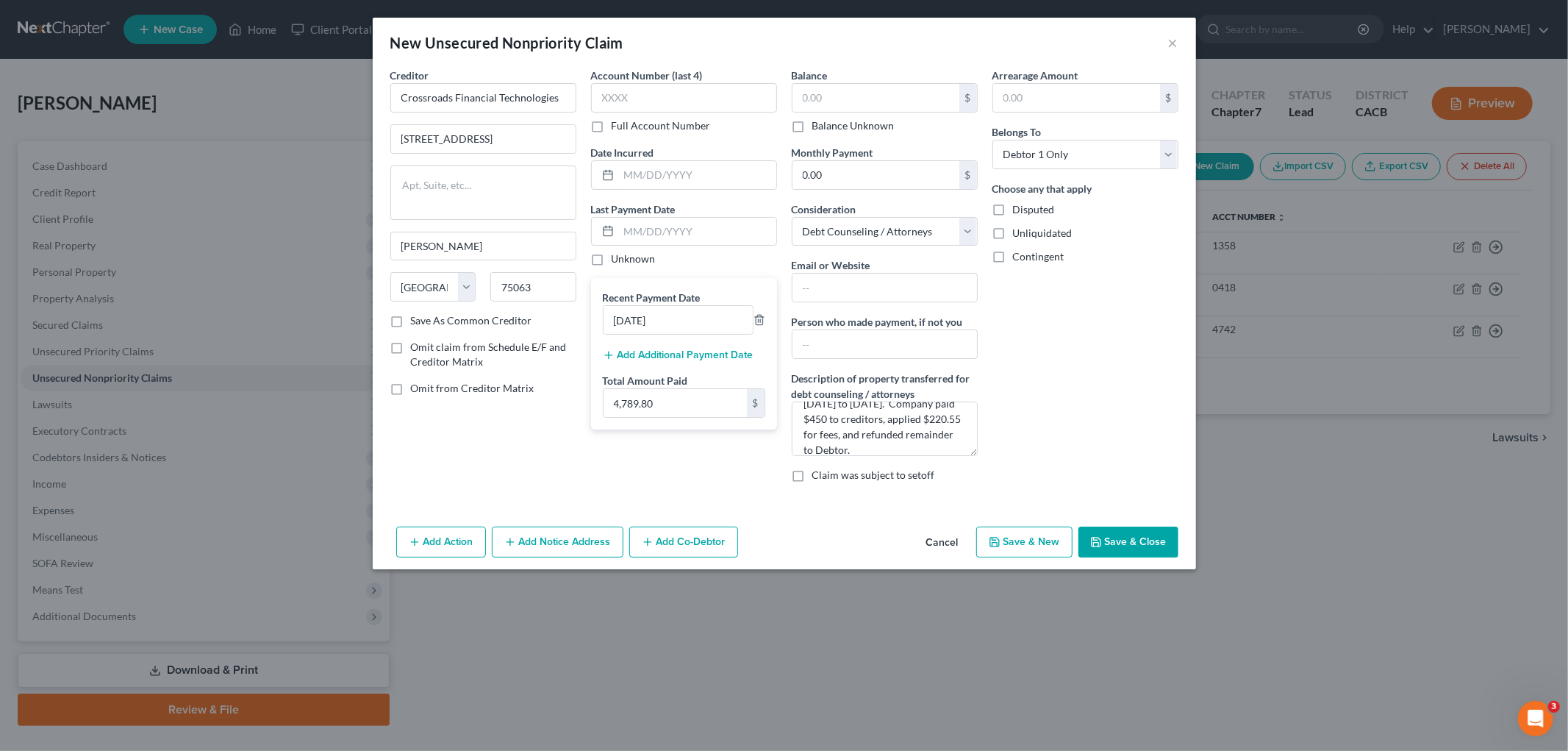
checkbox input "true"
click at [441, 386] on span "Omit from Creditor Matrix" at bounding box center [472, 388] width 123 height 12
click at [426, 386] on input "Omit from Creditor Matrix" at bounding box center [421, 385] width 10 height 10
checkbox input "true"
click at [1110, 530] on button "Save & Close" at bounding box center [1128, 542] width 100 height 31
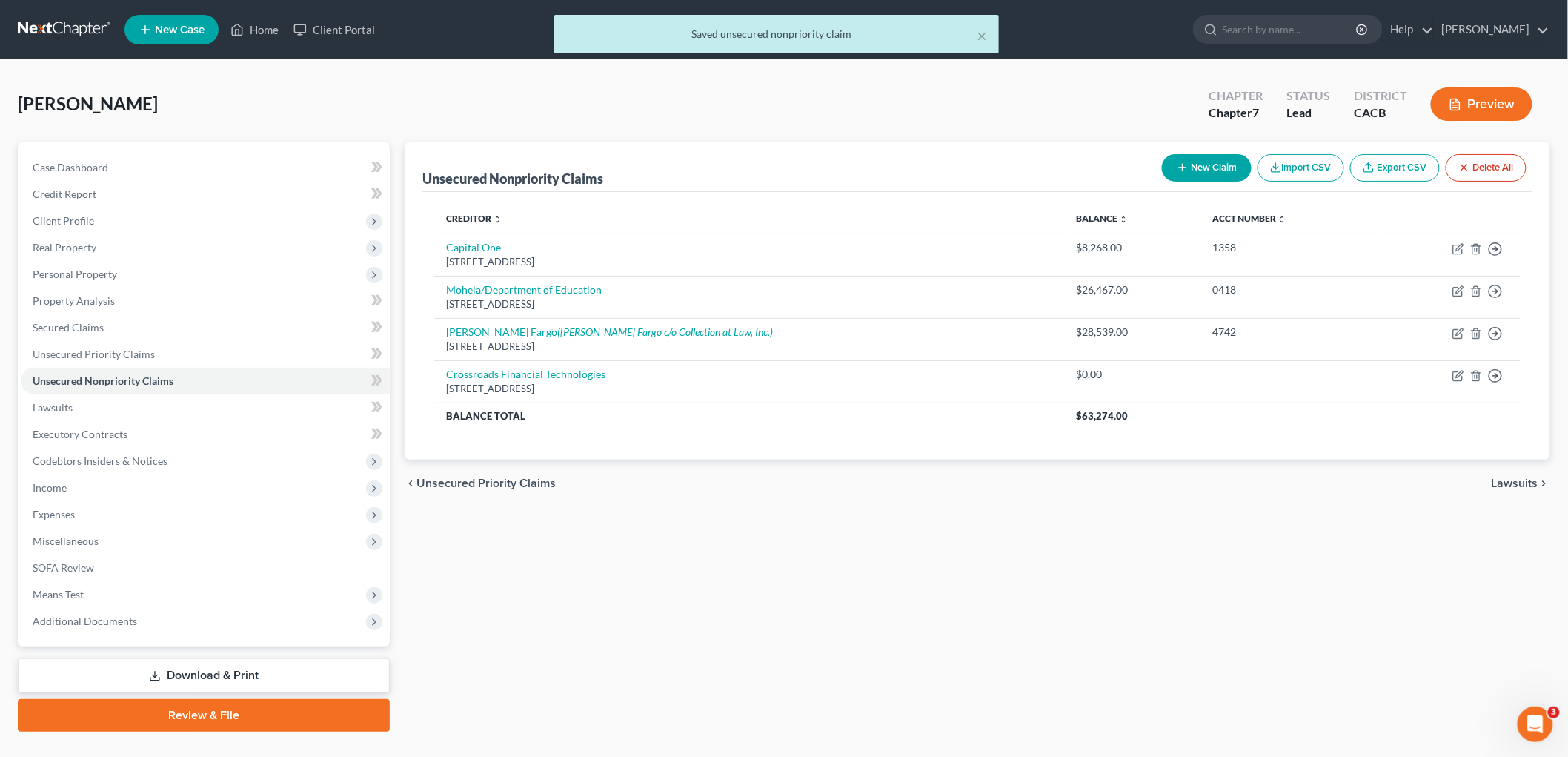
click at [1349, 95] on button "Preview" at bounding box center [1481, 104] width 101 height 33
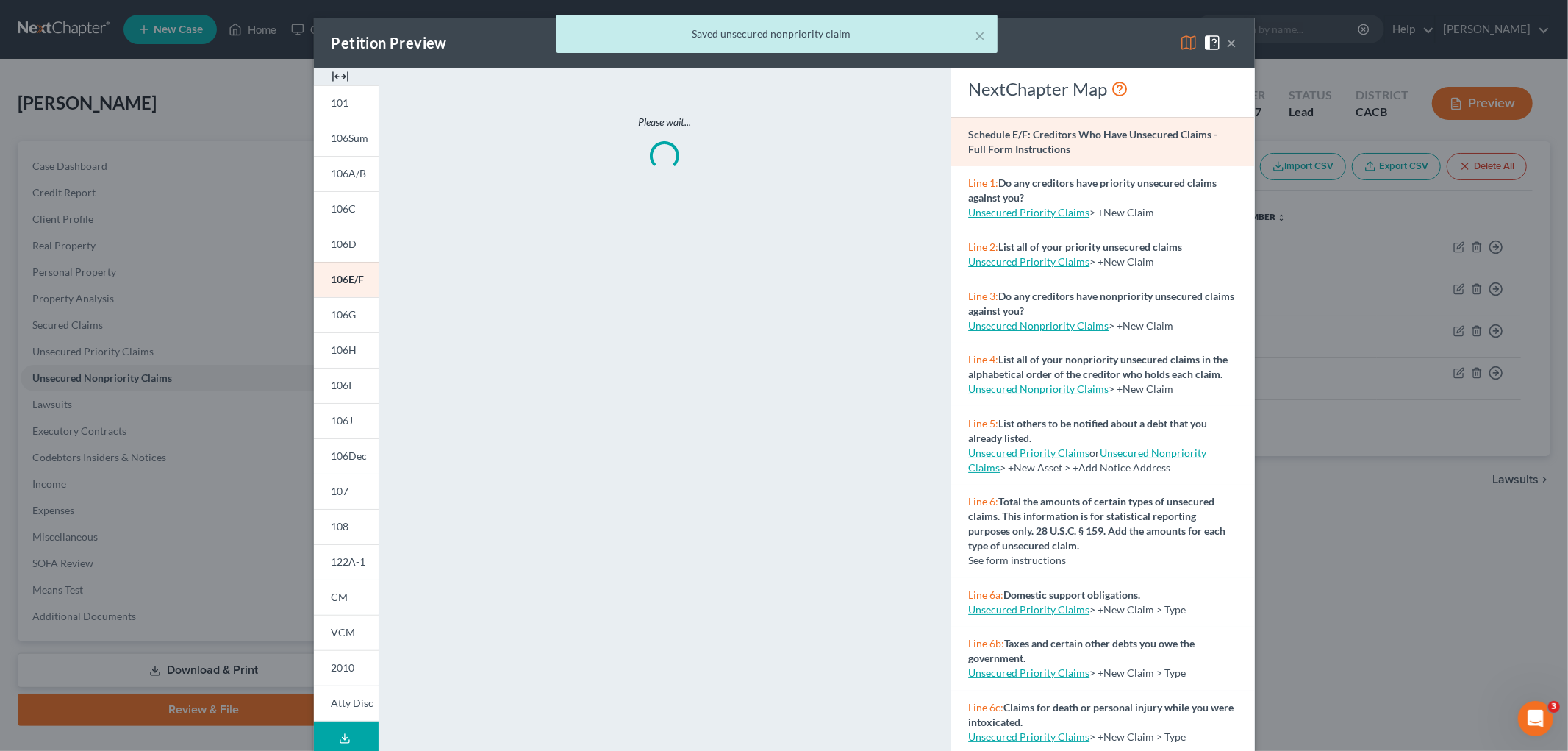
click at [1176, 40] on div "× Saved unsecured nonpriority claim" at bounding box center [777, 37] width 1568 height 46
click at [1184, 40] on div "× Saved unsecured nonpriority claim" at bounding box center [777, 37] width 1568 height 46
click at [1184, 35] on div "× Saved unsecured nonpriority claim" at bounding box center [777, 37] width 1568 height 46
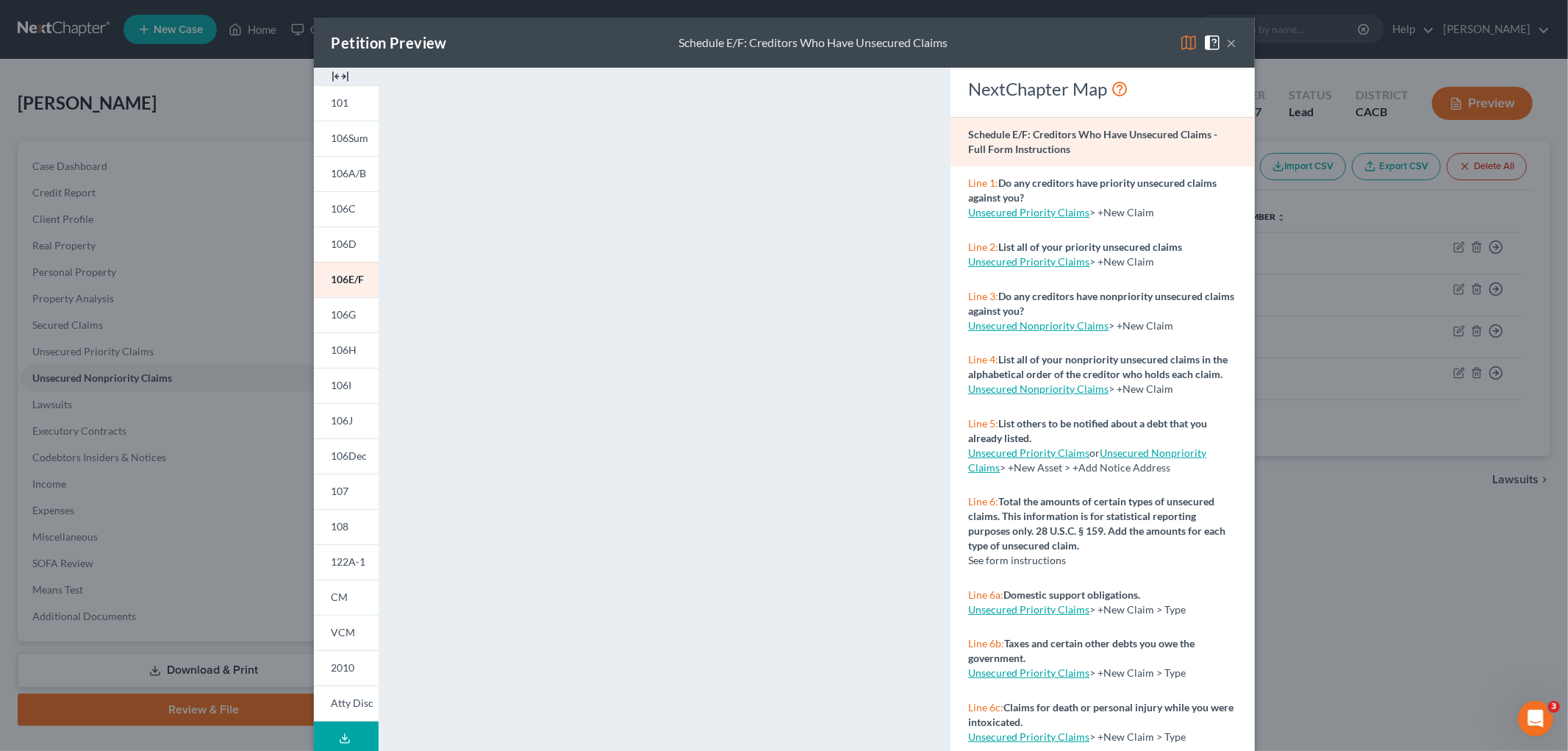
click at [1181, 41] on img at bounding box center [1188, 42] width 17 height 17
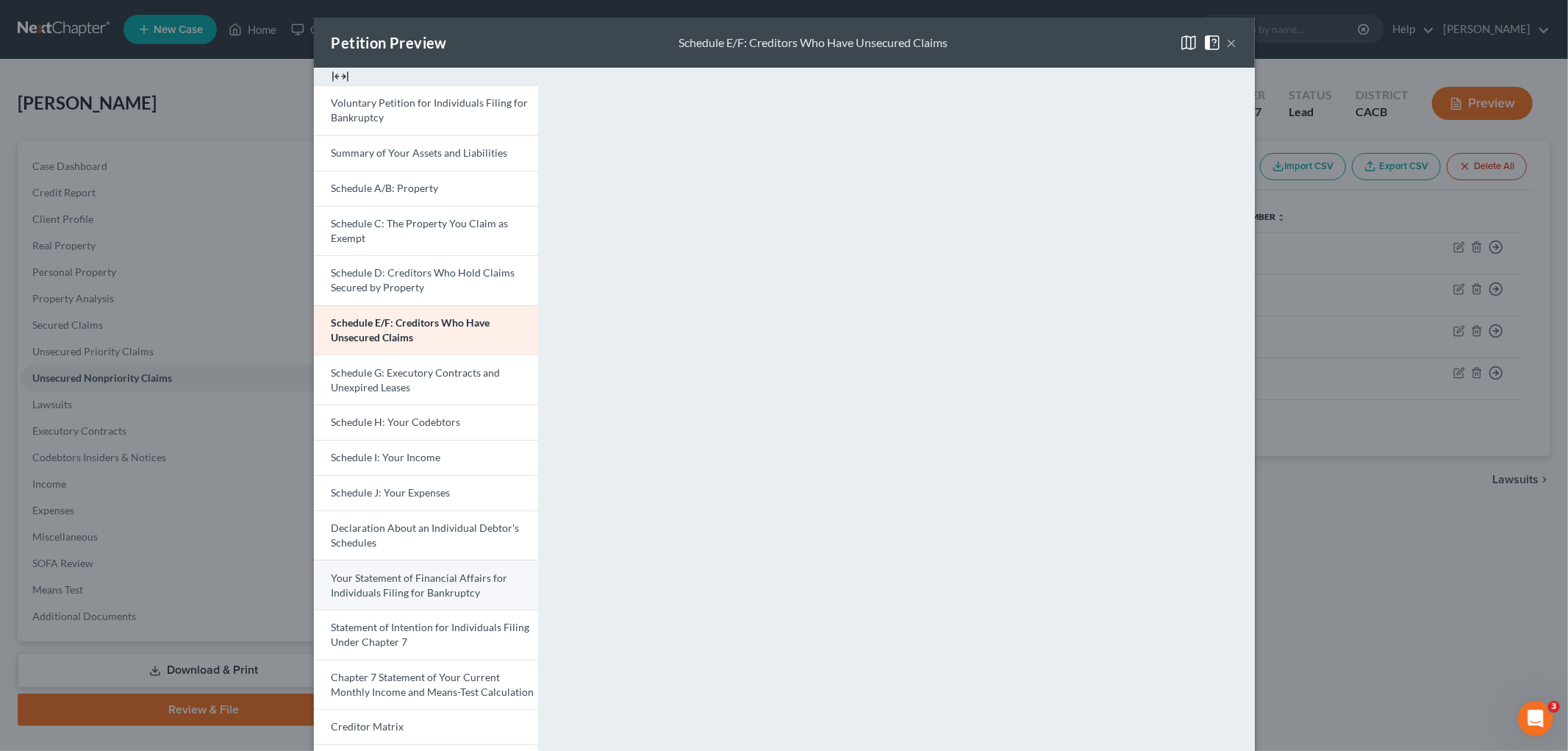
click at [441, 594] on span "Your Statement of Financial Affairs for Individuals Filing for Bankruptcy" at bounding box center [420, 584] width 177 height 27
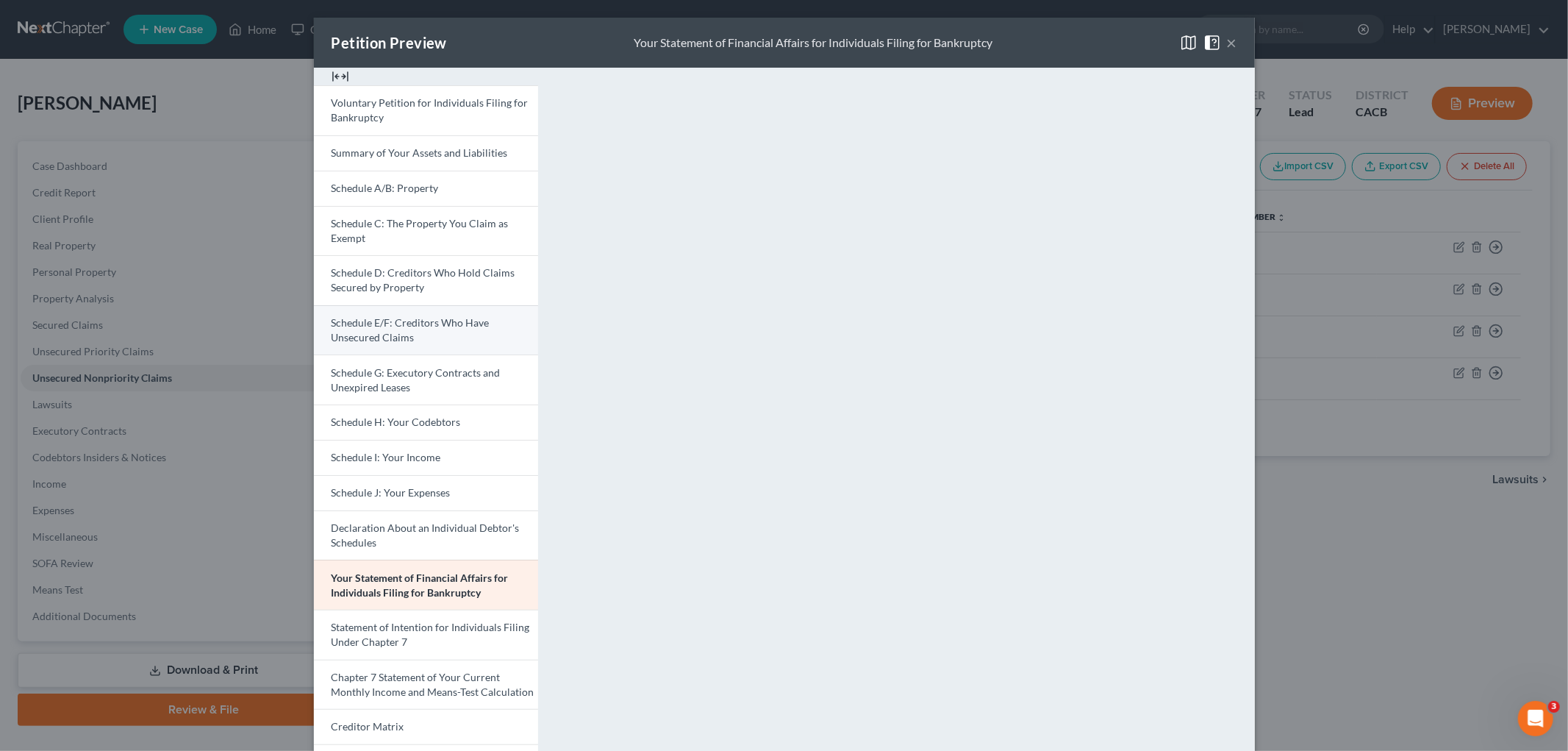
click at [453, 331] on link "Schedule E/F: Creditors Who Have Unsecured Claims" at bounding box center [426, 330] width 224 height 50
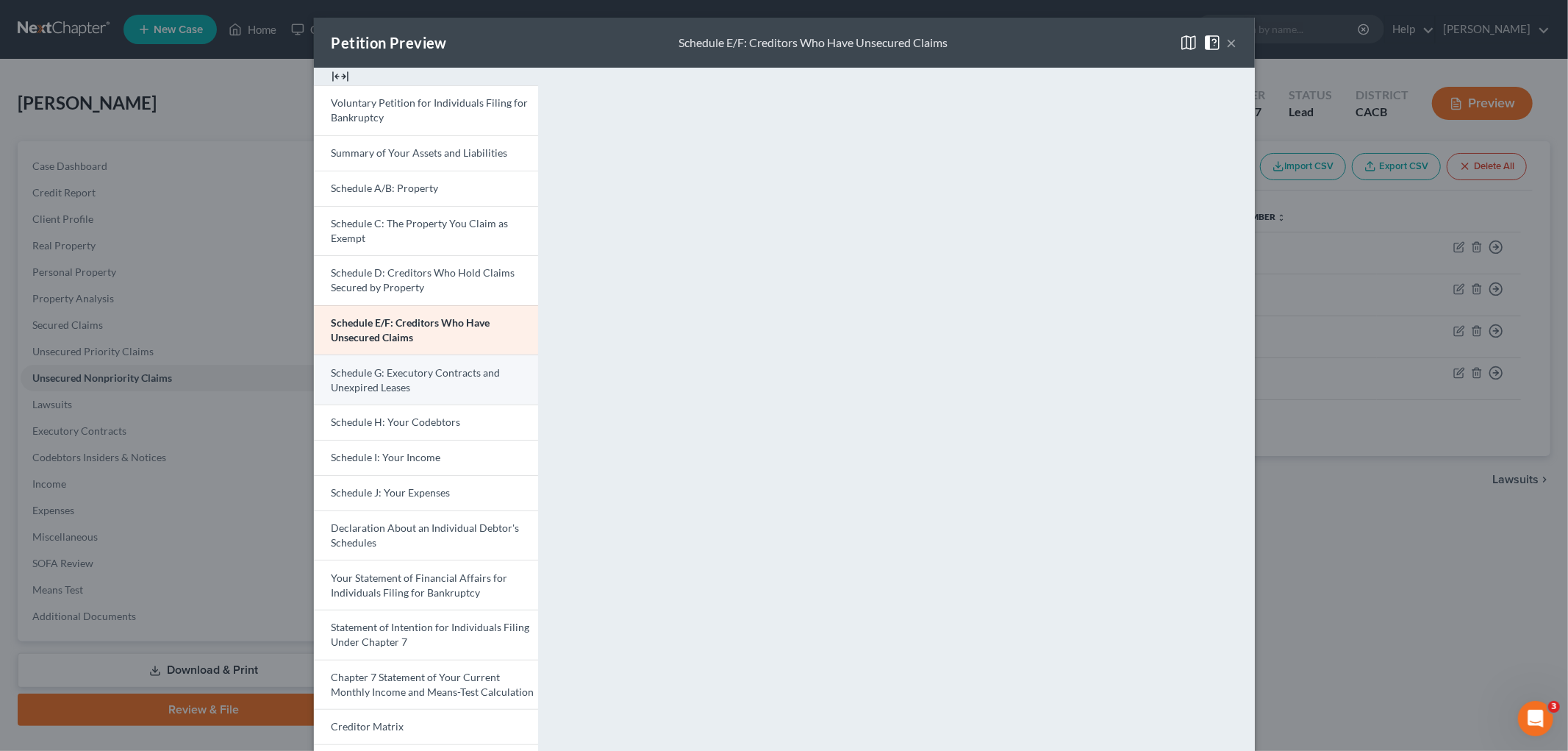
click at [457, 378] on span "Schedule G: Executory Contracts and Unexpired Leases" at bounding box center [415, 379] width 169 height 27
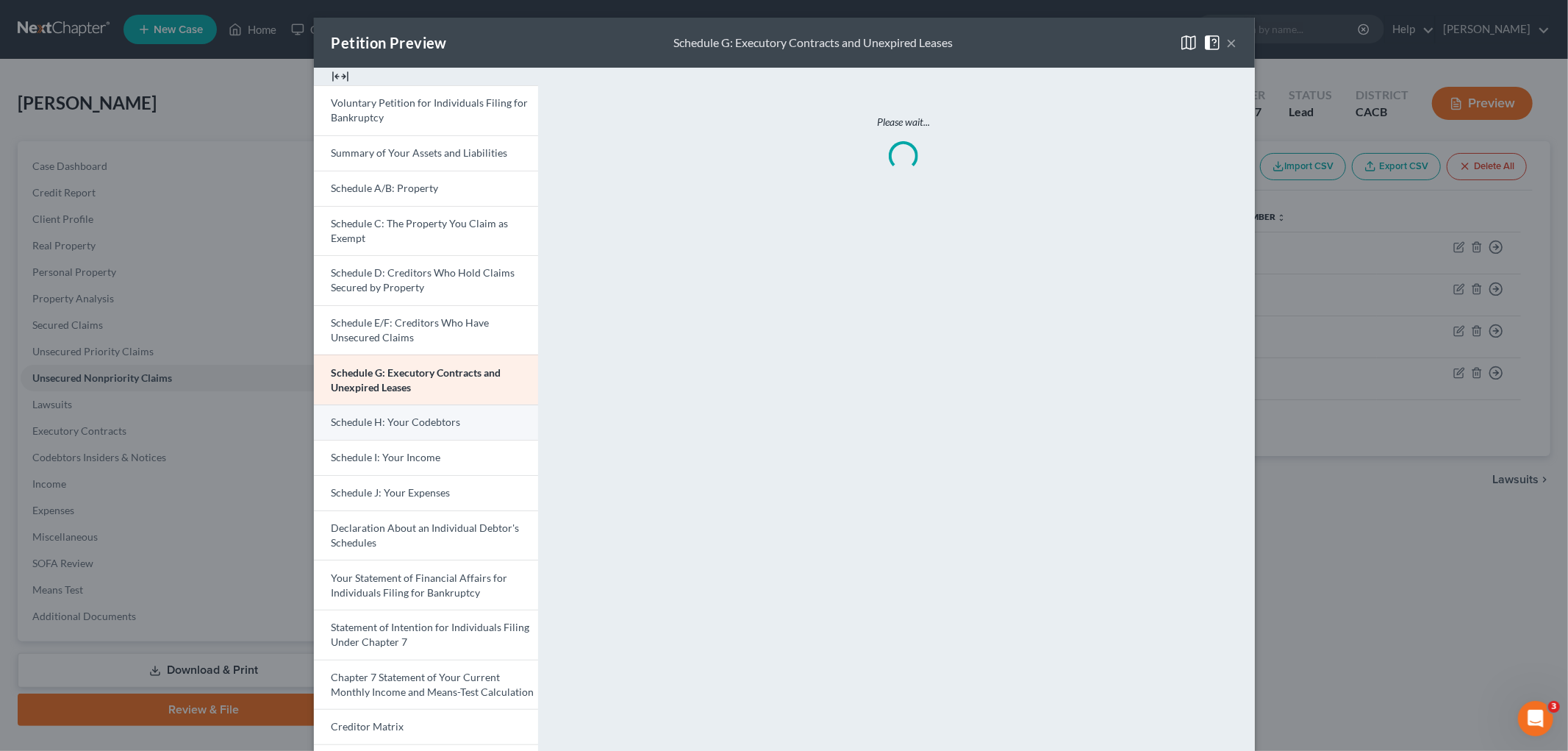
click at [485, 425] on link "Schedule H: Your Codebtors" at bounding box center [426, 421] width 224 height 36
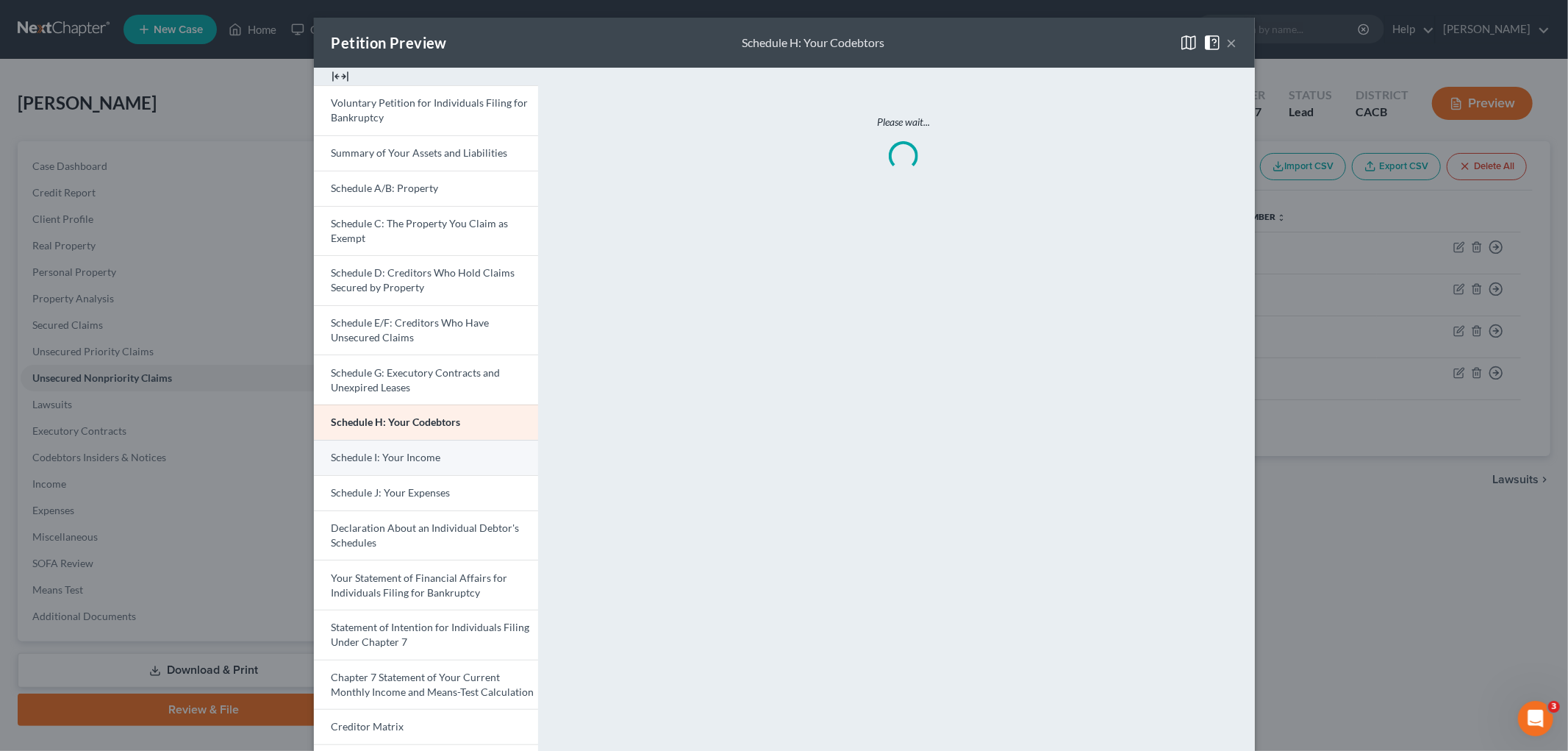
click at [517, 459] on link "Schedule I: Your Income" at bounding box center [426, 457] width 224 height 36
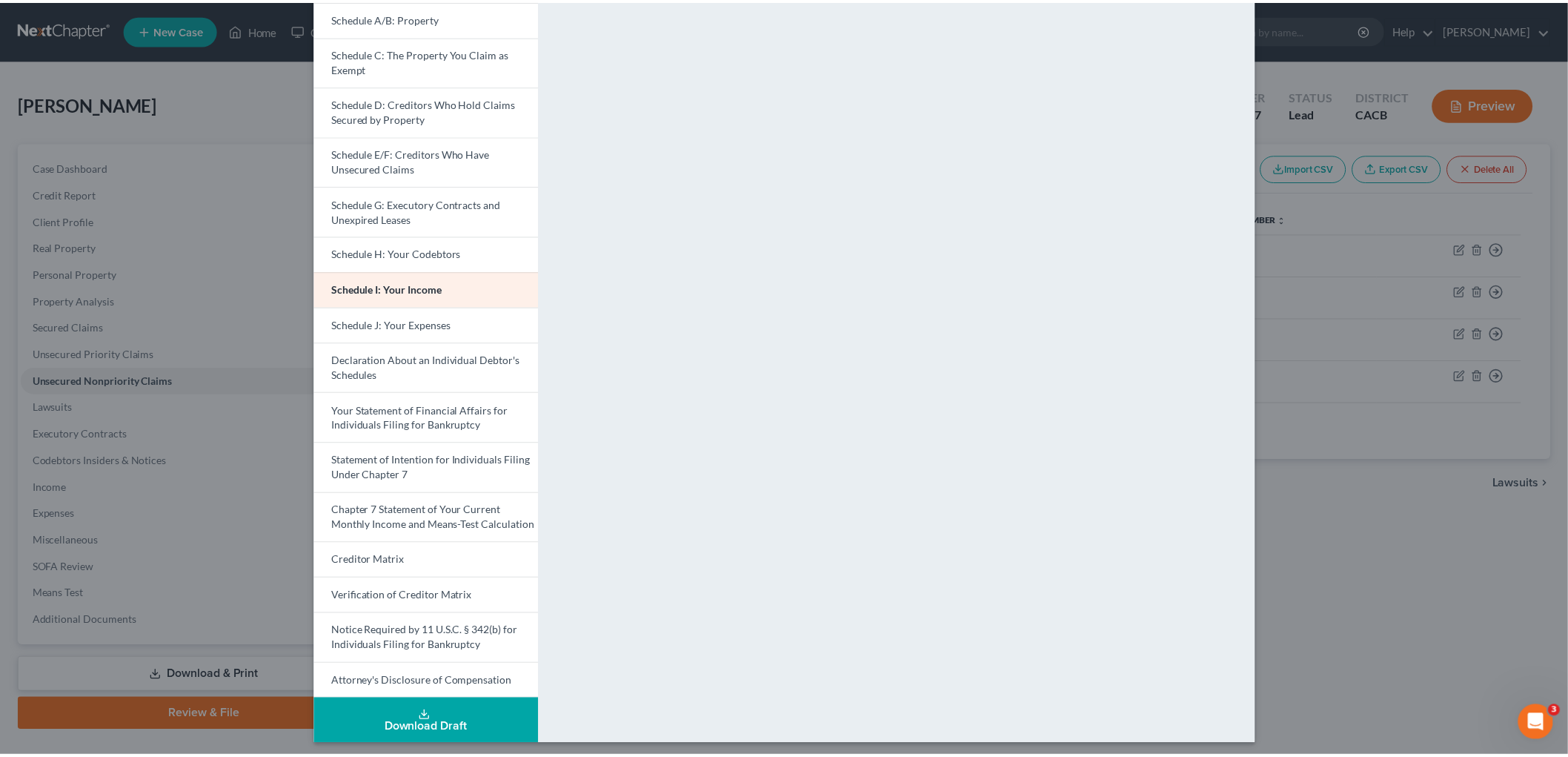
scroll to position [178, 0]
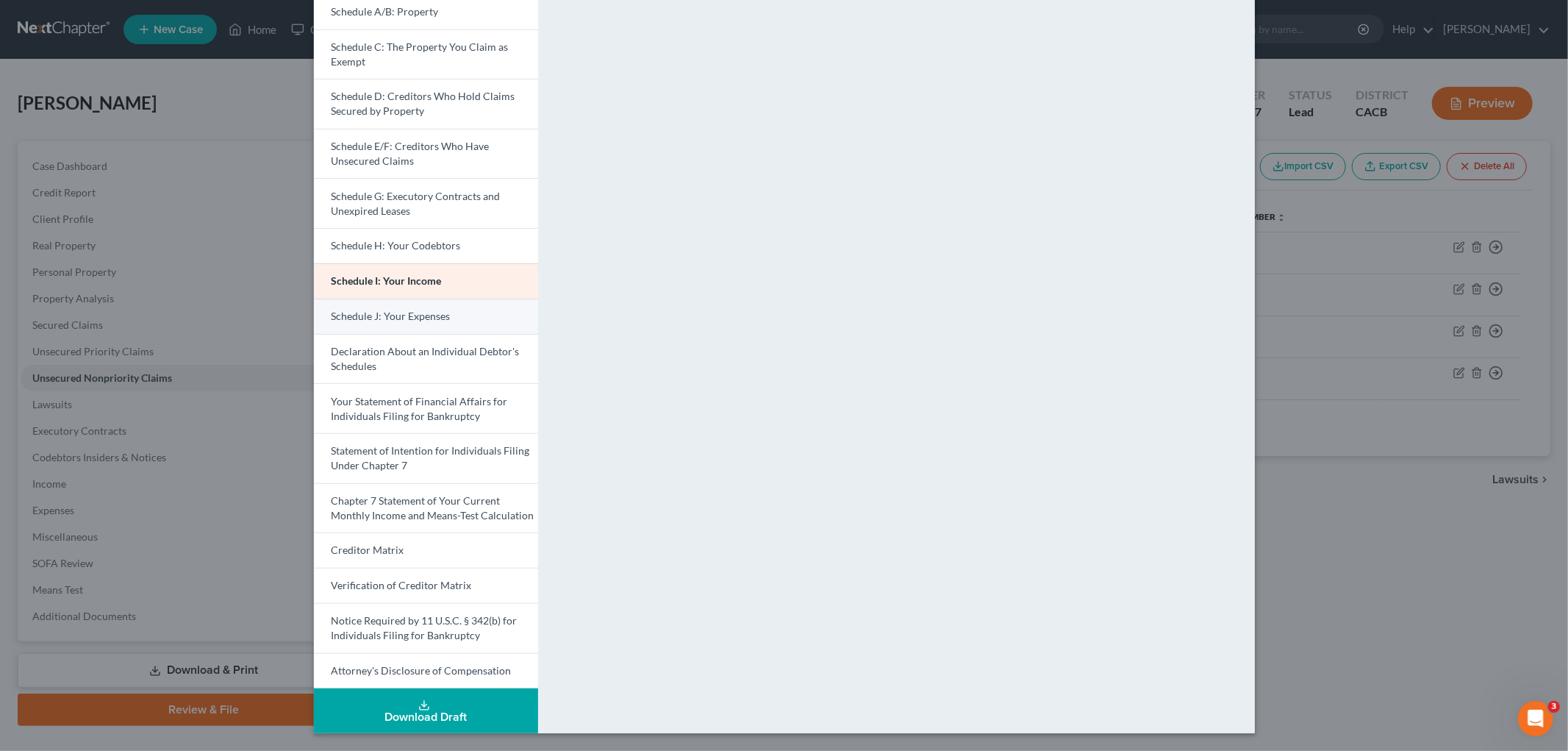
click at [442, 323] on link "Schedule J: Your Expenses" at bounding box center [426, 316] width 224 height 36
click at [473, 408] on link "Your Statement of Financial Affairs for Individuals Filing for Bankruptcy" at bounding box center [426, 408] width 224 height 50
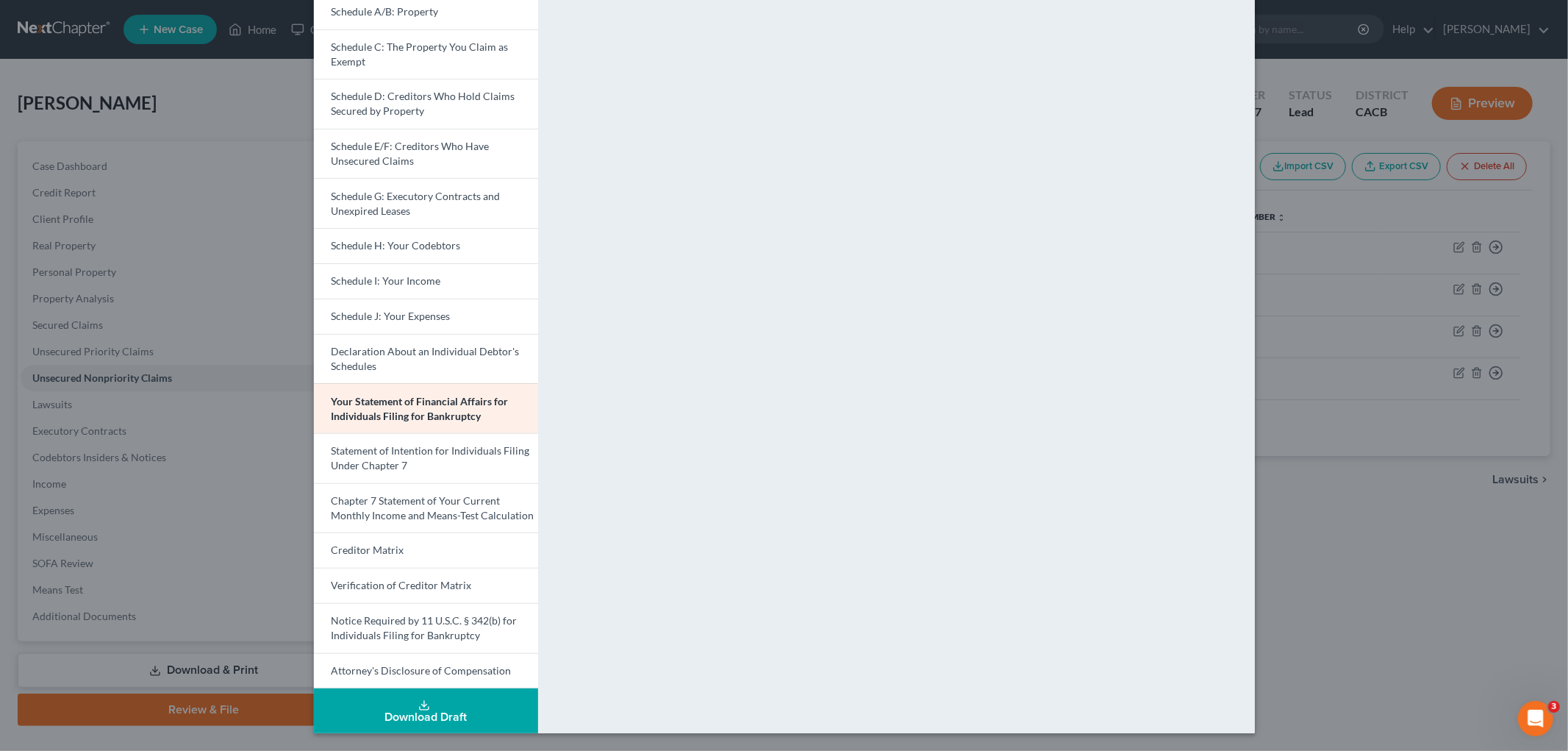
drag, startPoint x: 1437, startPoint y: 479, endPoint x: 1200, endPoint y: 467, distance: 237.3
click at [1337, 477] on div "Petition Preview Your Statement of Financial Affairs for Individuals Filing for…" at bounding box center [784, 376] width 1568 height 751
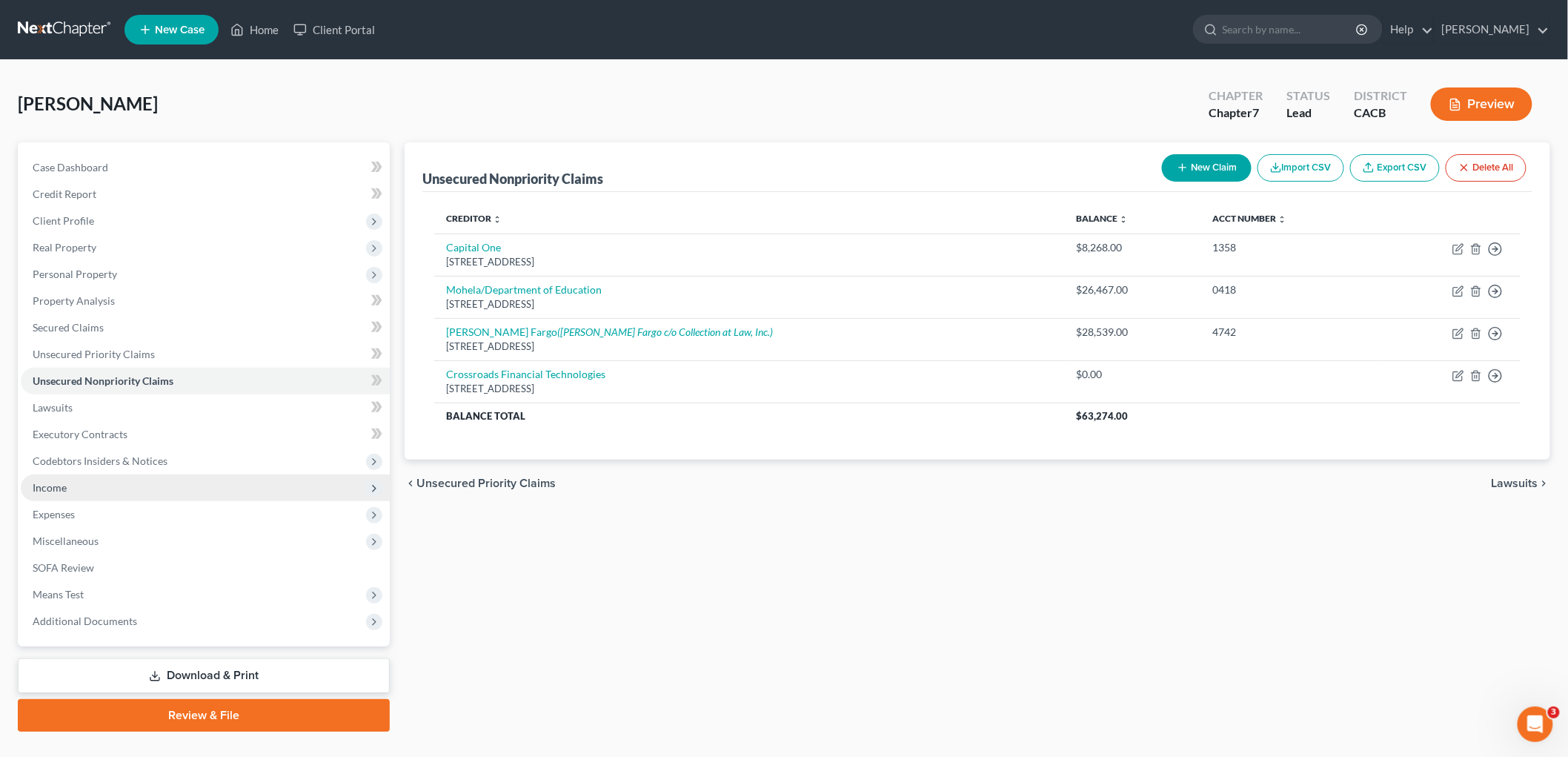
click at [52, 490] on span "Income" at bounding box center [49, 487] width 34 height 12
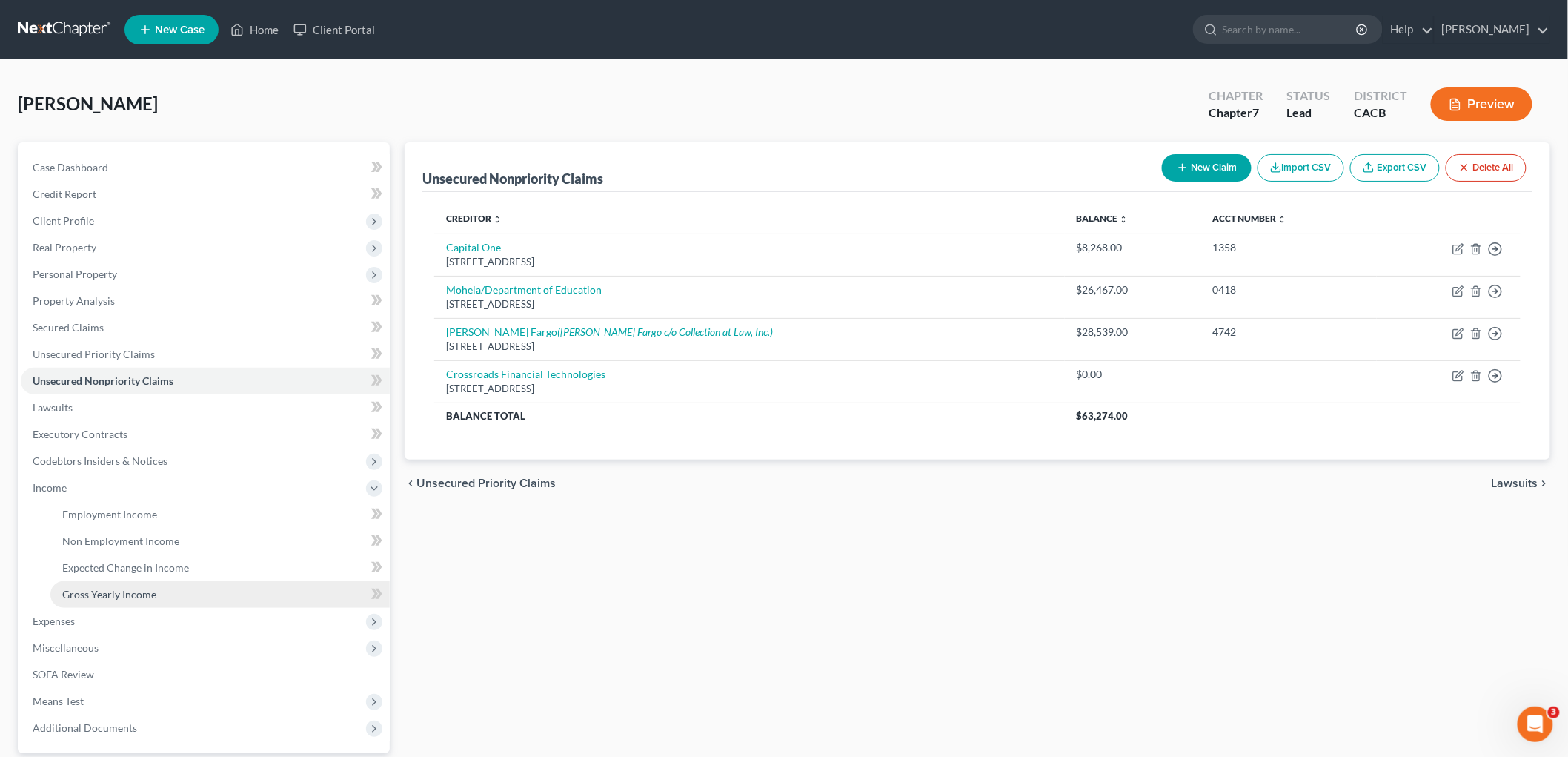
click at [121, 589] on span "Gross Yearly Income" at bounding box center [109, 594] width 94 height 12
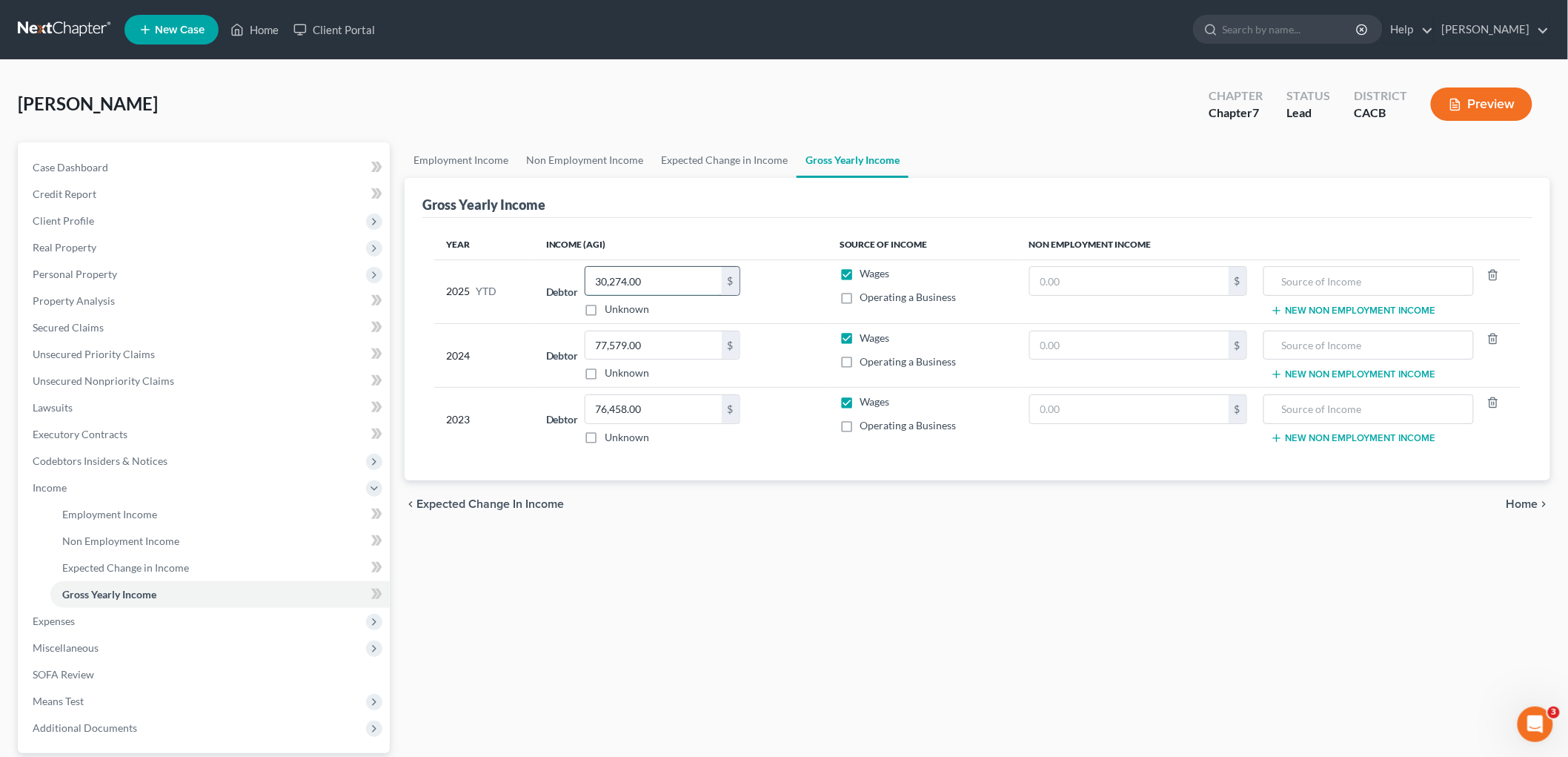
click at [676, 283] on input "30,274.00" at bounding box center [654, 281] width 136 height 28
type input "32,174"
click at [57, 619] on span "Expenses" at bounding box center [53, 621] width 42 height 12
click at [70, 597] on span "Personal" at bounding box center [82, 594] width 41 height 12
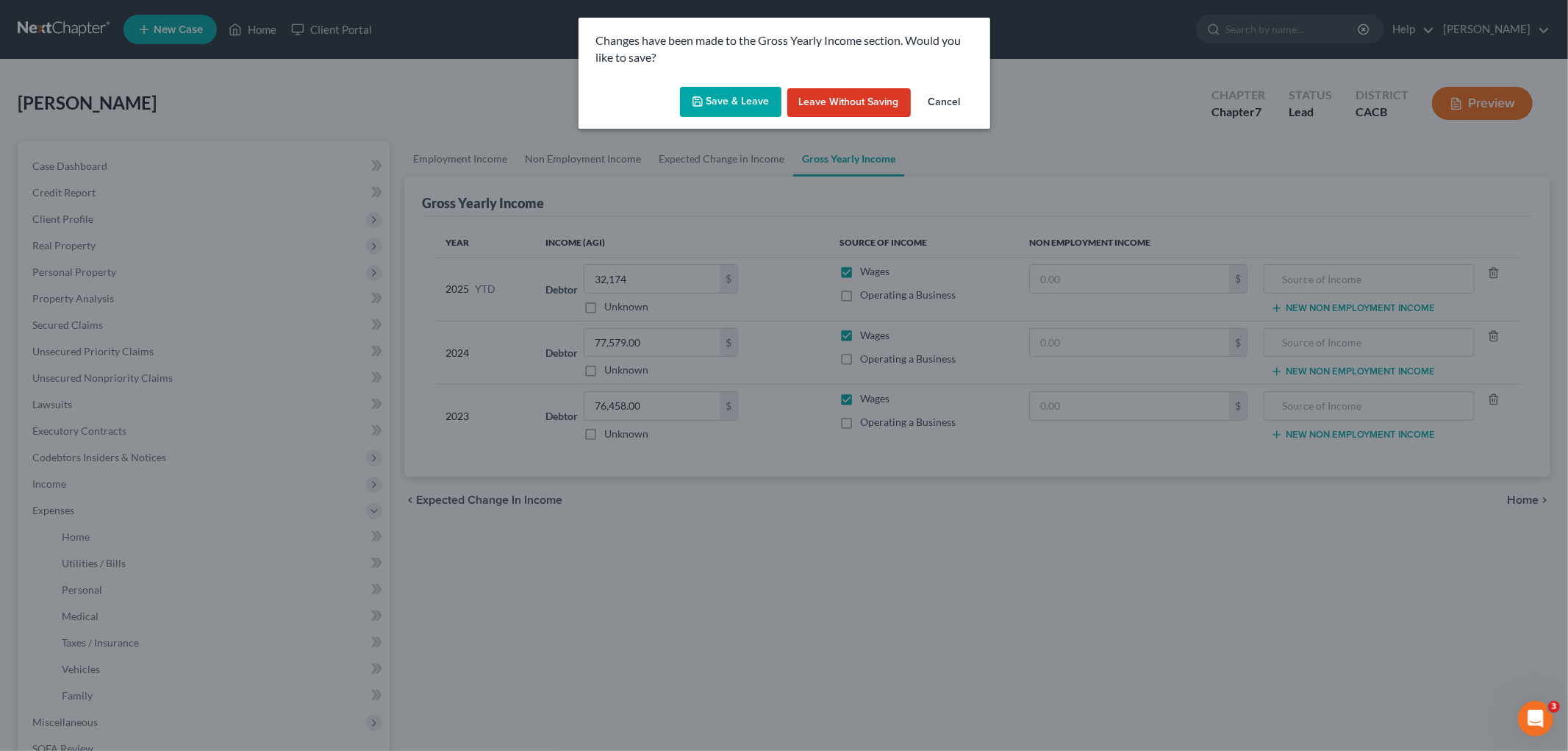
click at [708, 107] on button "Save & Leave" at bounding box center [730, 102] width 101 height 31
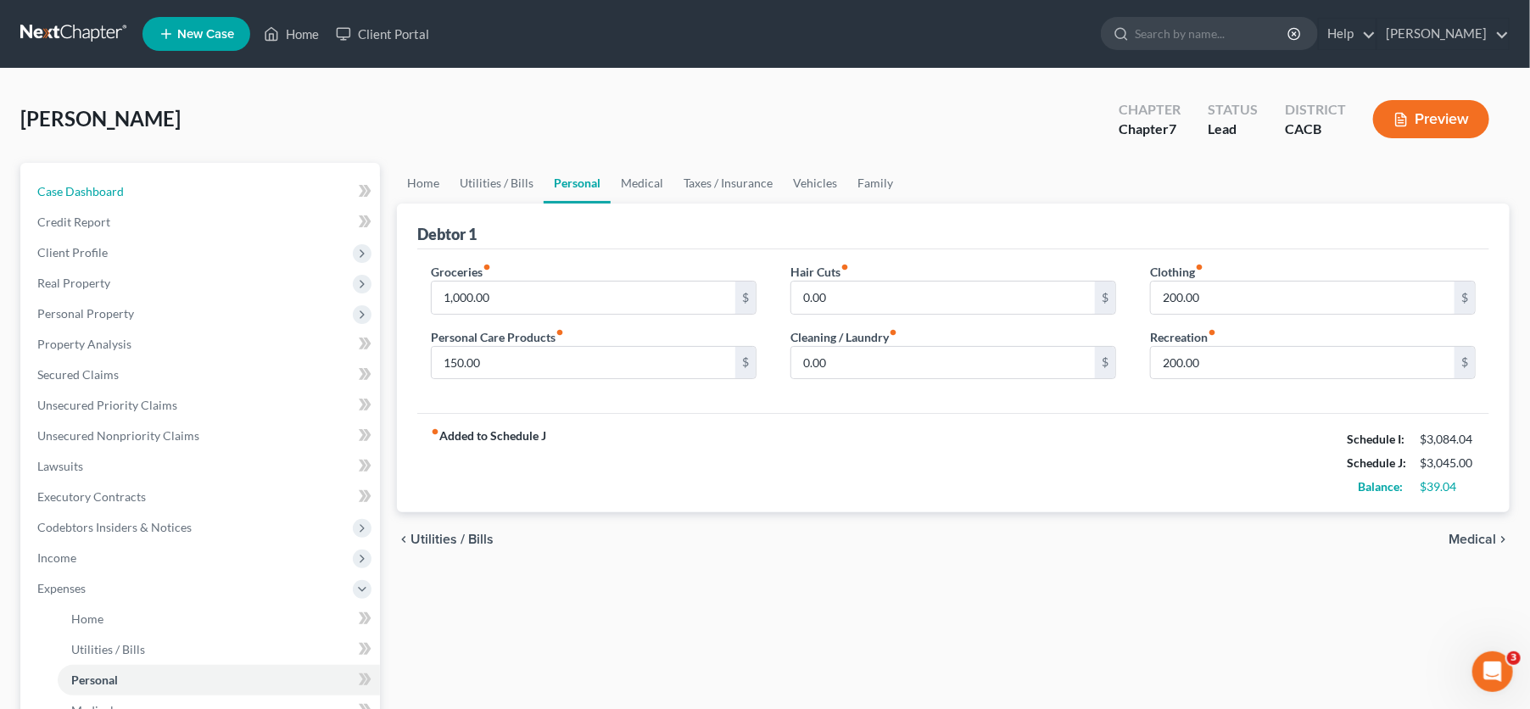
drag, startPoint x: 142, startPoint y: 176, endPoint x: 653, endPoint y: 8, distance: 537.1
click at [142, 176] on link "Case Dashboard" at bounding box center [202, 191] width 356 height 31
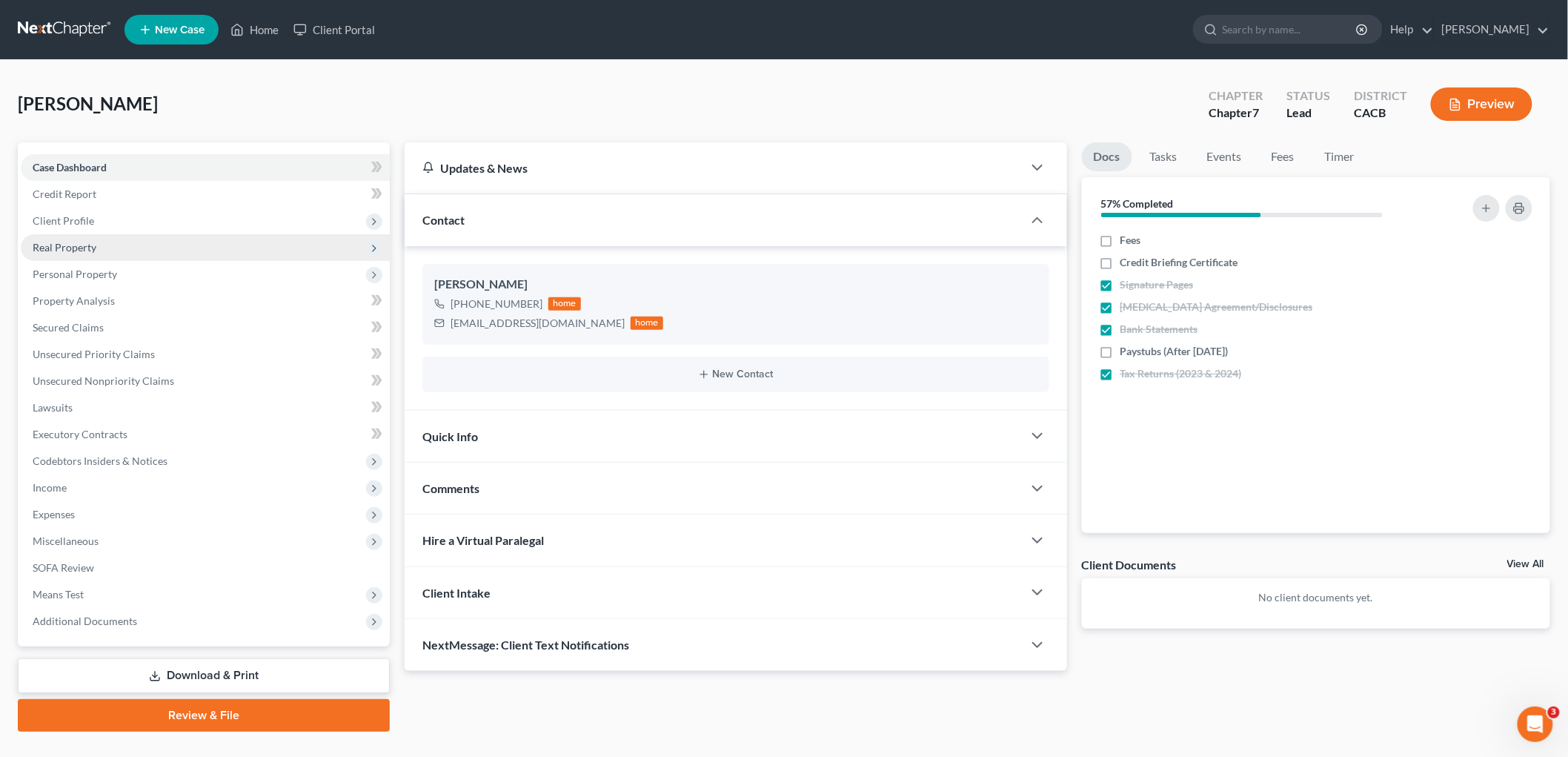
click at [119, 258] on span "Real Property" at bounding box center [205, 247] width 369 height 27
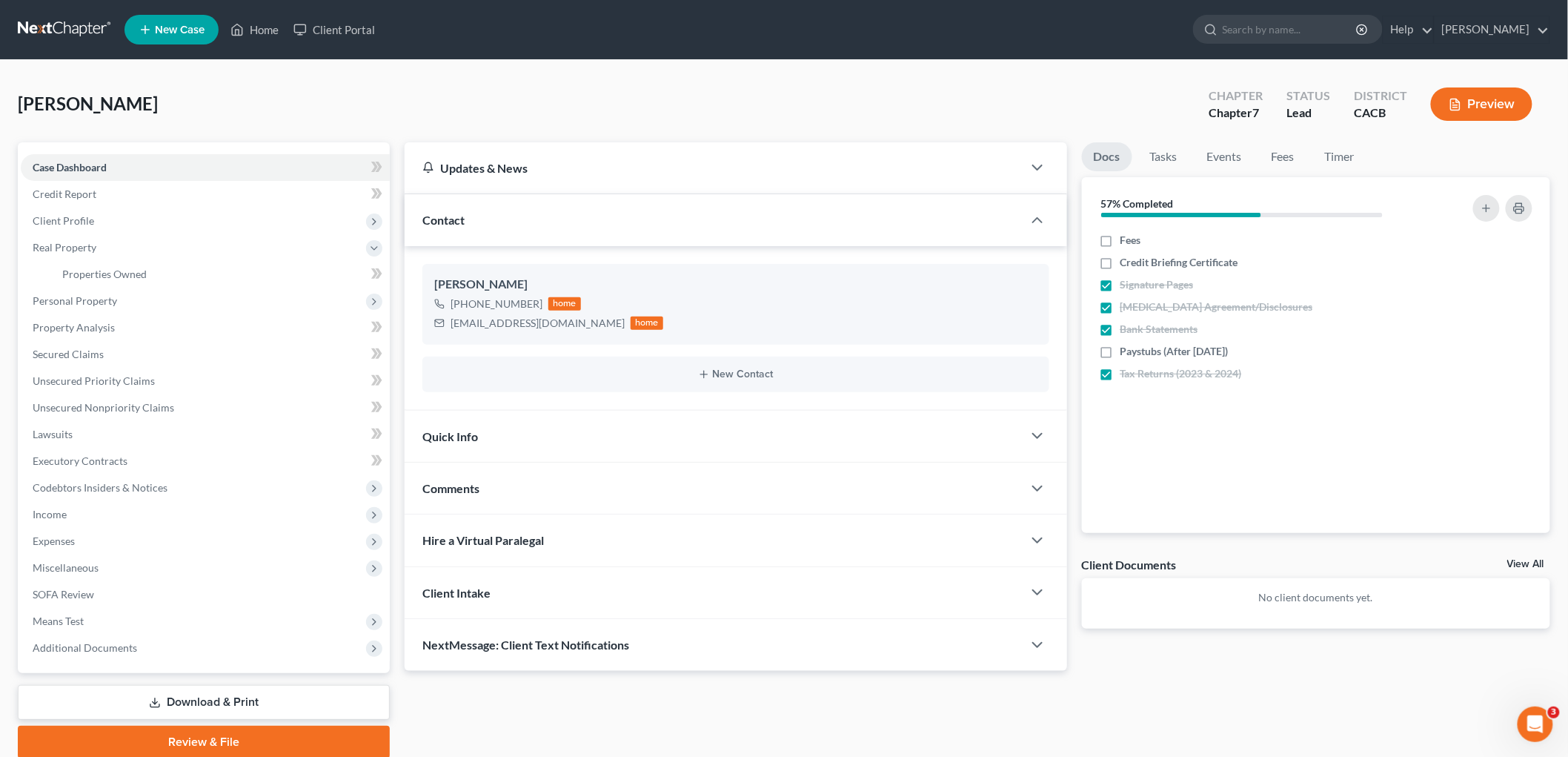
click at [1349, 120] on button "Preview" at bounding box center [1481, 104] width 101 height 33
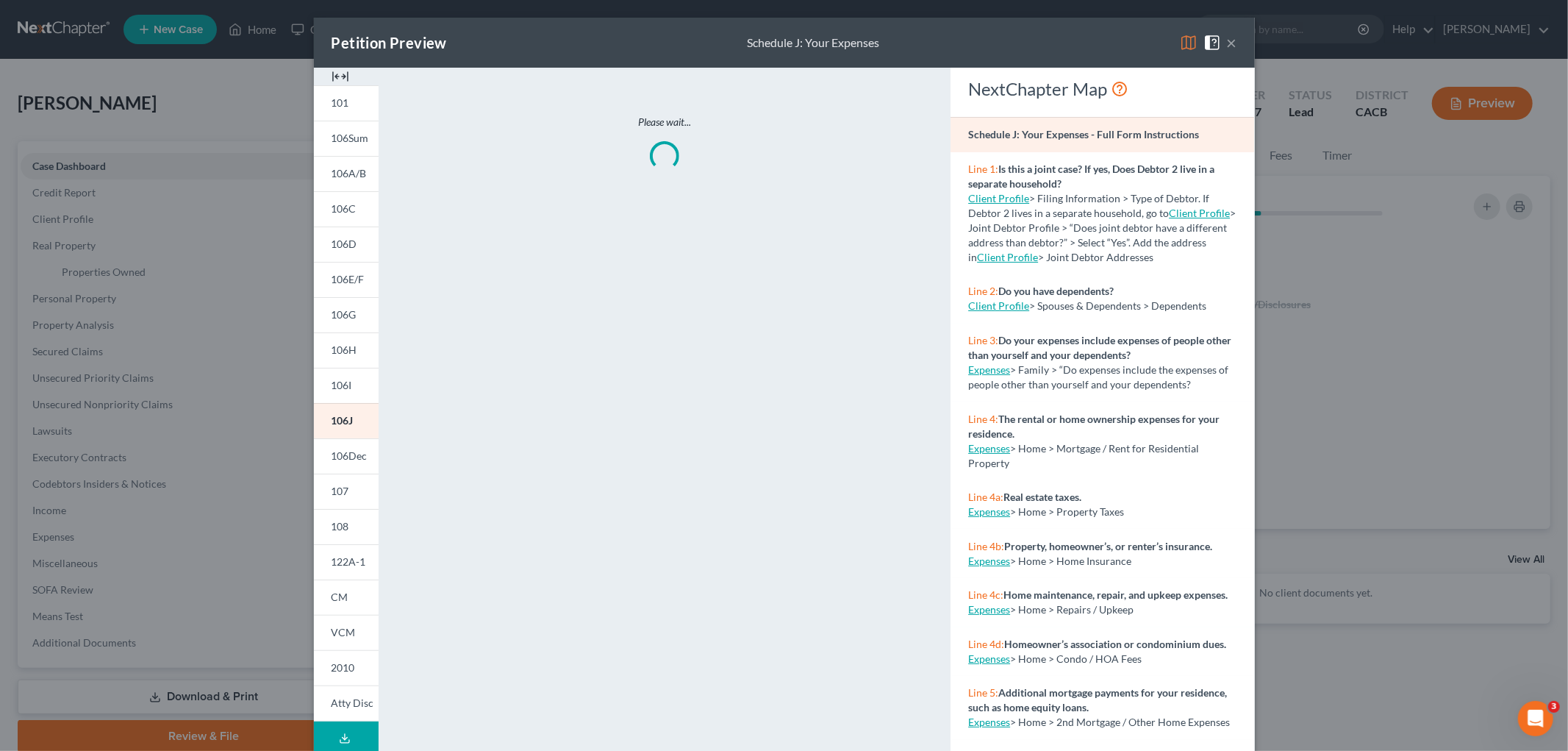
click at [1180, 42] on img at bounding box center [1188, 42] width 17 height 17
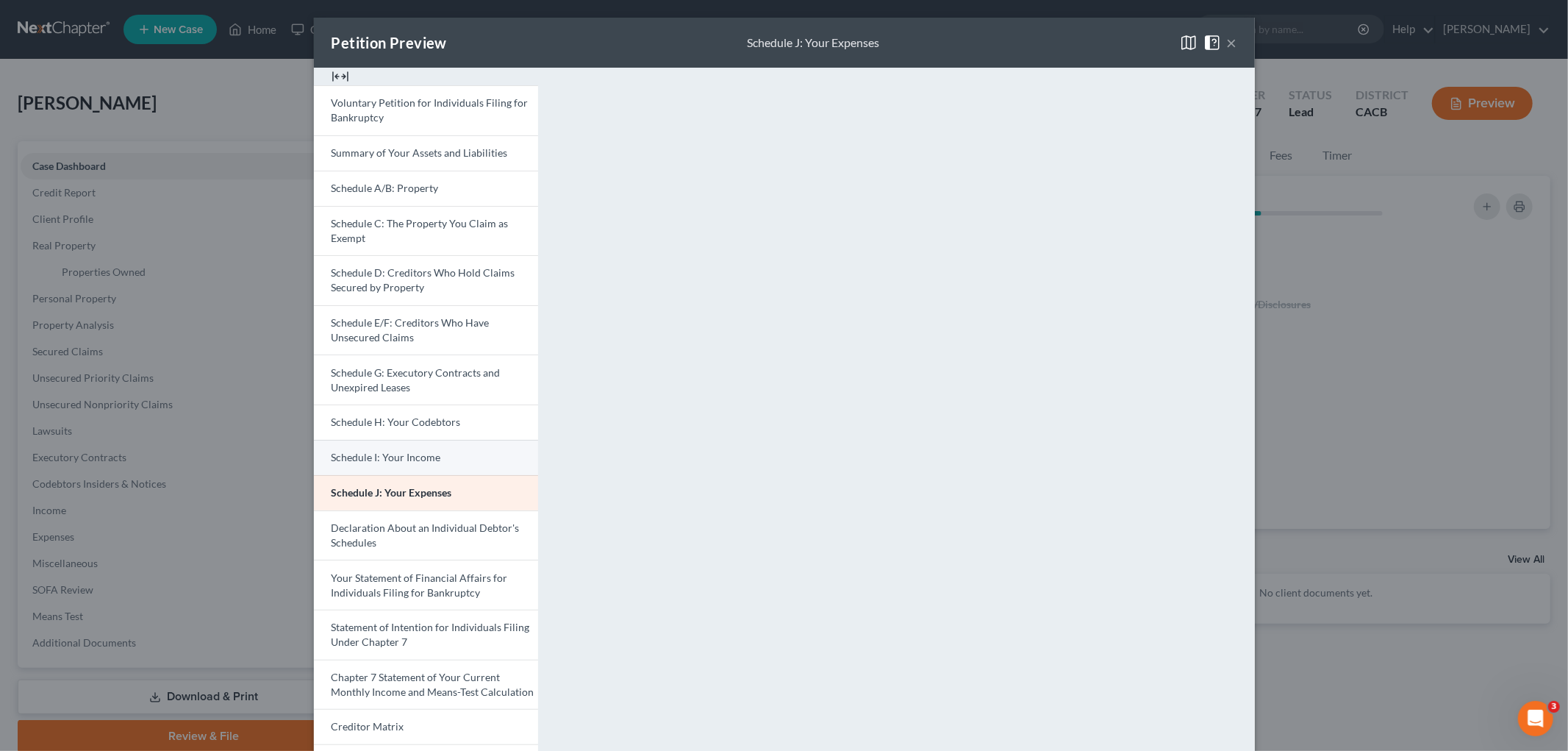
click at [410, 444] on link "Schedule I: Your Income" at bounding box center [426, 457] width 224 height 36
click at [357, 468] on link "Schedule I: Your Income" at bounding box center [426, 457] width 224 height 36
click at [362, 452] on span "Schedule I: Your Income" at bounding box center [386, 457] width 110 height 12
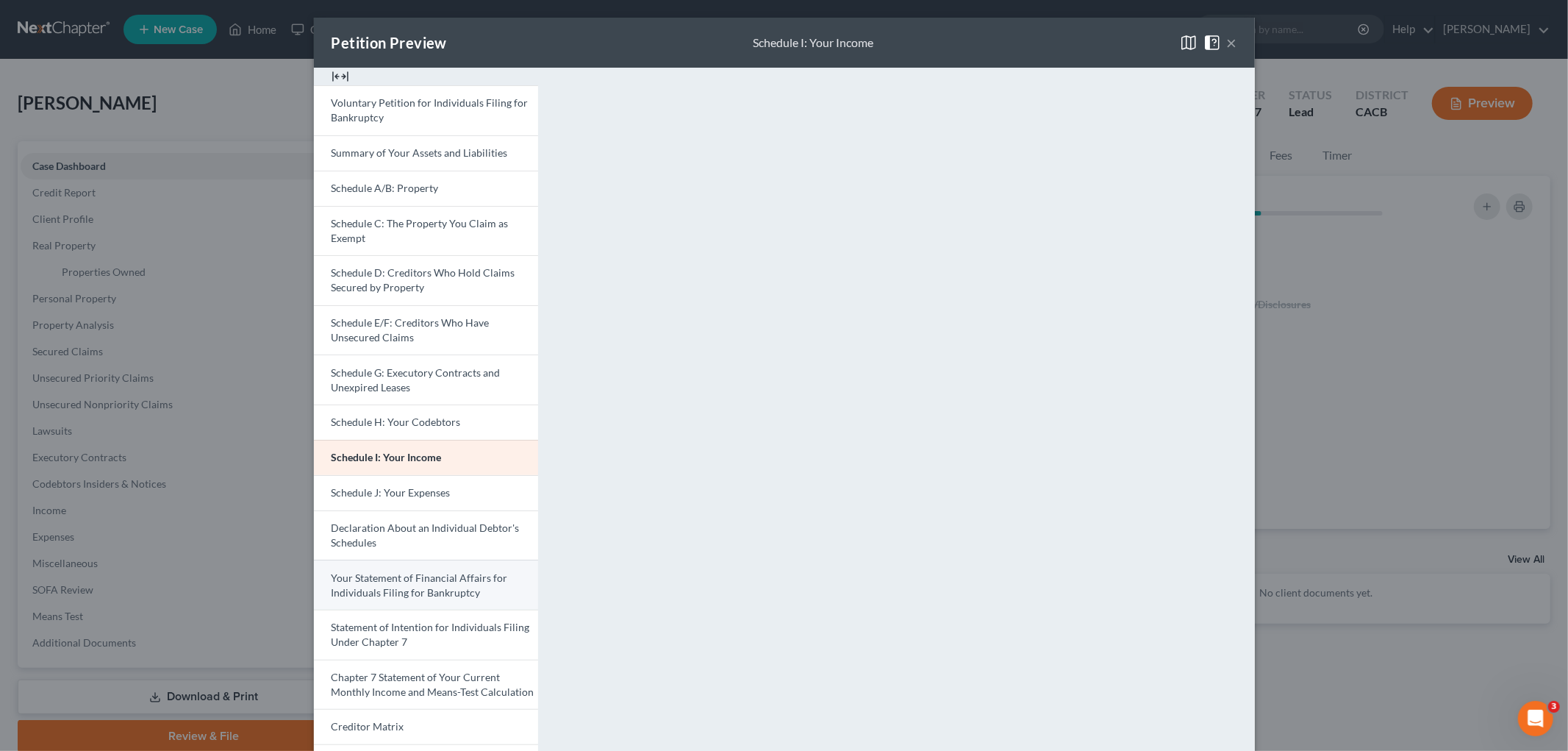
click at [465, 581] on span "Your Statement of Financial Affairs for Individuals Filing for Bankruptcy" at bounding box center [420, 584] width 177 height 27
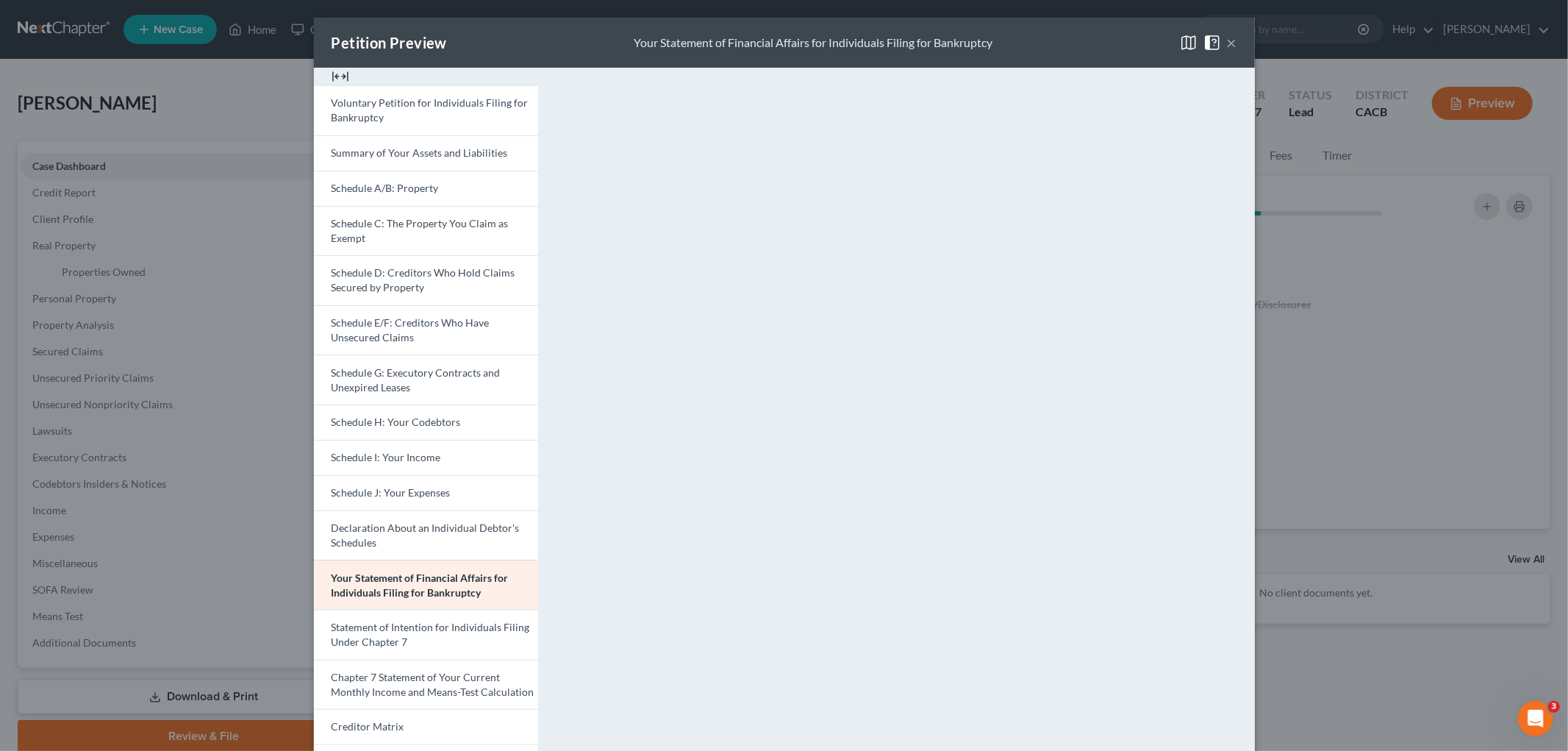
click at [1337, 291] on div "Petition Preview Your Statement of Financial Affairs for Individuals Filing for…" at bounding box center [784, 376] width 1568 height 751
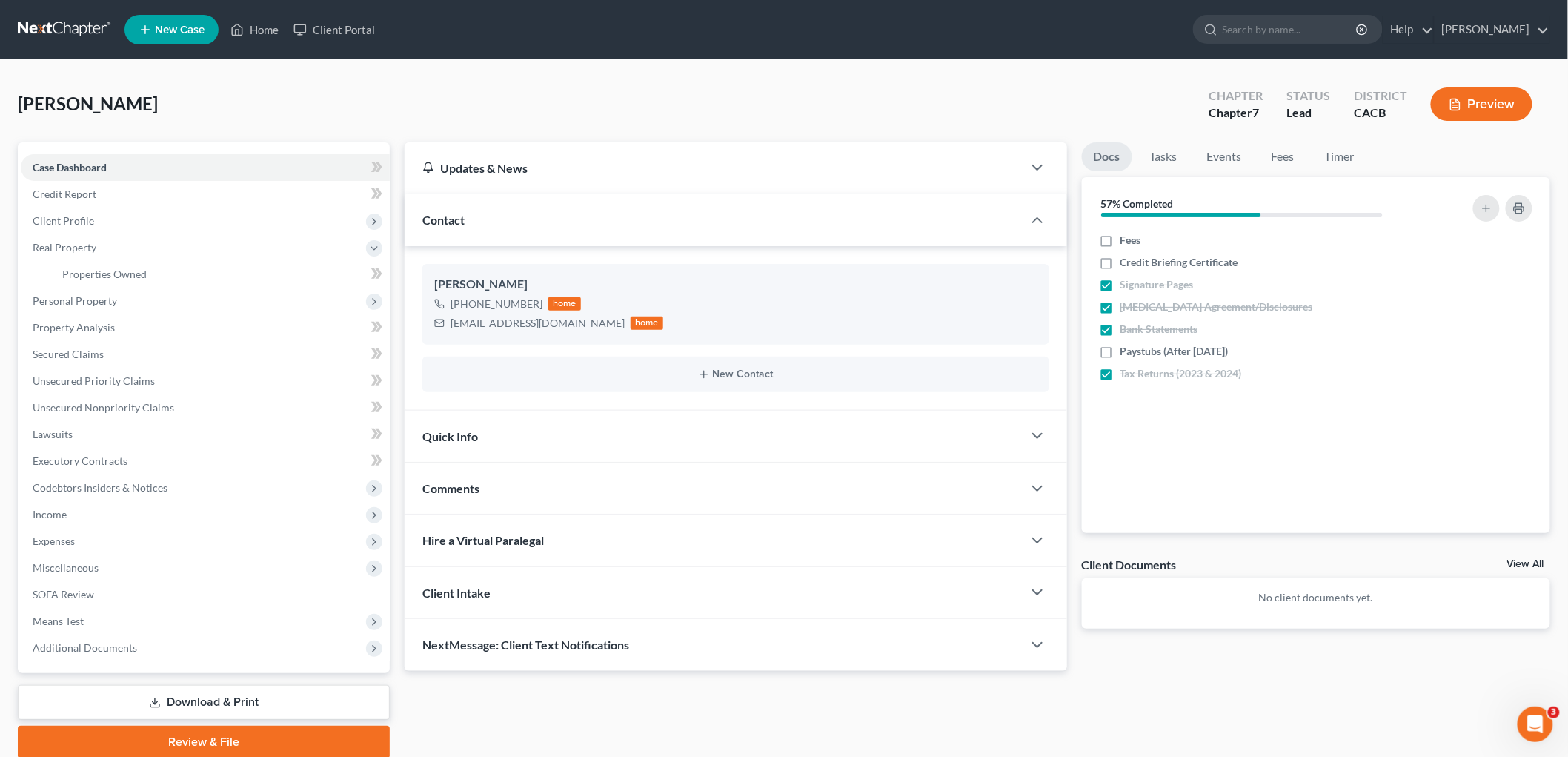
drag, startPoint x: 188, startPoint y: 706, endPoint x: 192, endPoint y: 691, distance: 15.5
click at [188, 619] on link "Download & Print" at bounding box center [204, 703] width 372 height 35
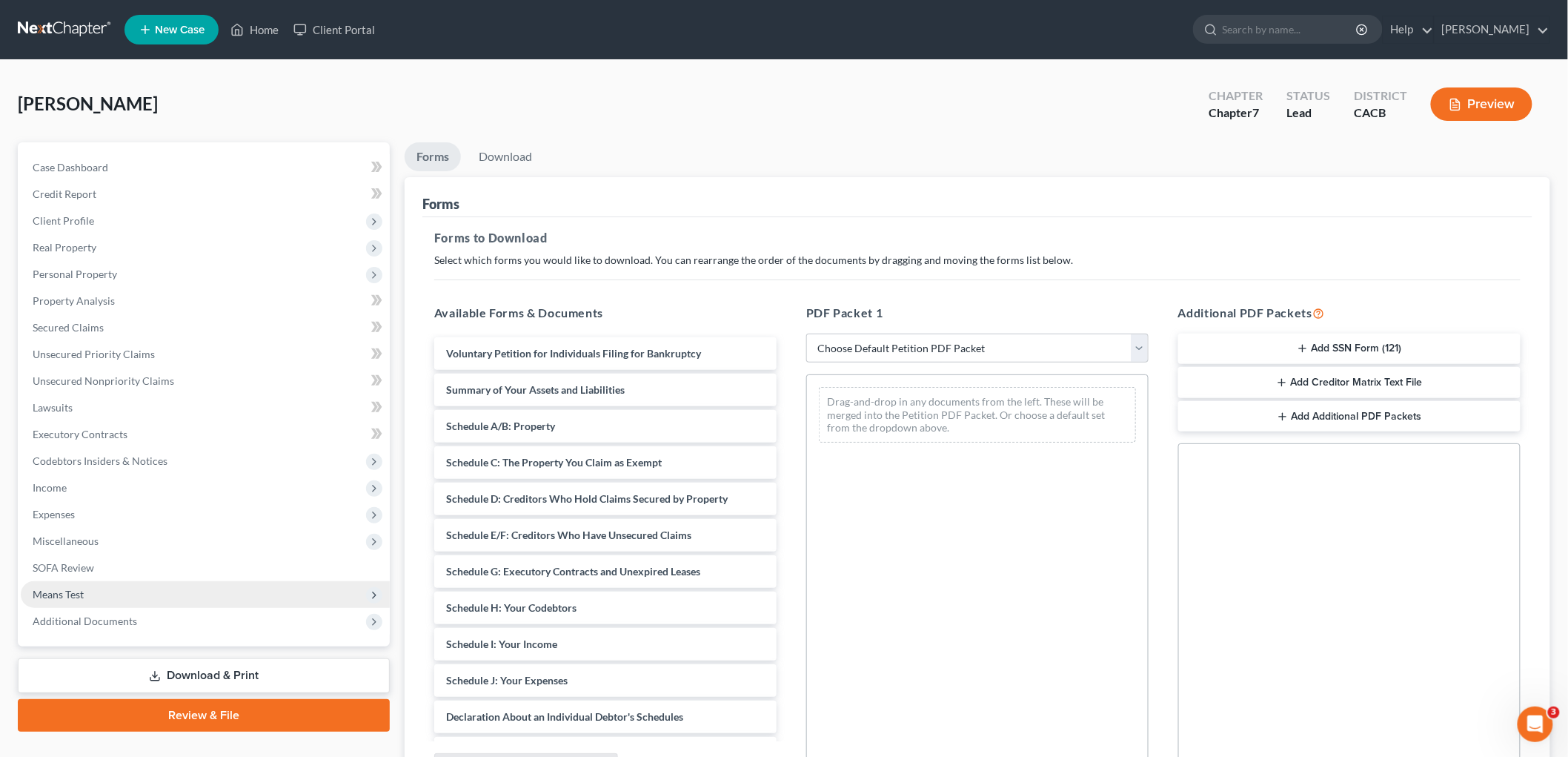
click at [57, 583] on span "Means Test" at bounding box center [205, 594] width 369 height 27
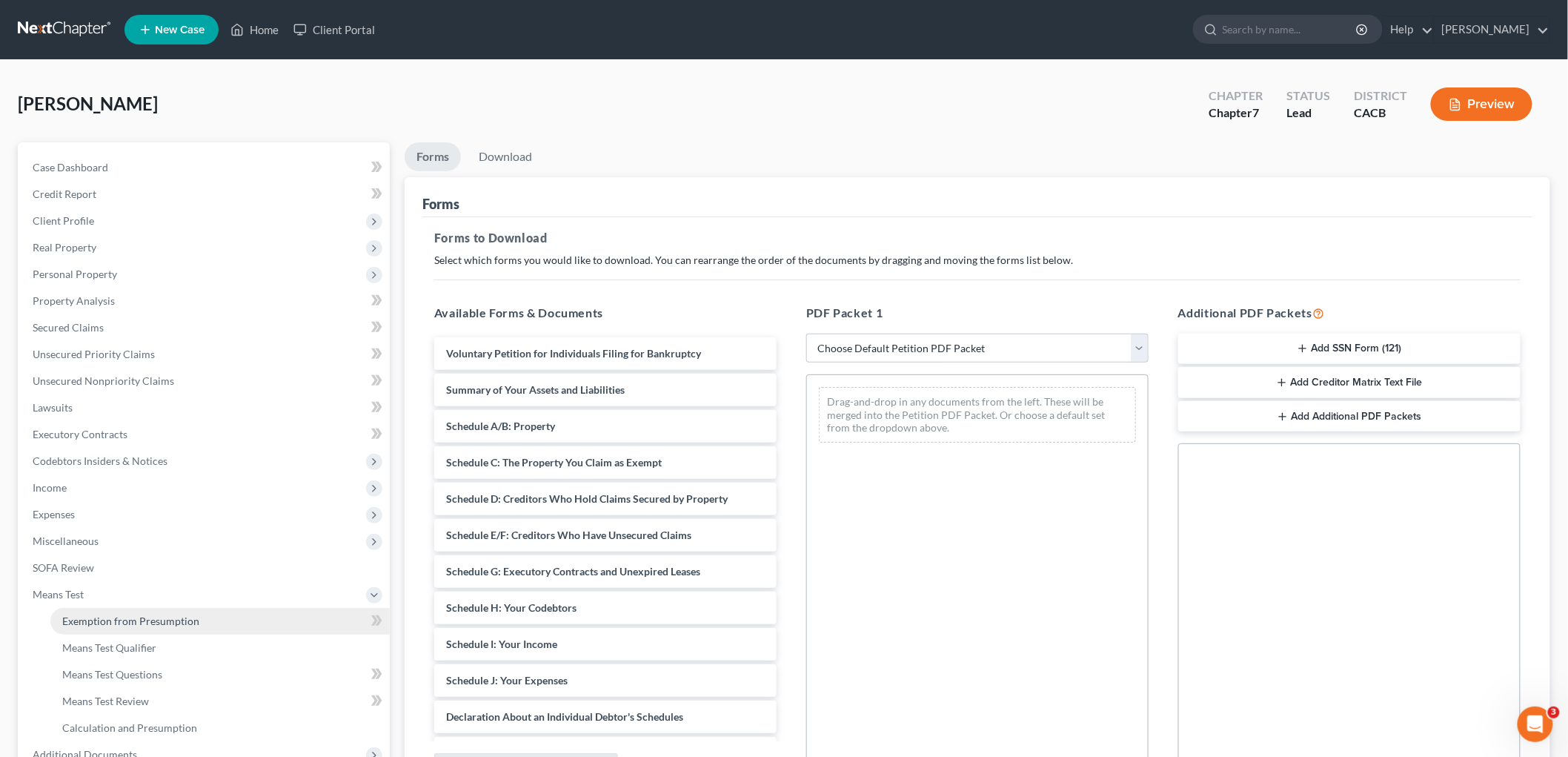
click at [137, 611] on link "Exemption from Presumption" at bounding box center [220, 621] width 339 height 27
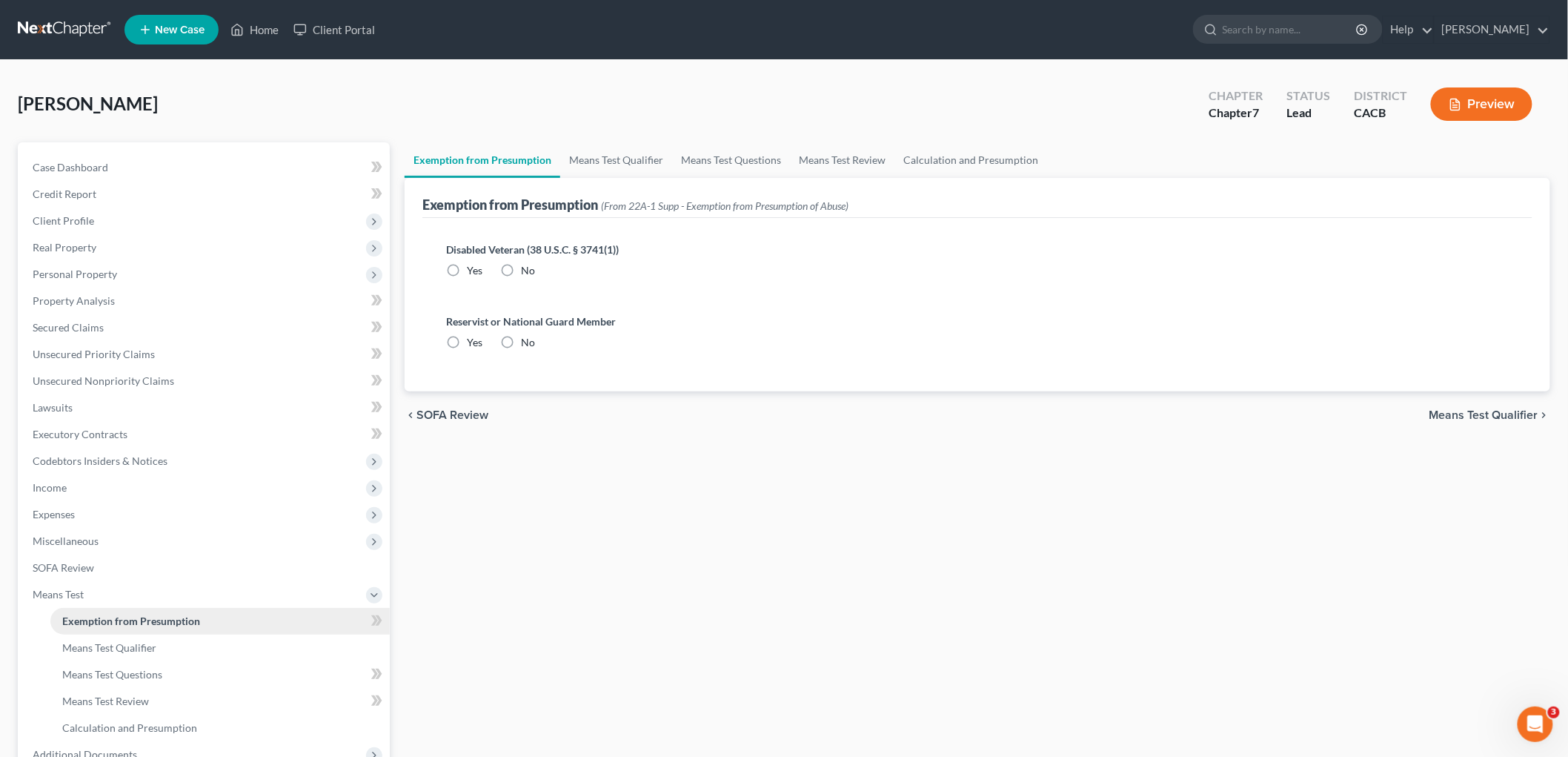
radio input "true"
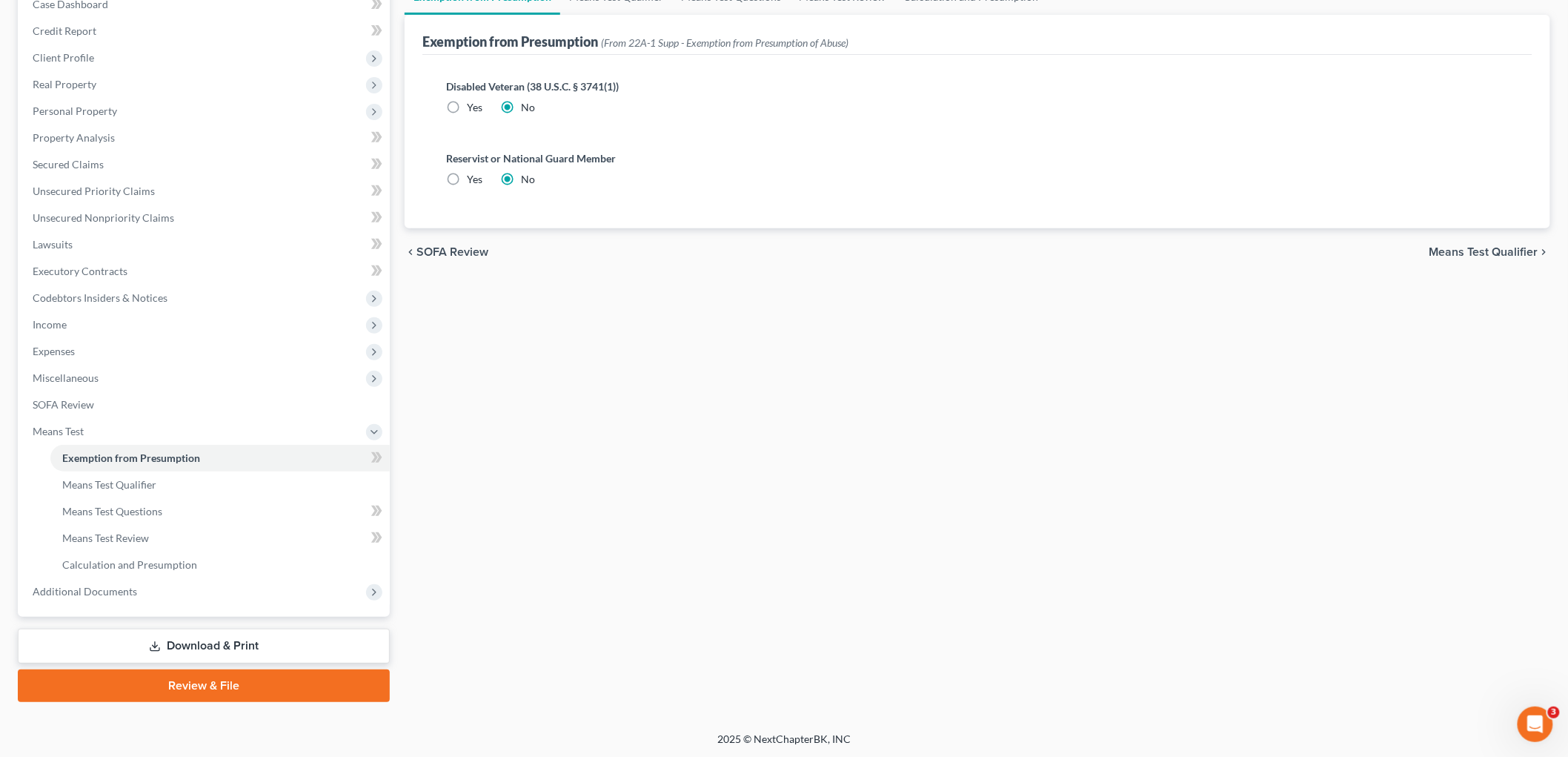
drag, startPoint x: 223, startPoint y: 658, endPoint x: 227, endPoint y: 649, distance: 9.8
click at [223, 619] on link "Download & Print" at bounding box center [204, 646] width 372 height 35
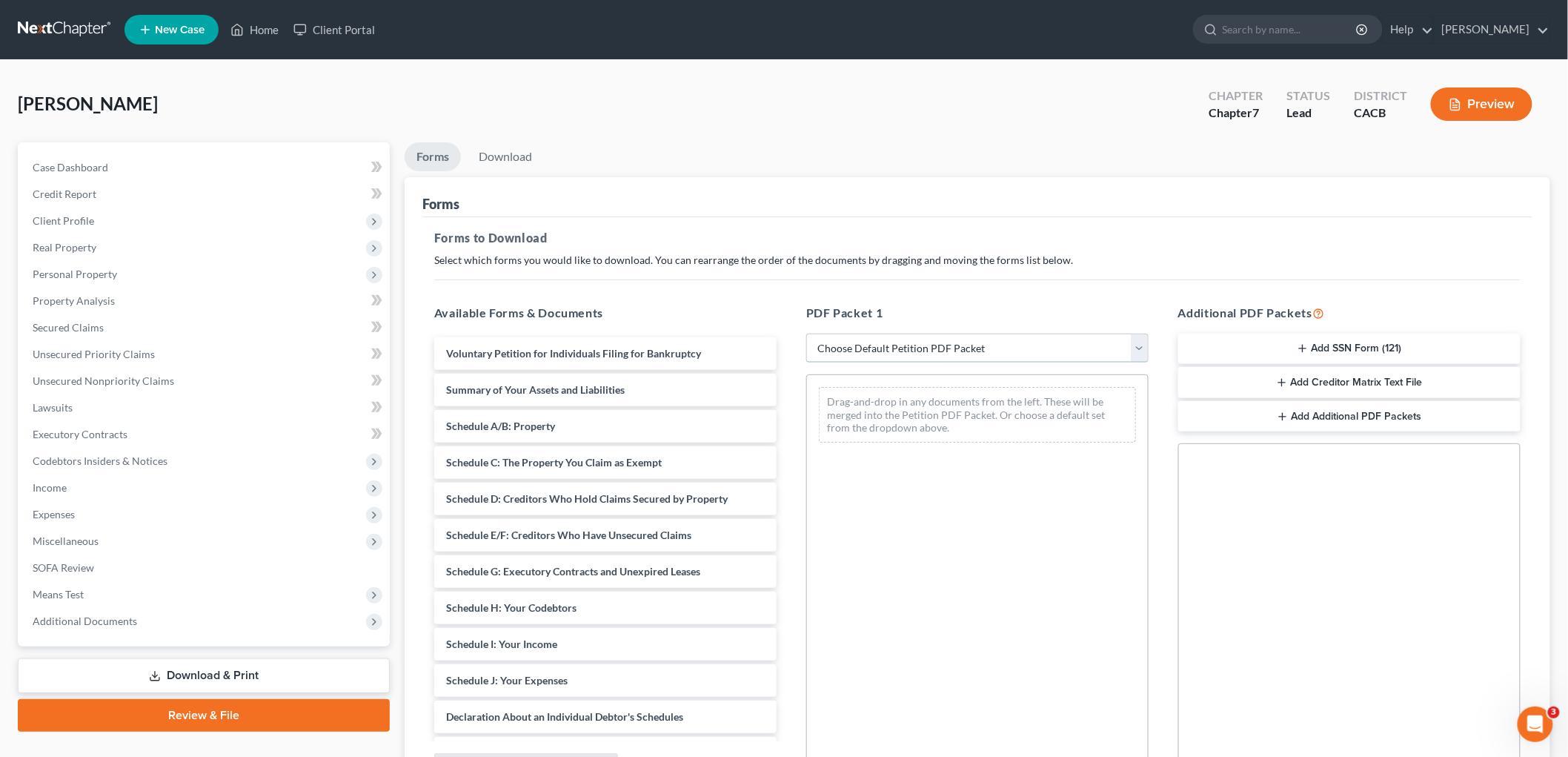
click at [924, 352] on select "Choose Default Petition PDF Packet Complete Bankruptcy Petition (all forms and …" at bounding box center [978, 349] width 343 height 30
select select "4"
click at [807, 334] on select "Choose Default Petition PDF Packet Complete Bankruptcy Petition (all forms and …" at bounding box center [978, 349] width 343 height 30
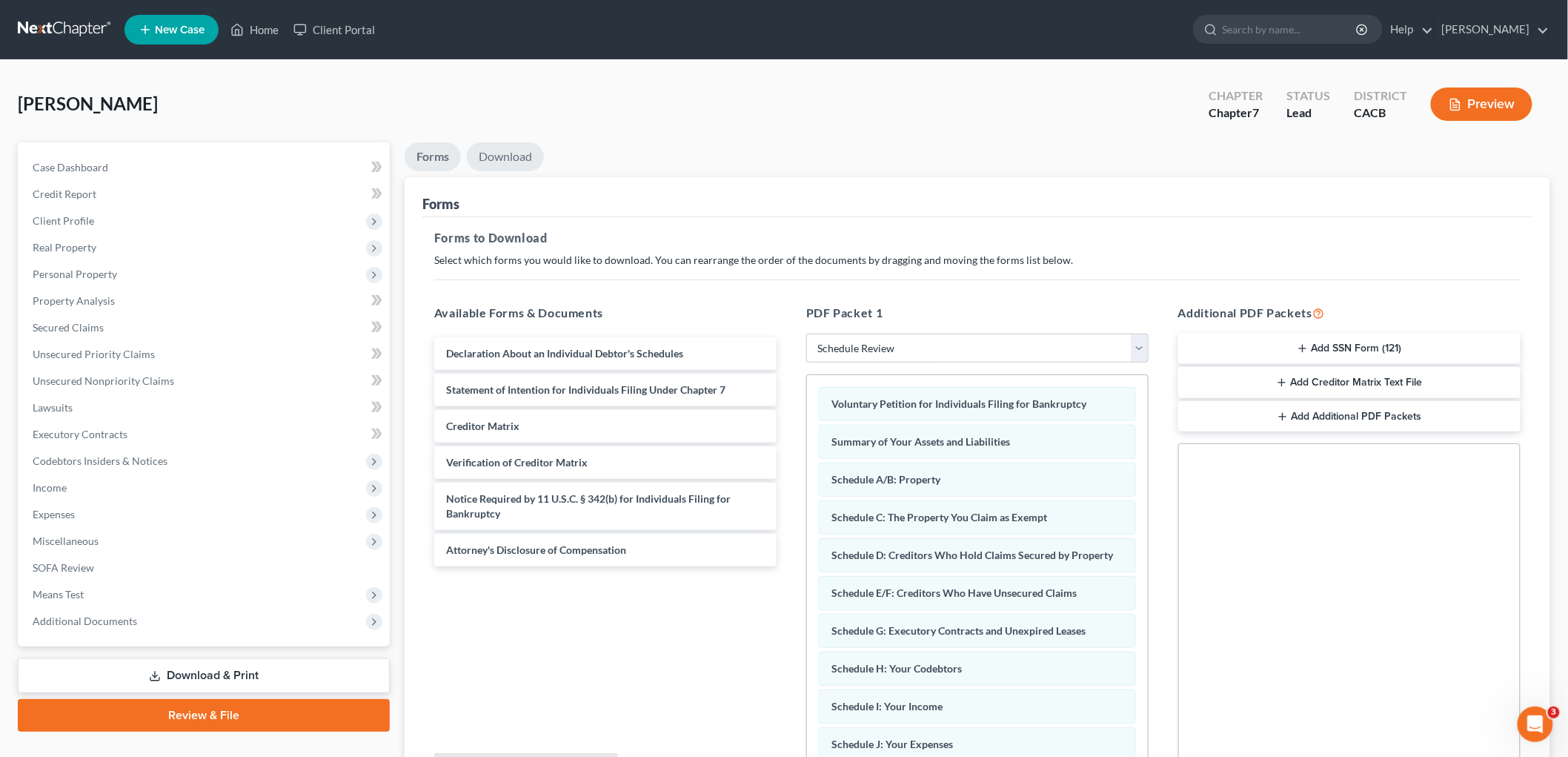
drag, startPoint x: 512, startPoint y: 144, endPoint x: 565, endPoint y: 204, distance: 80.1
click at [511, 144] on link "Download" at bounding box center [505, 156] width 77 height 29
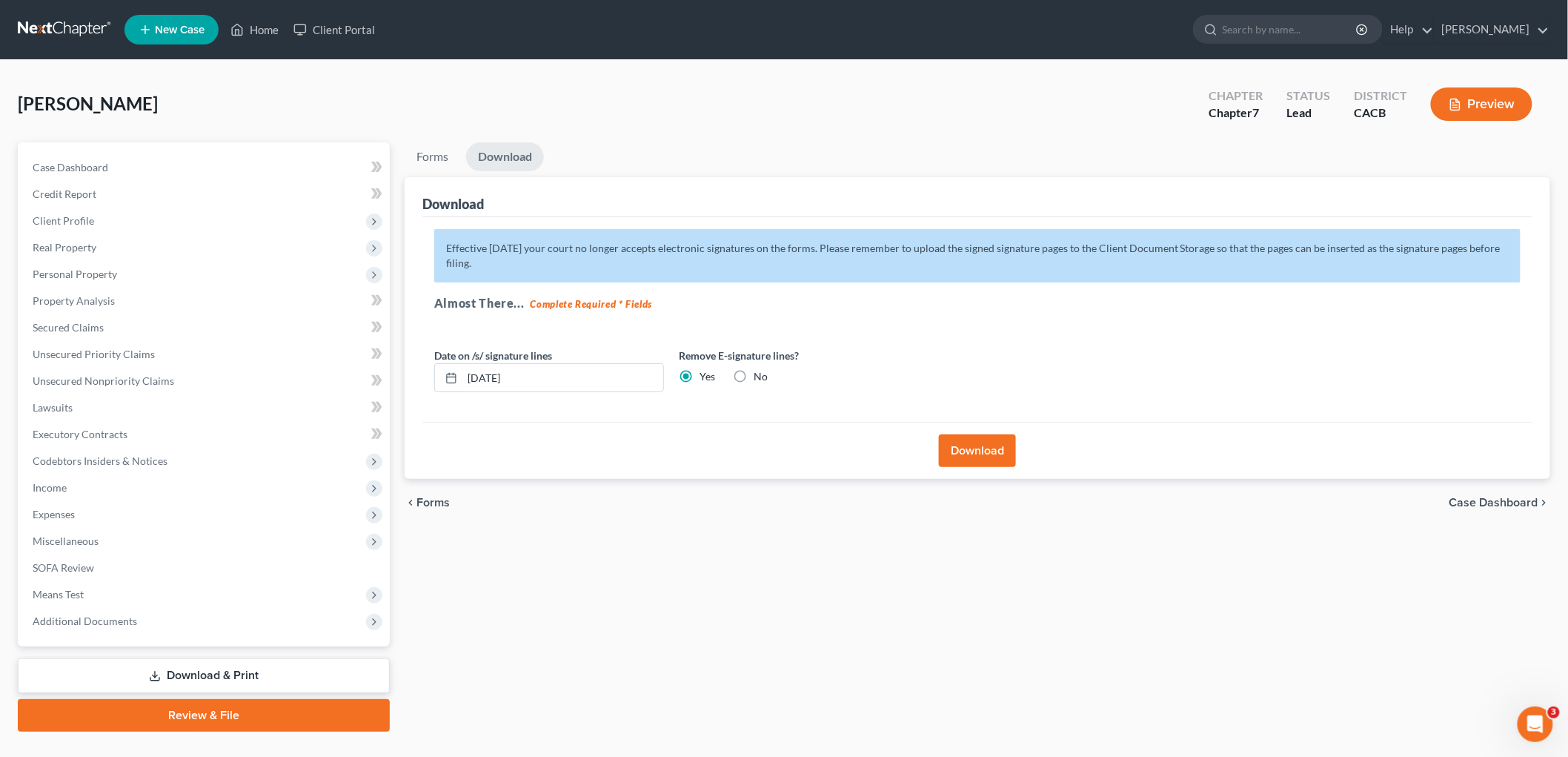
click at [997, 453] on button "Download" at bounding box center [977, 450] width 77 height 32
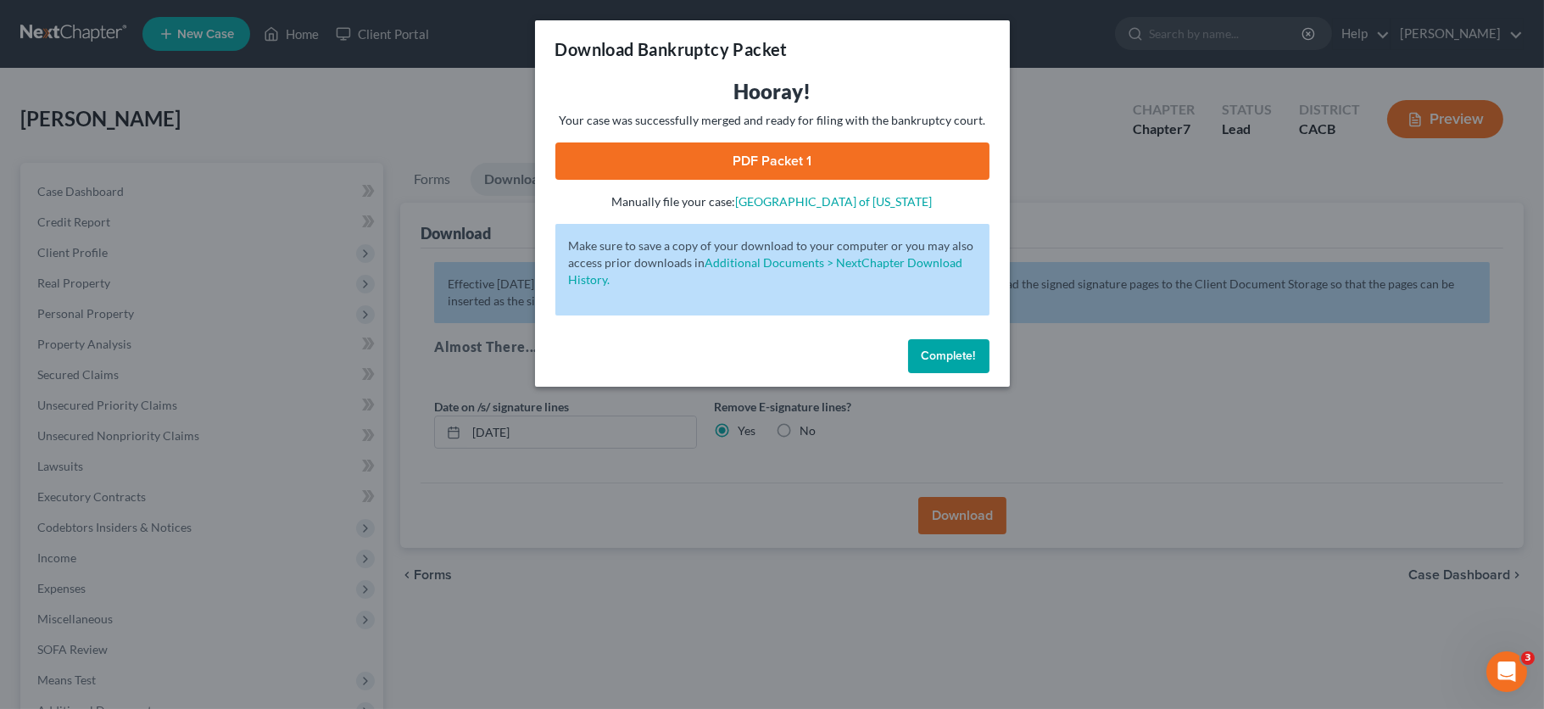
click at [721, 165] on link "PDF Packet 1" at bounding box center [772, 160] width 434 height 37
click at [951, 335] on div "Complete!" at bounding box center [772, 359] width 475 height 54
click at [974, 373] on div "Complete!" at bounding box center [772, 359] width 475 height 54
click at [970, 368] on button "Complete!" at bounding box center [948, 356] width 81 height 34
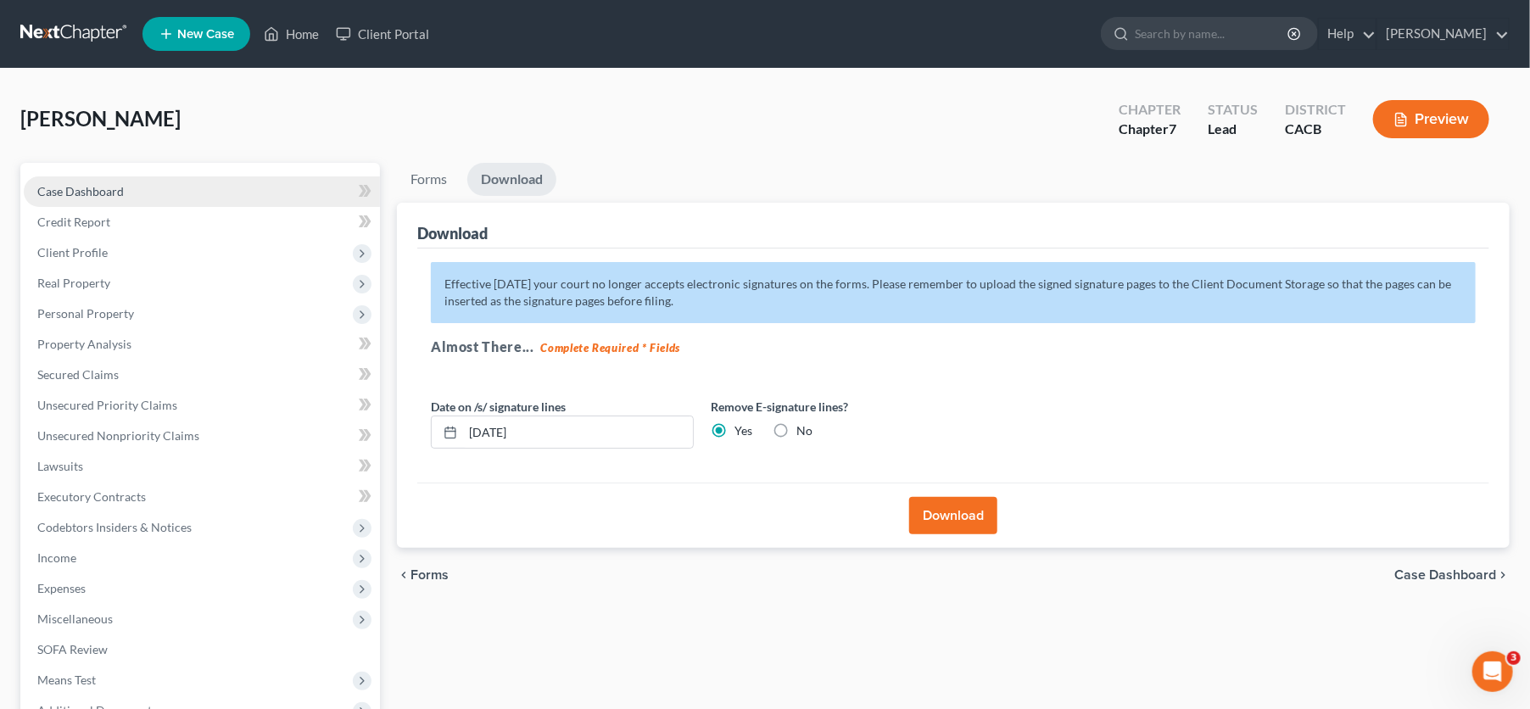
click at [117, 184] on span "Case Dashboard" at bounding box center [80, 191] width 86 height 14
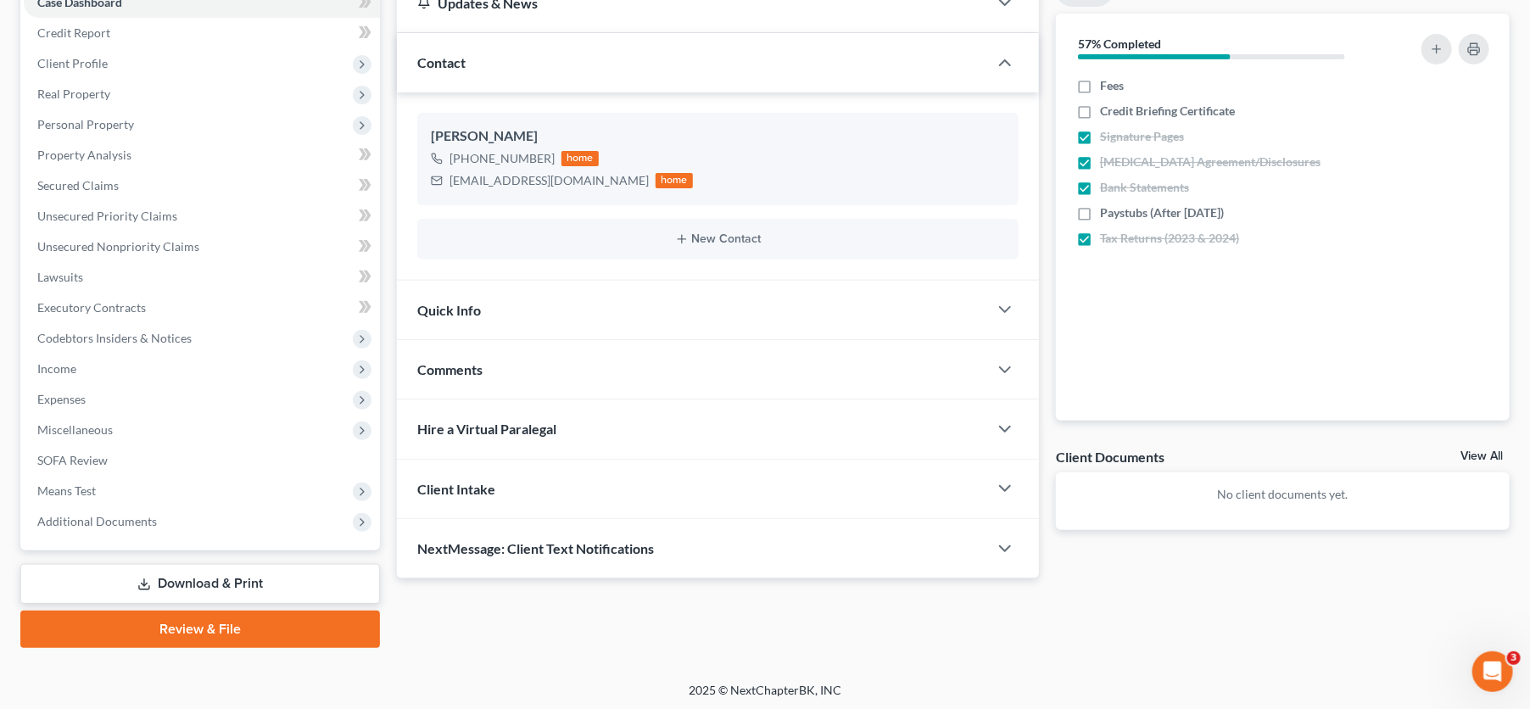
scroll to position [190, 0]
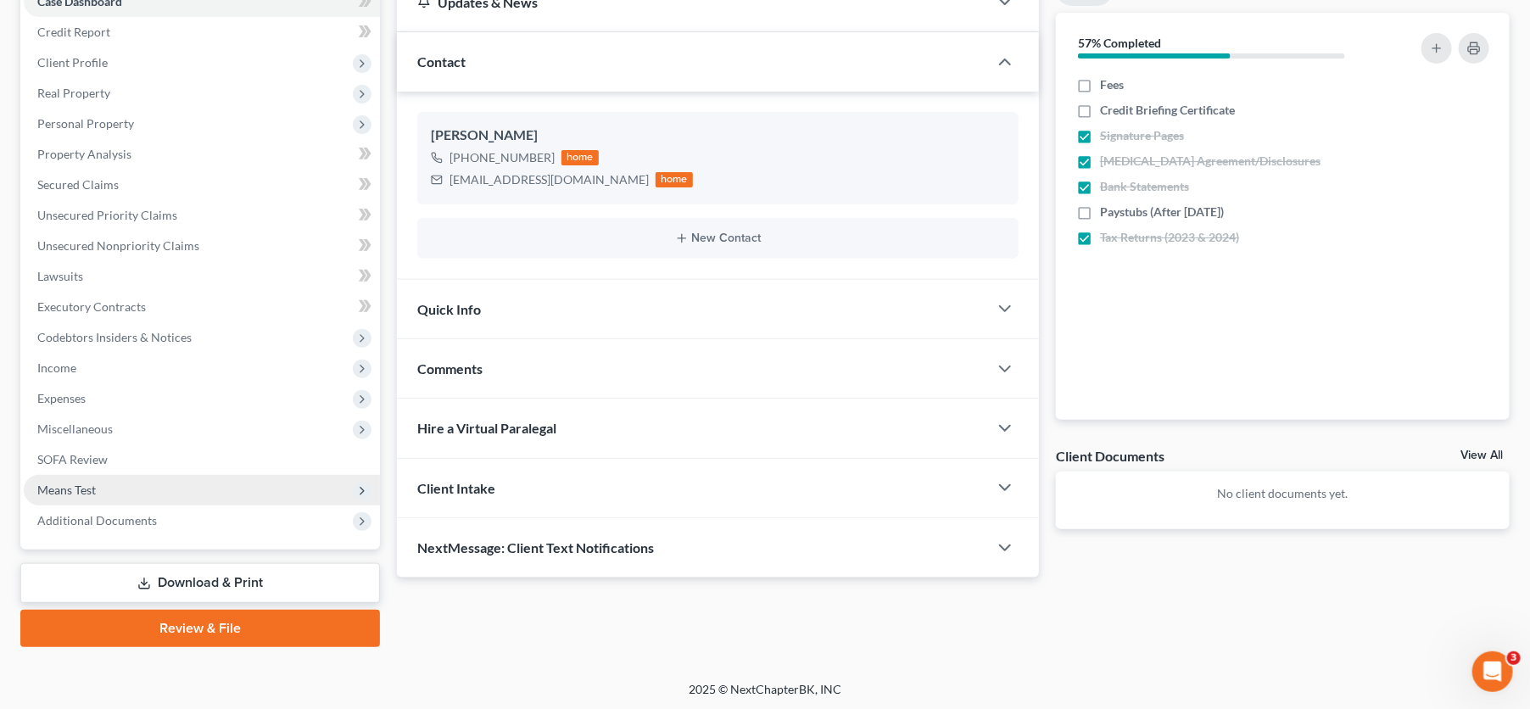
click at [121, 490] on span "Means Test" at bounding box center [202, 490] width 356 height 31
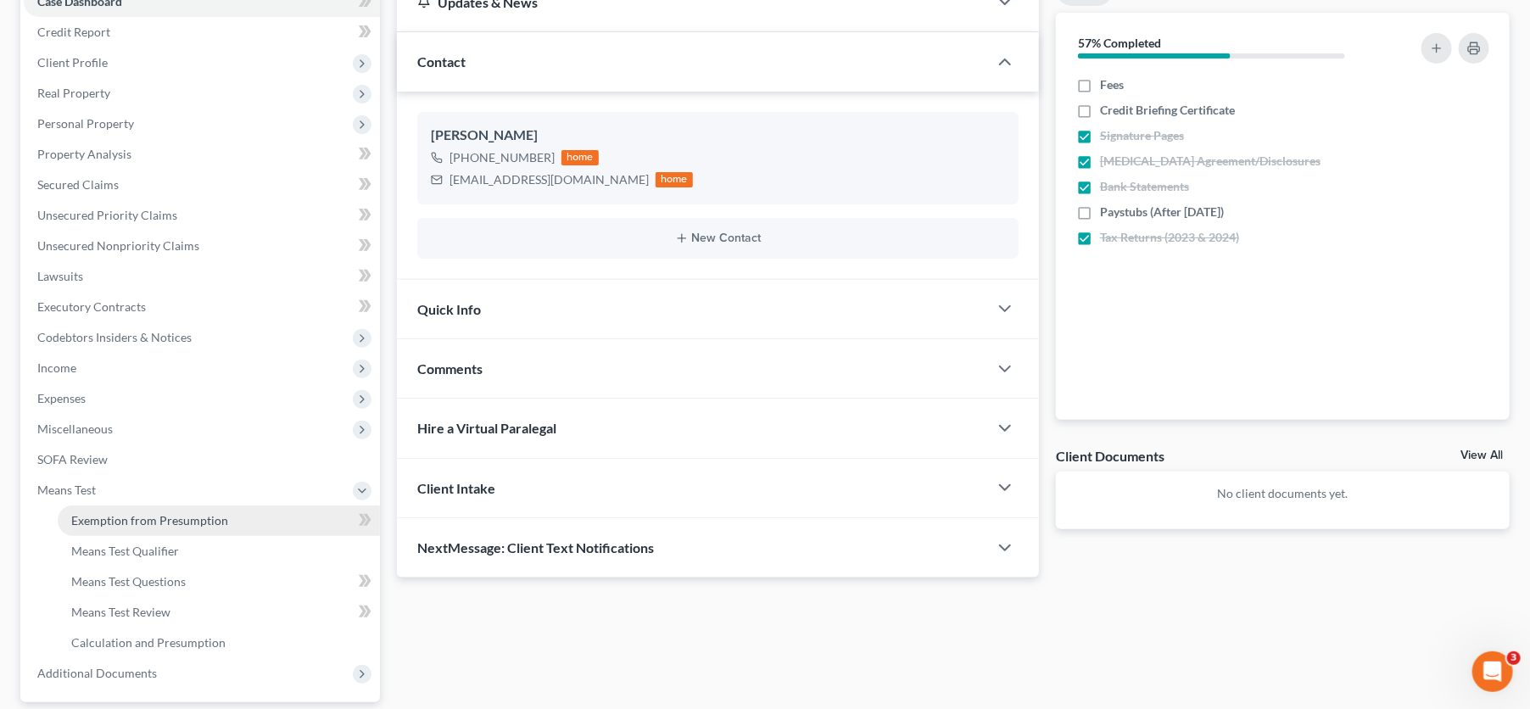
click at [146, 509] on link "Exemption from Presumption" at bounding box center [219, 520] width 322 height 31
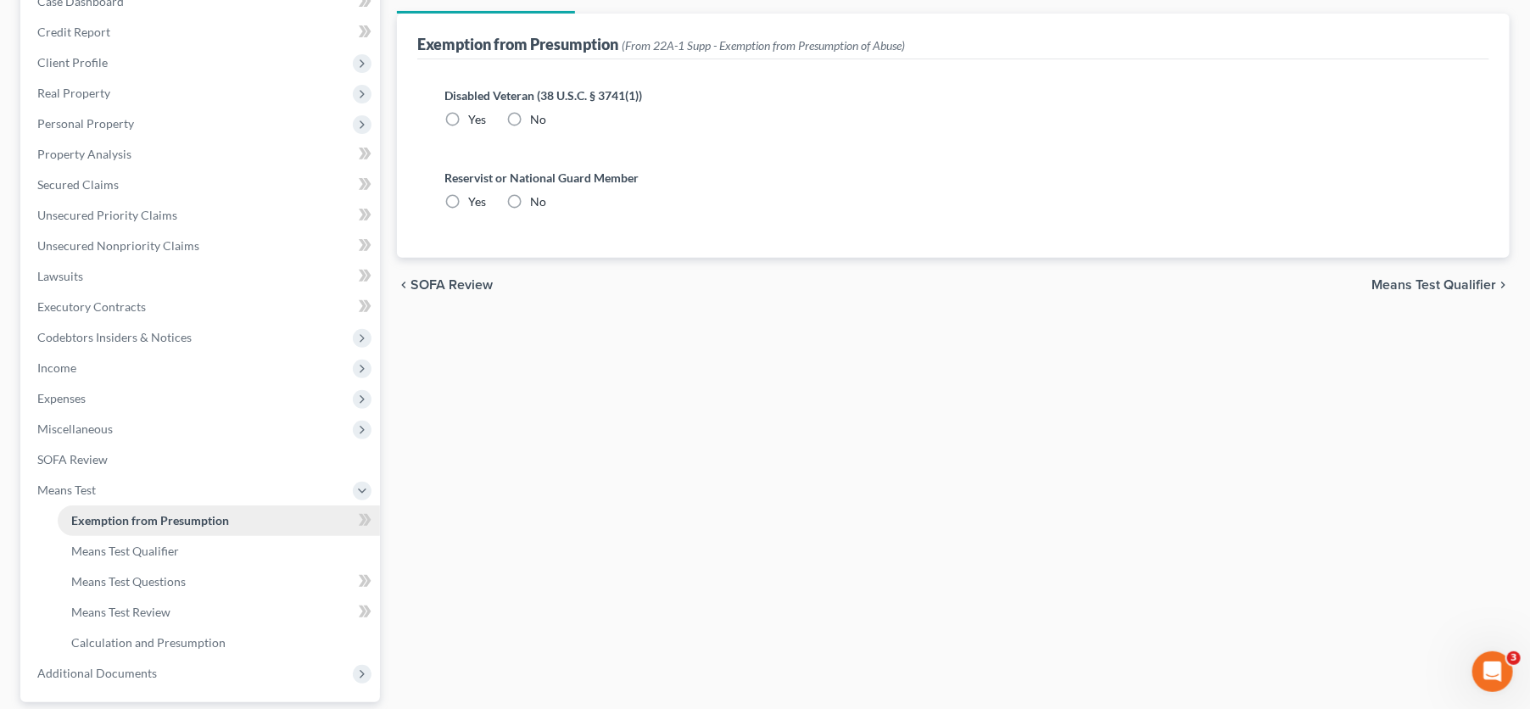
radio input "true"
